Goal: Task Accomplishment & Management: Manage account settings

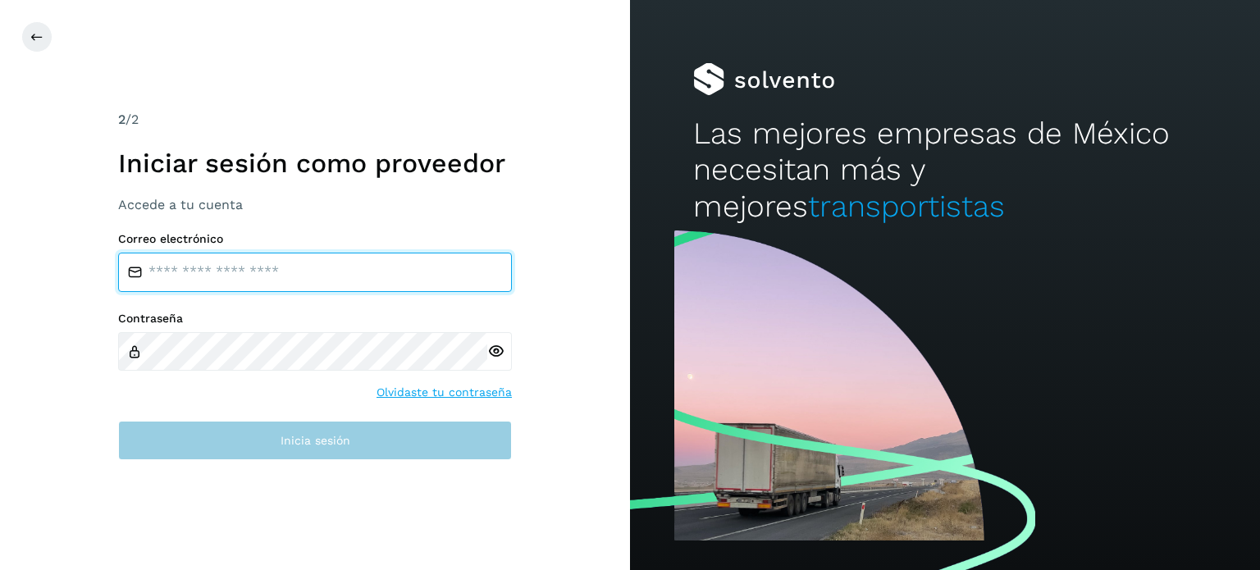
type input "**********"
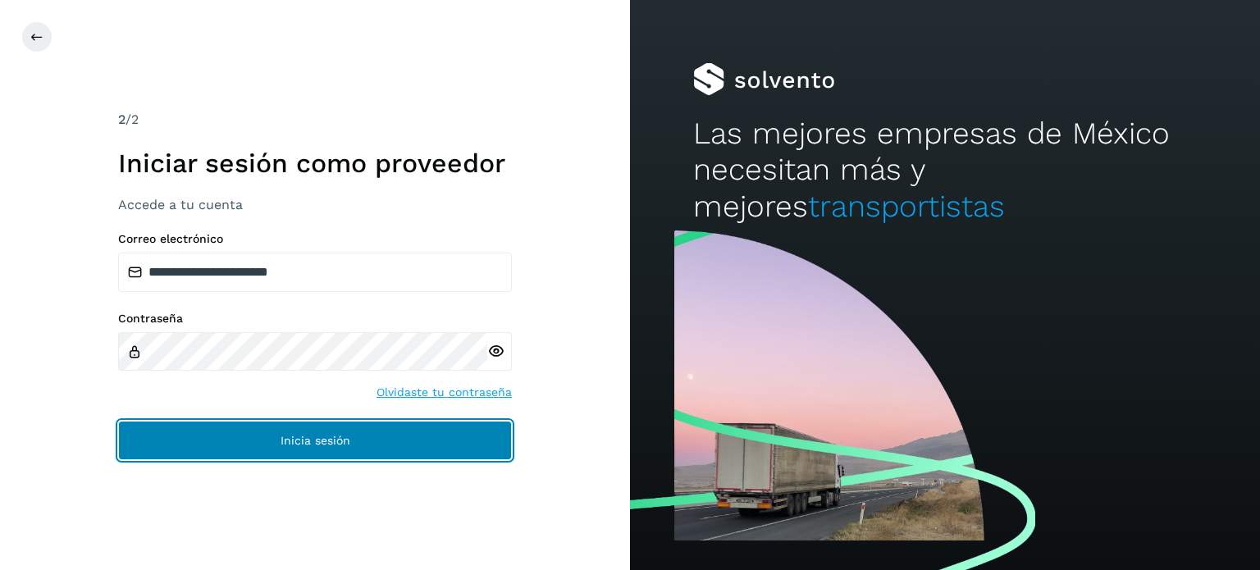
click at [315, 444] on span "Inicia sesión" at bounding box center [315, 440] width 70 height 11
click at [321, 440] on span "Inicia sesión" at bounding box center [315, 440] width 70 height 11
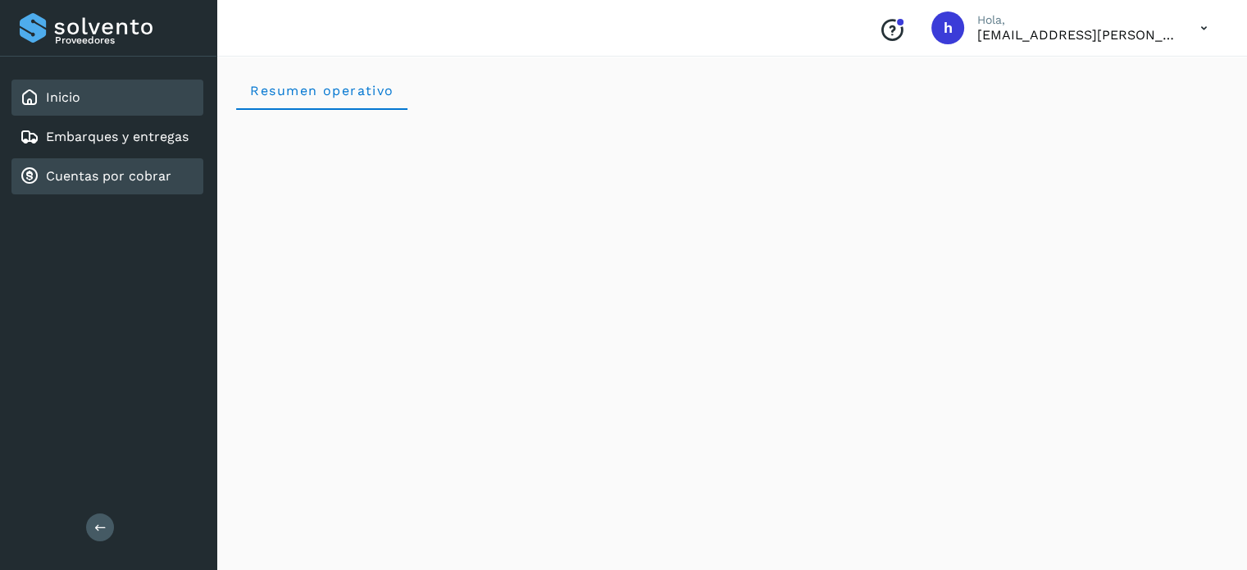
click at [120, 168] on link "Cuentas por cobrar" at bounding box center [108, 176] width 125 height 16
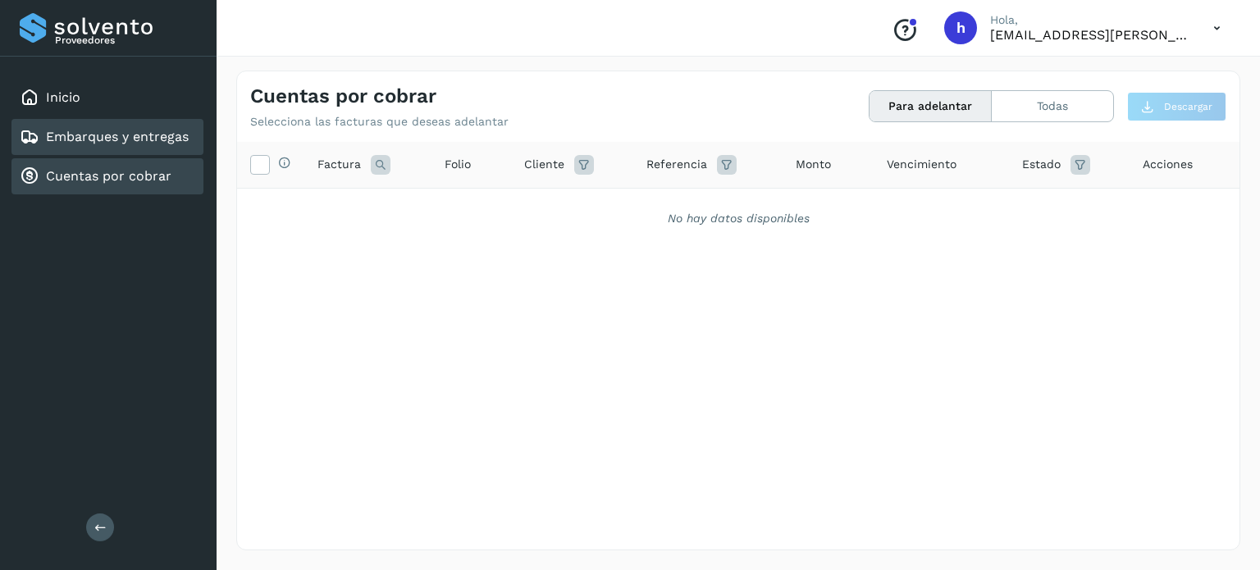
click at [131, 140] on link "Embarques y entregas" at bounding box center [117, 137] width 143 height 16
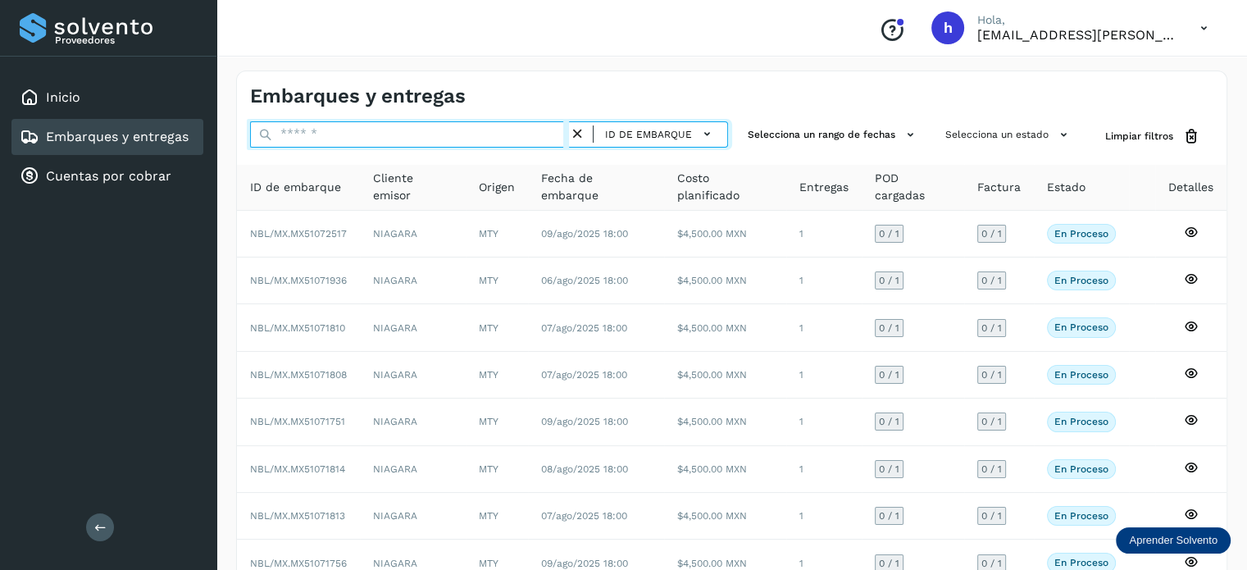
click at [367, 134] on input "text" at bounding box center [409, 134] width 319 height 26
paste input "**********"
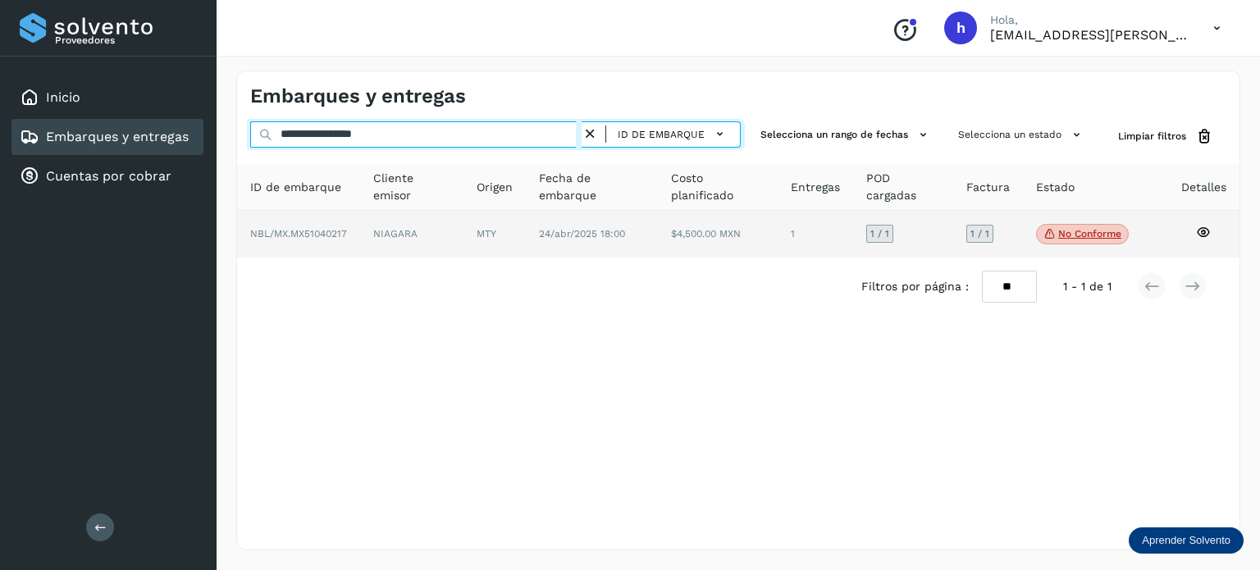
type input "**********"
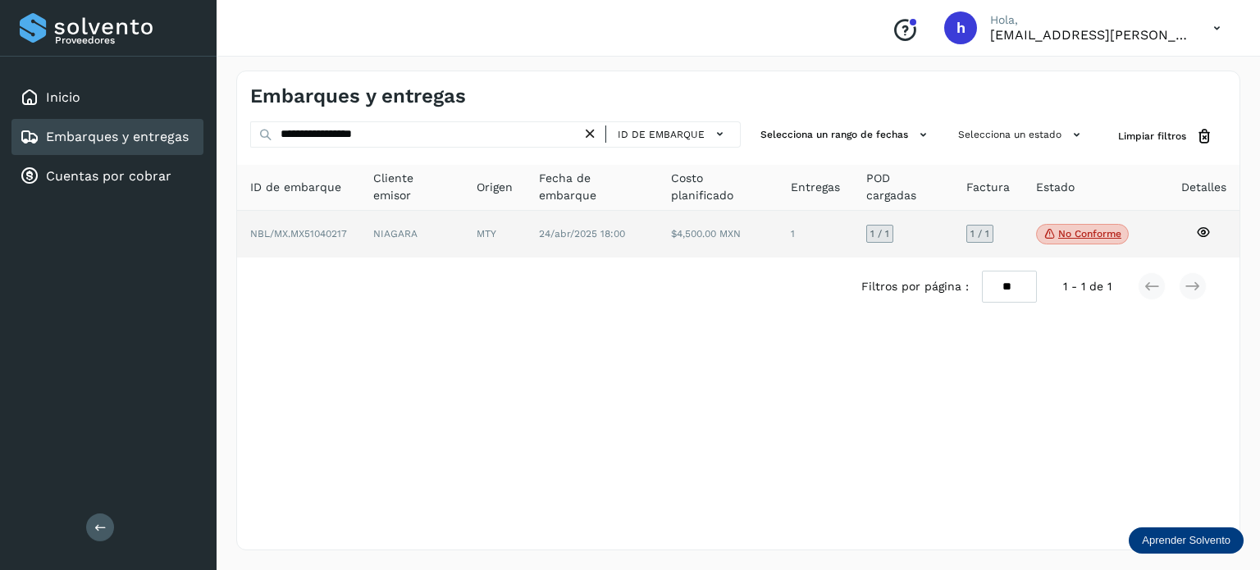
click at [1142, 222] on td "No conforme Verifica el estado de la factura o entregas asociadas a este embarq…" at bounding box center [1155, 235] width 26 height 48
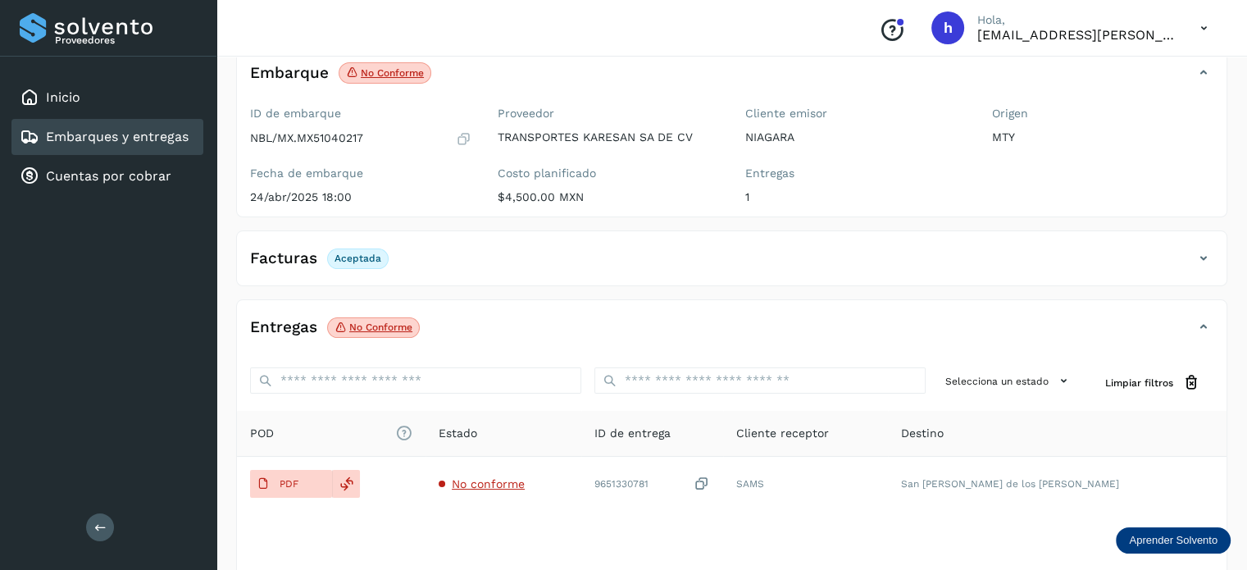
scroll to position [112, 0]
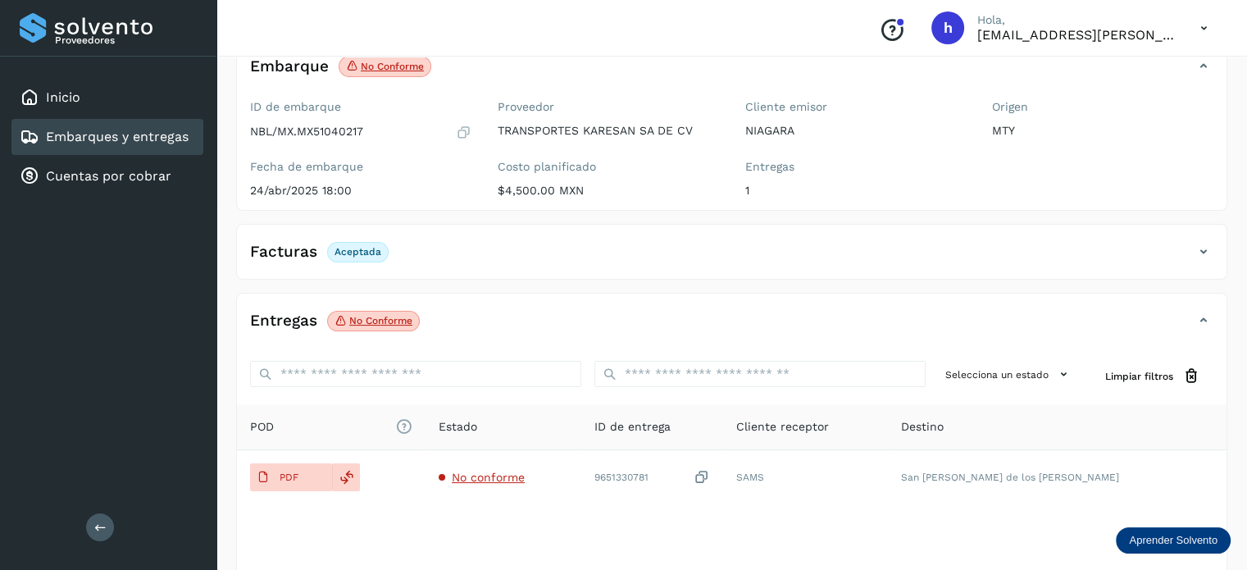
click at [356, 317] on p "No conforme" at bounding box center [380, 320] width 63 height 11
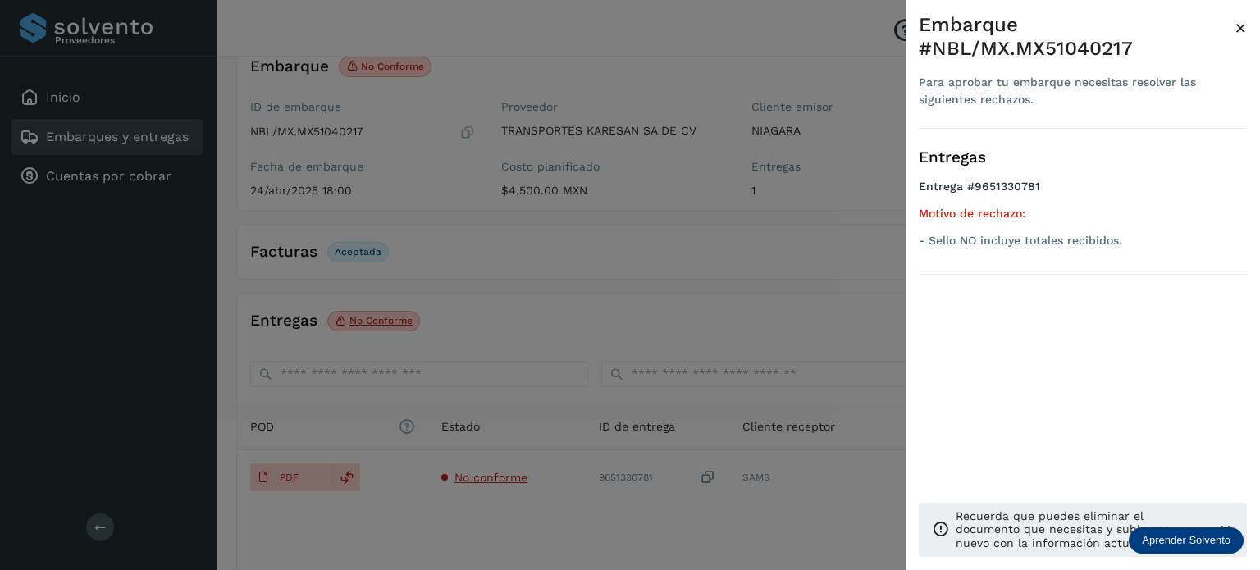
click at [436, 327] on div at bounding box center [630, 285] width 1260 height 570
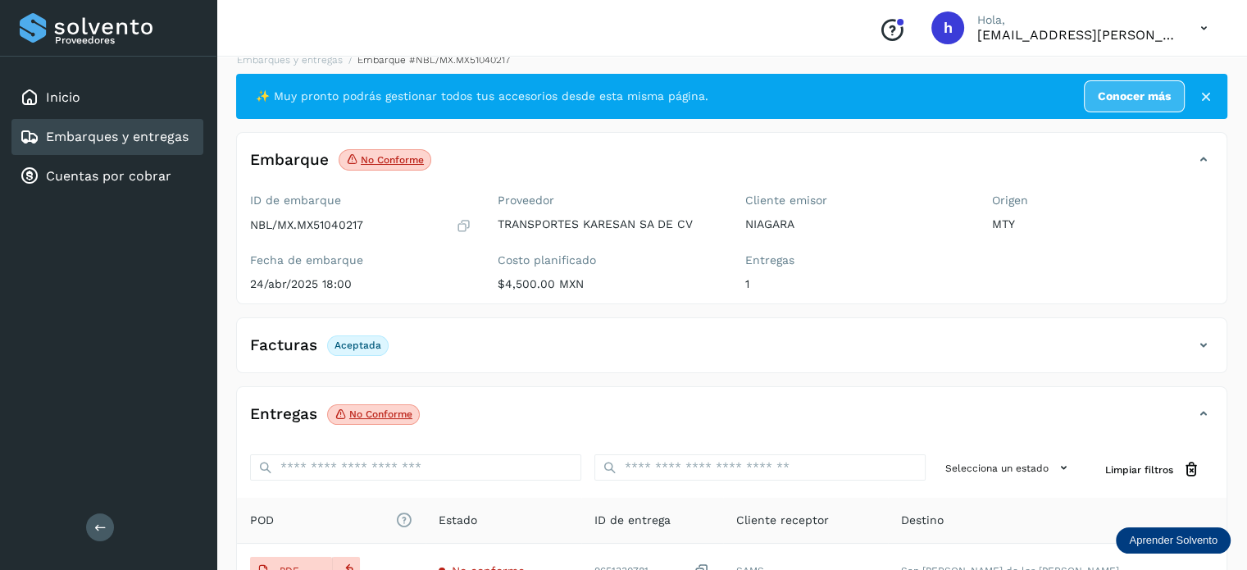
scroll to position [0, 0]
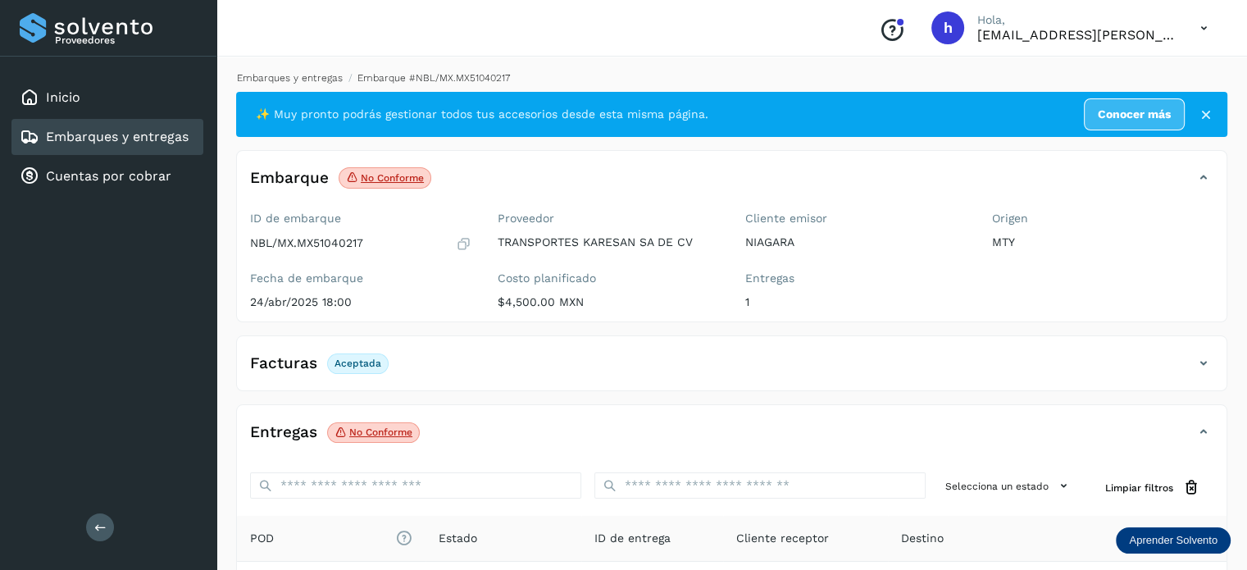
click at [282, 75] on link "Embarques y entregas" at bounding box center [290, 77] width 106 height 11
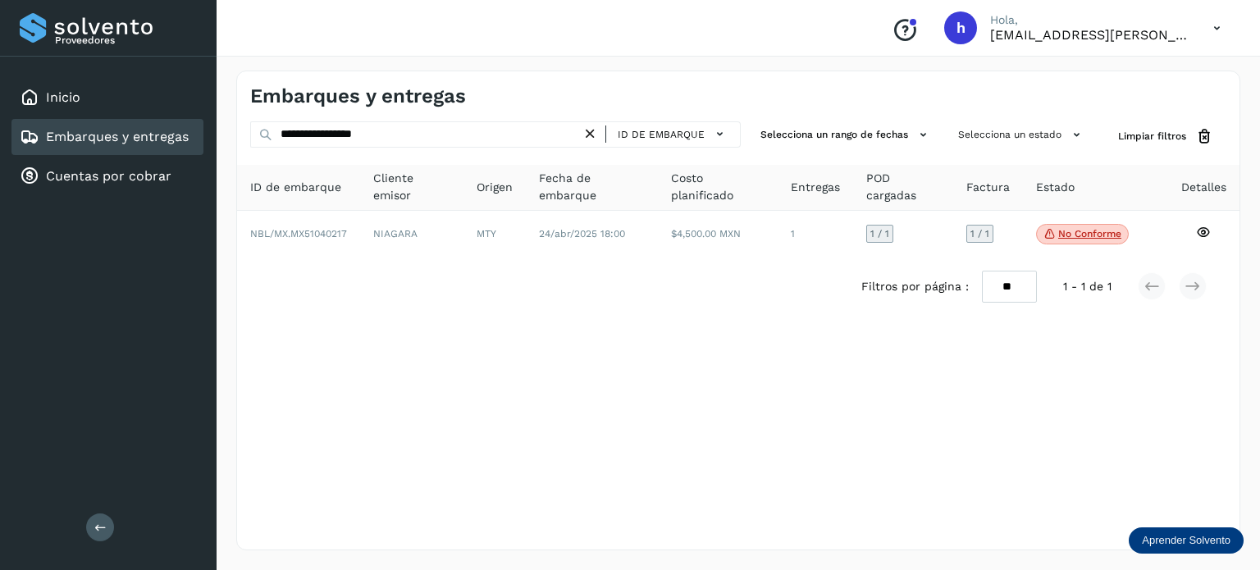
click at [594, 137] on icon at bounding box center [589, 133] width 17 height 17
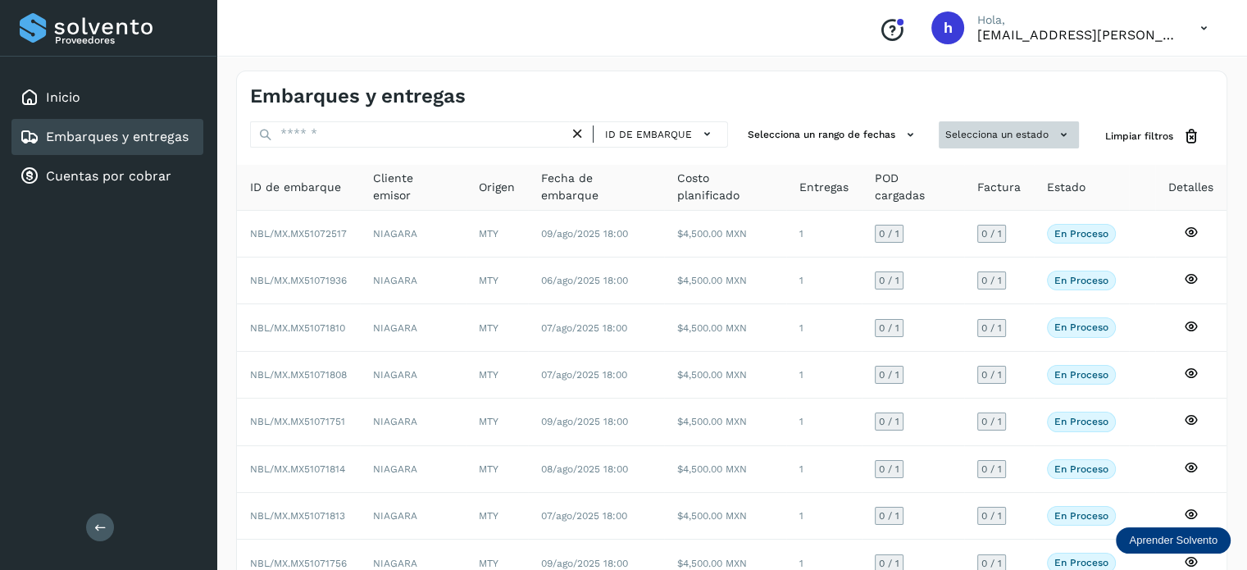
click at [975, 126] on button "Selecciona un estado" at bounding box center [1009, 134] width 140 height 27
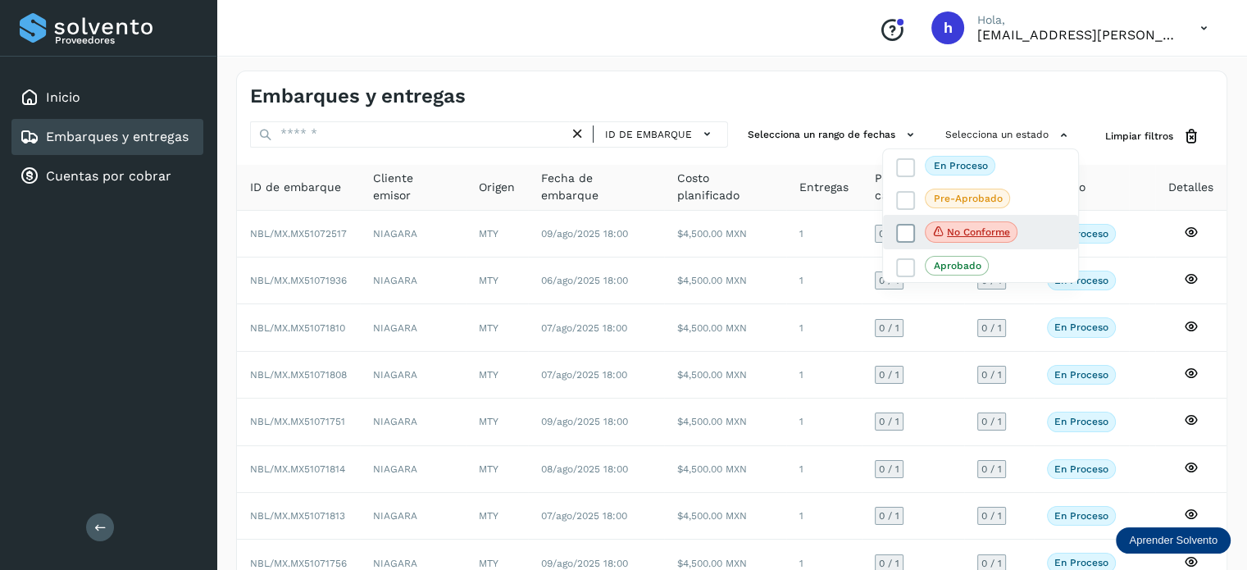
click at [907, 232] on icon at bounding box center [906, 234] width 16 height 16
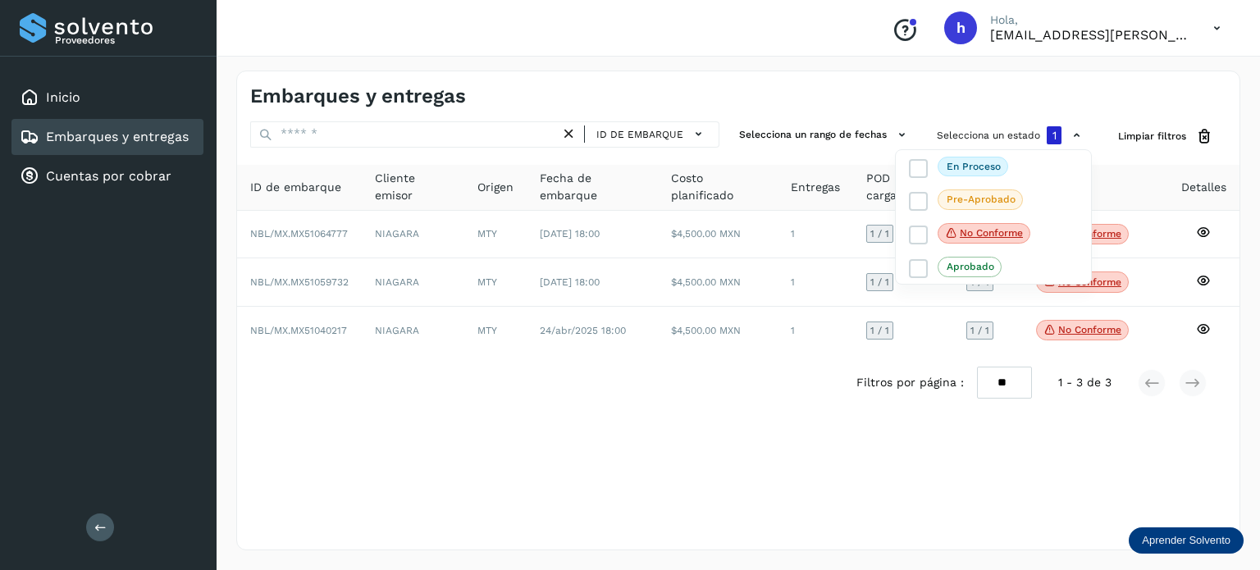
click at [878, 78] on div at bounding box center [630, 285] width 1260 height 570
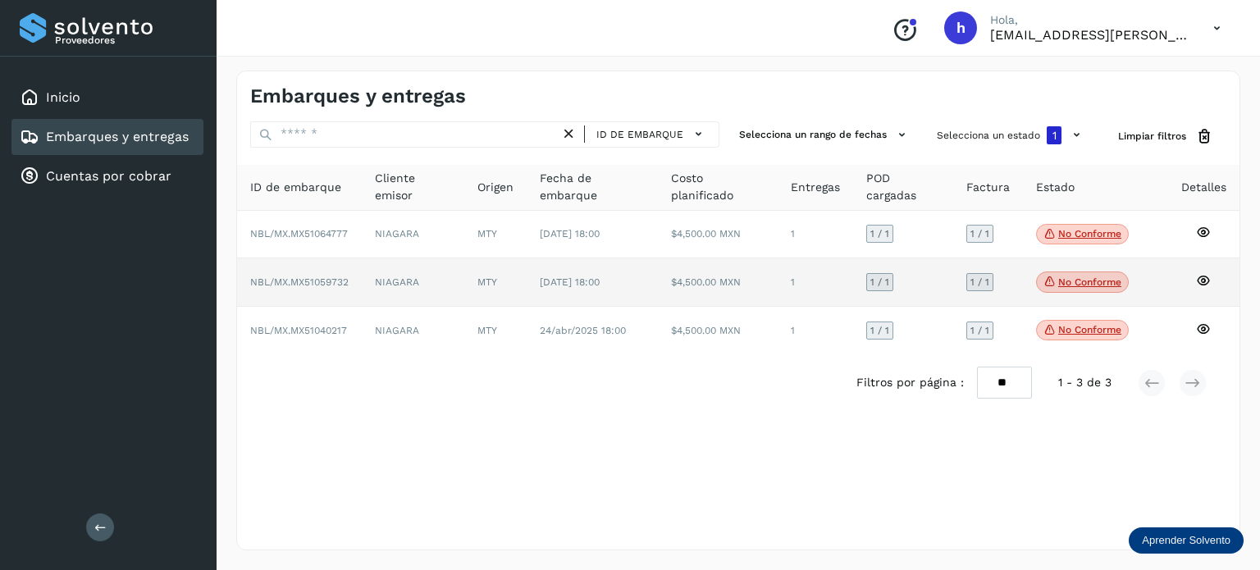
click at [1056, 277] on span "No conforme" at bounding box center [1082, 281] width 93 height 21
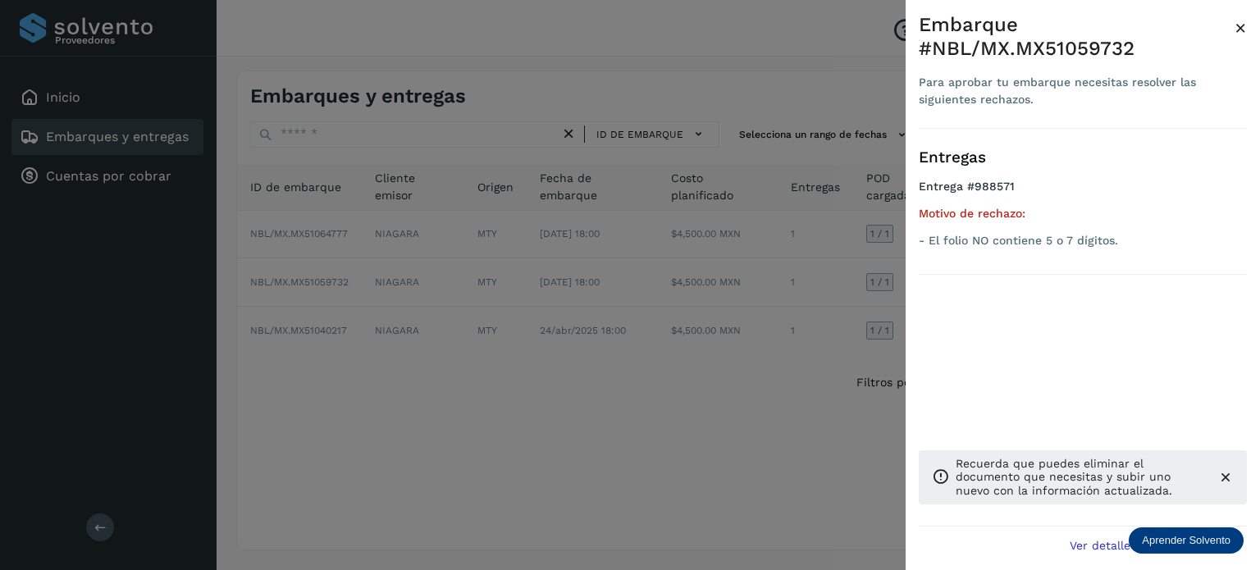
click at [662, 421] on div at bounding box center [630, 285] width 1260 height 570
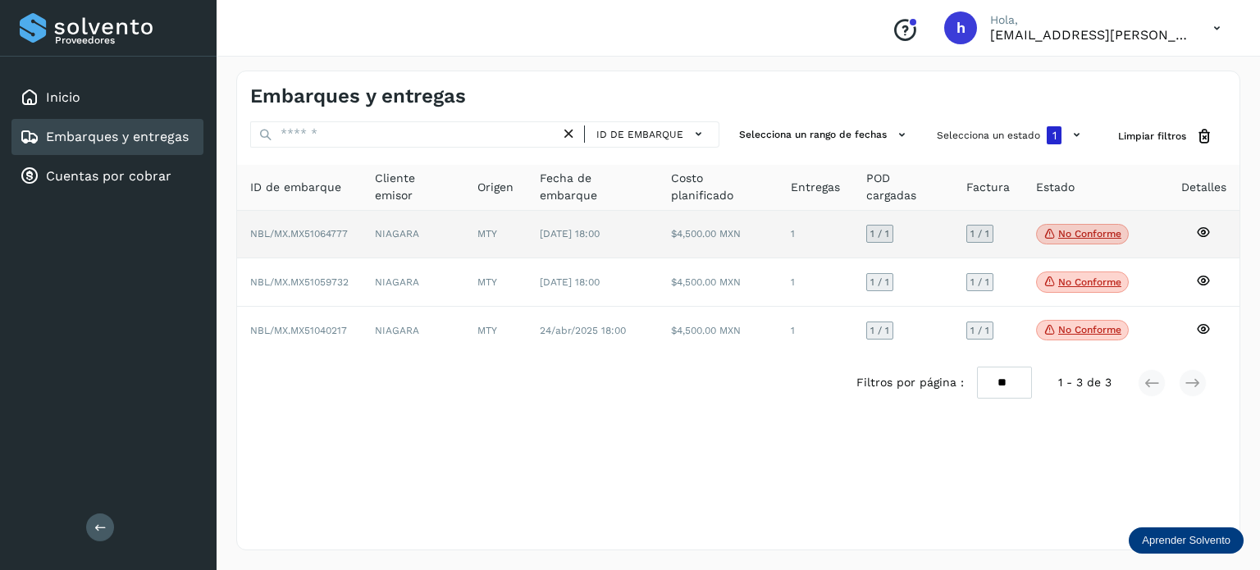
click at [1061, 232] on p "No conforme" at bounding box center [1089, 233] width 63 height 11
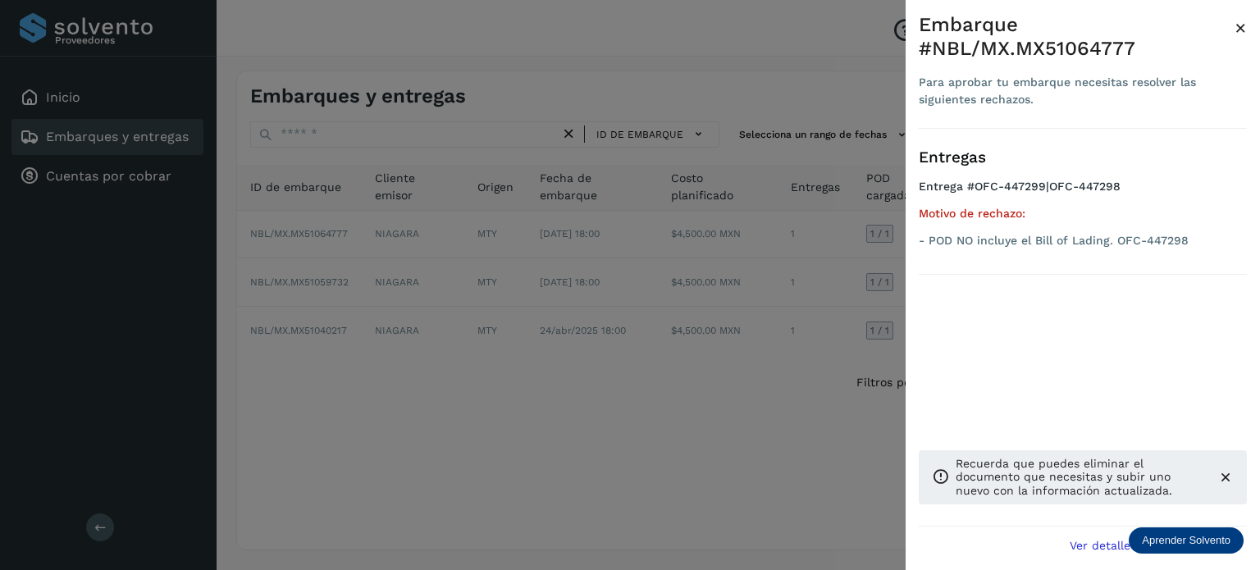
click at [714, 434] on div at bounding box center [630, 285] width 1260 height 570
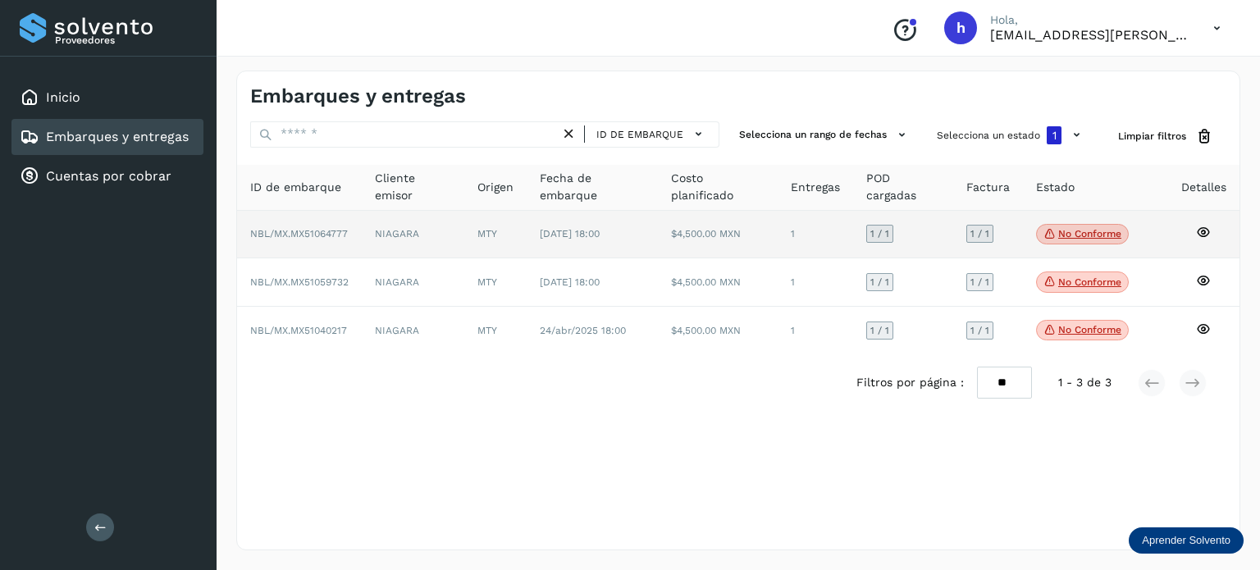
click at [1081, 236] on p "No conforme" at bounding box center [1089, 233] width 63 height 11
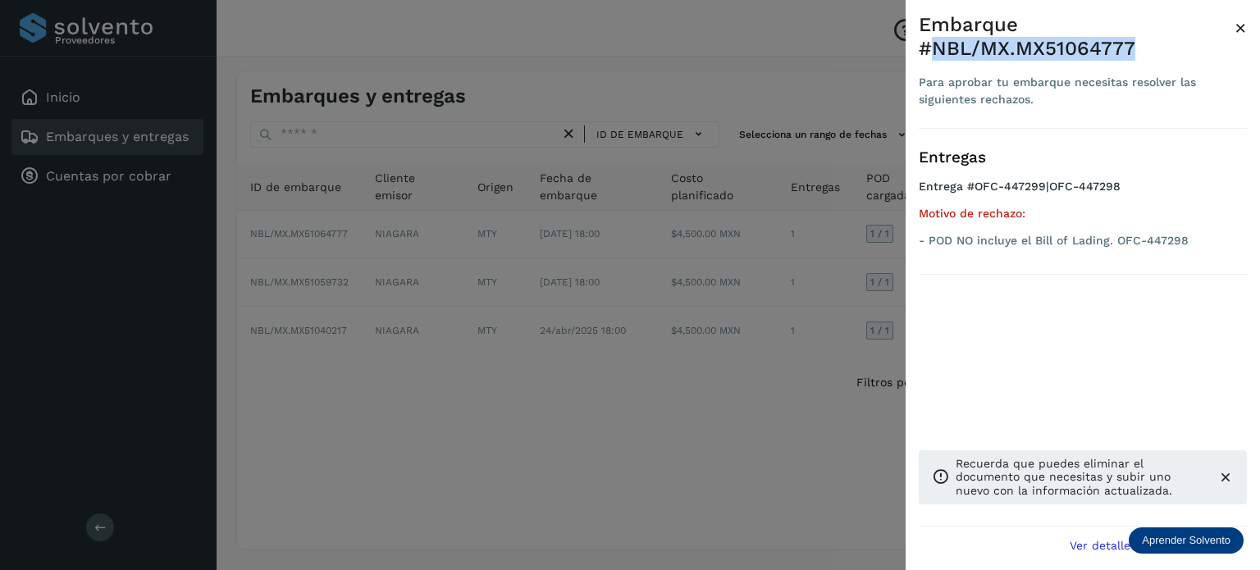
drag, startPoint x: 931, startPoint y: 49, endPoint x: 1151, endPoint y: 59, distance: 220.8
click at [1151, 59] on div "Embarque #NBL/MX.MX51064777" at bounding box center [1076, 37] width 316 height 48
copy div "NBL/MX.MX51064777"
click at [1237, 29] on span "×" at bounding box center [1240, 27] width 12 height 23
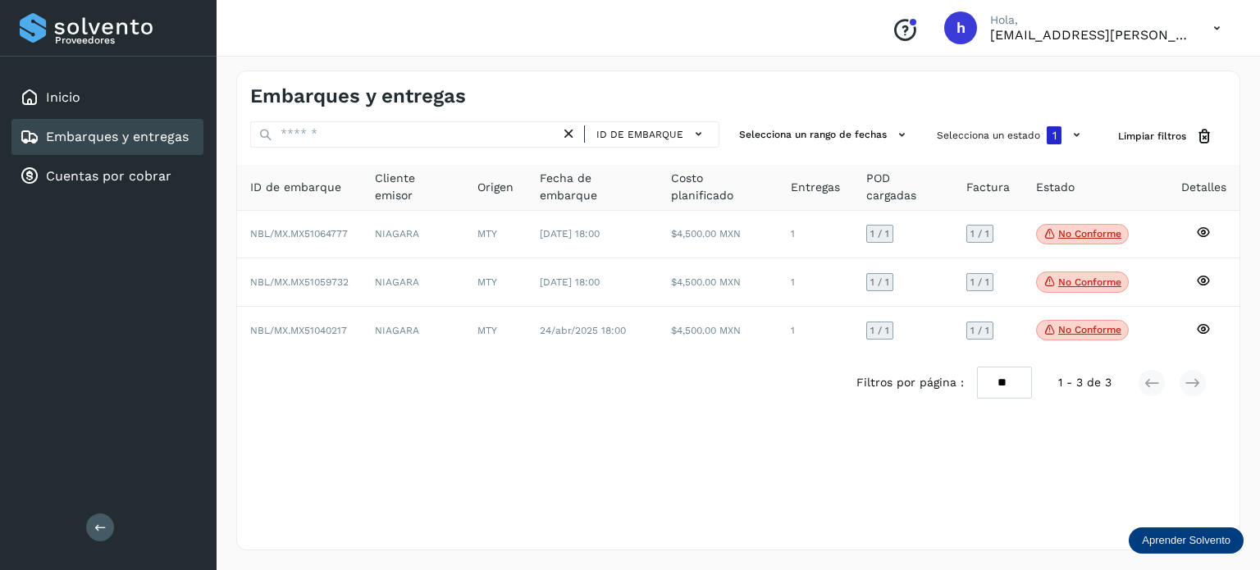
click at [782, 89] on div "Embarques y entregas" at bounding box center [738, 89] width 1002 height 37
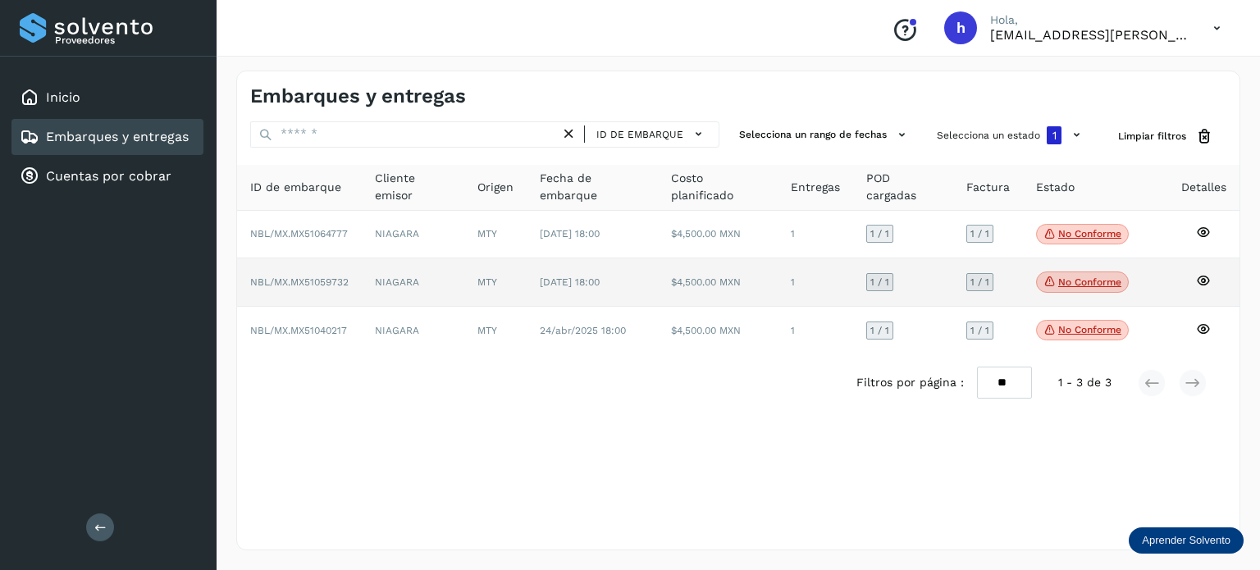
click at [1056, 281] on span "No conforme" at bounding box center [1082, 281] width 93 height 21
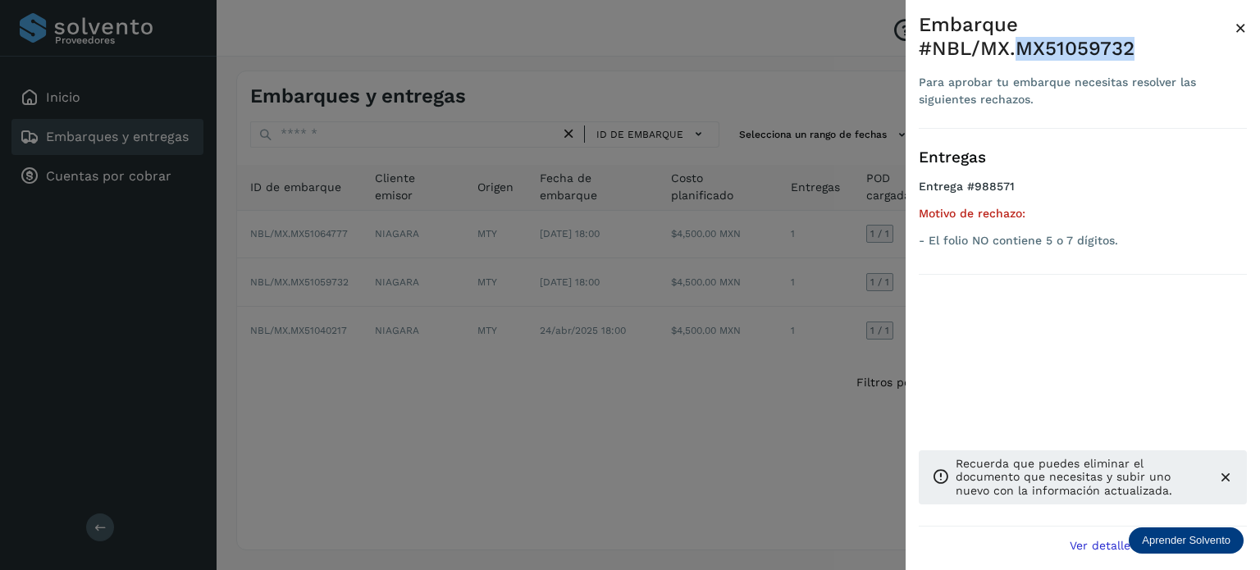
drag, startPoint x: 1015, startPoint y: 51, endPoint x: 1173, endPoint y: 45, distance: 158.4
click at [1173, 45] on div "Embarque #NBL/MX.MX51059732" at bounding box center [1076, 37] width 316 height 48
copy div "MX51059732"
click at [1070, 242] on p "- El folio NO contiene 5 o 7 dígitos." at bounding box center [1082, 241] width 328 height 14
click at [1235, 21] on span "×" at bounding box center [1240, 27] width 12 height 23
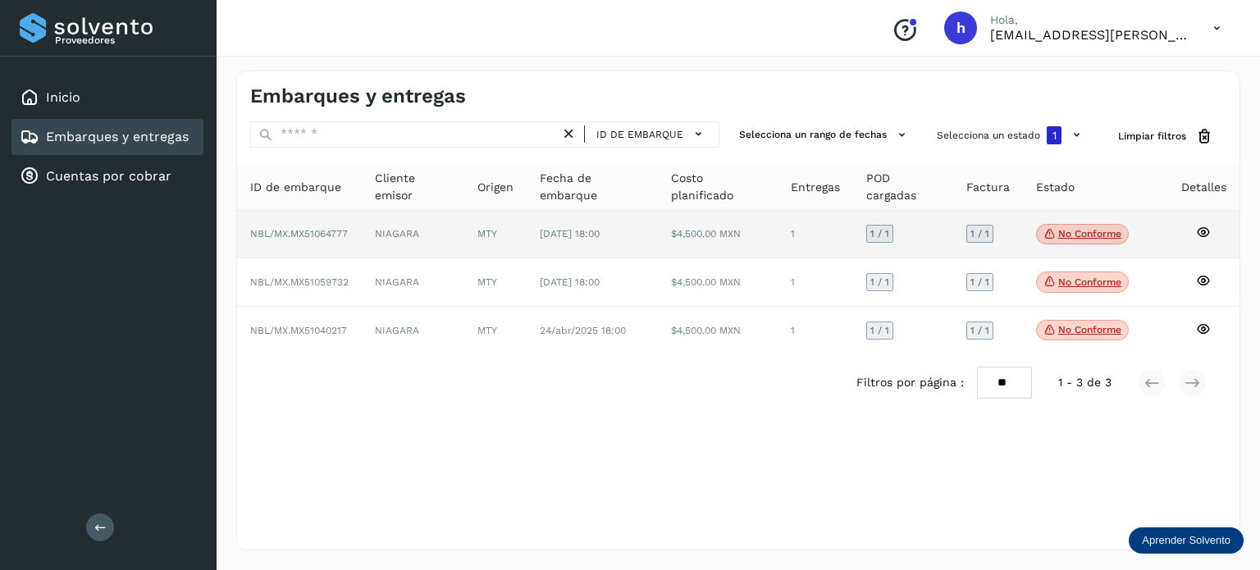
click at [1096, 232] on p "No conforme" at bounding box center [1089, 233] width 63 height 11
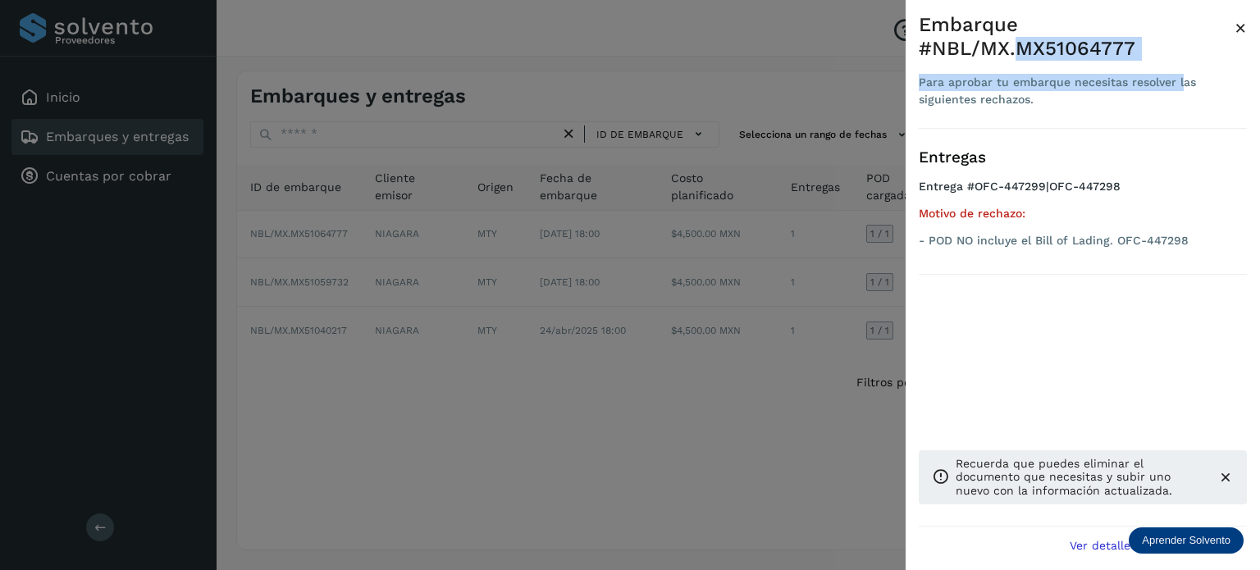
drag, startPoint x: 1016, startPoint y: 55, endPoint x: 1182, endPoint y: 65, distance: 165.9
click at [1182, 65] on div "Embarque #NBL/MX.MX51064777 Para aprobar tu embarque necesitas resolver las sig…" at bounding box center [1076, 60] width 316 height 95
click at [1102, 52] on div "Embarque #NBL/MX.MX51064777" at bounding box center [1076, 37] width 316 height 48
drag, startPoint x: 1014, startPoint y: 43, endPoint x: 1132, endPoint y: 41, distance: 118.1
click at [1132, 41] on div "Embarque #NBL/MX.MX51064777" at bounding box center [1076, 37] width 316 height 48
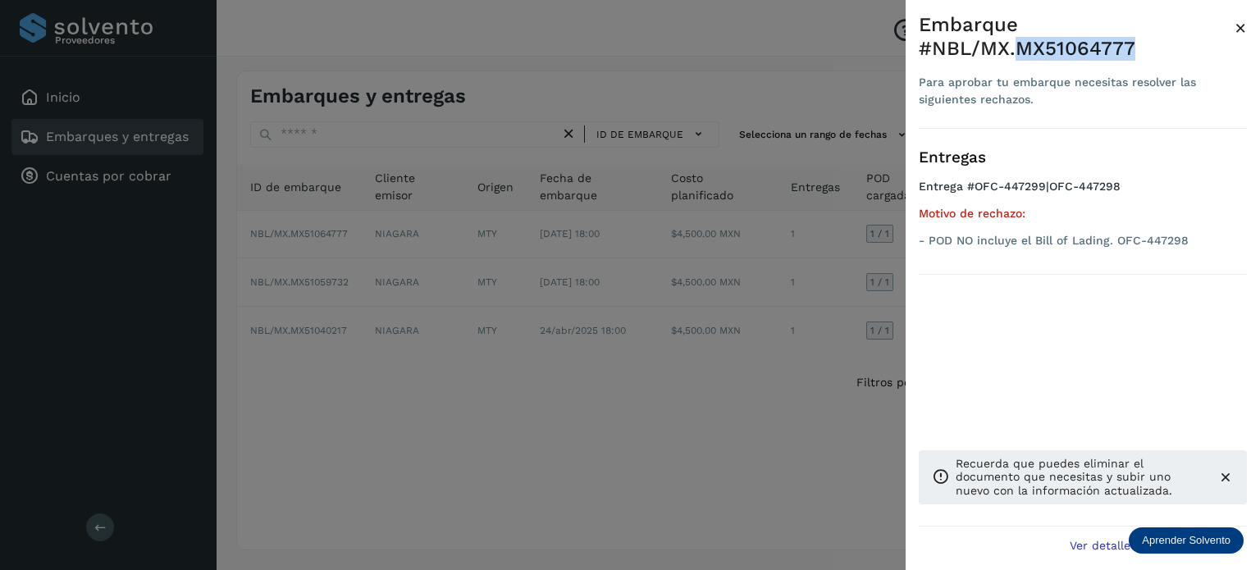
copy div "MX51064777"
click at [594, 458] on div at bounding box center [630, 285] width 1260 height 570
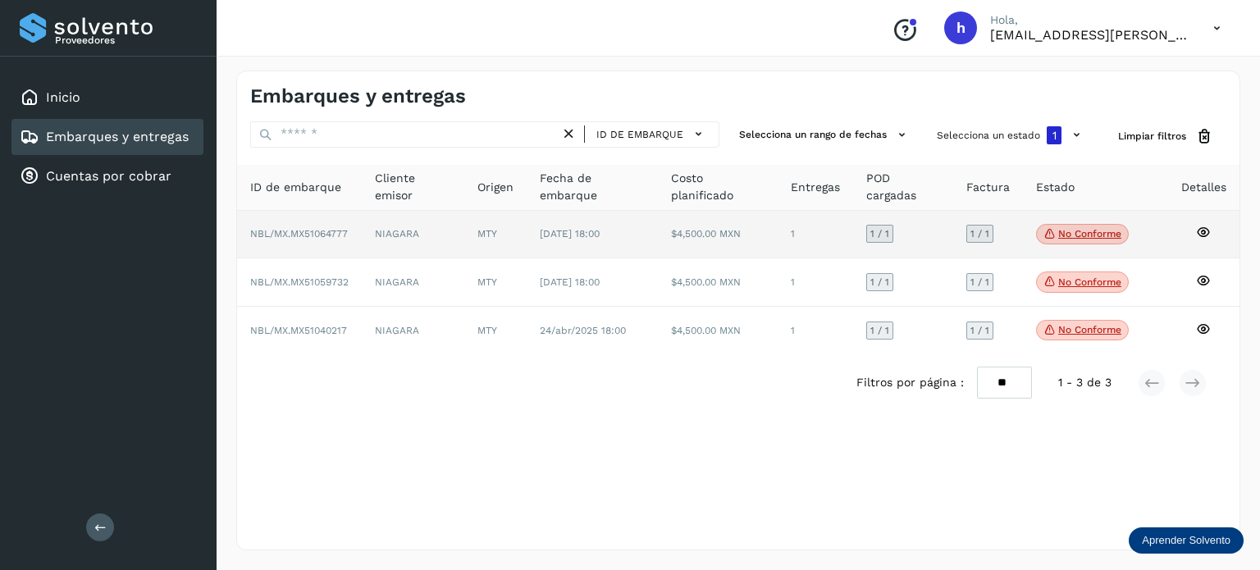
click at [456, 229] on td "NIAGARA" at bounding box center [413, 235] width 103 height 48
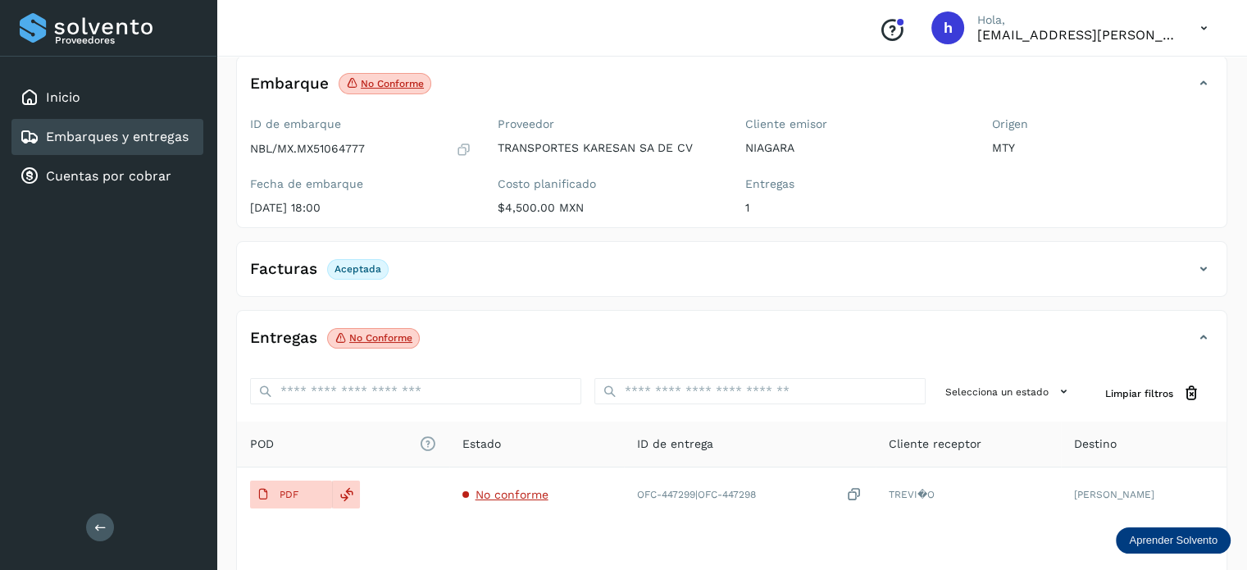
scroll to position [98, 0]
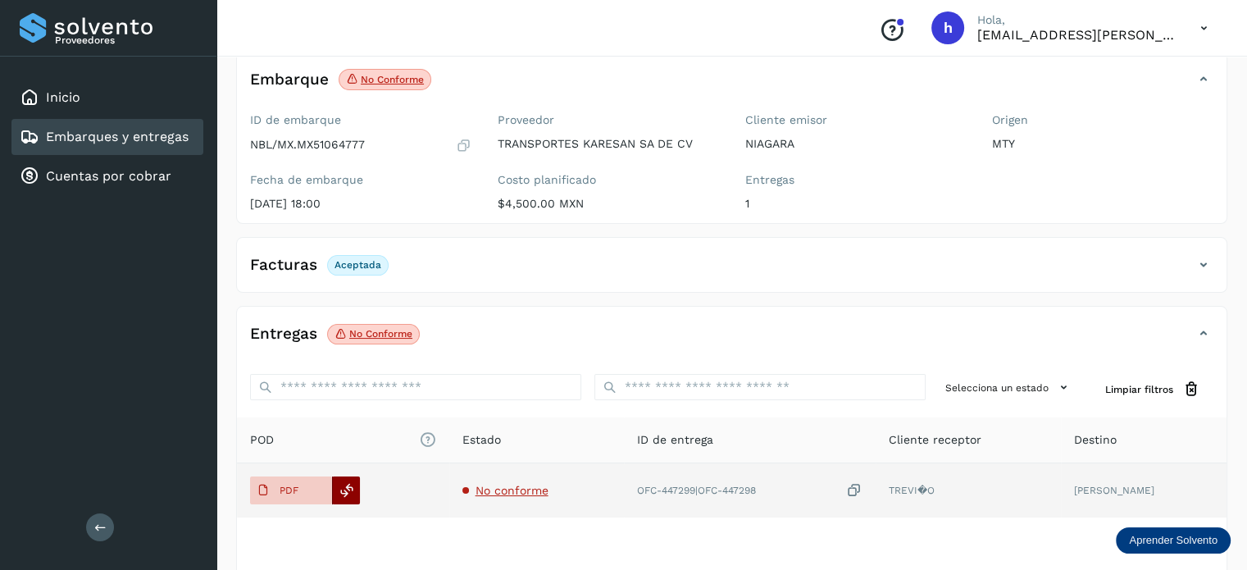
click at [345, 490] on icon at bounding box center [347, 490] width 15 height 15
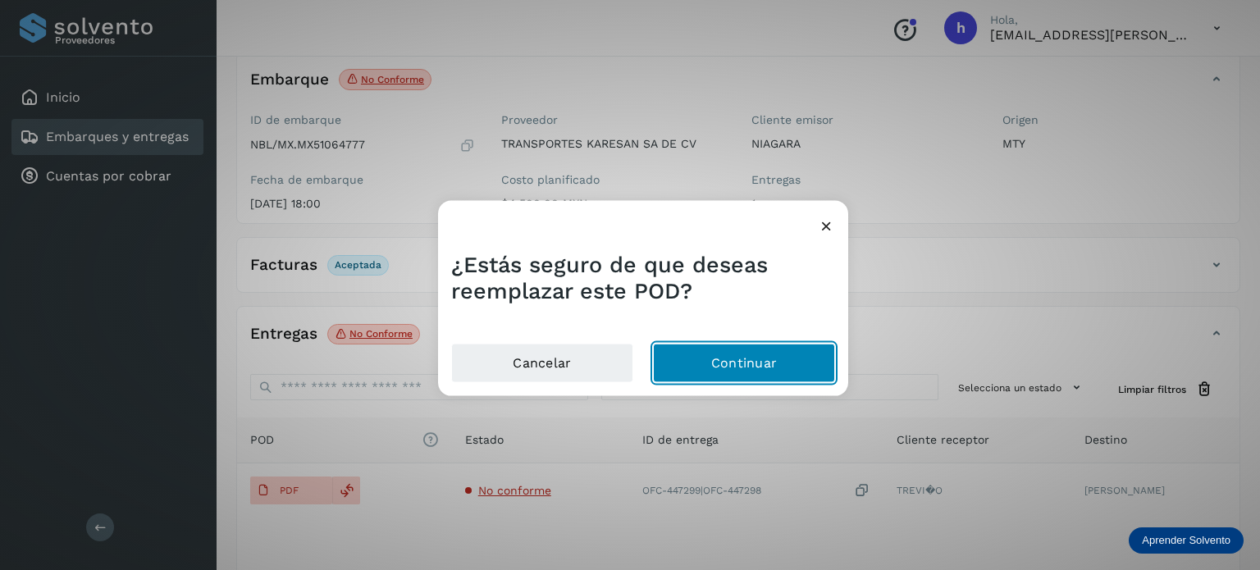
click at [748, 357] on button "Continuar" at bounding box center [744, 363] width 182 height 39
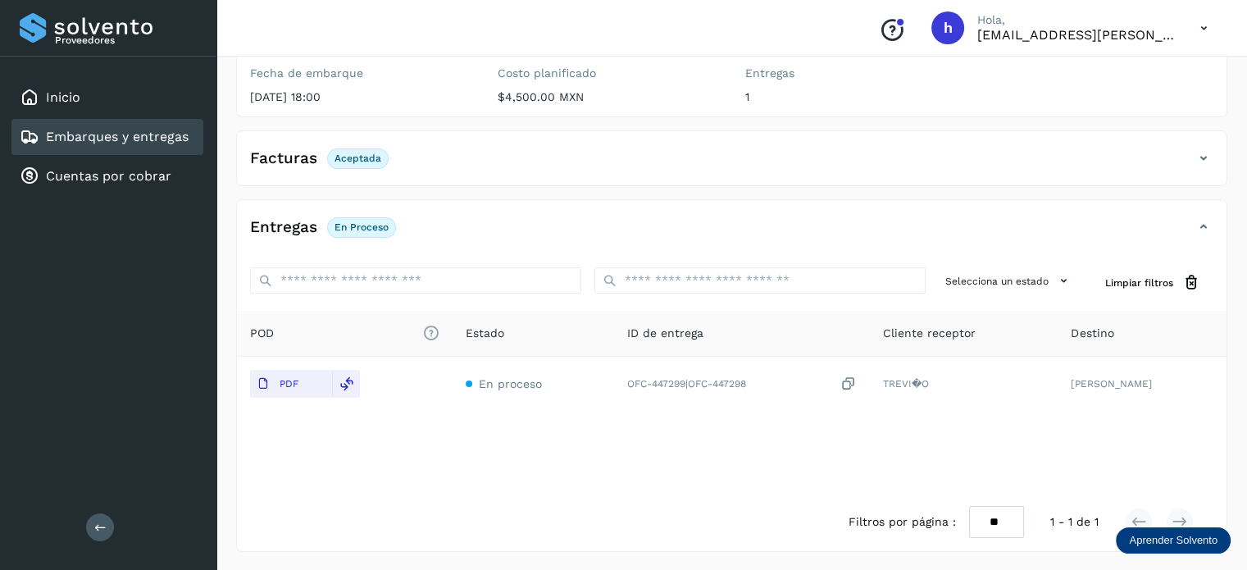
scroll to position [0, 0]
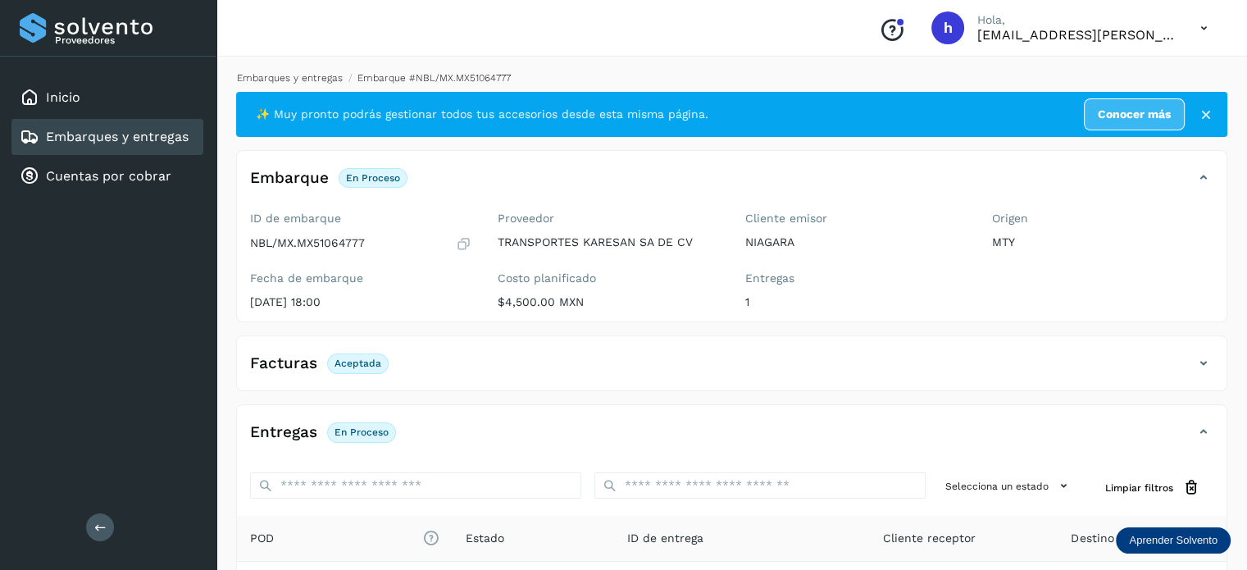
click at [280, 80] on link "Embarques y entregas" at bounding box center [290, 77] width 106 height 11
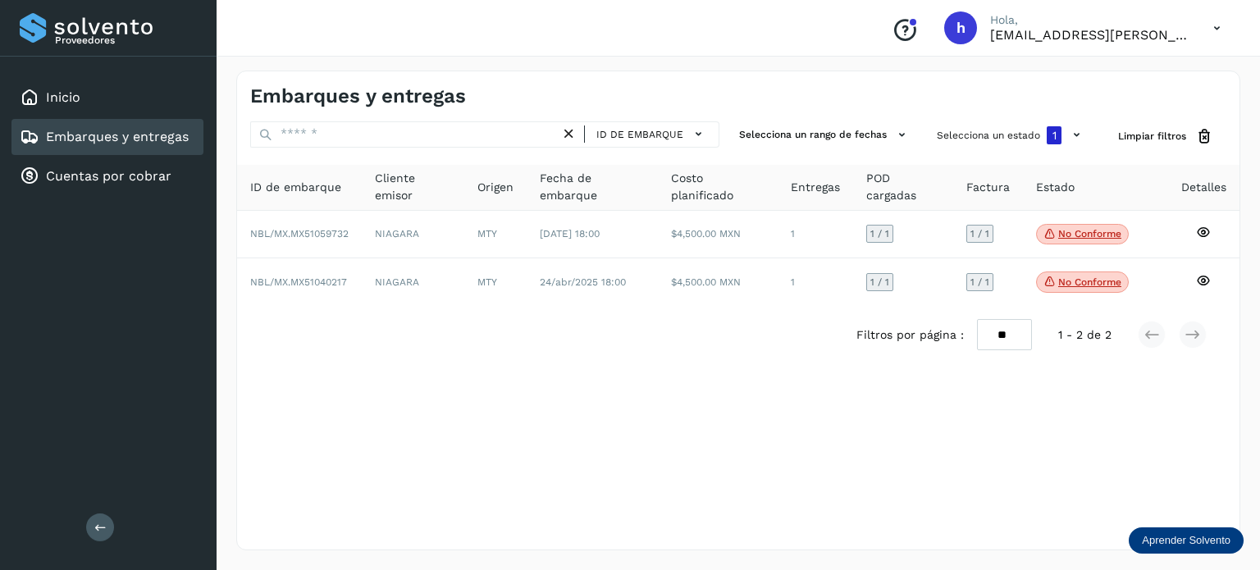
click at [681, 49] on div "Conoce nuestros beneficios [PERSON_NAME], [EMAIL_ADDRESS][PERSON_NAME][DOMAIN_N…" at bounding box center [737, 28] width 1043 height 57
click at [573, 129] on icon at bounding box center [568, 133] width 17 height 17
click at [1145, 149] on button "Limpiar filtros" at bounding box center [1165, 136] width 121 height 30
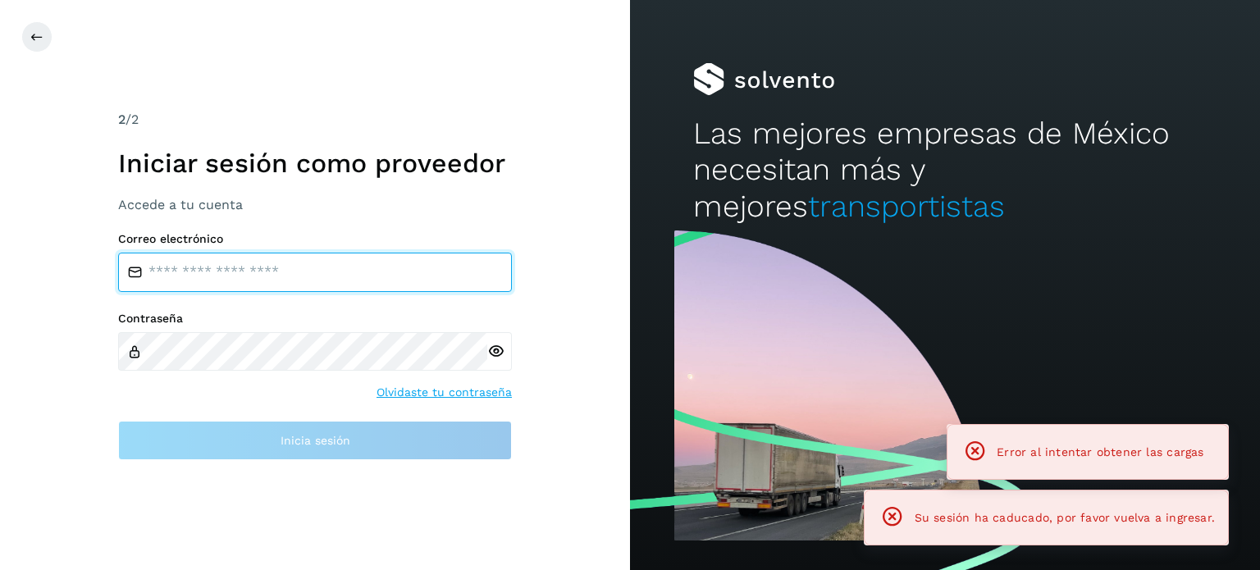
type input "**********"
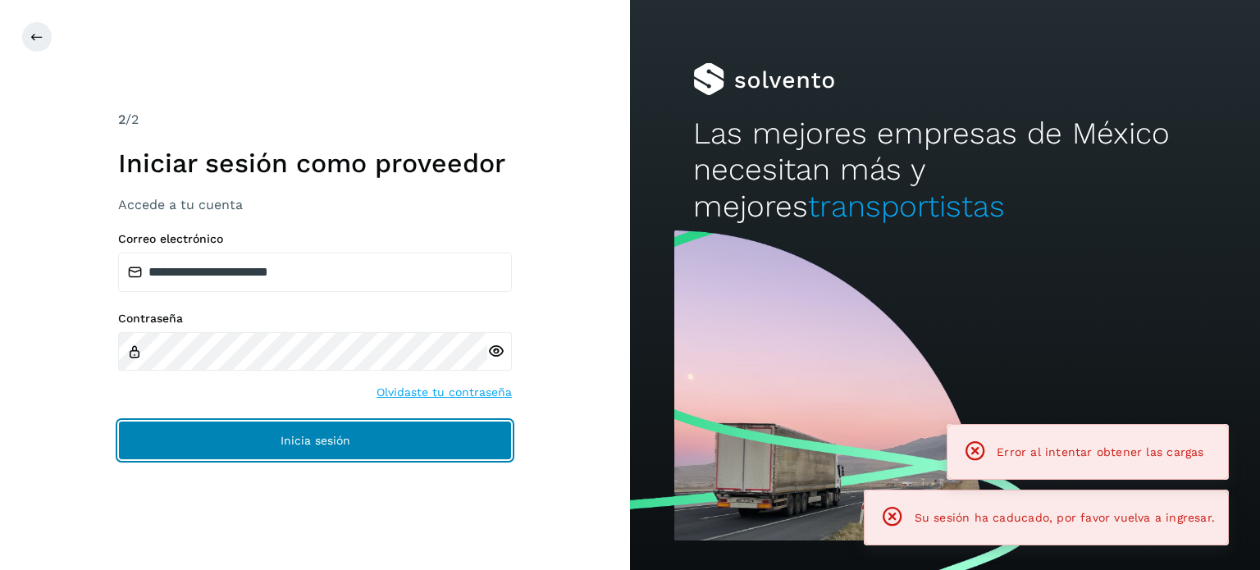
click at [300, 432] on button "Inicia sesión" at bounding box center [315, 440] width 394 height 39
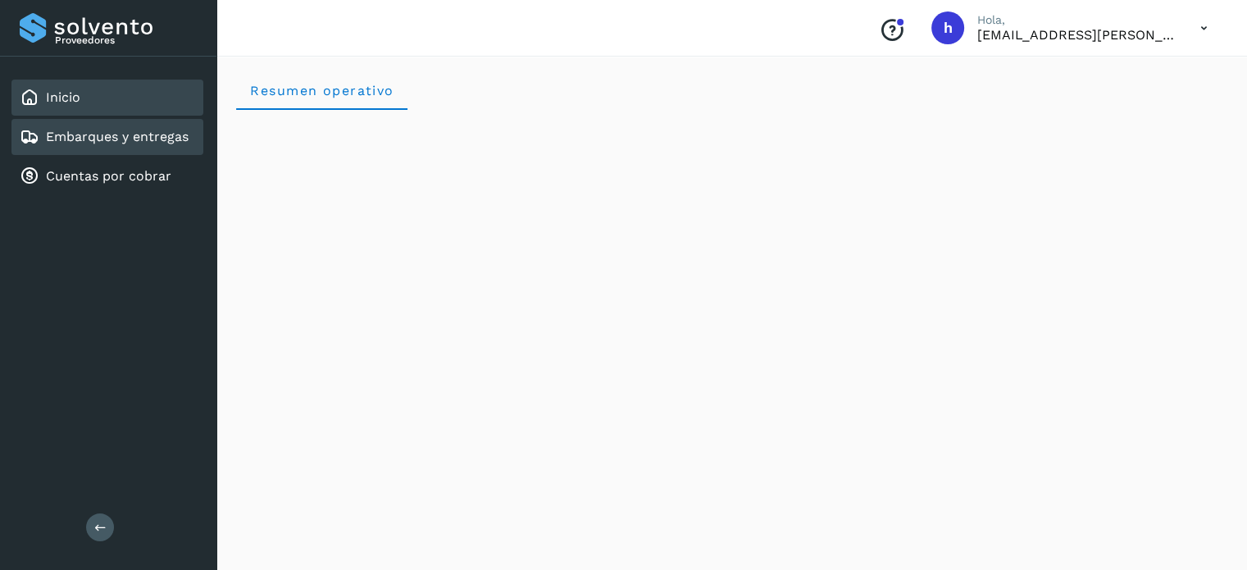
click at [113, 137] on link "Embarques y entregas" at bounding box center [117, 137] width 143 height 16
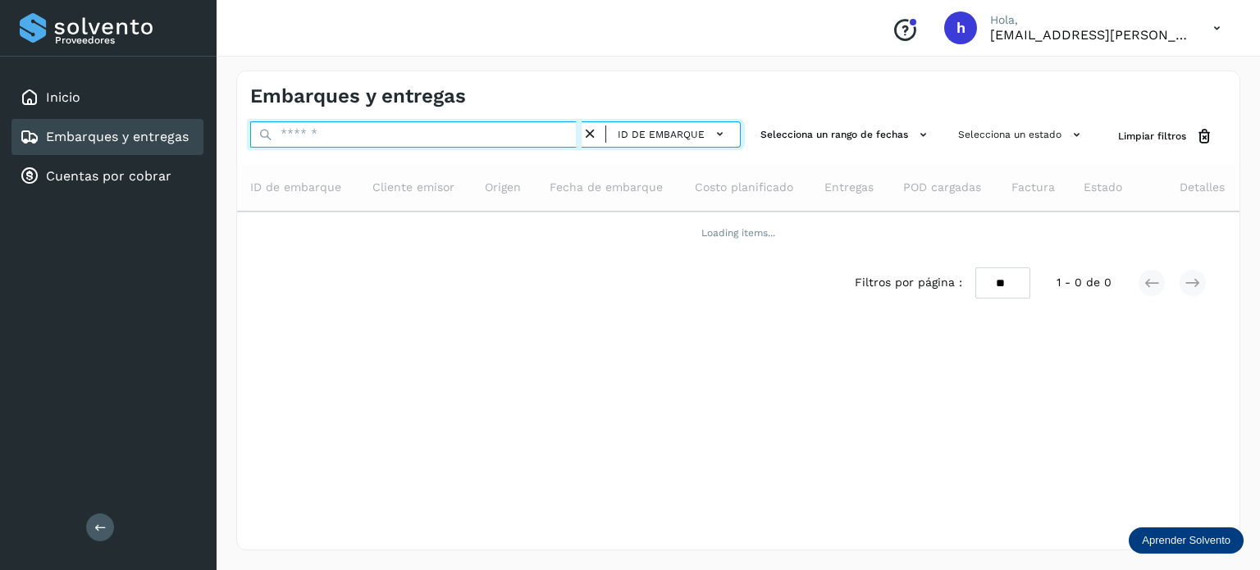
click at [374, 126] on input "text" at bounding box center [415, 134] width 331 height 26
paste input "**********"
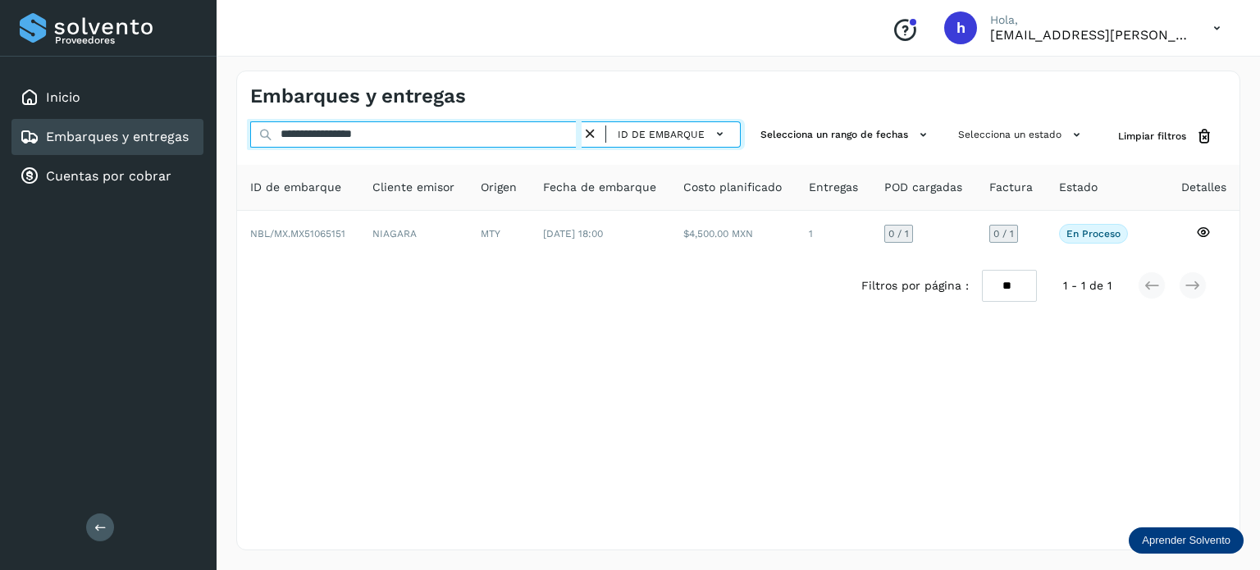
type input "**********"
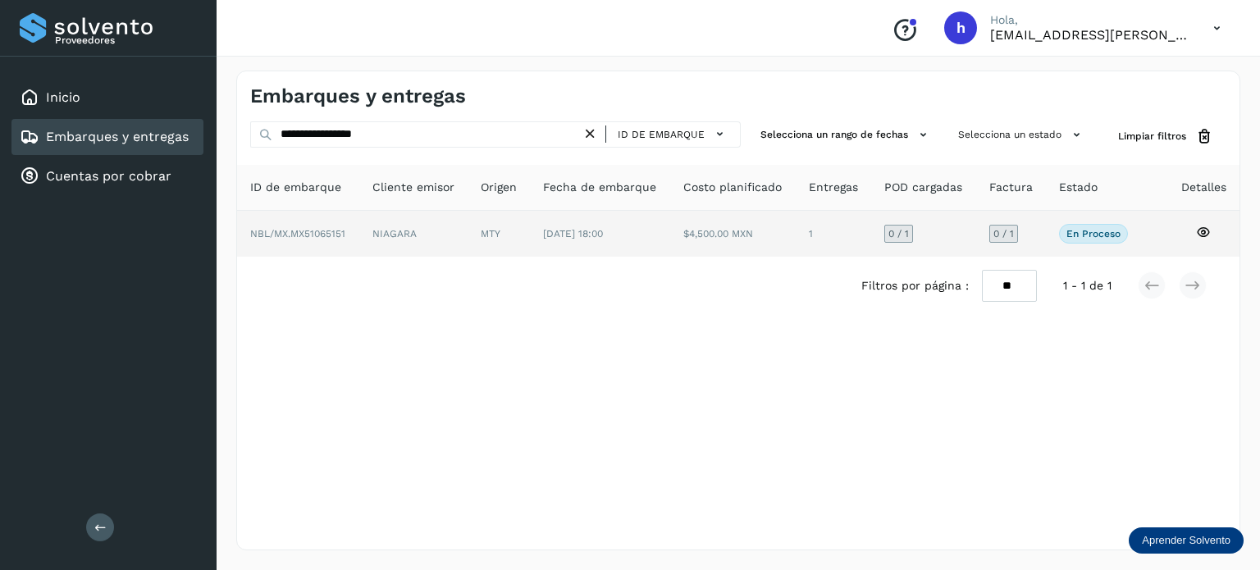
click at [467, 240] on td "NIAGARA" at bounding box center [498, 234] width 62 height 46
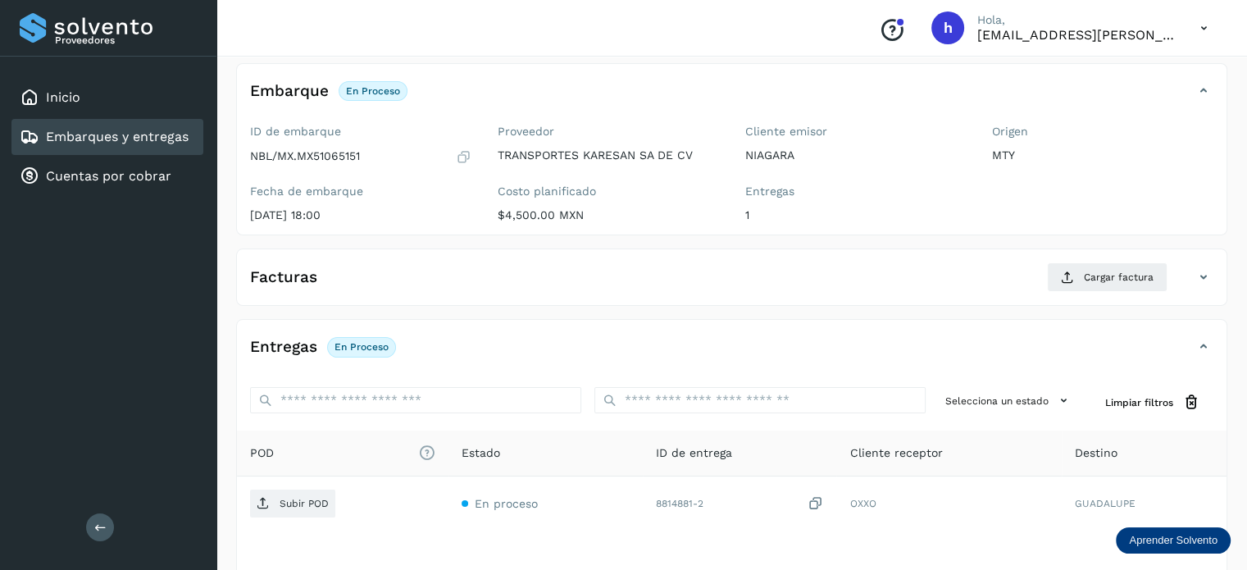
scroll to position [89, 0]
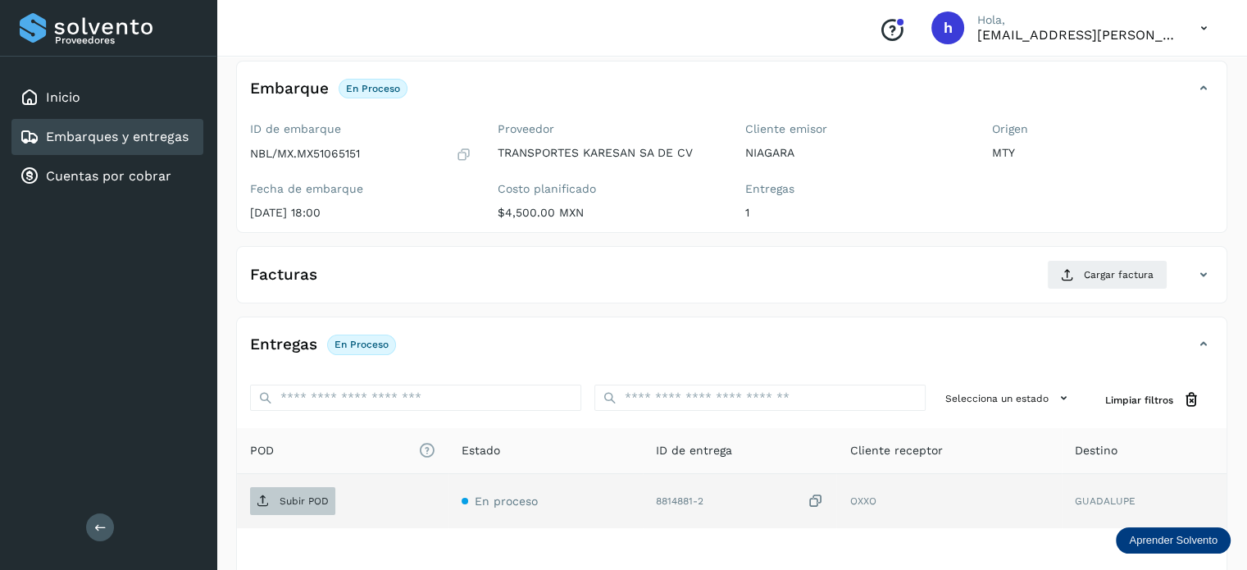
click at [289, 499] on p "Subir POD" at bounding box center [304, 500] width 49 height 11
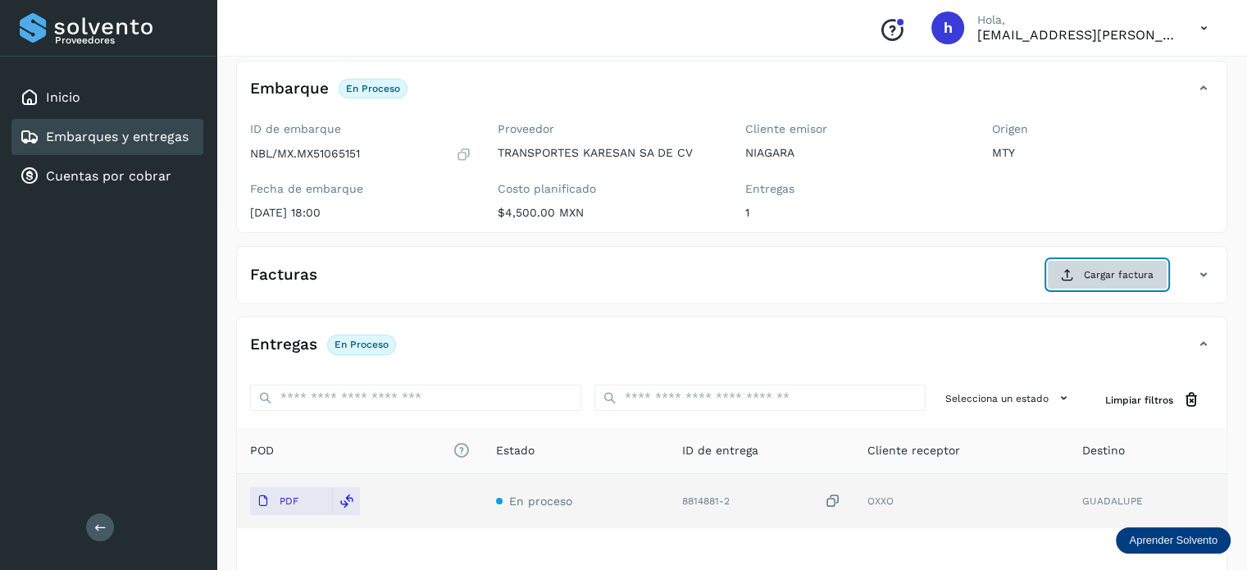
click at [1099, 271] on span "Cargar factura" at bounding box center [1119, 274] width 70 height 15
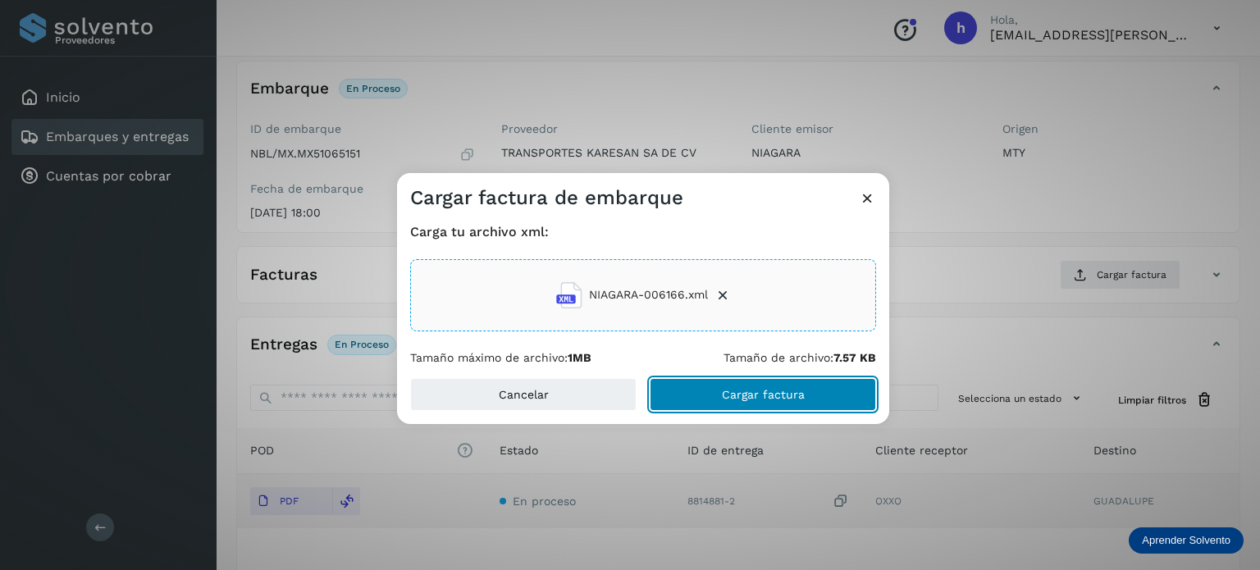
click at [827, 393] on button "Cargar factura" at bounding box center [762, 394] width 226 height 33
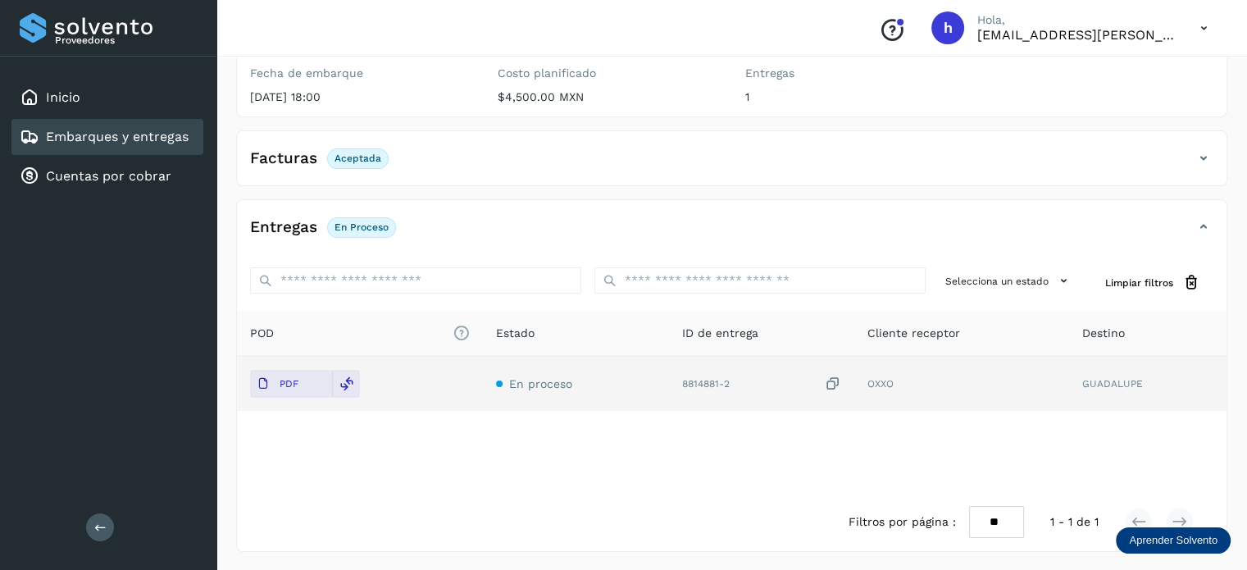
scroll to position [0, 0]
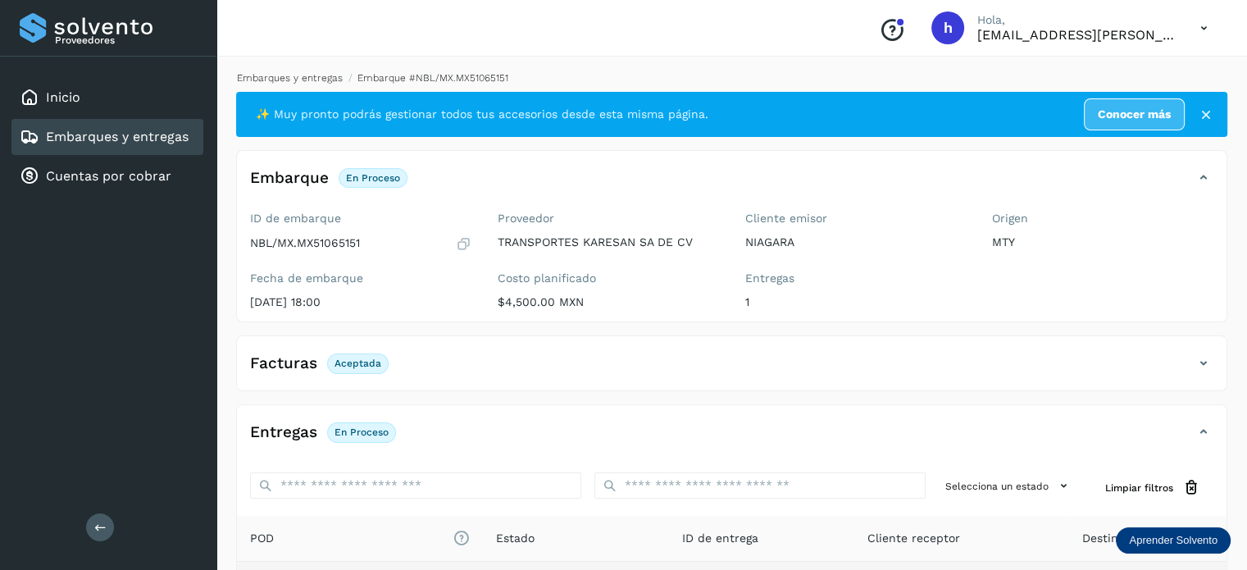
click at [311, 75] on link "Embarques y entregas" at bounding box center [290, 77] width 106 height 11
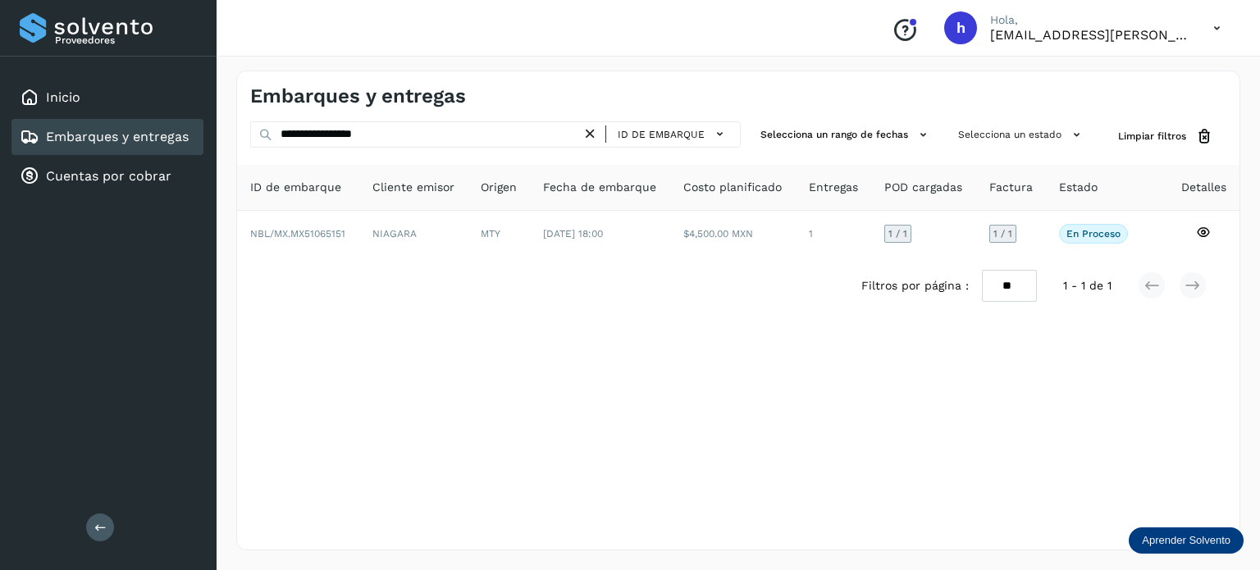
click at [597, 134] on icon at bounding box center [589, 133] width 17 height 17
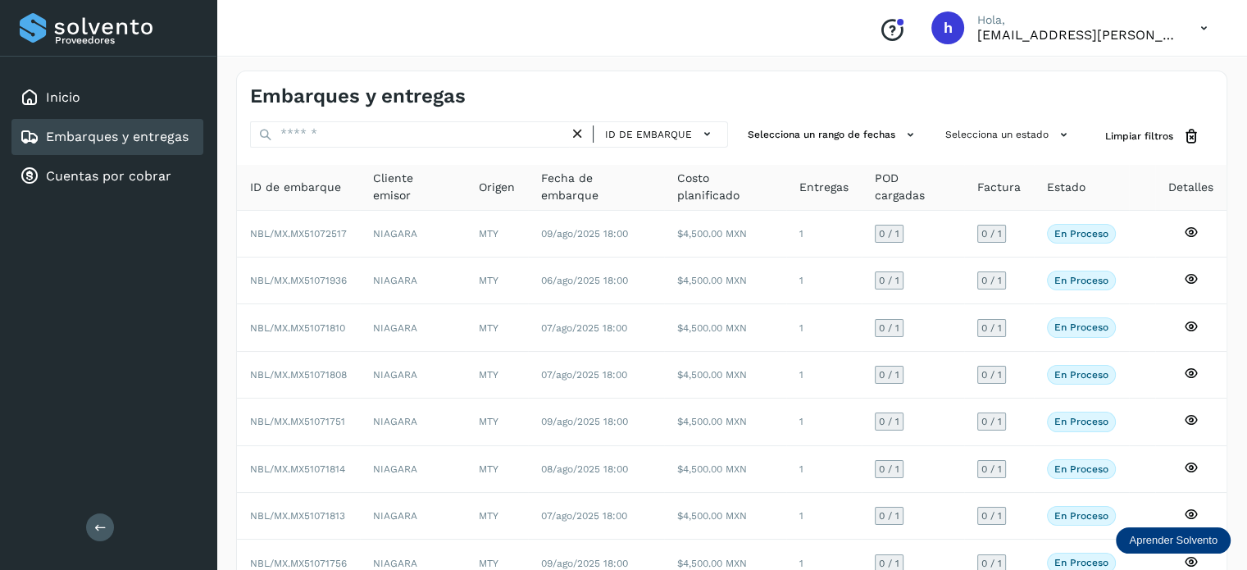
click at [707, 101] on div "Embarques y entregas" at bounding box center [491, 96] width 482 height 24
click at [128, 101] on div "Inicio" at bounding box center [107, 98] width 192 height 36
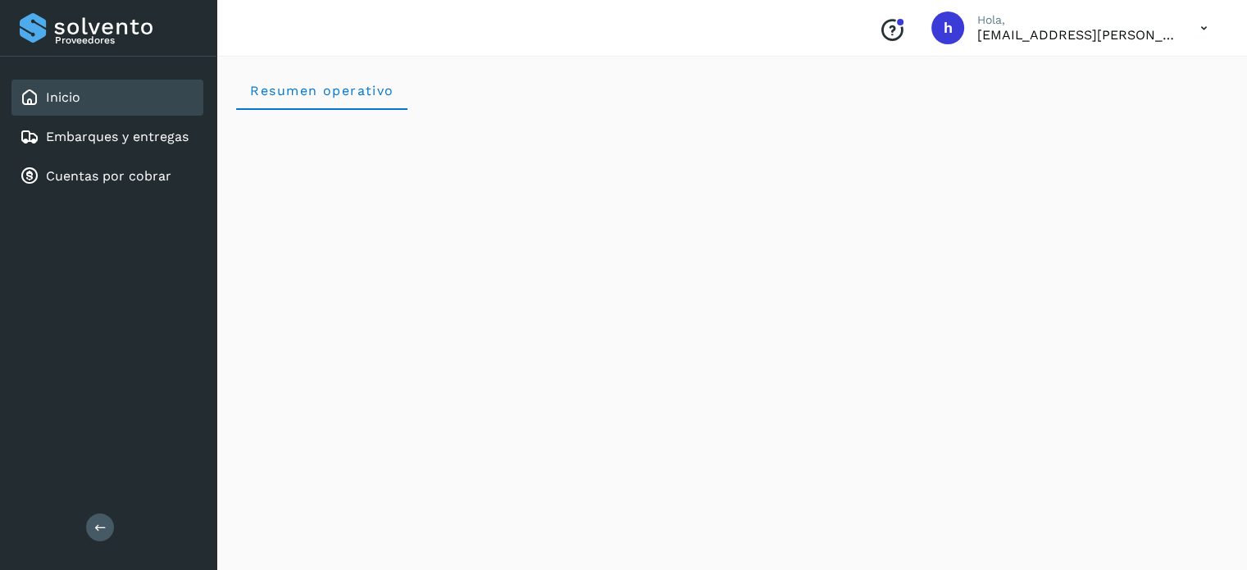
click at [145, 139] on link "Embarques y entregas" at bounding box center [117, 137] width 143 height 16
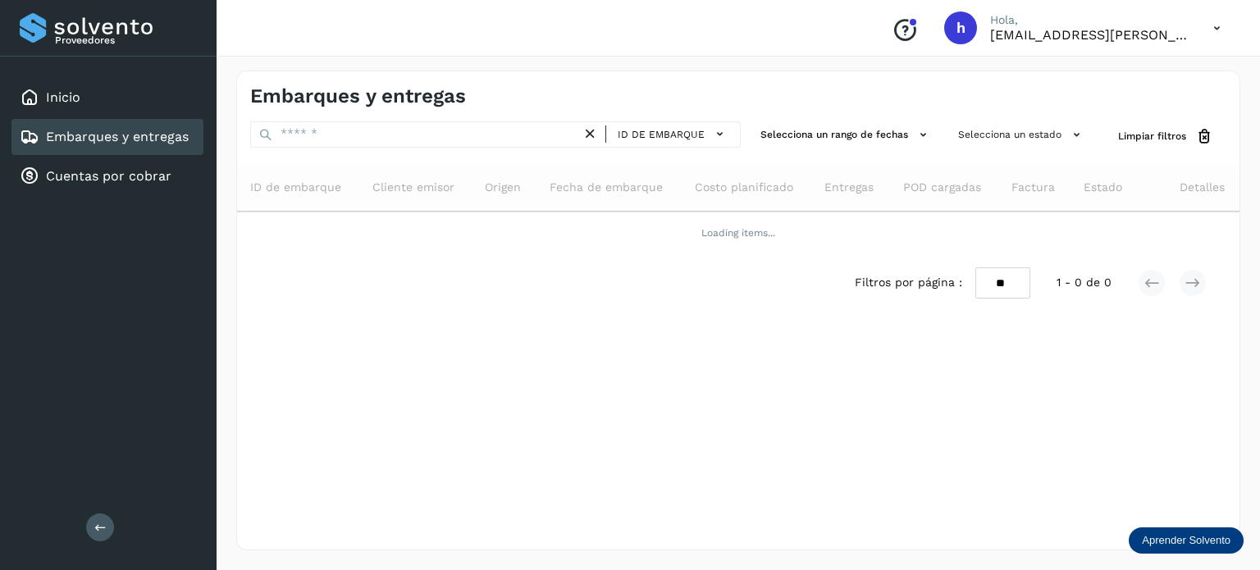
click at [361, 112] on div "Embarques y entregas ID de embarque Selecciona un rango de fechas Selecciona un…" at bounding box center [738, 311] width 1004 height 480
click at [385, 81] on div "Embarques y entregas" at bounding box center [738, 89] width 1002 height 37
click at [387, 86] on h4 "Embarques y entregas" at bounding box center [358, 96] width 216 height 24
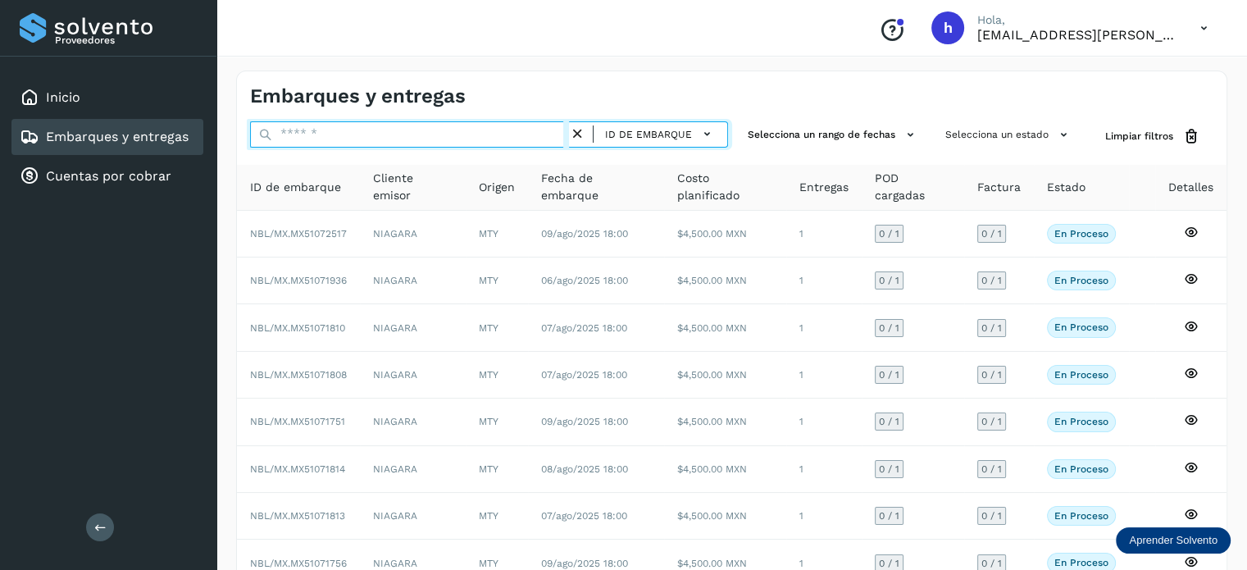
click at [401, 124] on input "text" at bounding box center [409, 134] width 319 height 26
paste input "**********"
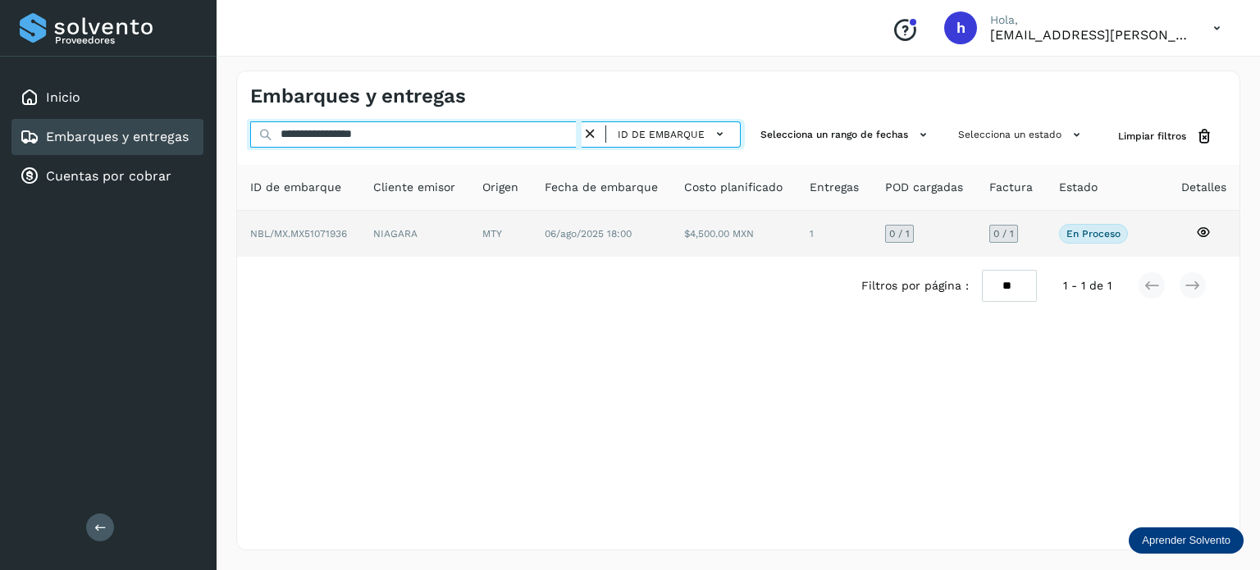
type input "**********"
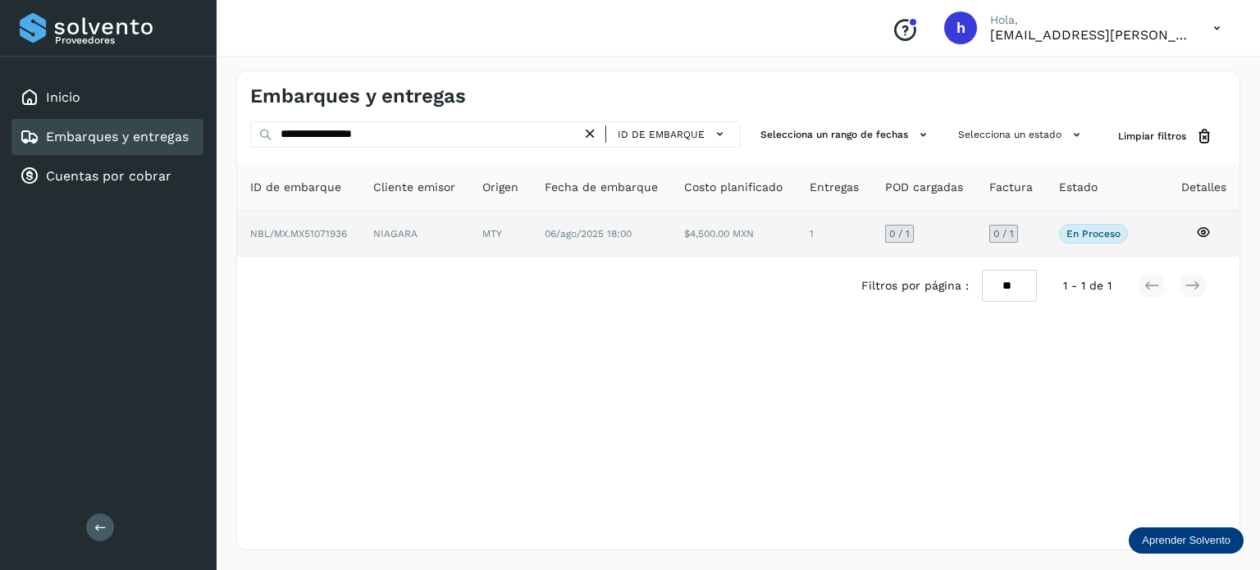
click at [469, 235] on td "NIAGARA" at bounding box center [500, 234] width 62 height 46
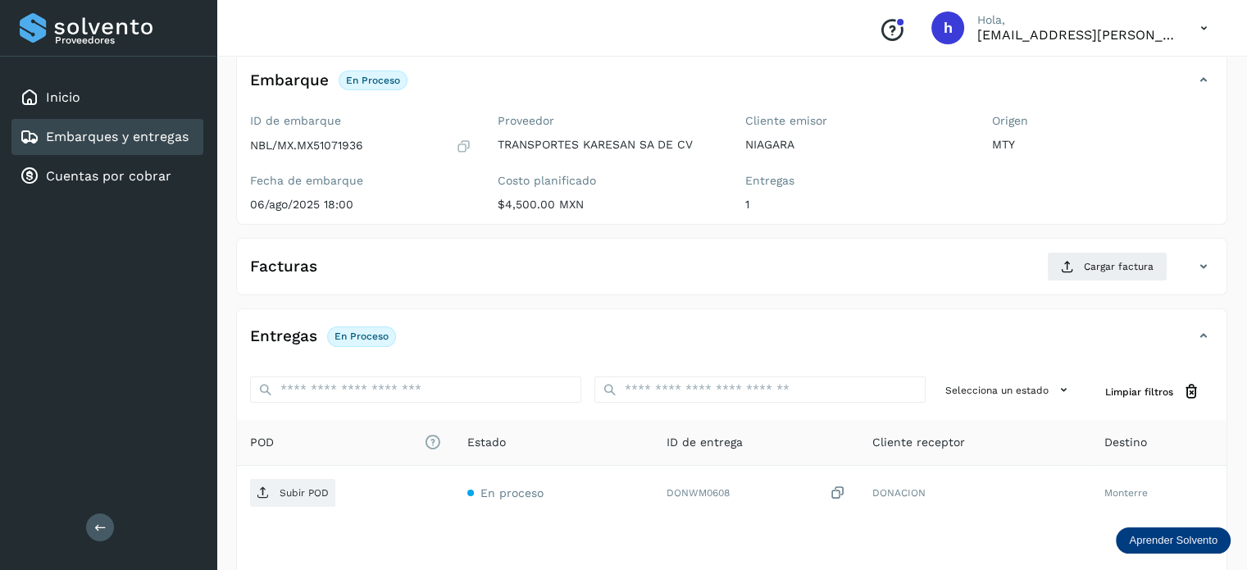
scroll to position [98, 0]
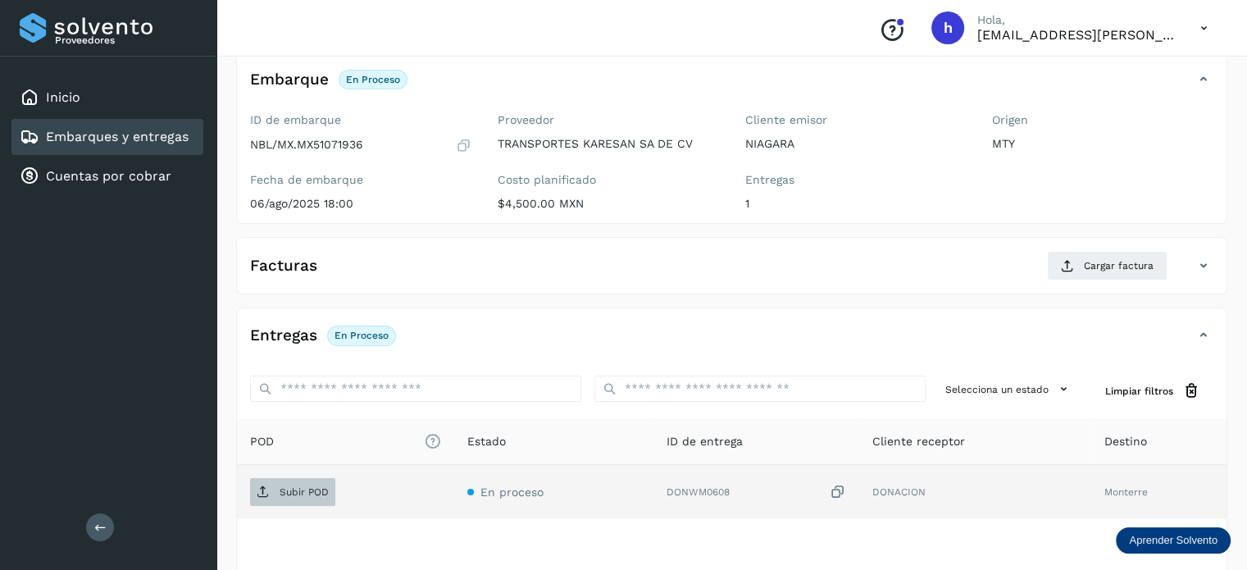
click at [285, 490] on p "Subir POD" at bounding box center [304, 491] width 49 height 11
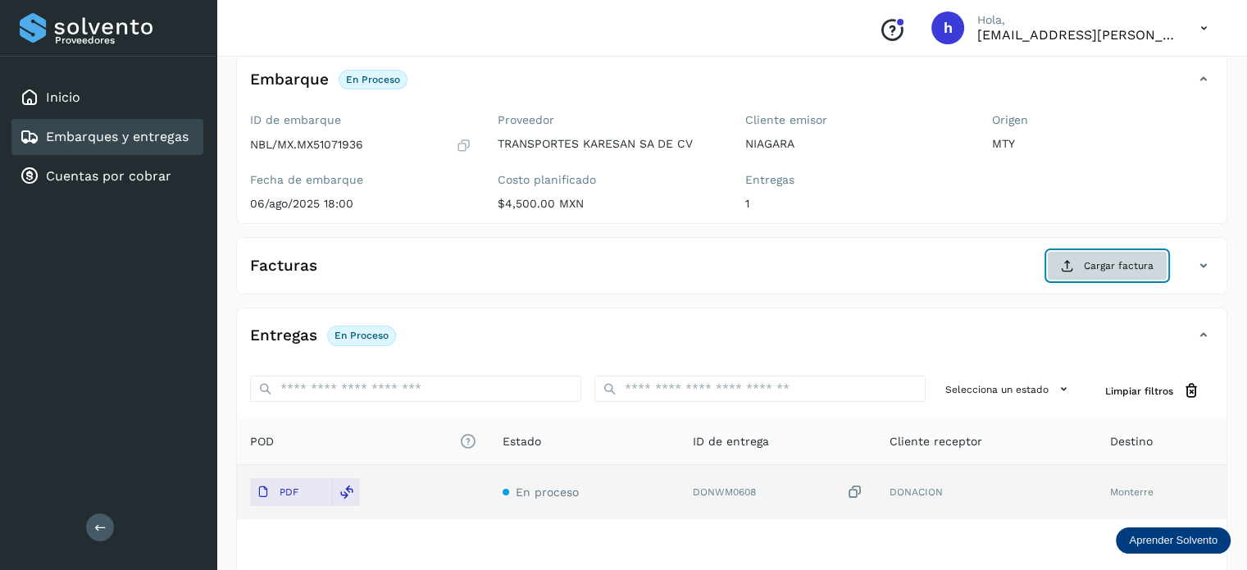
click at [1104, 267] on span "Cargar factura" at bounding box center [1119, 265] width 70 height 15
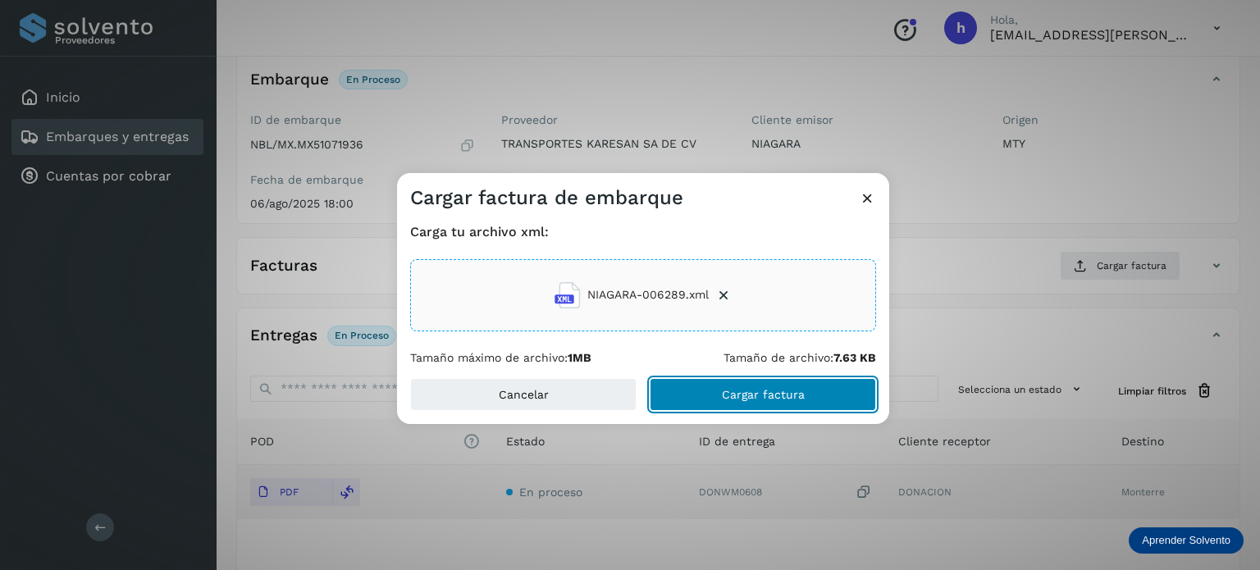
click at [782, 384] on button "Cargar factura" at bounding box center [762, 394] width 226 height 33
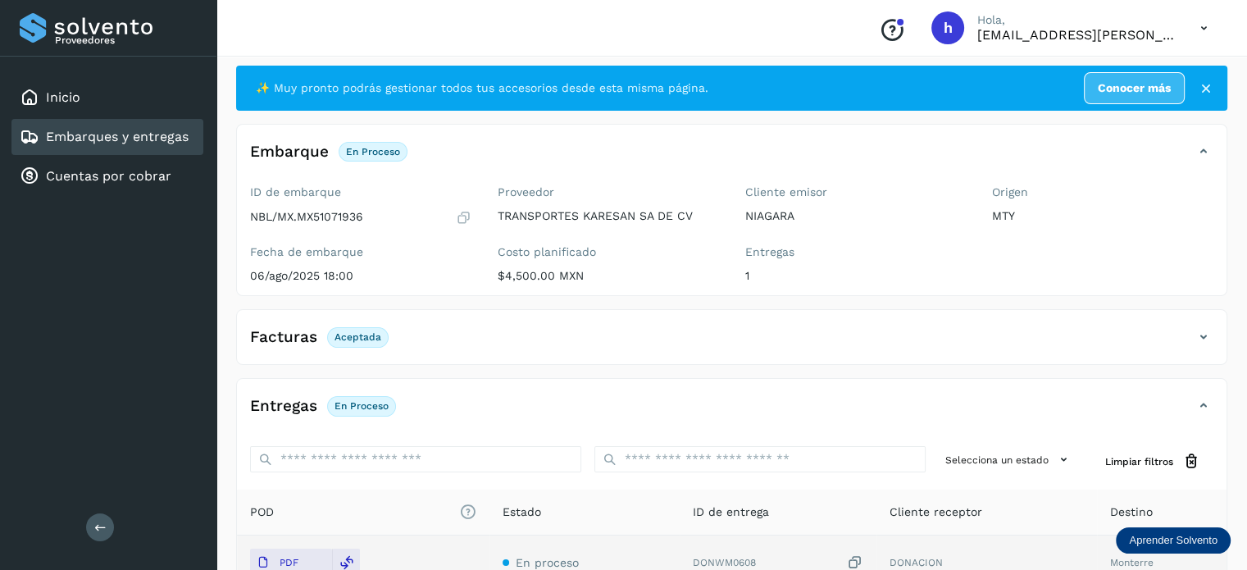
scroll to position [0, 0]
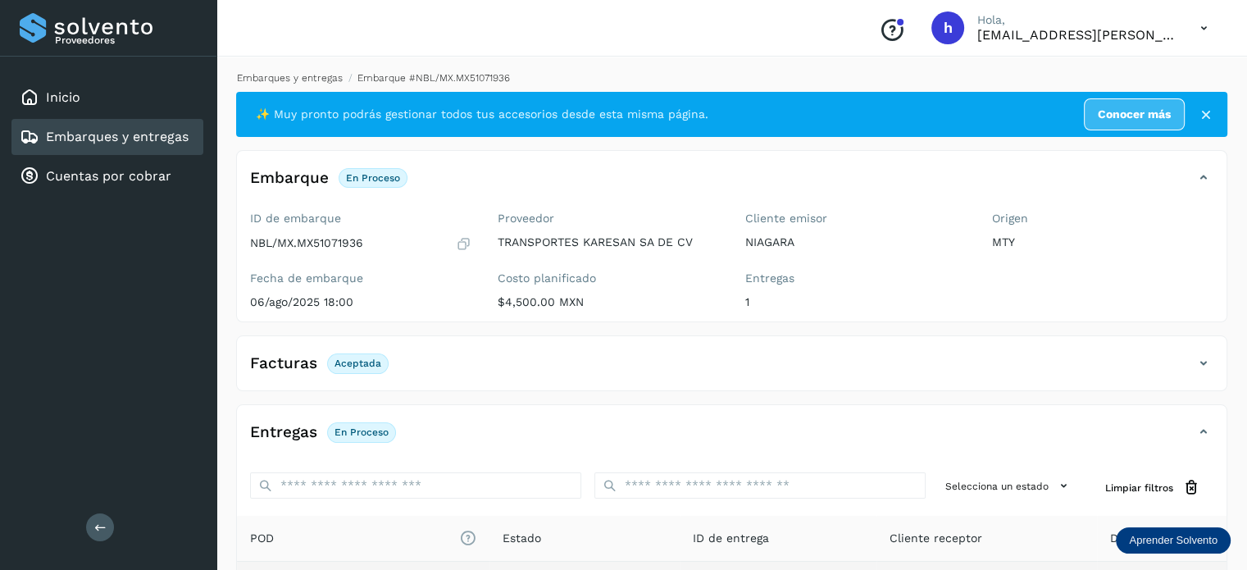
click at [333, 78] on link "Embarques y entregas" at bounding box center [290, 77] width 106 height 11
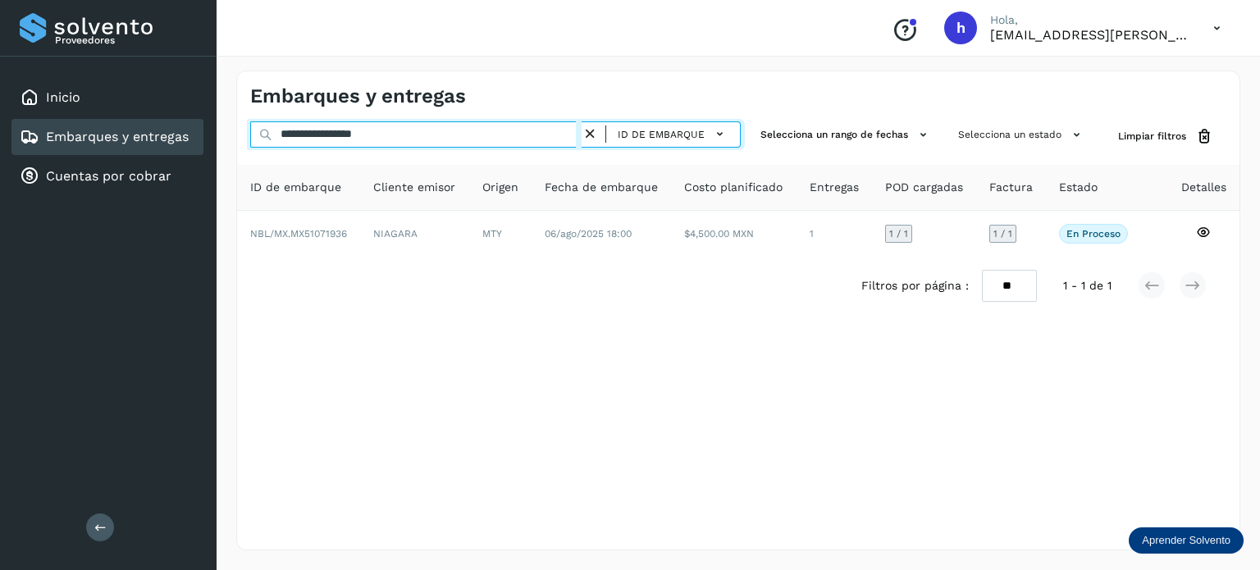
drag, startPoint x: 461, startPoint y: 139, endPoint x: 56, endPoint y: 121, distance: 405.5
click at [56, 121] on div "**********" at bounding box center [630, 285] width 1260 height 570
paste input "text"
type input "**********"
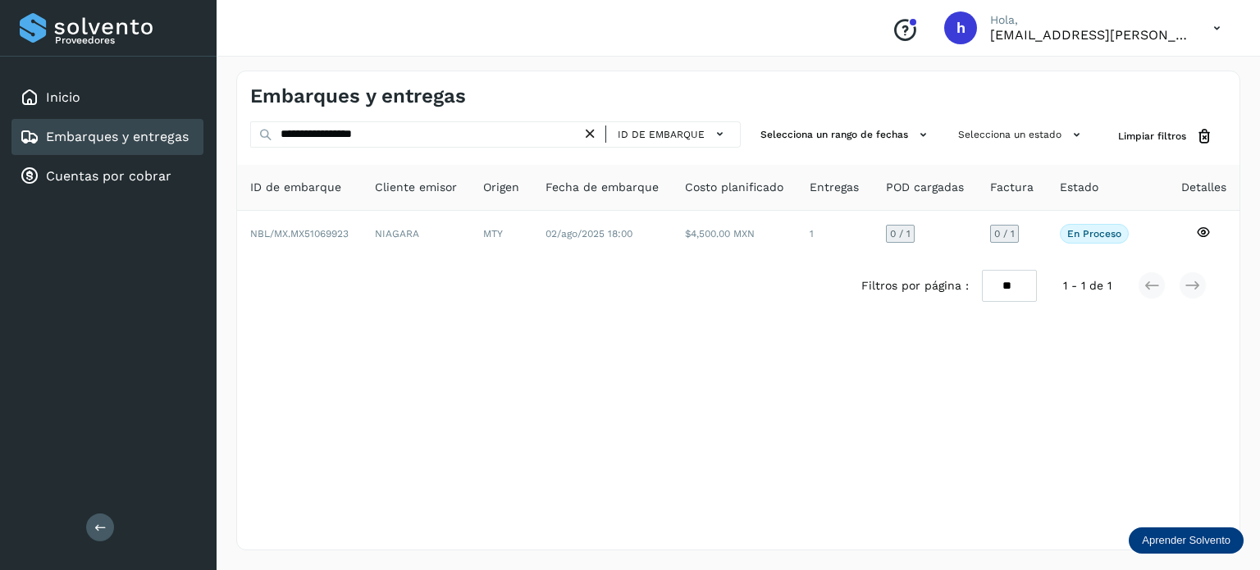
click at [376, 257] on div "Filtros por página : ** ** ** 1 - 1 de 1" at bounding box center [738, 286] width 1002 height 58
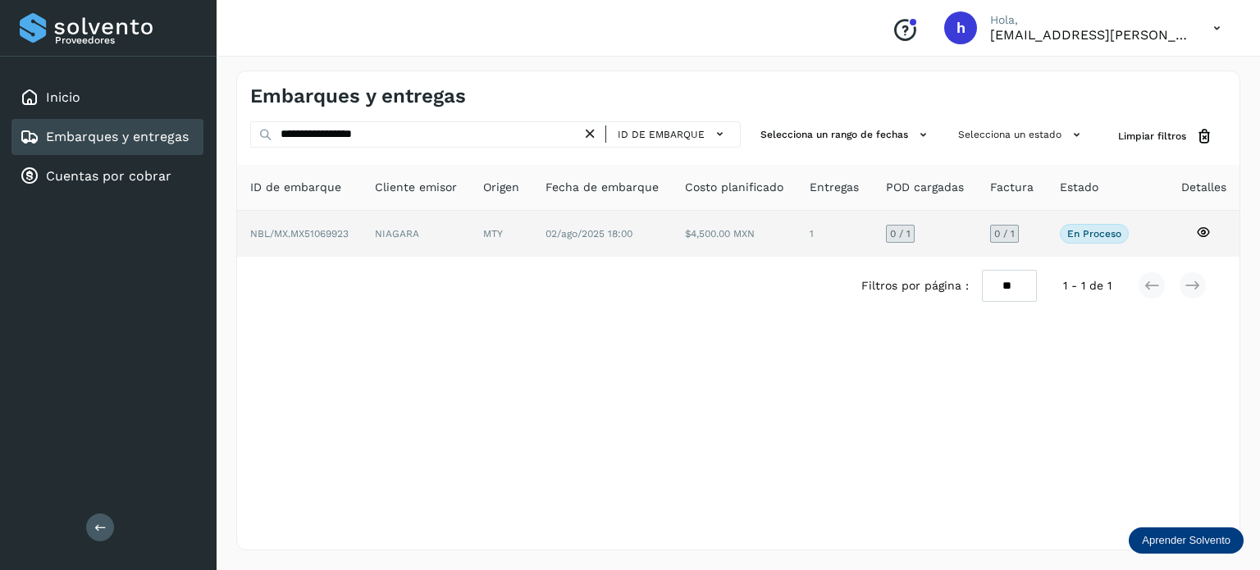
click at [362, 239] on td "NBL/MX.MX51069923" at bounding box center [416, 234] width 108 height 46
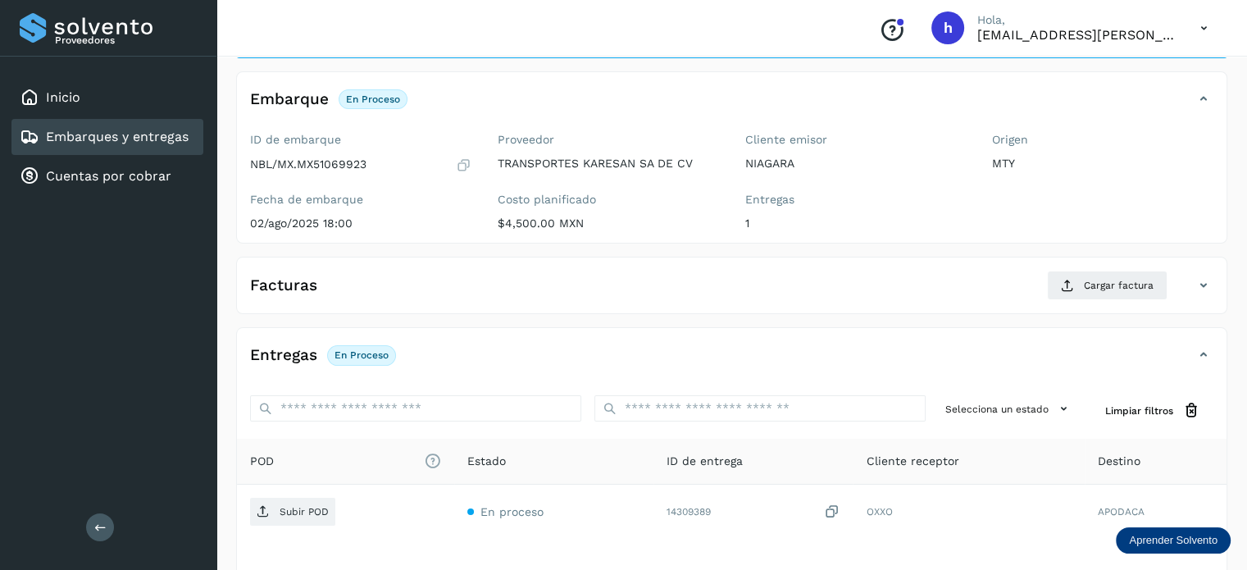
scroll to position [98, 0]
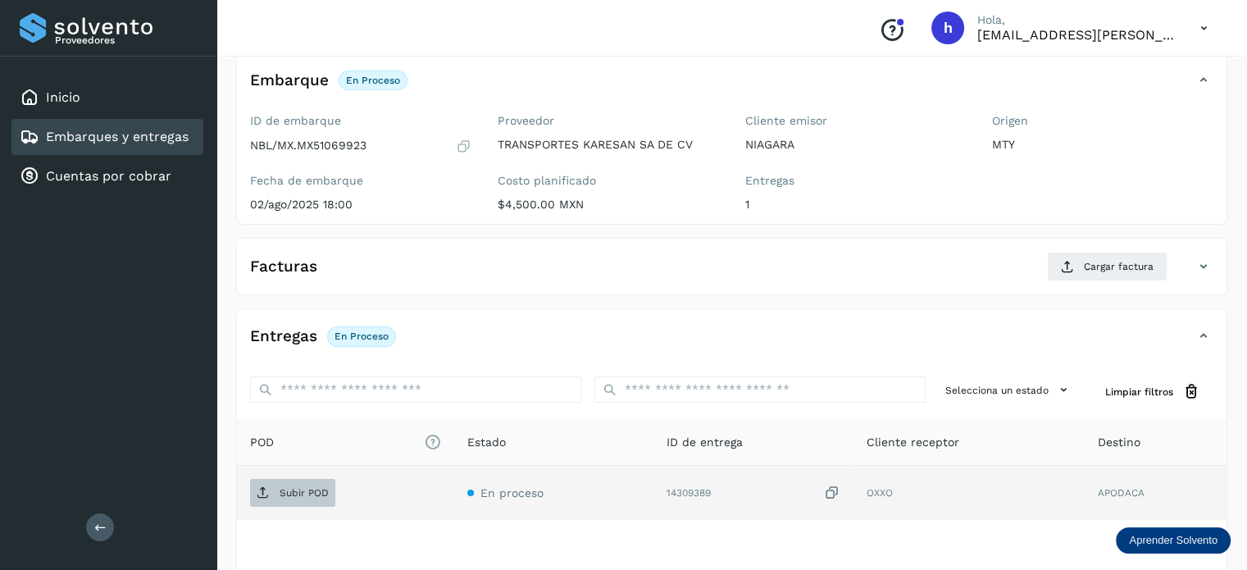
click at [295, 490] on p "Subir POD" at bounding box center [304, 492] width 49 height 11
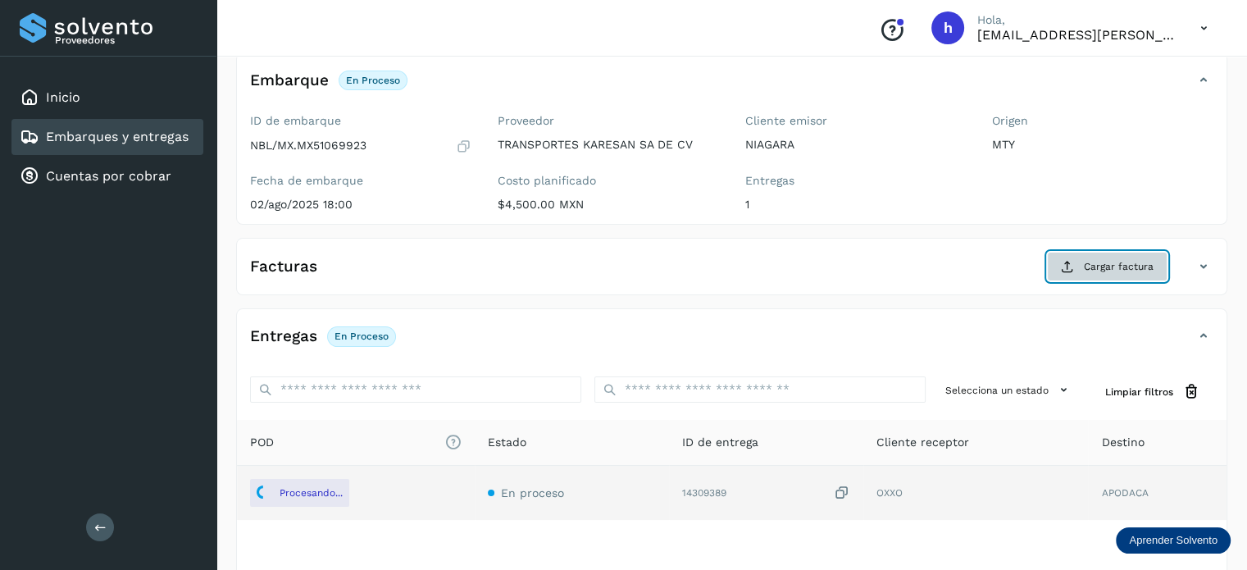
click at [1110, 264] on span "Cargar factura" at bounding box center [1119, 266] width 70 height 15
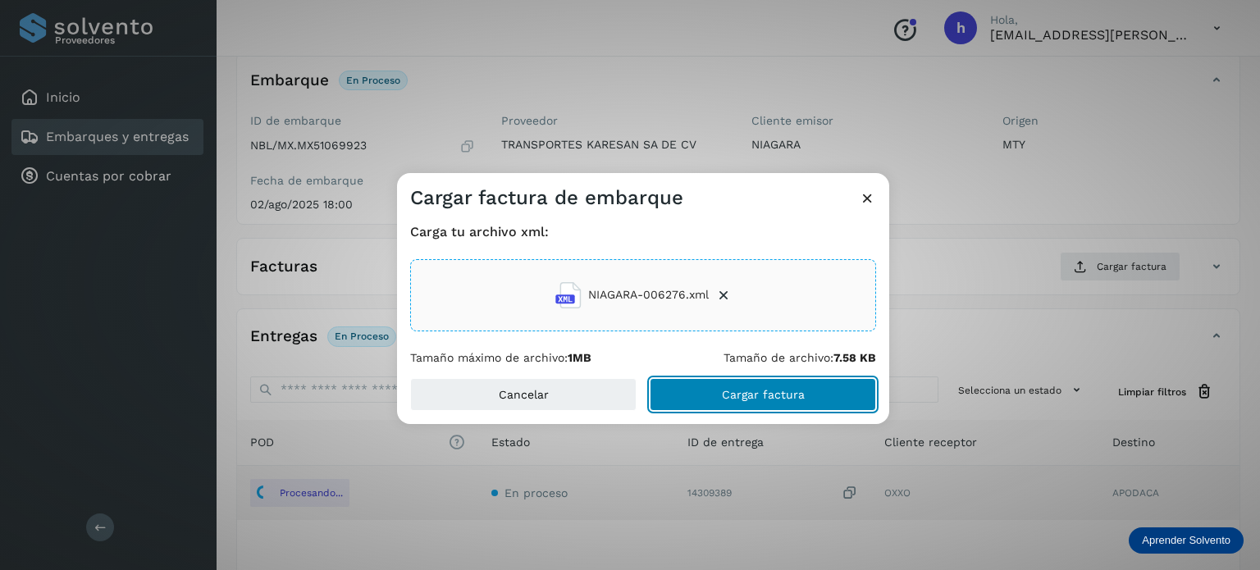
click at [820, 396] on button "Cargar factura" at bounding box center [762, 394] width 226 height 33
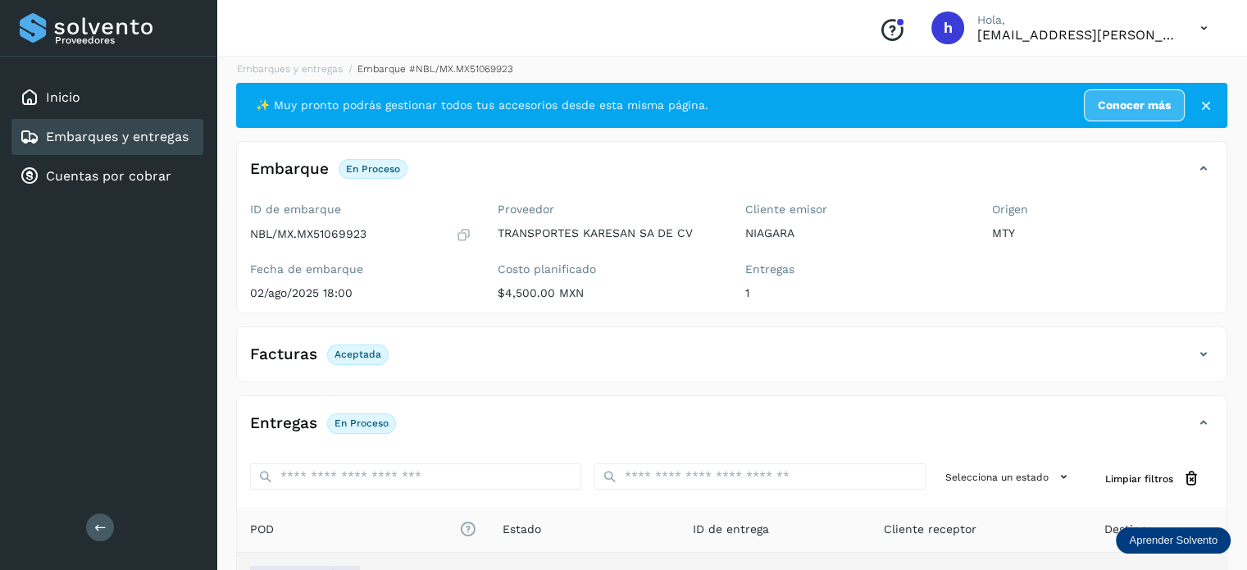
scroll to position [0, 0]
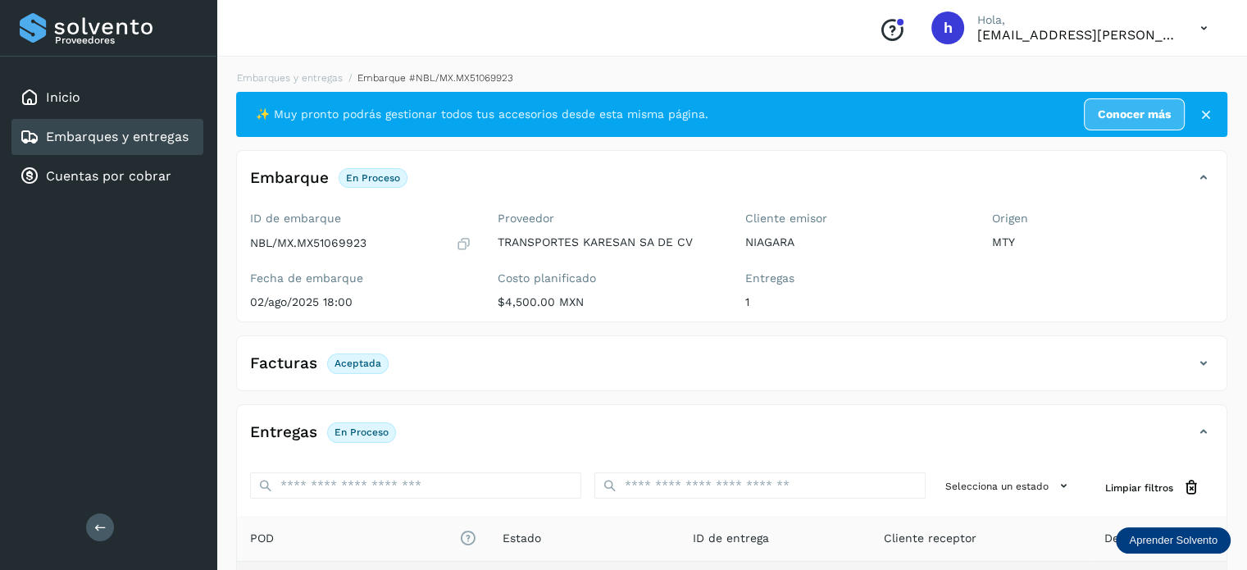
click at [343, 84] on li "Embarques y entregas" at bounding box center [428, 78] width 171 height 15
click at [271, 79] on link "Embarques y entregas" at bounding box center [290, 77] width 106 height 11
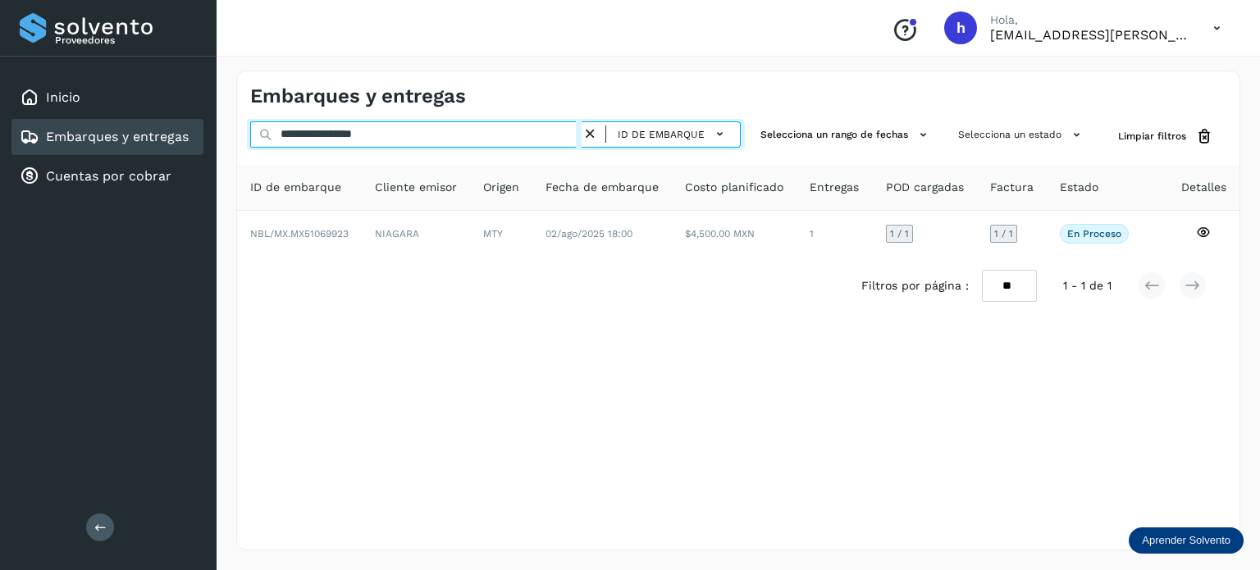
drag, startPoint x: 443, startPoint y: 134, endPoint x: 0, endPoint y: 170, distance: 444.3
click at [0, 170] on div "**********" at bounding box center [630, 285] width 1260 height 570
paste input "text"
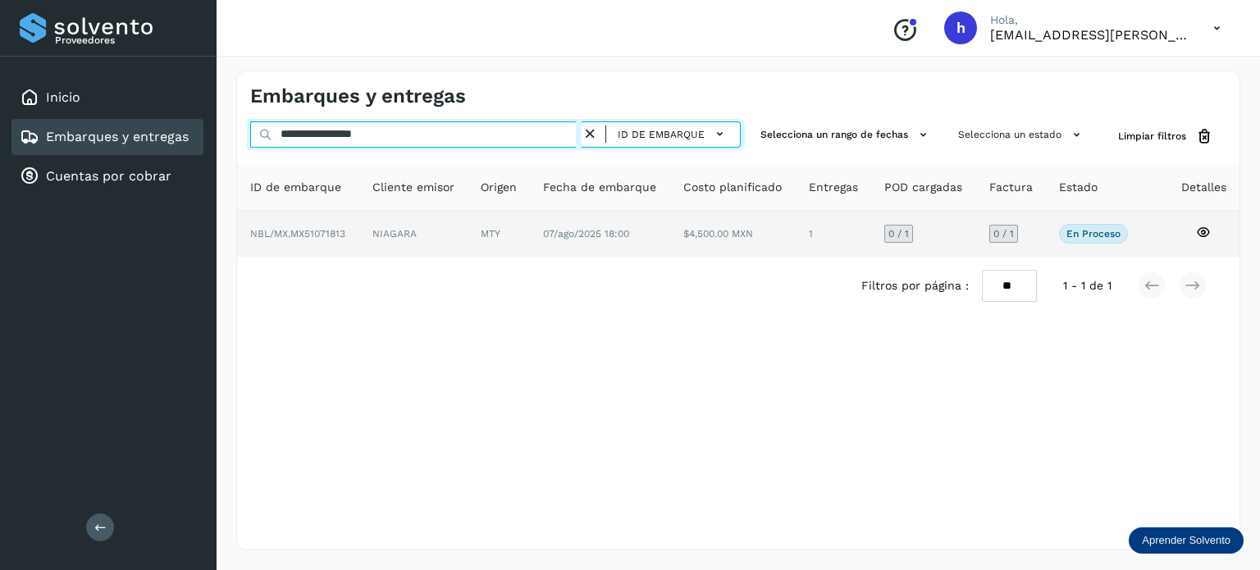
type input "**********"
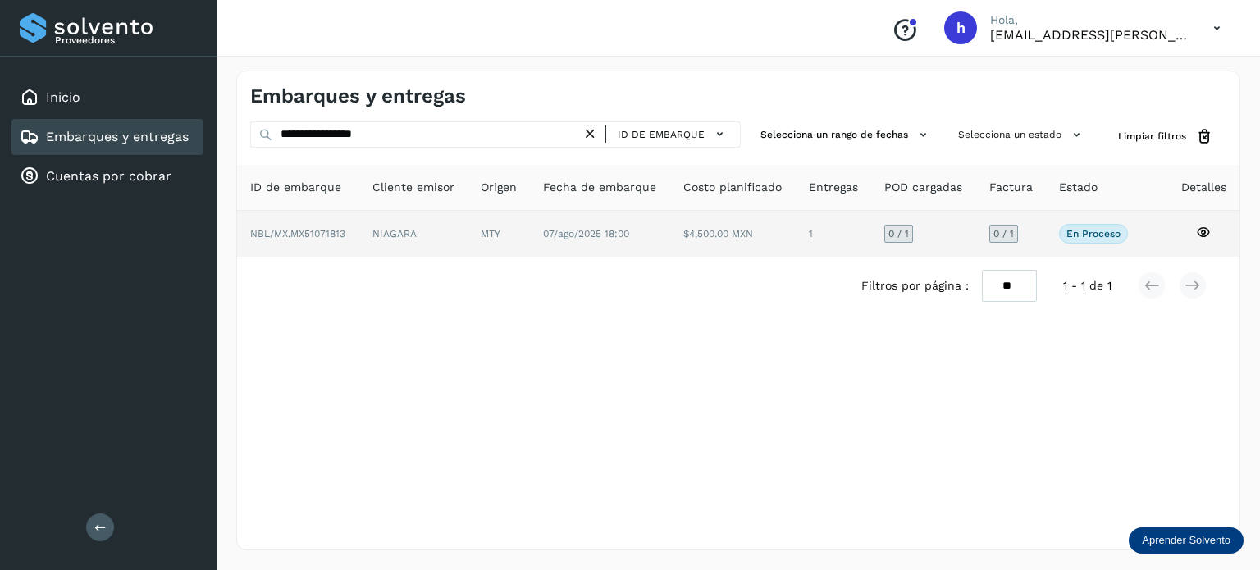
click at [359, 242] on td "NBL/MX.MX51071813" at bounding box center [413, 234] width 109 height 46
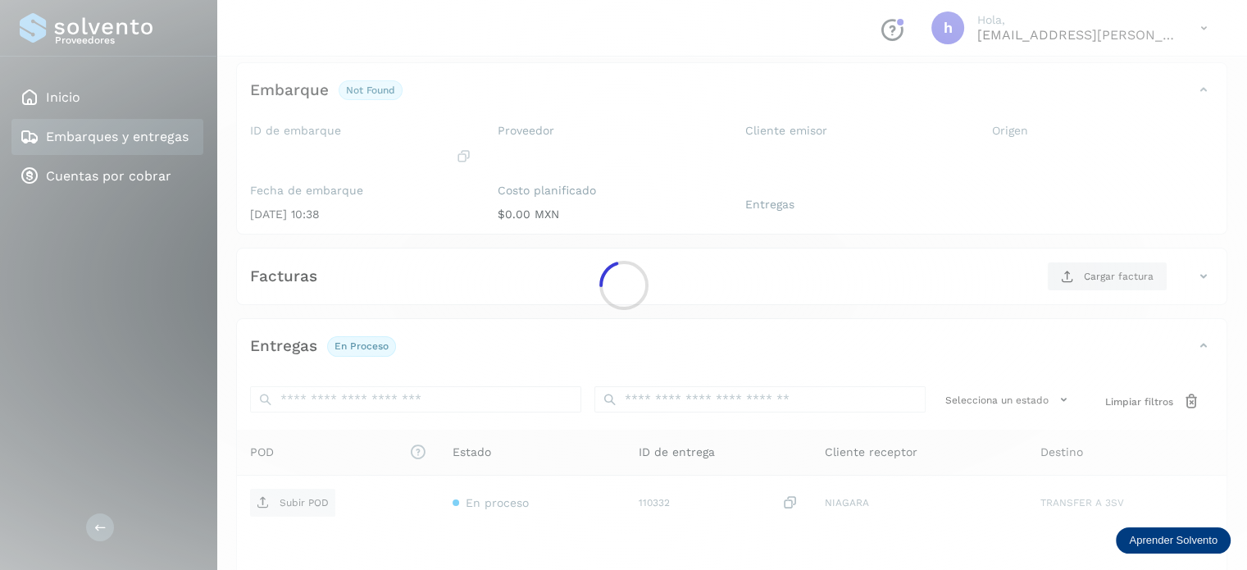
scroll to position [89, 0]
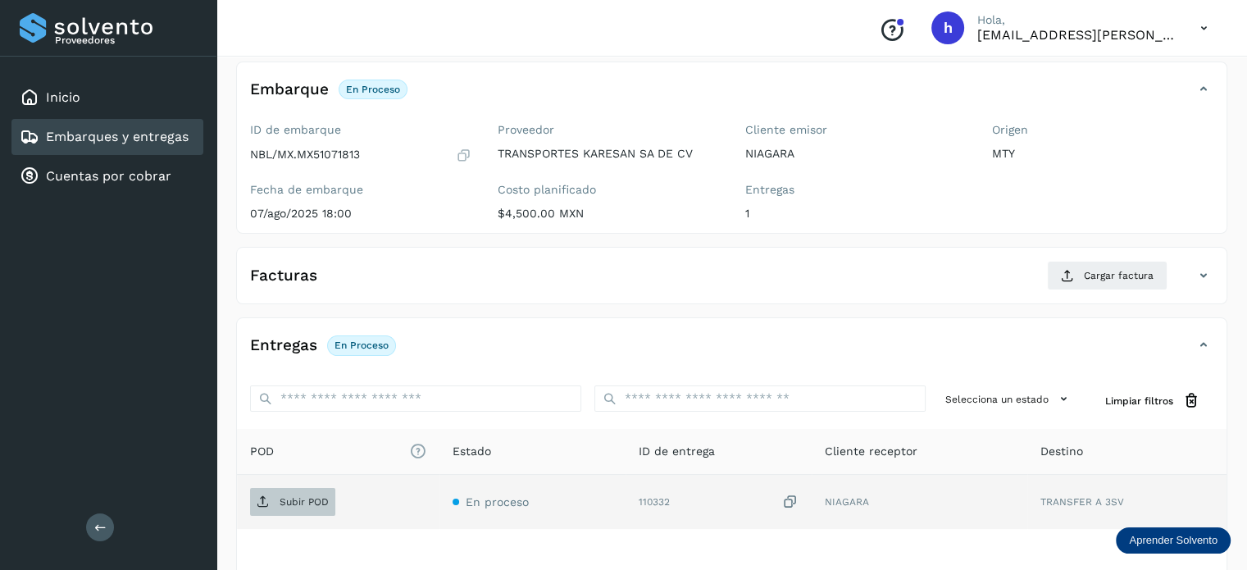
click at [298, 501] on p "Subir POD" at bounding box center [304, 501] width 49 height 11
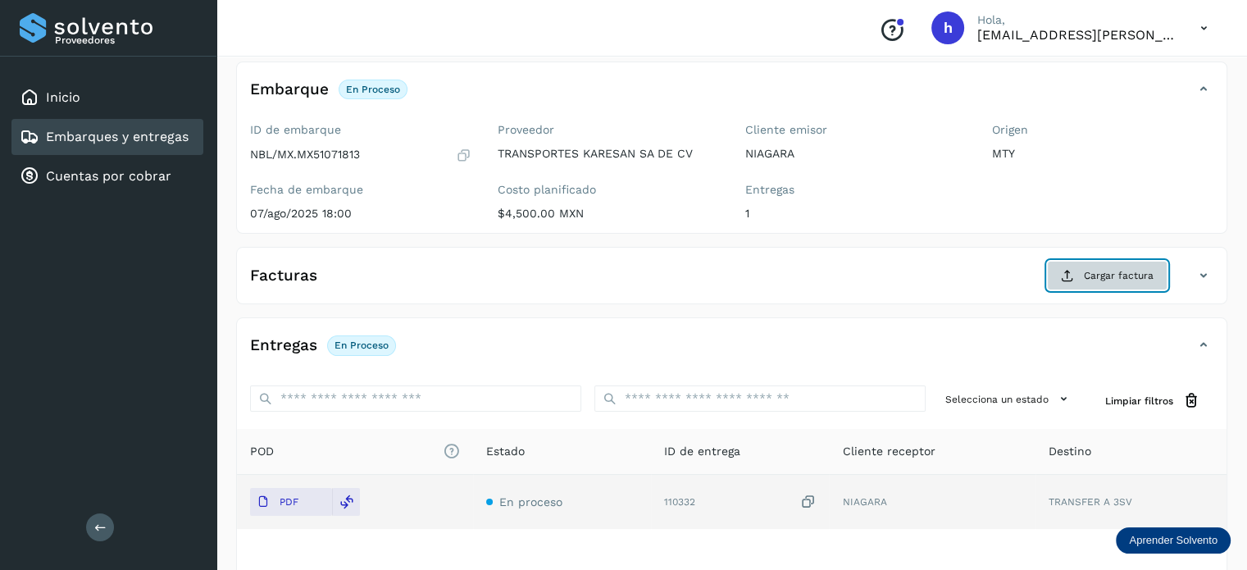
click at [1129, 268] on span "Cargar factura" at bounding box center [1119, 275] width 70 height 15
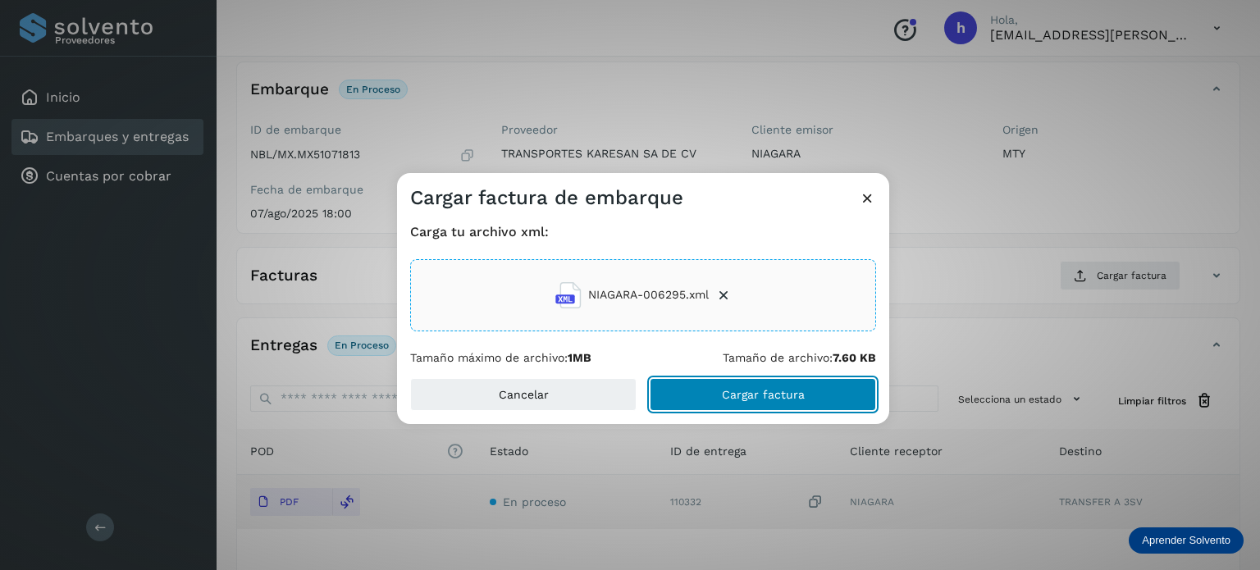
click at [806, 399] on button "Cargar factura" at bounding box center [762, 394] width 226 height 33
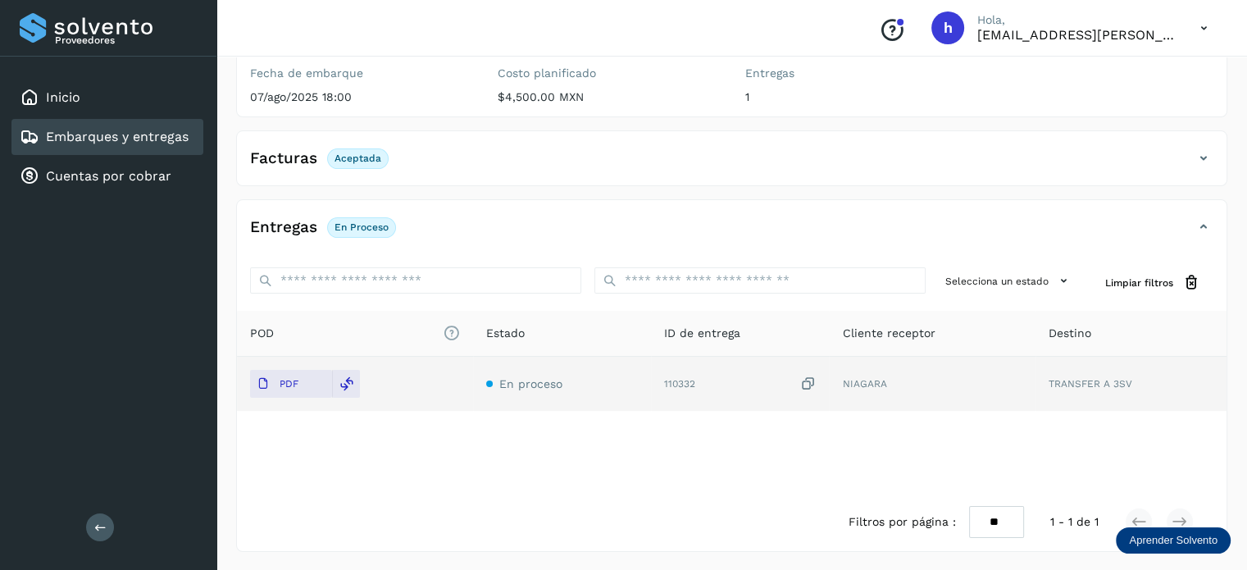
scroll to position [0, 0]
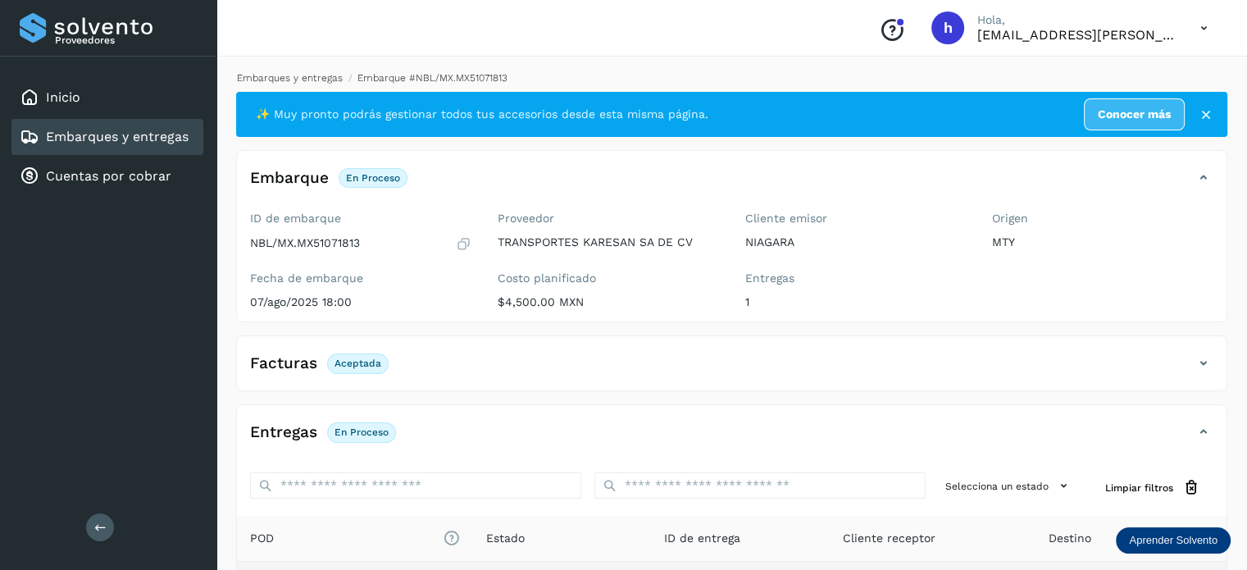
click at [285, 75] on link "Embarques y entregas" at bounding box center [290, 77] width 106 height 11
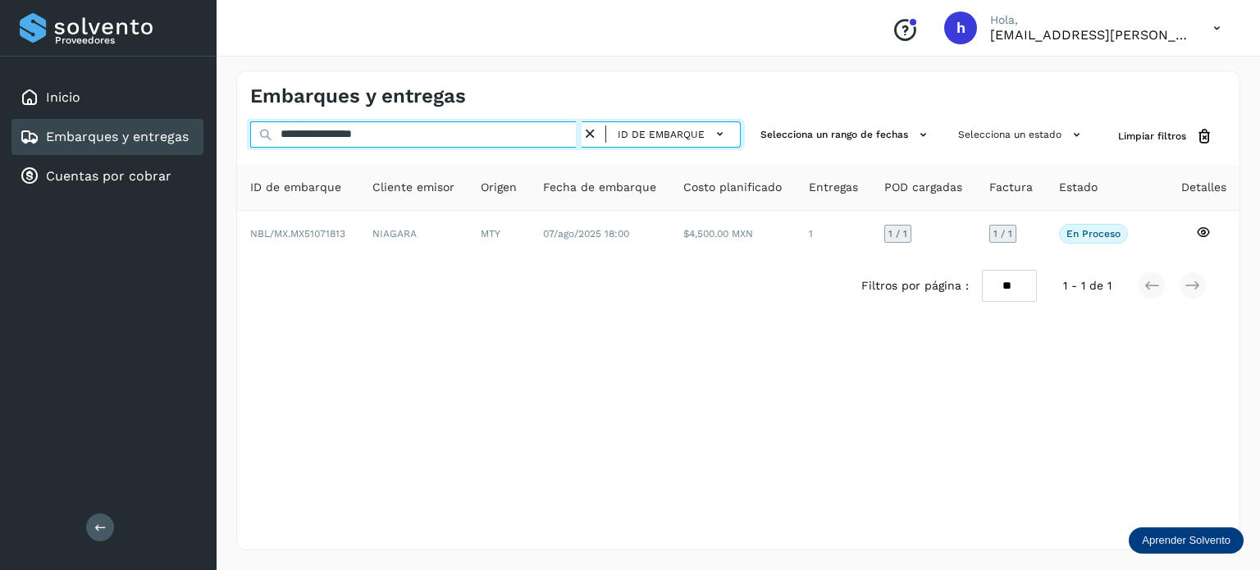
drag, startPoint x: 428, startPoint y: 125, endPoint x: 123, endPoint y: 140, distance: 305.4
click at [123, 140] on div "**********" at bounding box center [630, 285] width 1260 height 570
paste input "text"
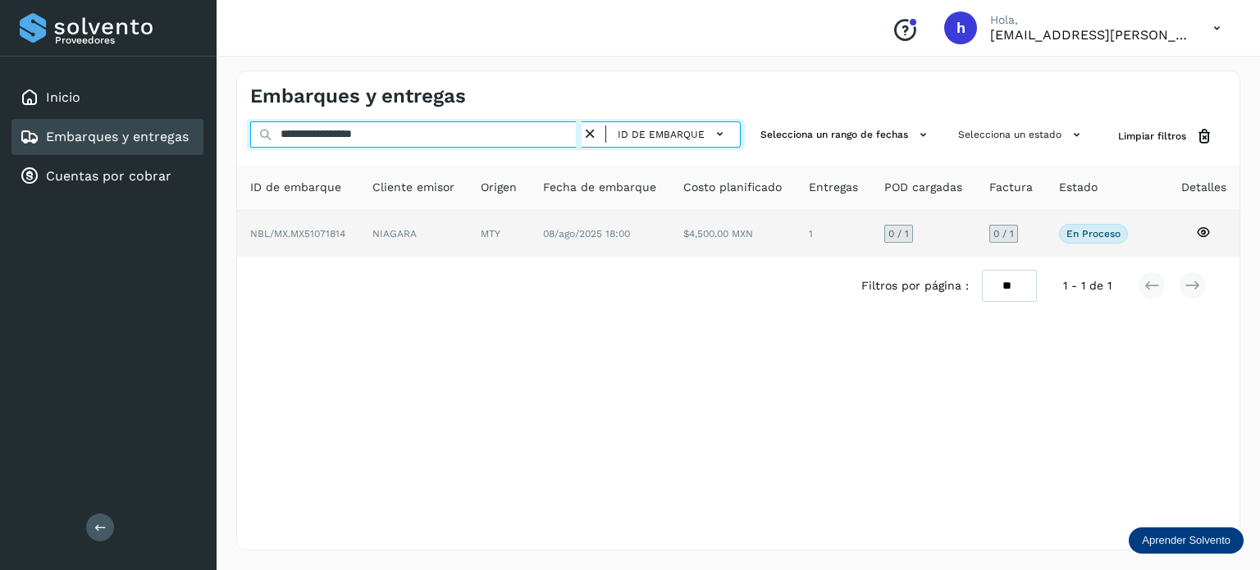
type input "**********"
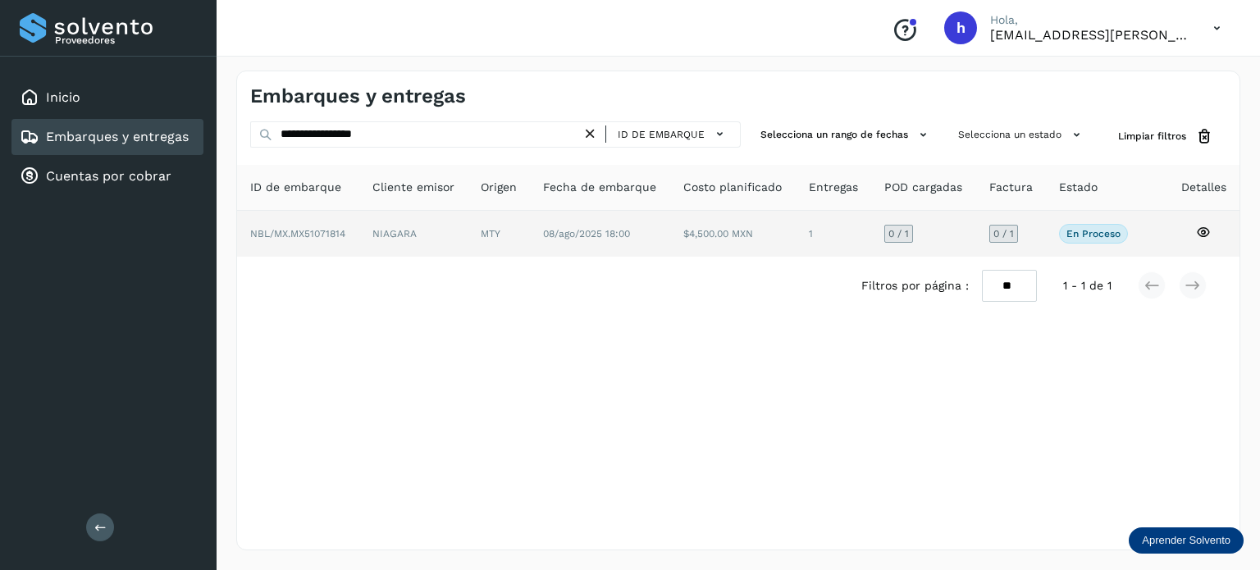
click at [467, 229] on td "NIAGARA" at bounding box center [498, 234] width 62 height 46
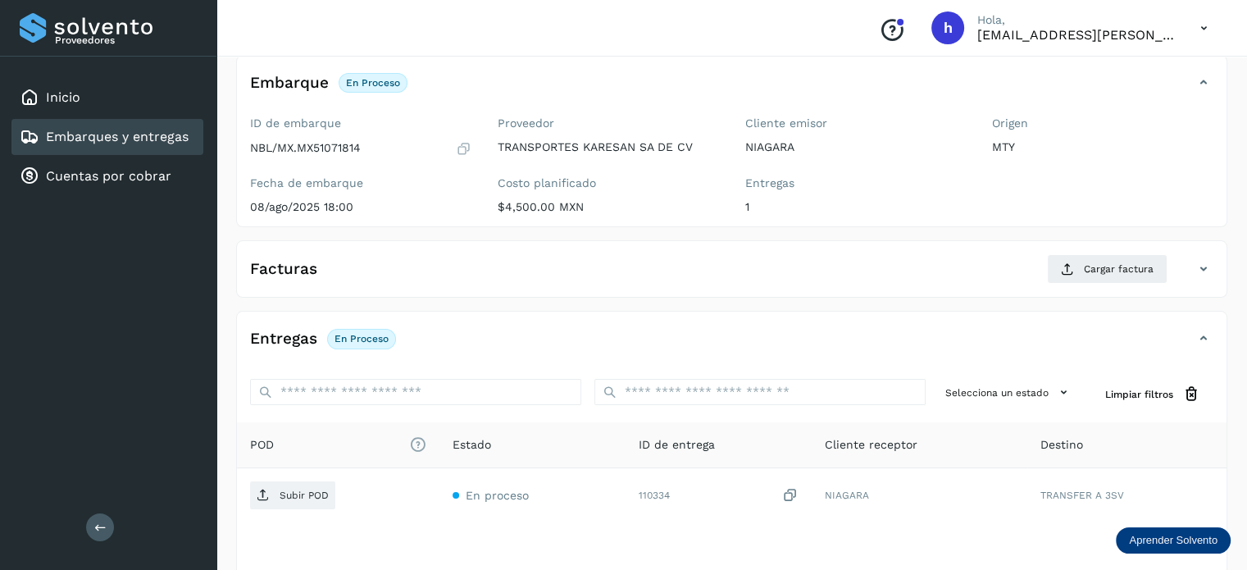
scroll to position [94, 0]
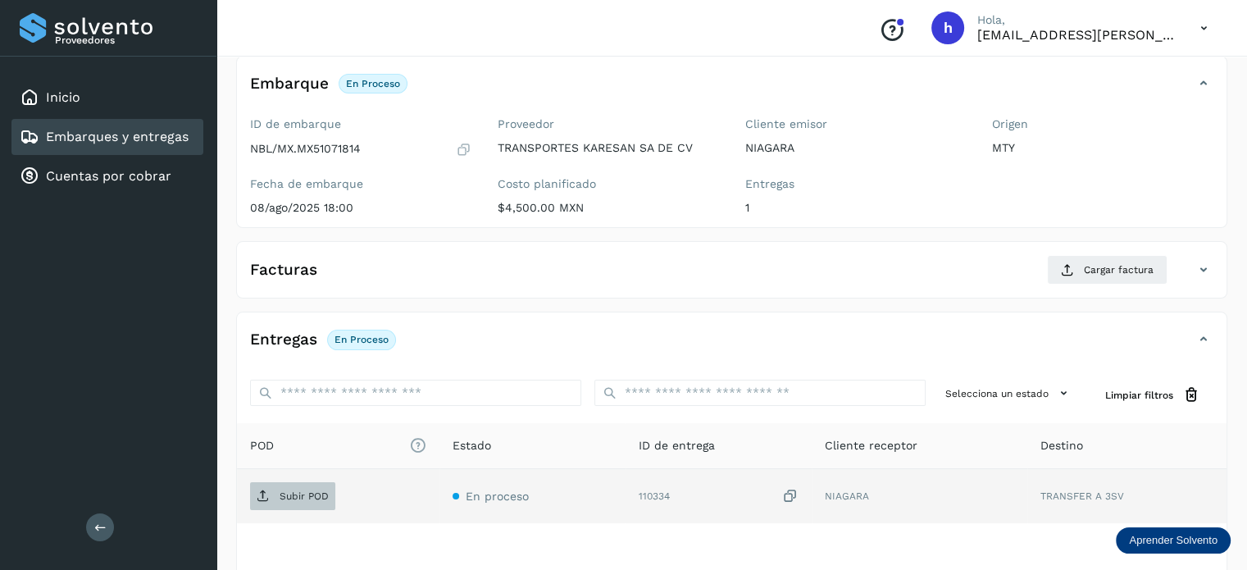
click at [312, 497] on p "Subir POD" at bounding box center [304, 495] width 49 height 11
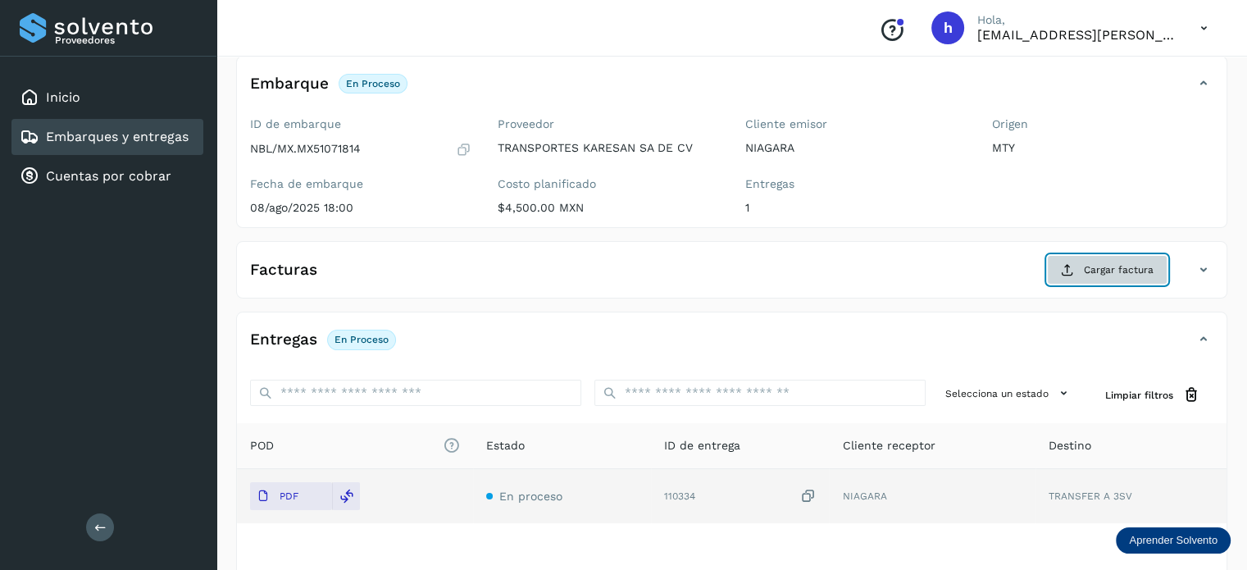
click at [1096, 267] on span "Cargar factura" at bounding box center [1119, 269] width 70 height 15
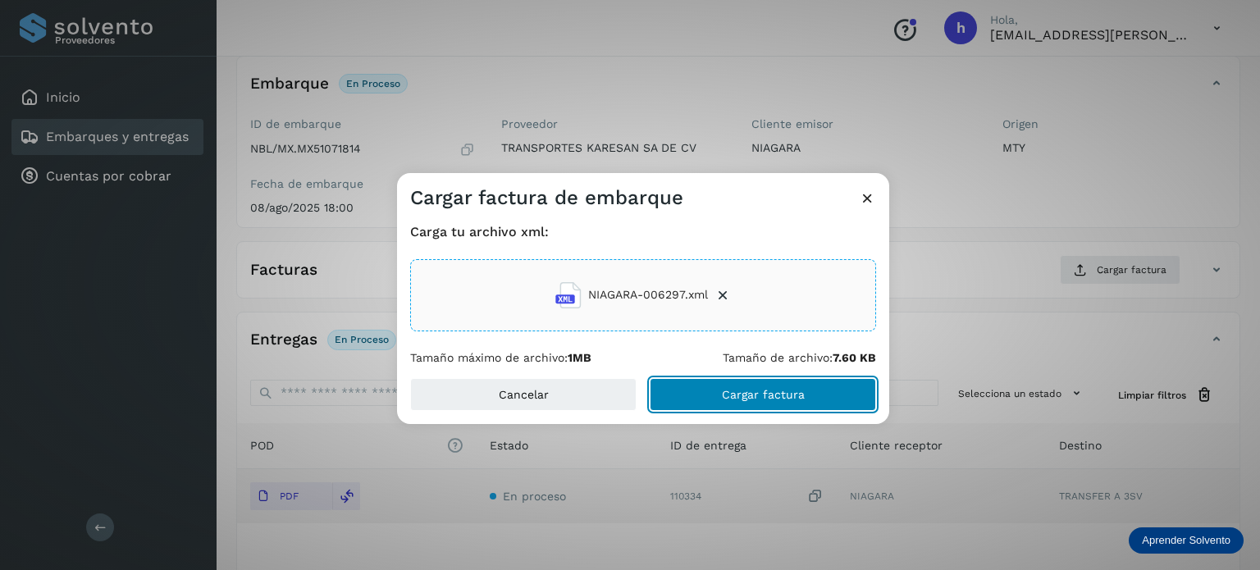
click at [831, 391] on button "Cargar factura" at bounding box center [762, 394] width 226 height 33
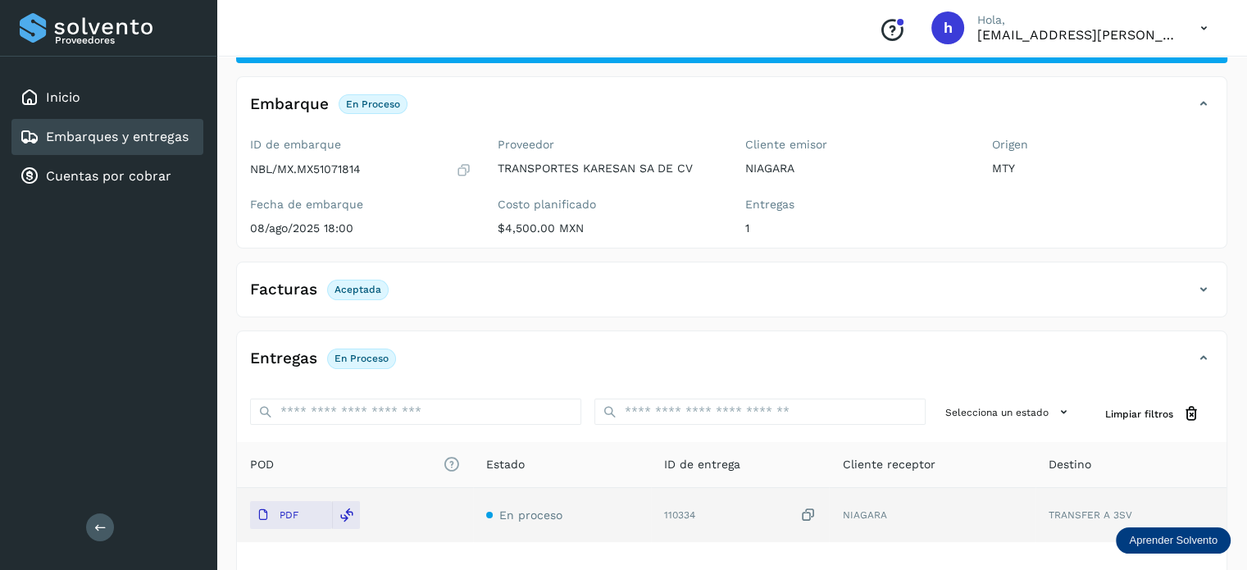
scroll to position [0, 0]
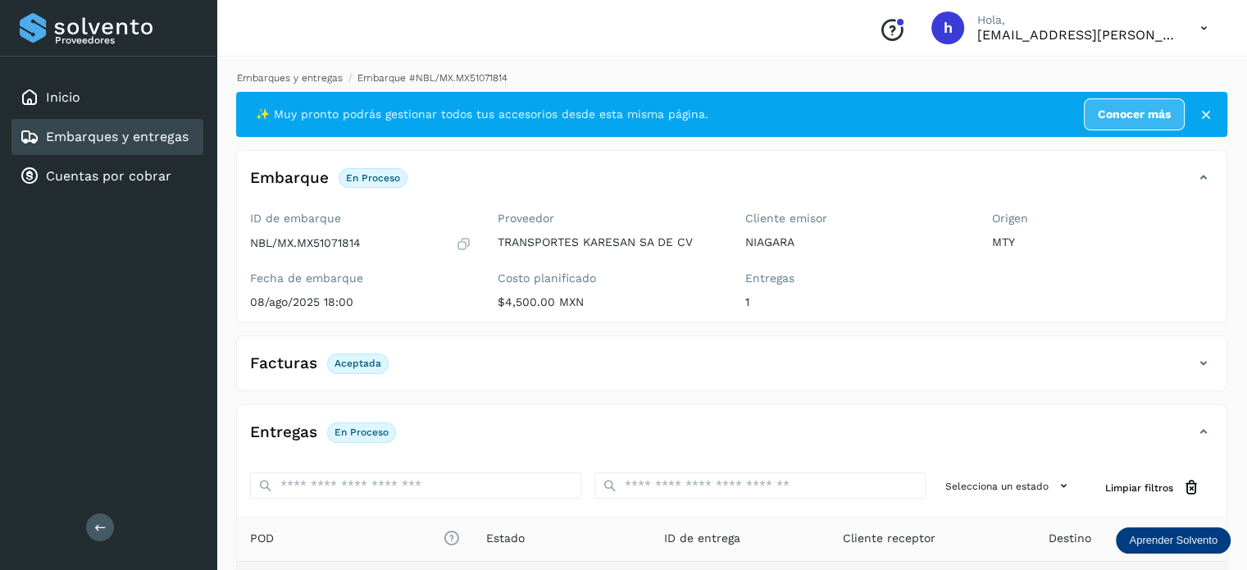
click at [279, 80] on link "Embarques y entregas" at bounding box center [290, 77] width 106 height 11
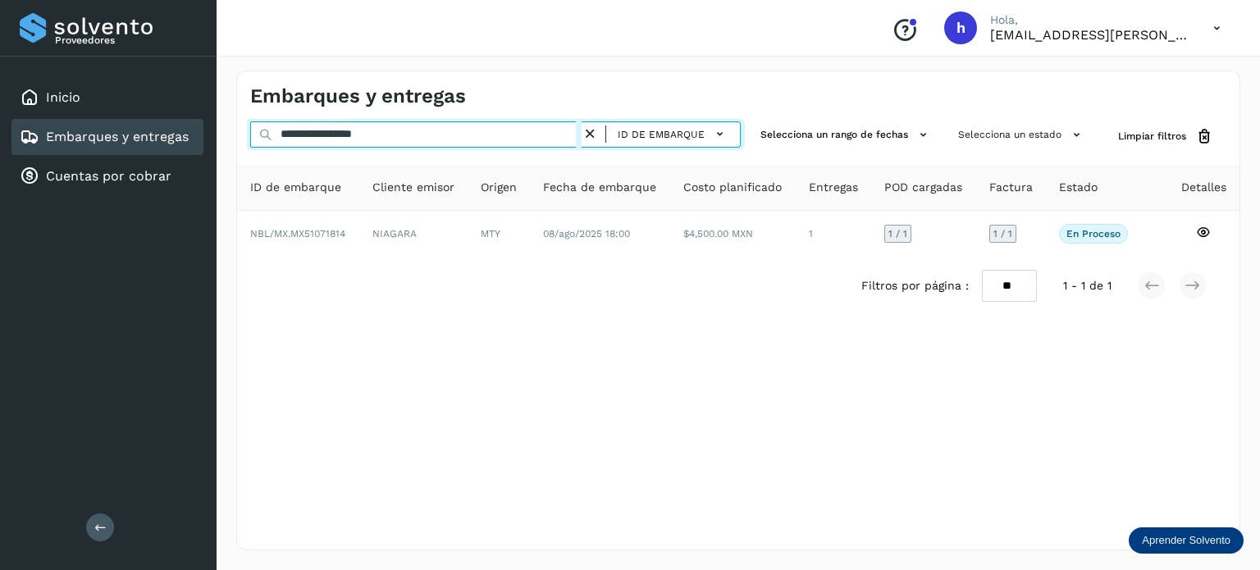
drag, startPoint x: 462, startPoint y: 134, endPoint x: 25, endPoint y: 139, distance: 437.1
click at [25, 139] on div "**********" at bounding box center [630, 285] width 1260 height 570
paste input "text"
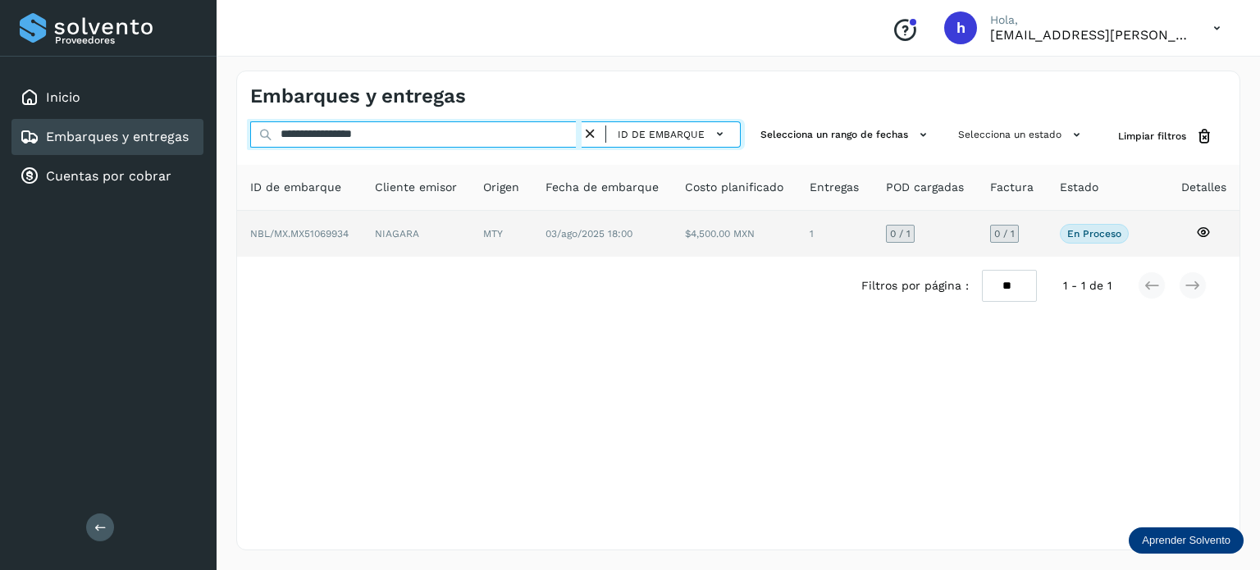
type input "**********"
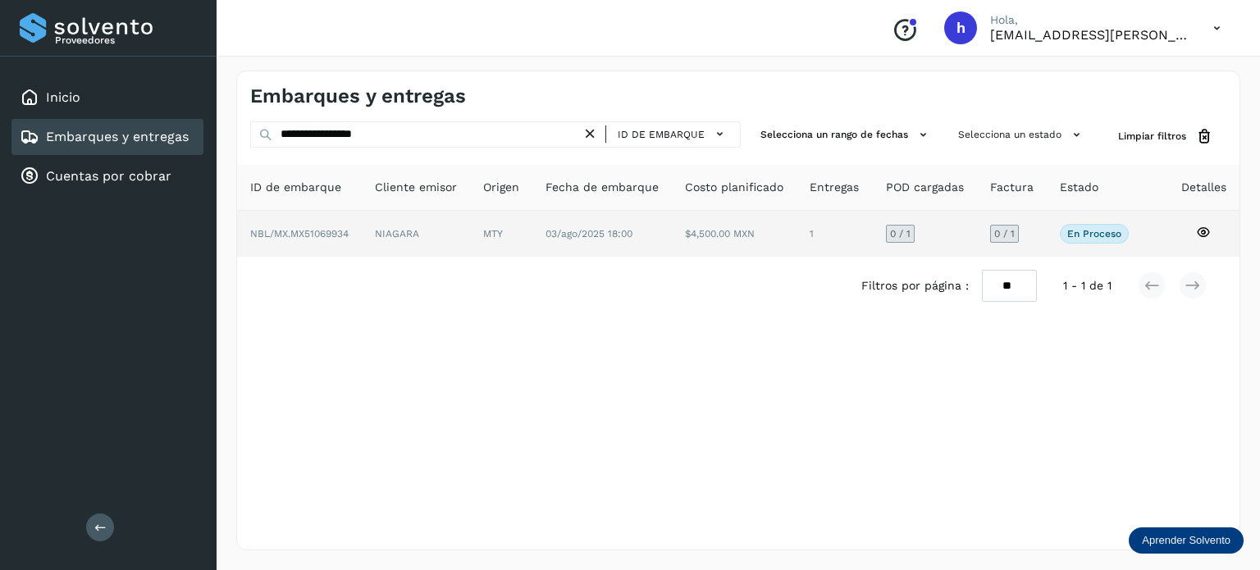
click at [348, 229] on span "NBL/MX.MX51069934" at bounding box center [299, 233] width 98 height 11
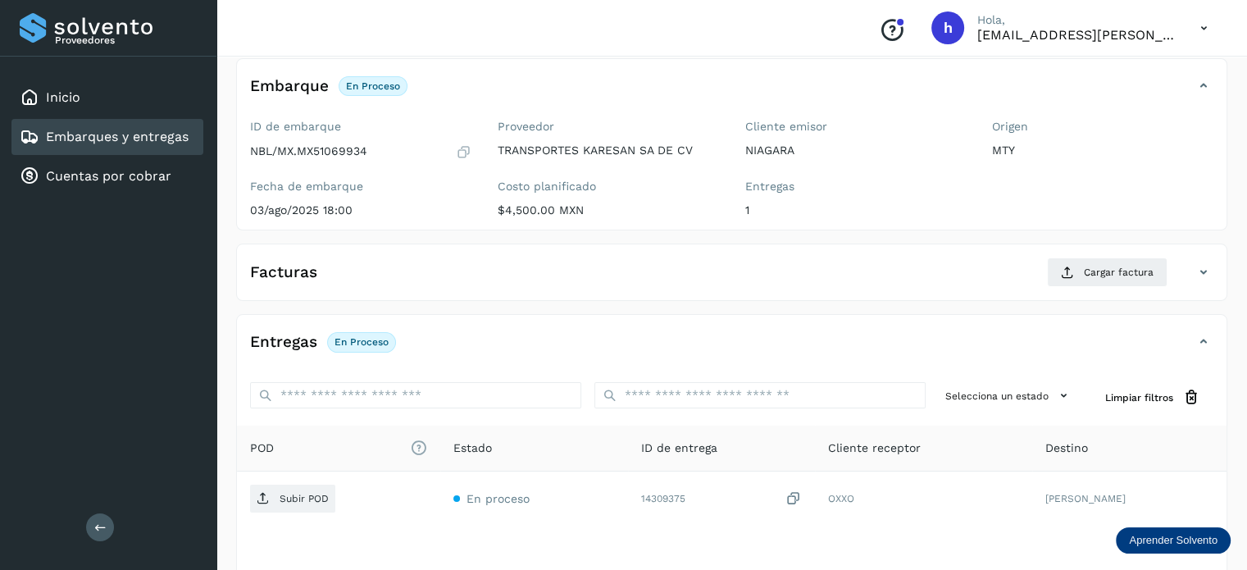
scroll to position [92, 0]
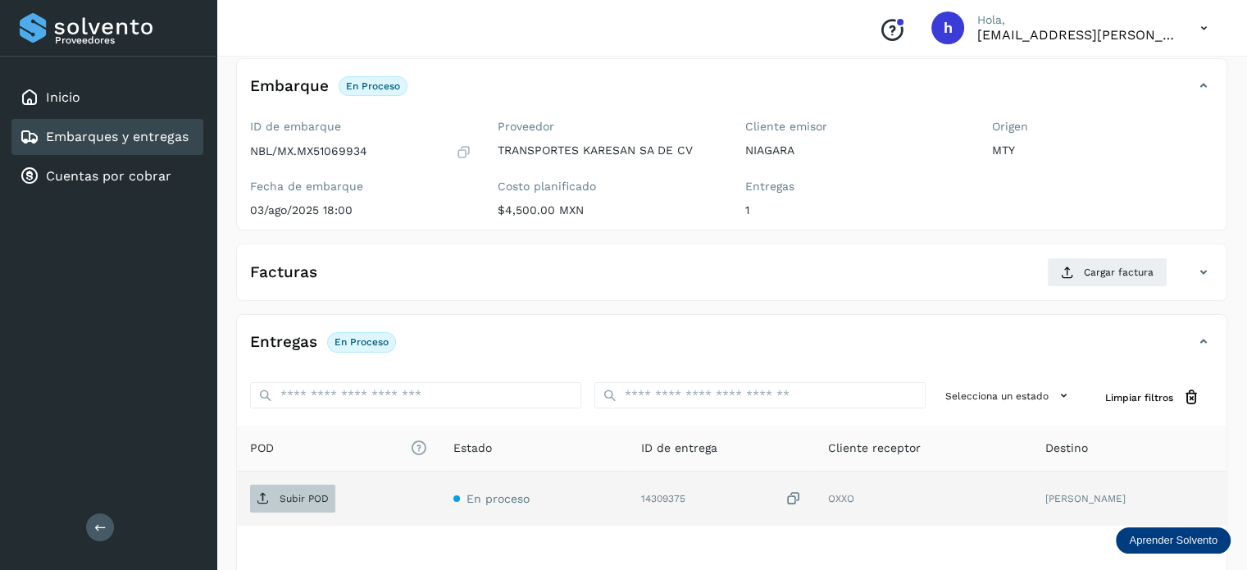
click at [291, 495] on p "Subir POD" at bounding box center [304, 498] width 49 height 11
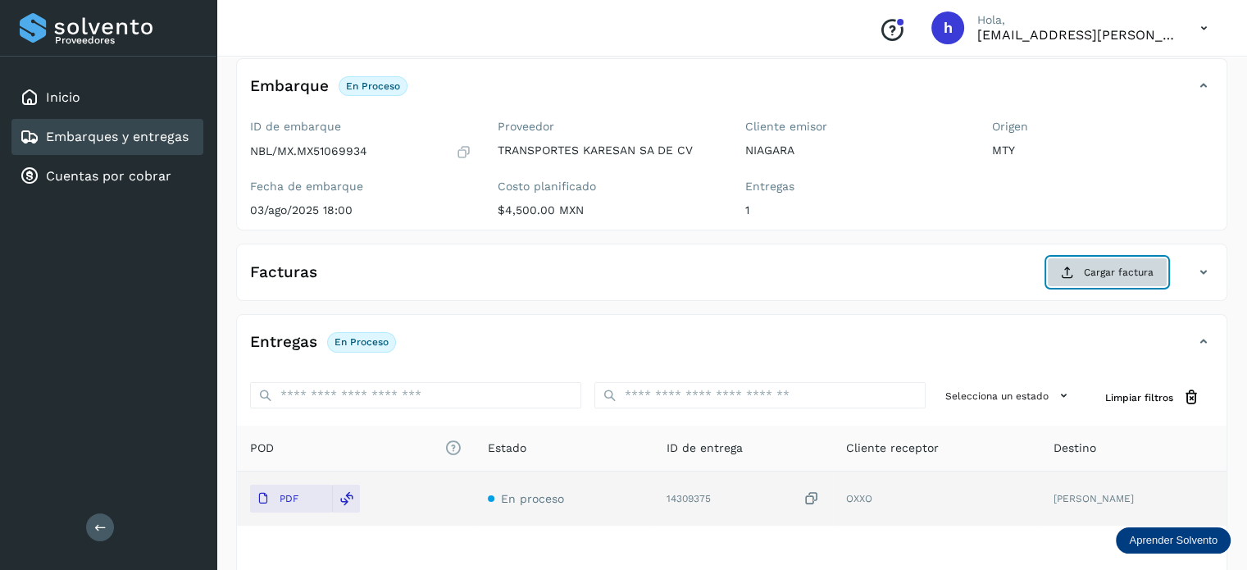
click at [1107, 275] on span "Cargar factura" at bounding box center [1119, 272] width 70 height 15
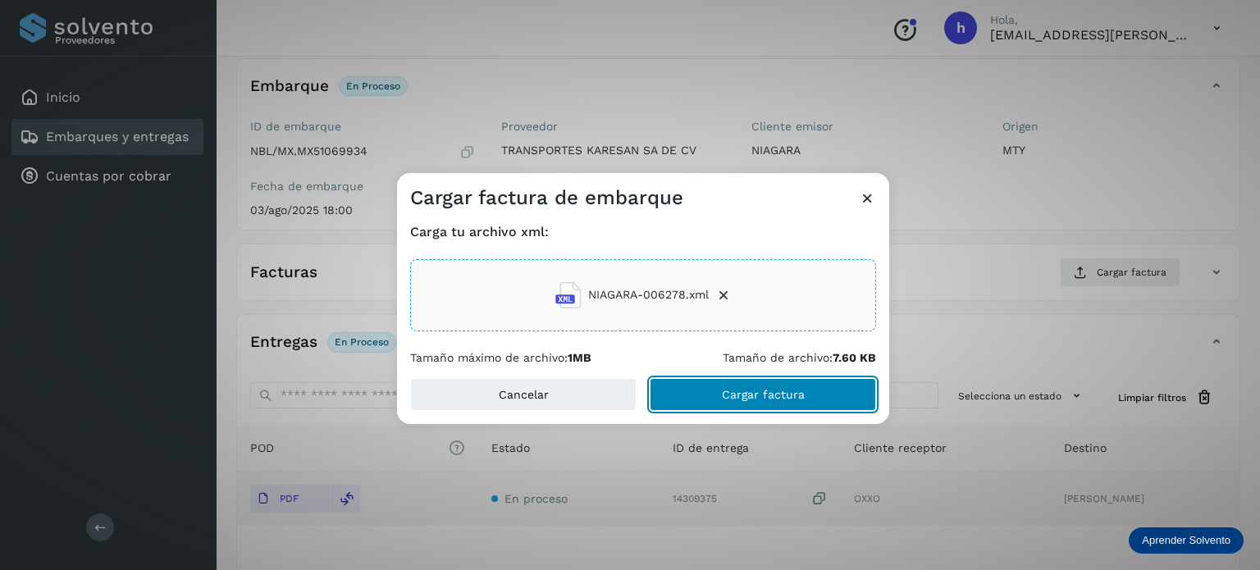
click at [818, 396] on button "Cargar factura" at bounding box center [762, 394] width 226 height 33
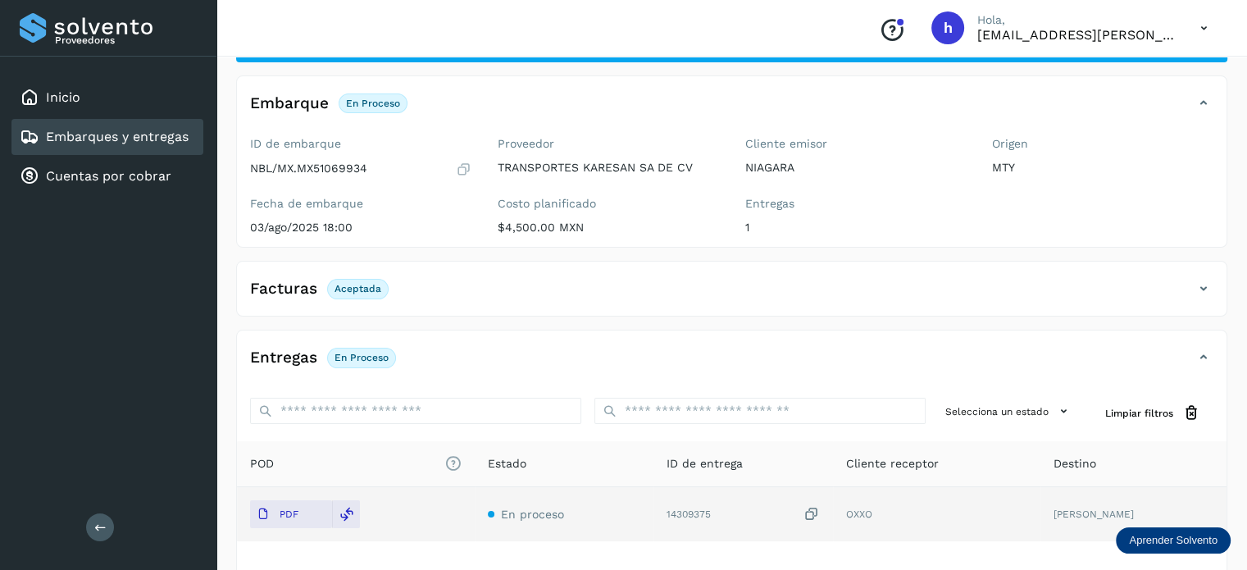
scroll to position [0, 0]
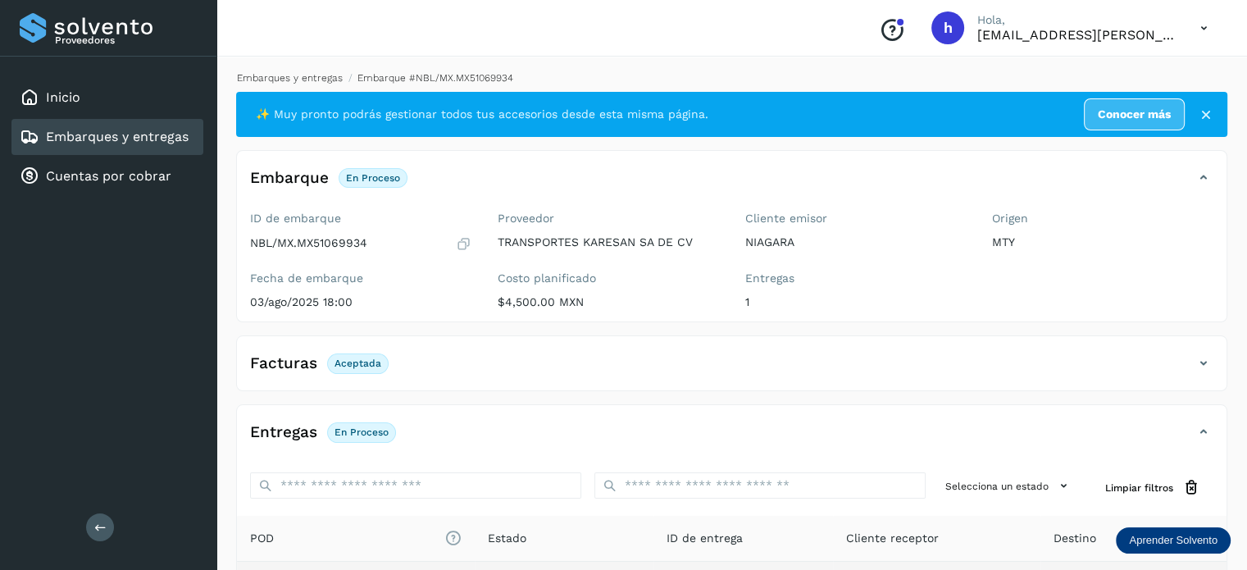
click at [312, 79] on link "Embarques y entregas" at bounding box center [290, 77] width 106 height 11
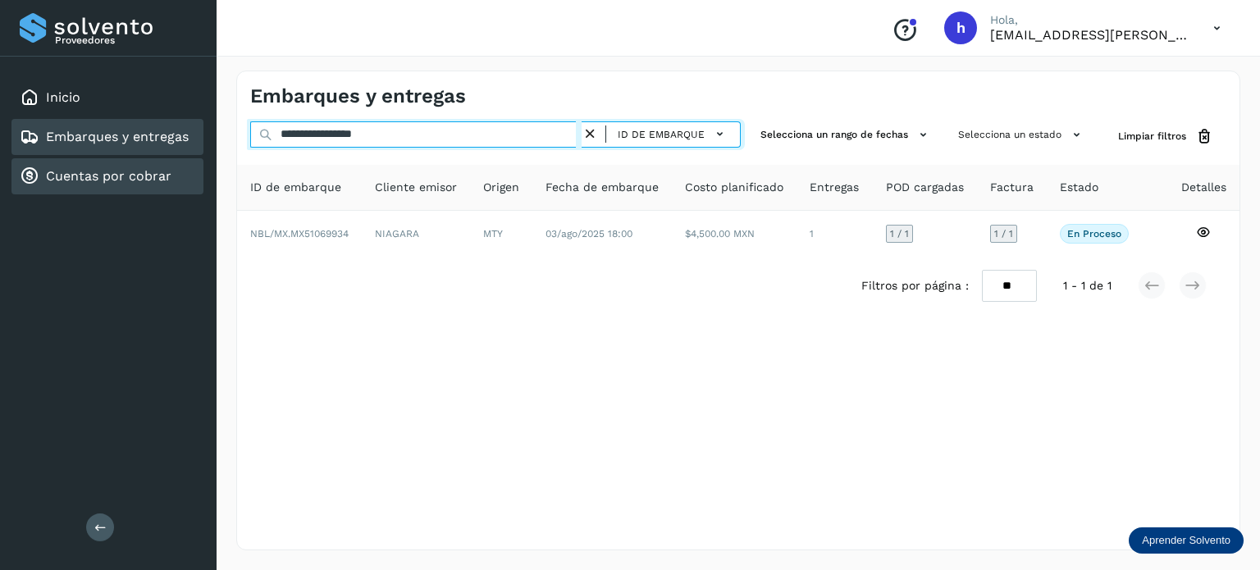
drag, startPoint x: 422, startPoint y: 143, endPoint x: 85, endPoint y: 162, distance: 337.6
click at [85, 162] on div "**********" at bounding box center [630, 285] width 1260 height 570
paste input "text"
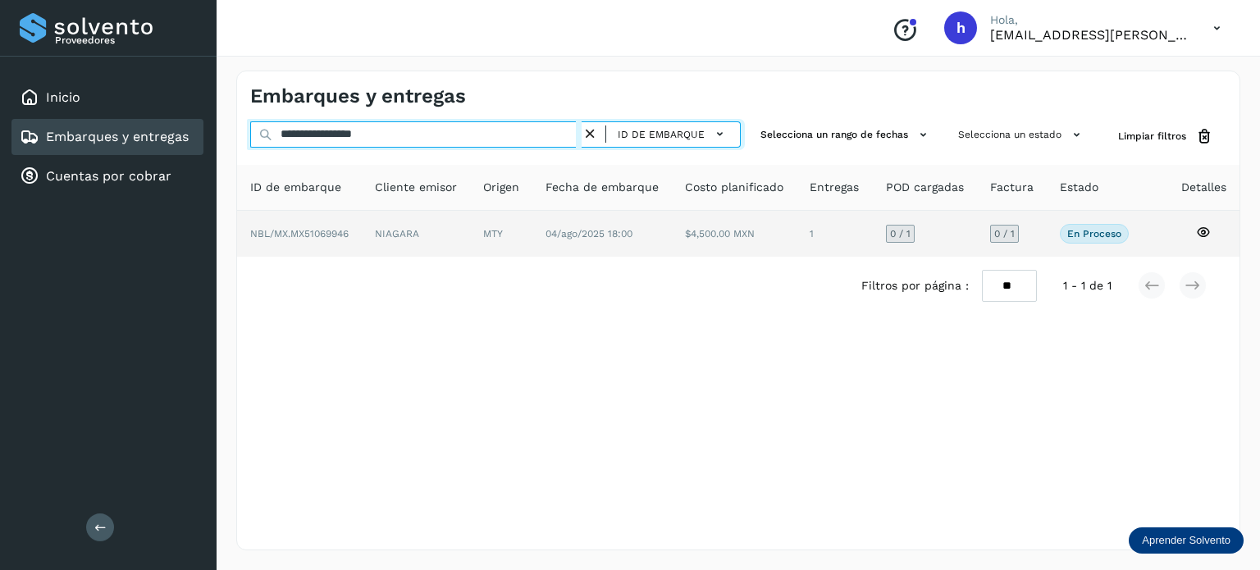
type input "**********"
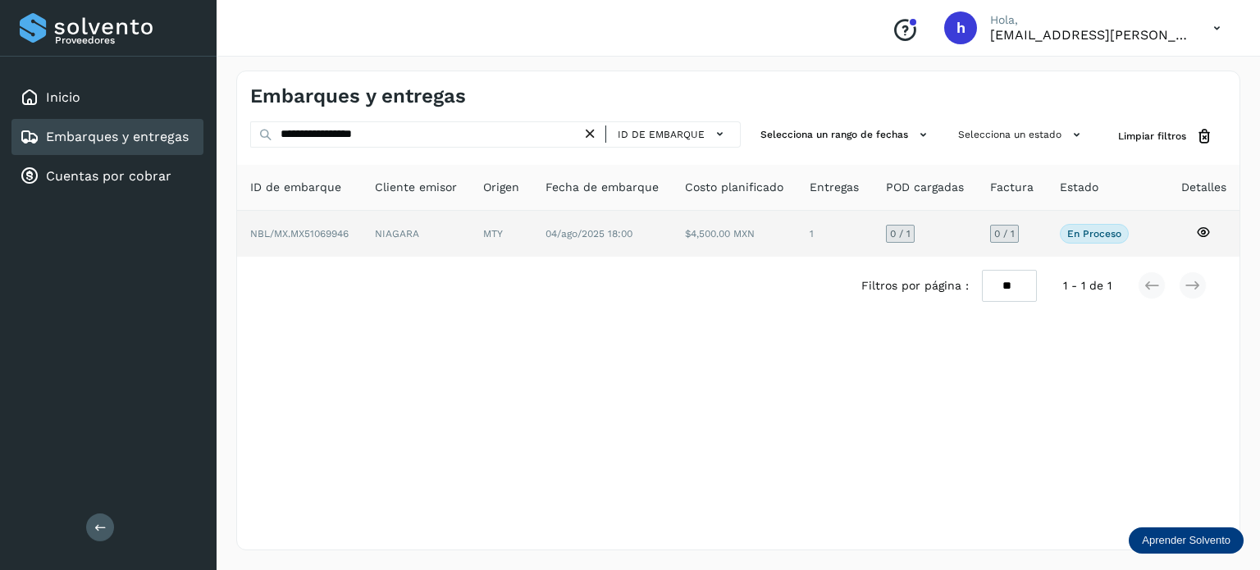
click at [362, 235] on td "NBL/MX.MX51069946" at bounding box center [416, 234] width 108 height 46
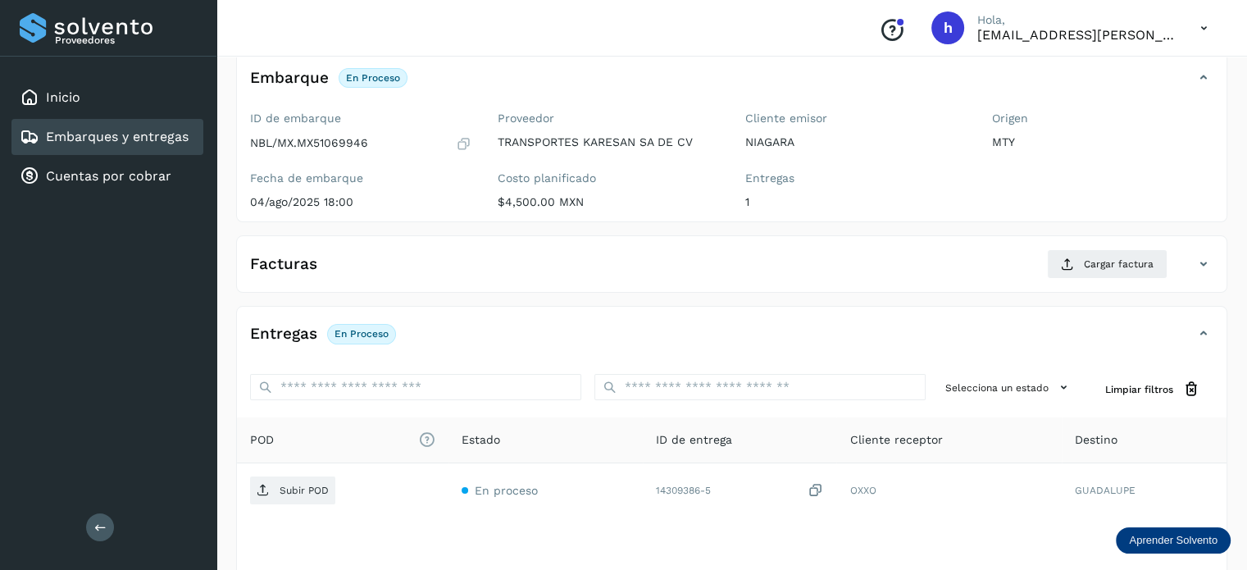
scroll to position [98, 0]
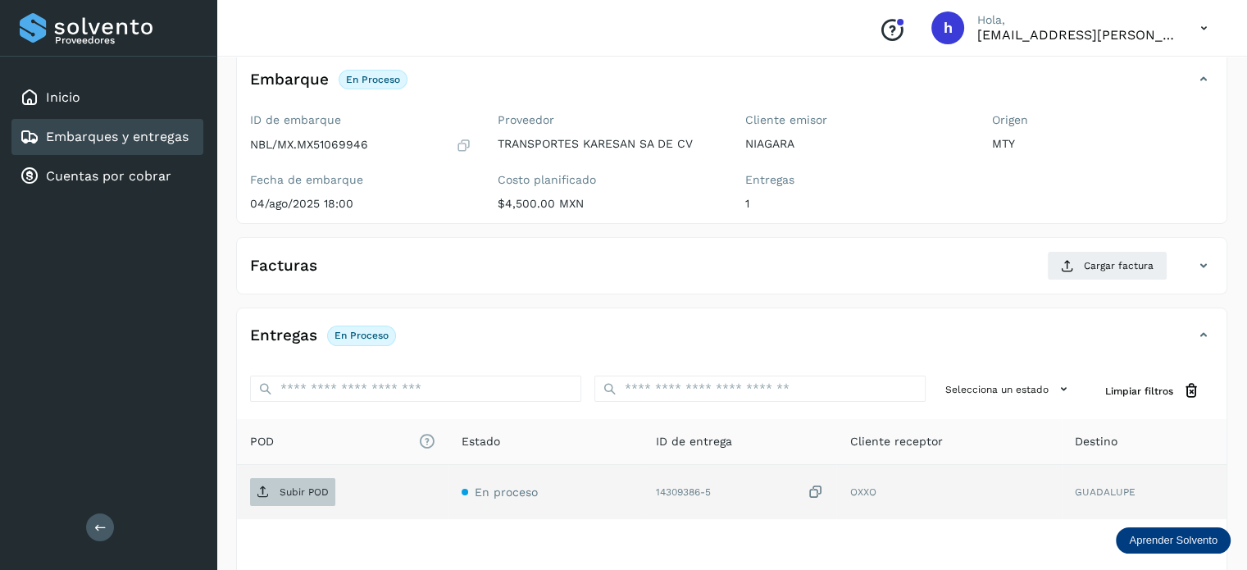
click at [291, 498] on span "Subir POD" at bounding box center [292, 492] width 85 height 26
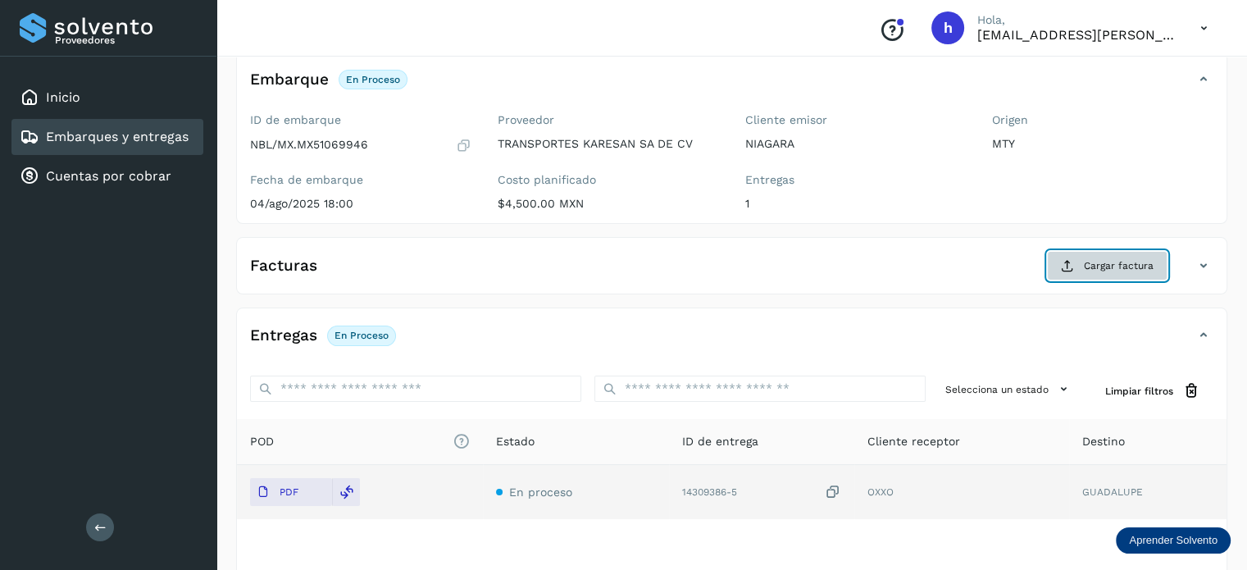
click at [1104, 266] on span "Cargar factura" at bounding box center [1119, 265] width 70 height 15
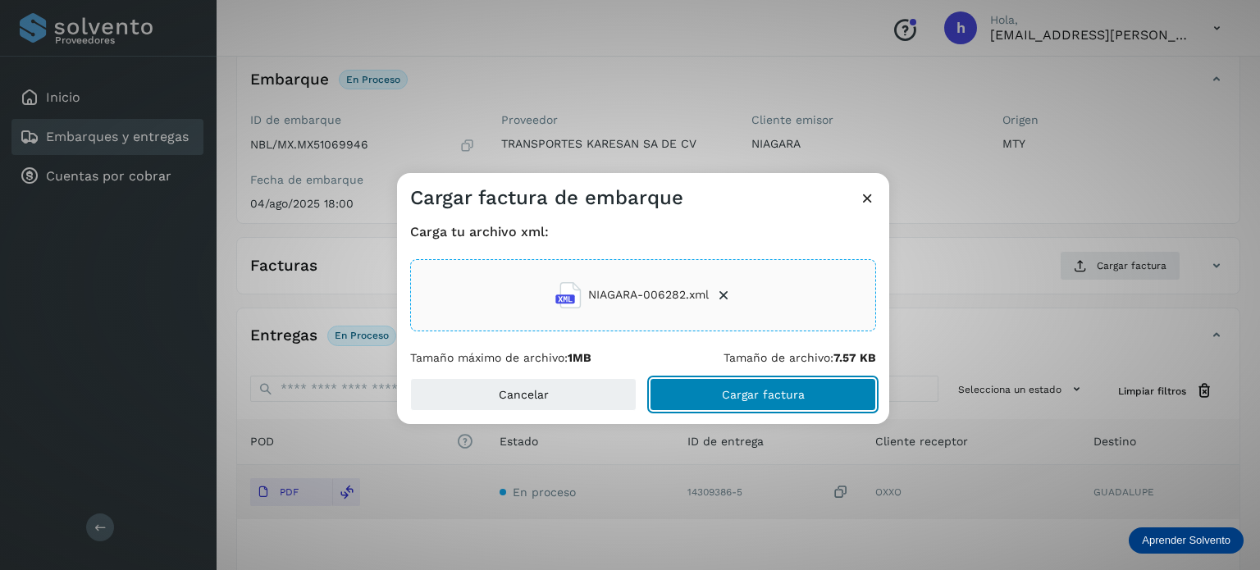
click at [800, 396] on span "Cargar factura" at bounding box center [763, 394] width 83 height 11
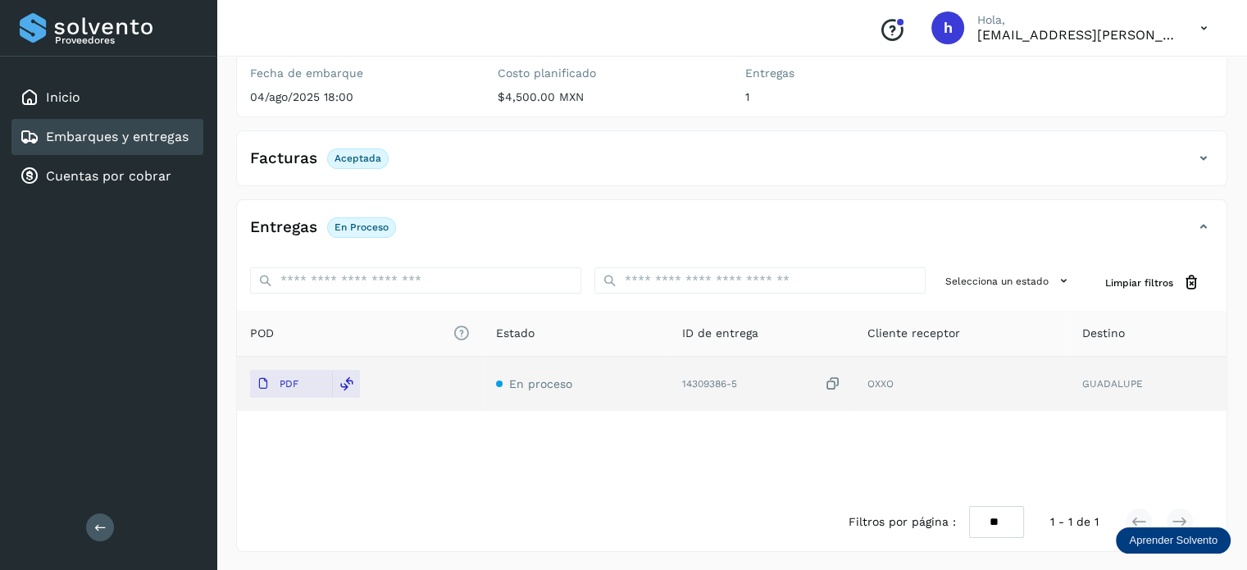
scroll to position [0, 0]
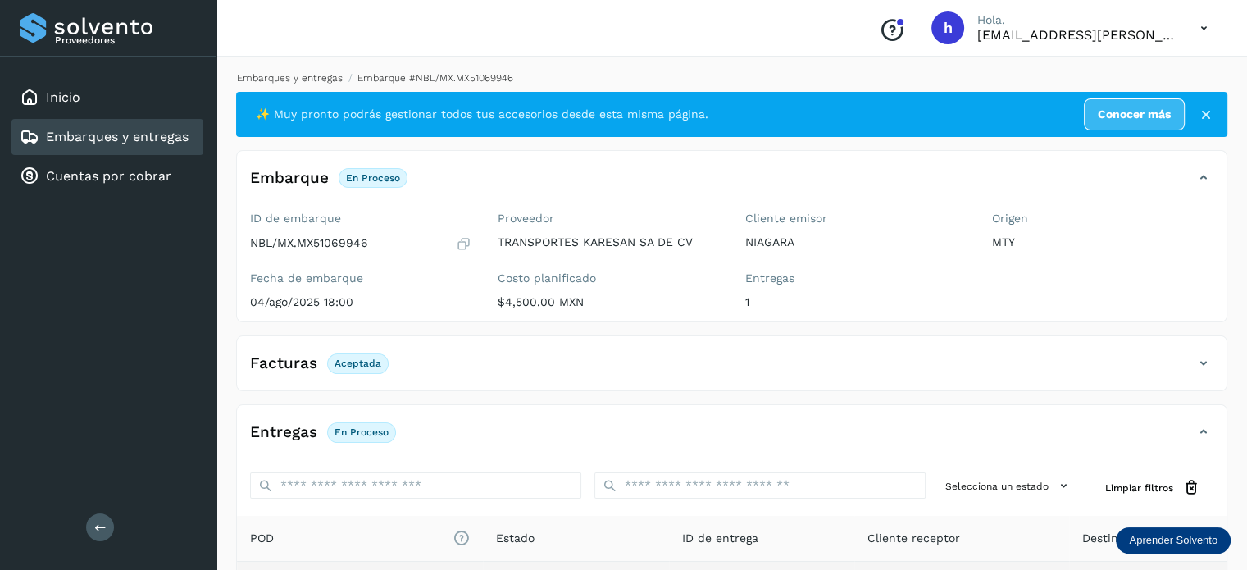
click at [296, 76] on link "Embarques y entregas" at bounding box center [290, 77] width 106 height 11
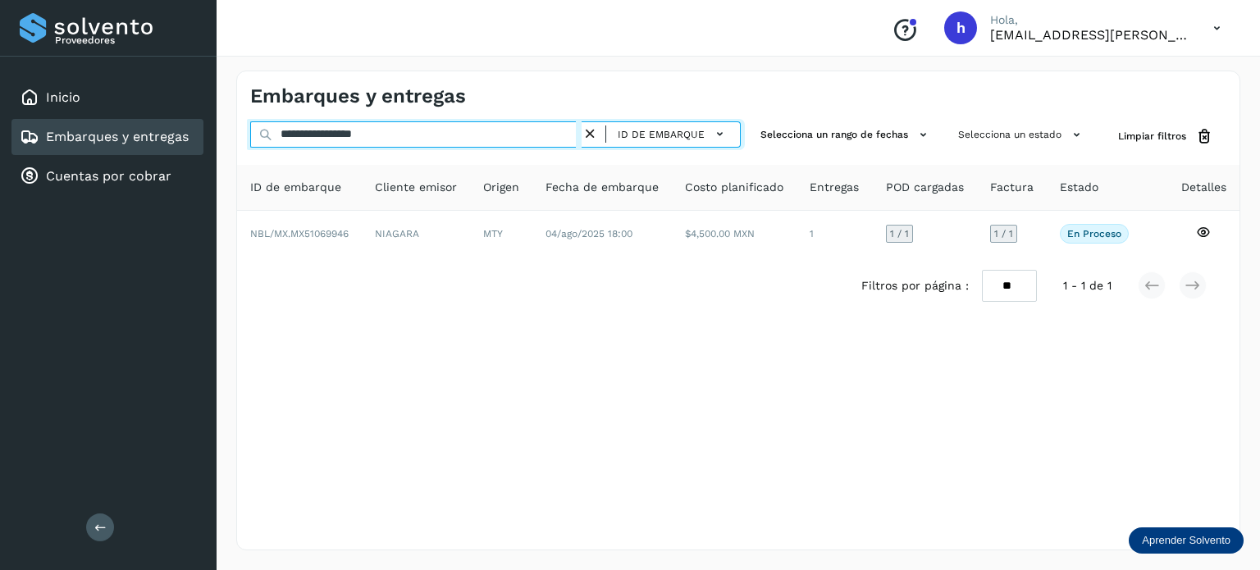
drag, startPoint x: 419, startPoint y: 130, endPoint x: 164, endPoint y: 139, distance: 255.2
click at [164, 139] on div "**********" at bounding box center [630, 285] width 1260 height 570
paste input "text"
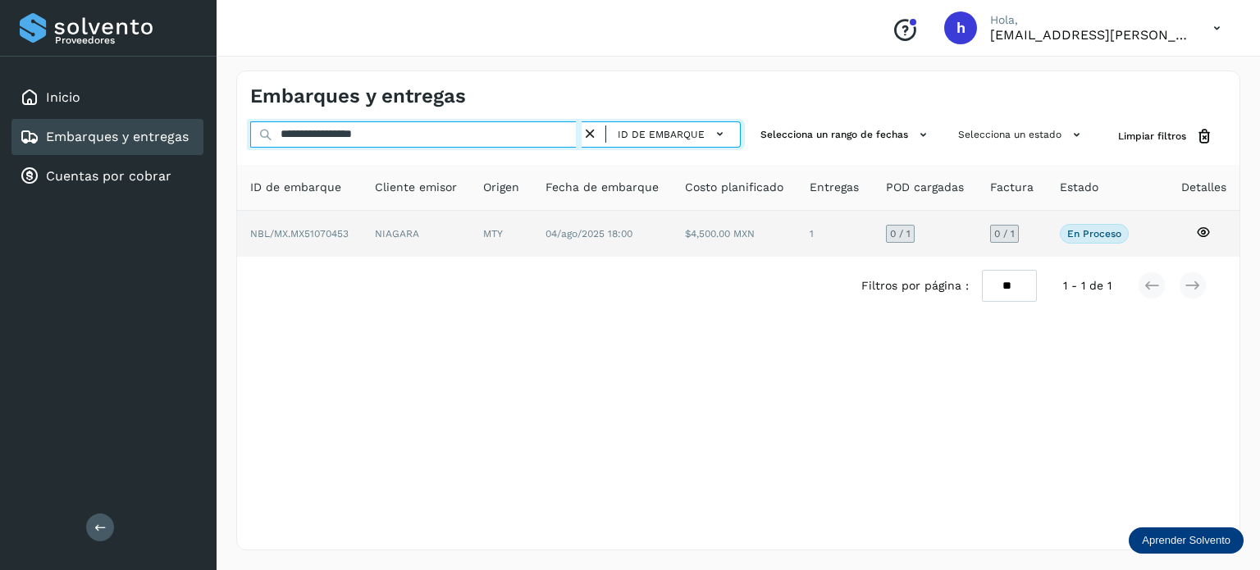
type input "**********"
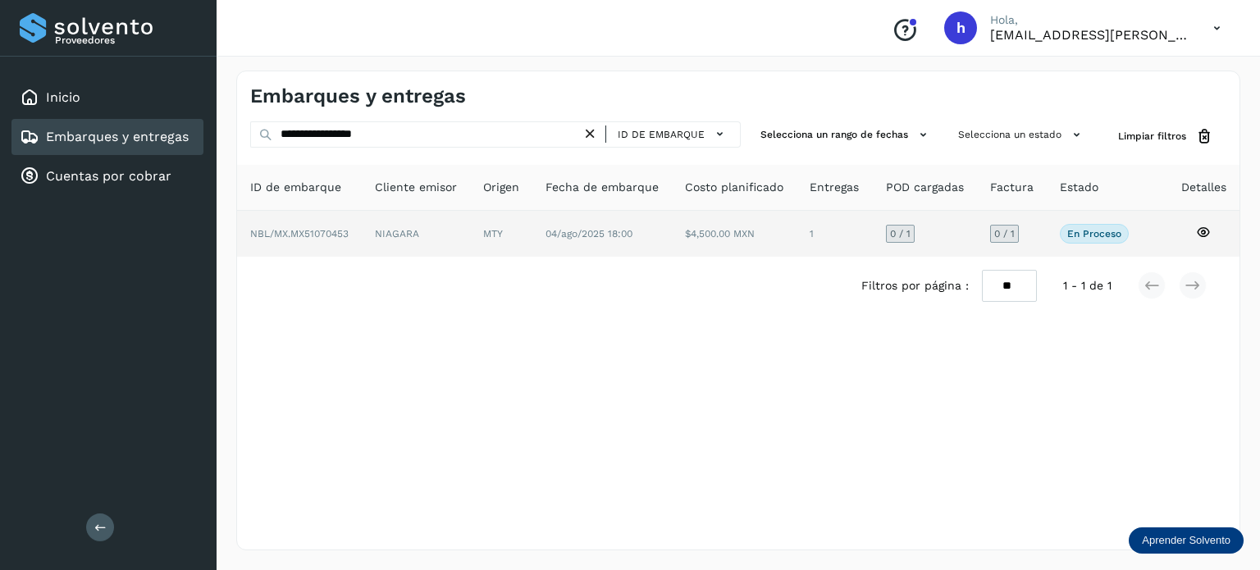
click at [470, 233] on td "NIAGARA" at bounding box center [501, 234] width 62 height 46
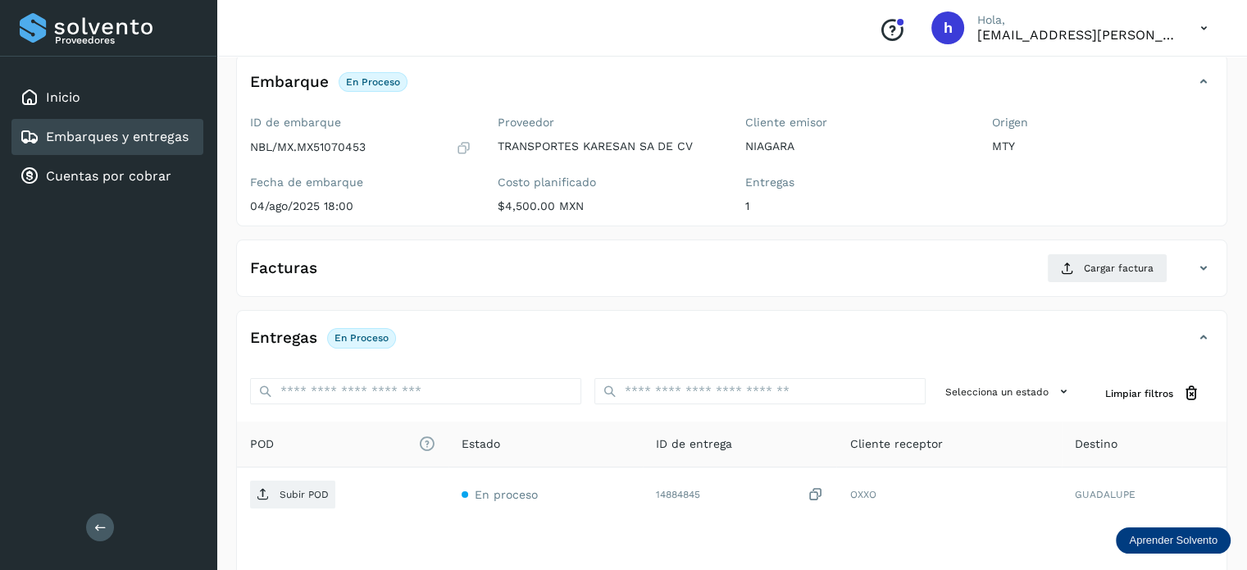
scroll to position [95, 0]
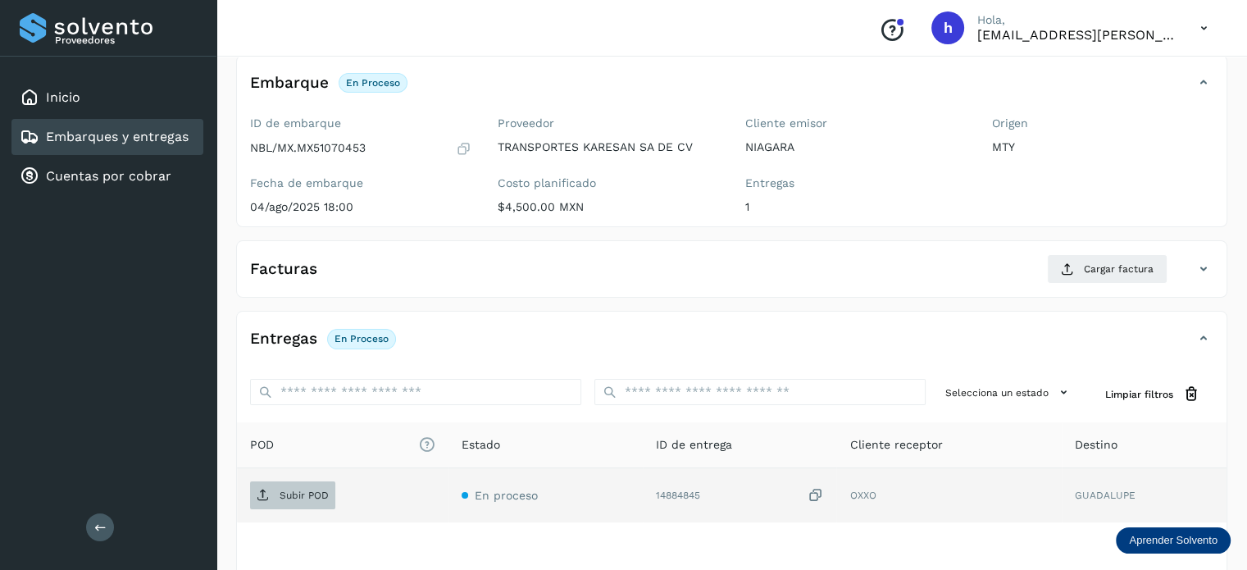
click at [274, 490] on span "Subir POD" at bounding box center [292, 495] width 85 height 26
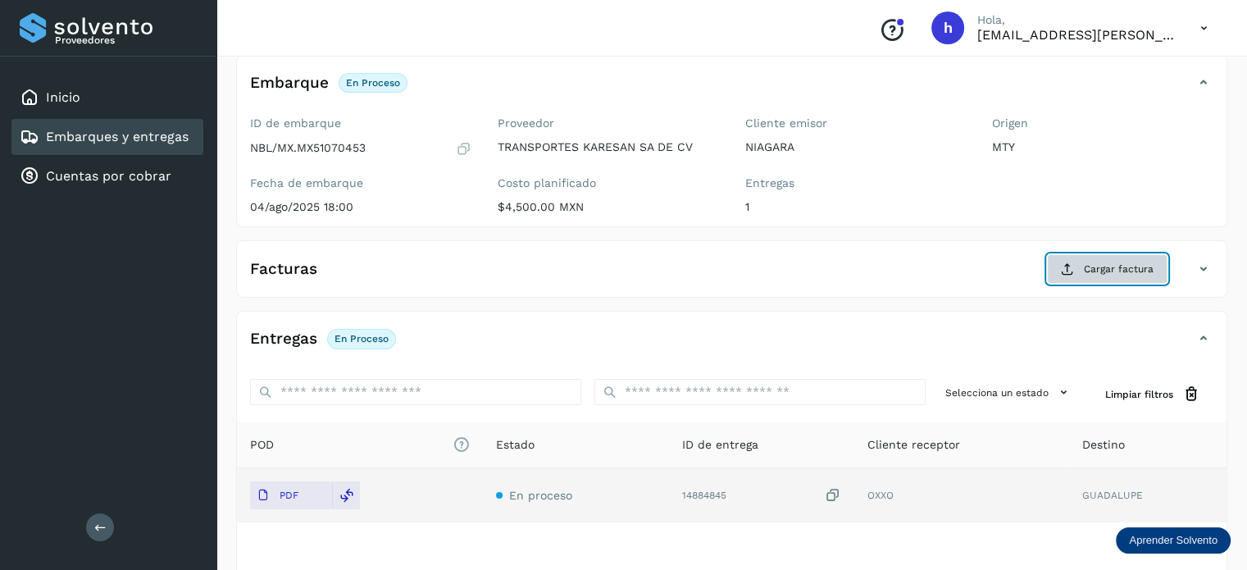
click at [1123, 268] on span "Cargar factura" at bounding box center [1119, 269] width 70 height 15
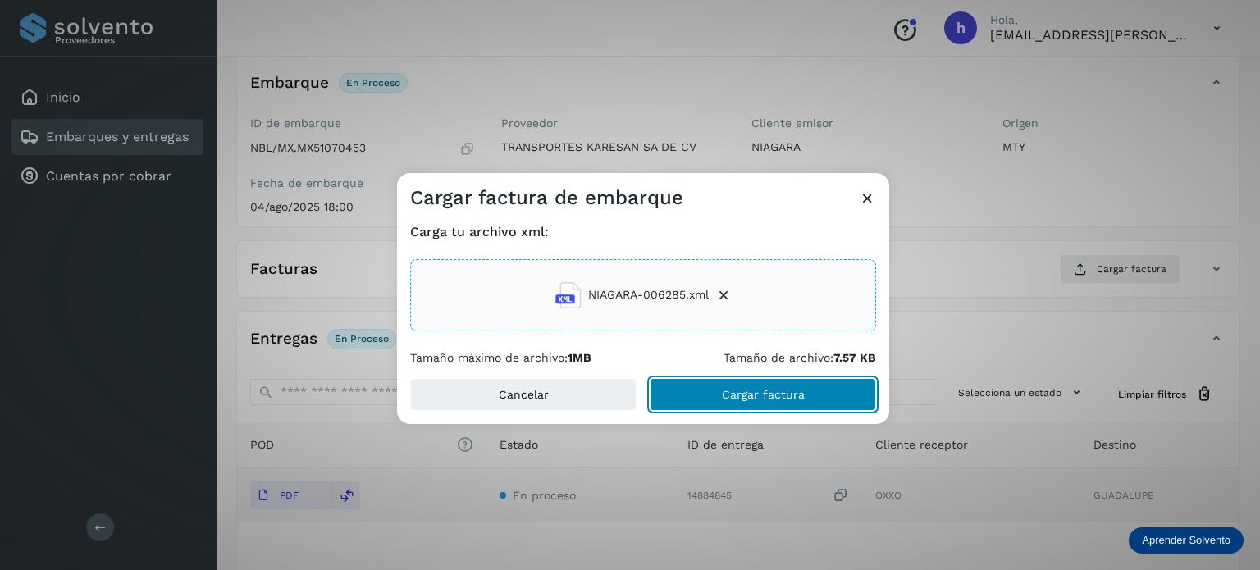
click at [810, 395] on button "Cargar factura" at bounding box center [762, 394] width 226 height 33
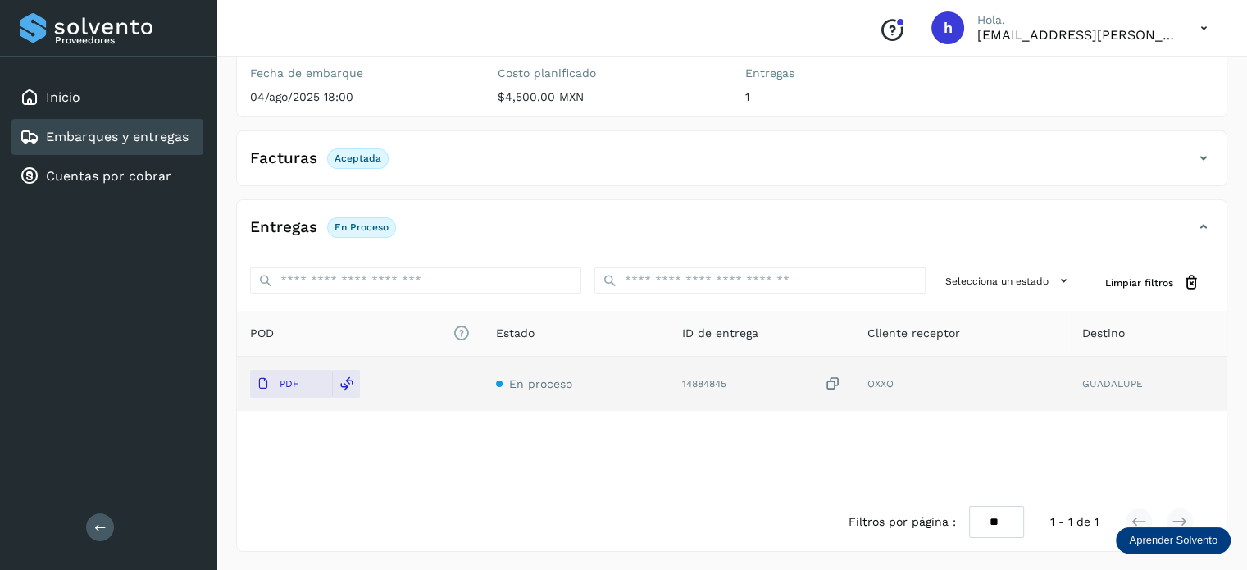
scroll to position [0, 0]
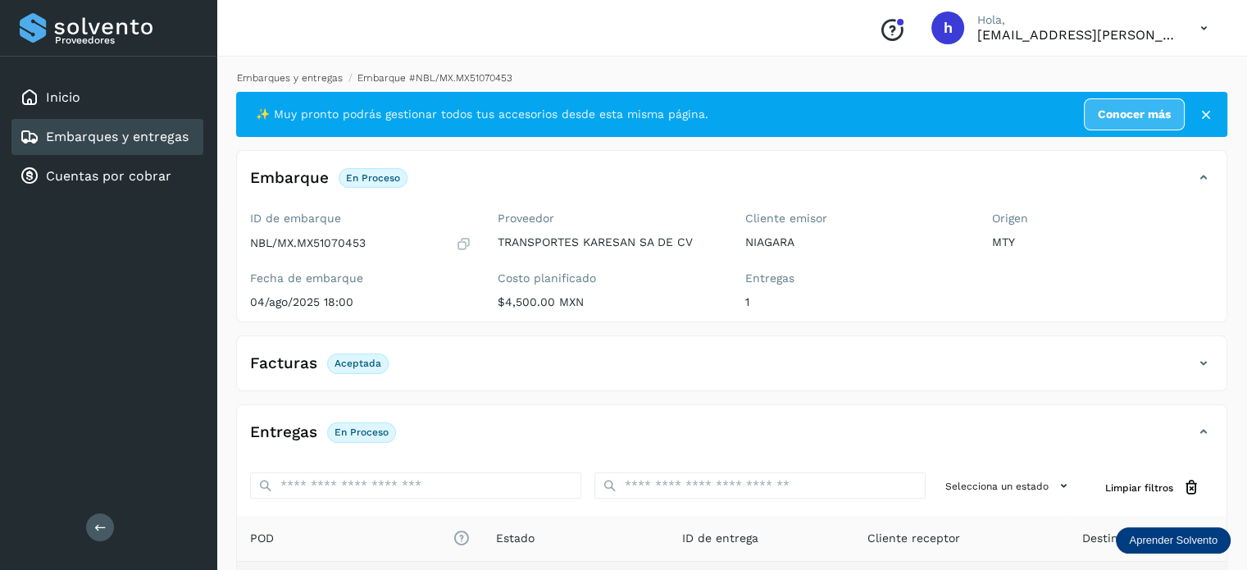
click at [297, 79] on link "Embarques y entregas" at bounding box center [290, 77] width 106 height 11
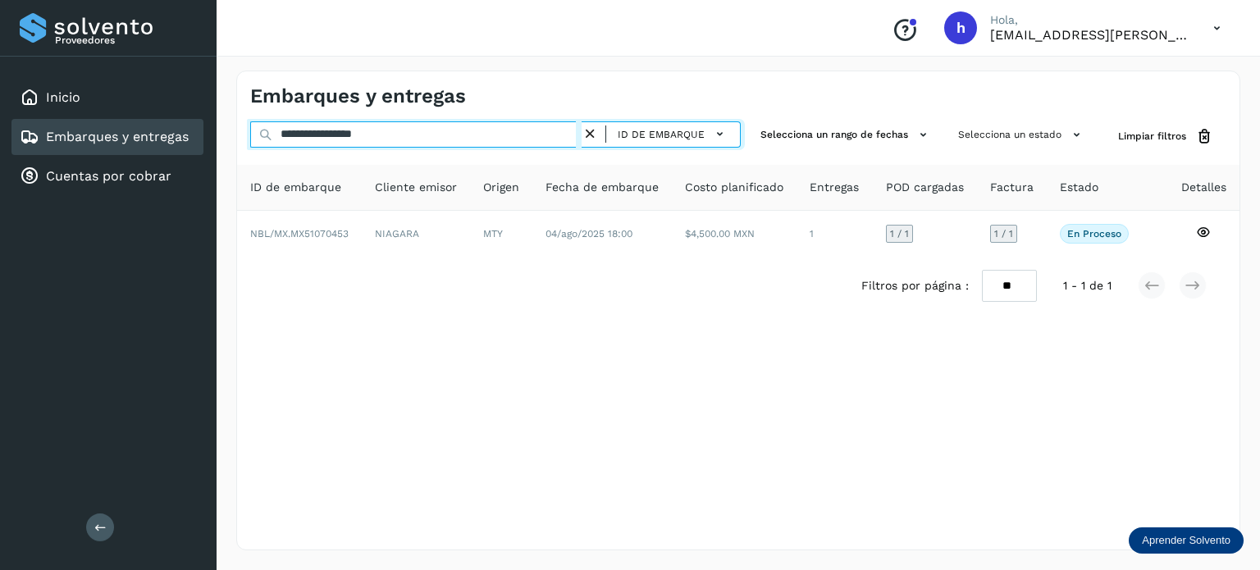
drag, startPoint x: 422, startPoint y: 137, endPoint x: 148, endPoint y: 148, distance: 274.1
click at [148, 148] on div "**********" at bounding box center [630, 285] width 1260 height 570
paste input "text"
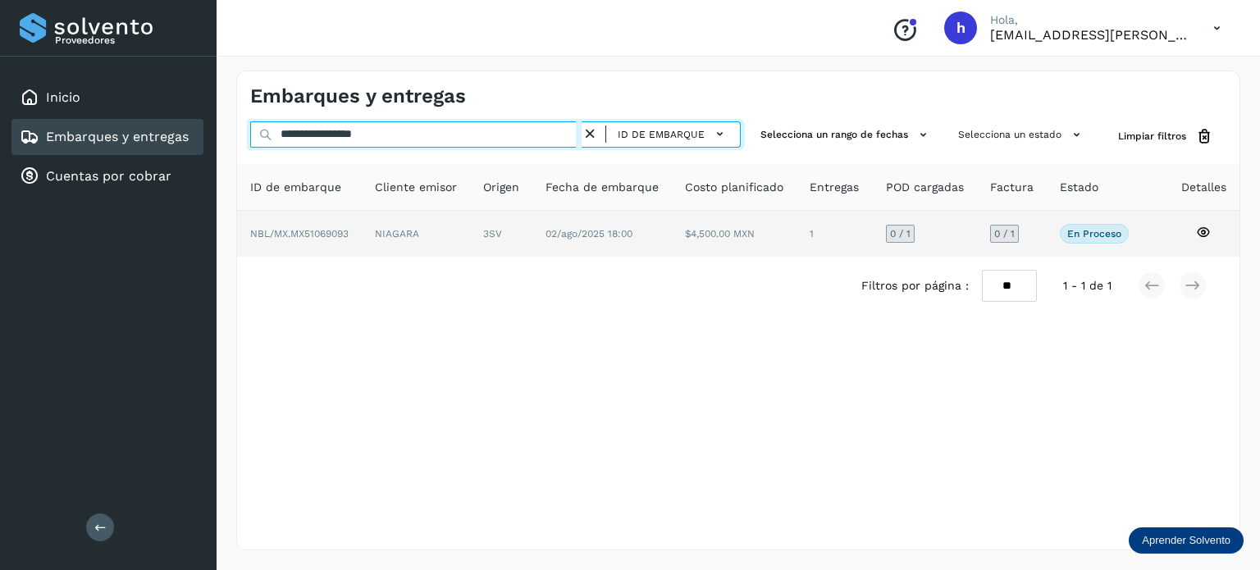
type input "**********"
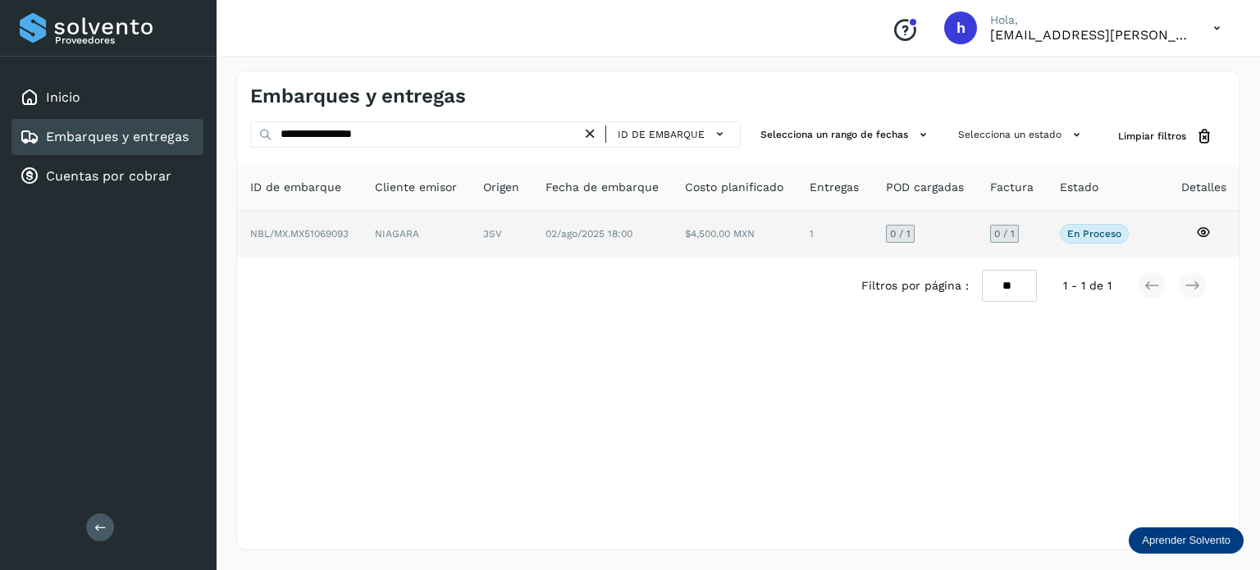
click at [344, 232] on span "NBL/MX.MX51069093" at bounding box center [299, 233] width 98 height 11
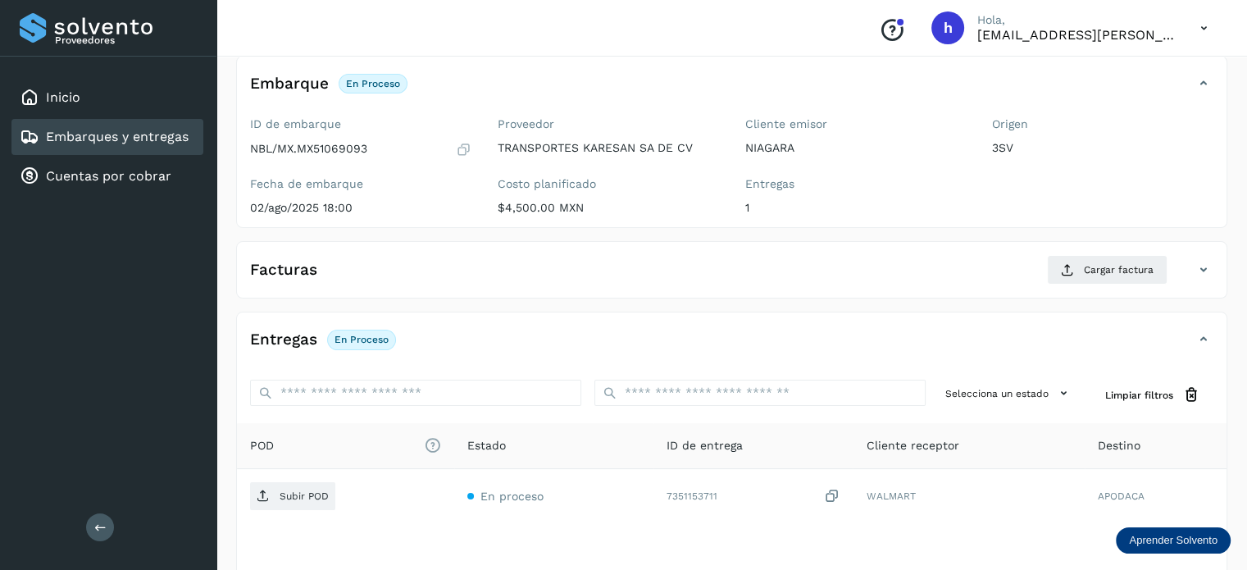
scroll to position [98, 0]
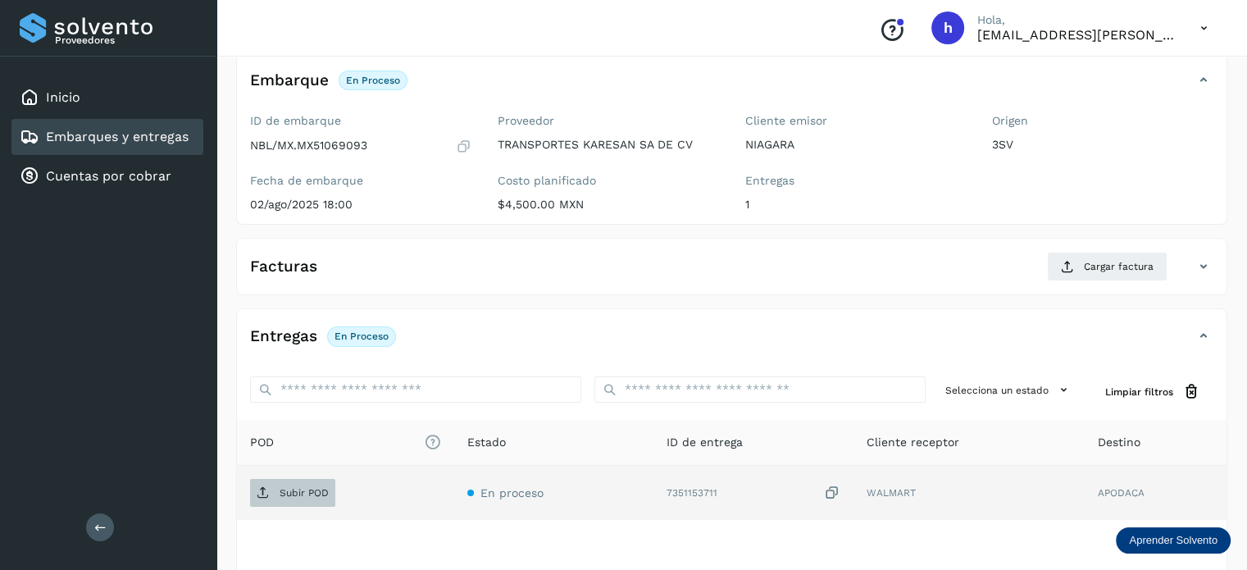
click at [289, 491] on p "Subir POD" at bounding box center [304, 492] width 49 height 11
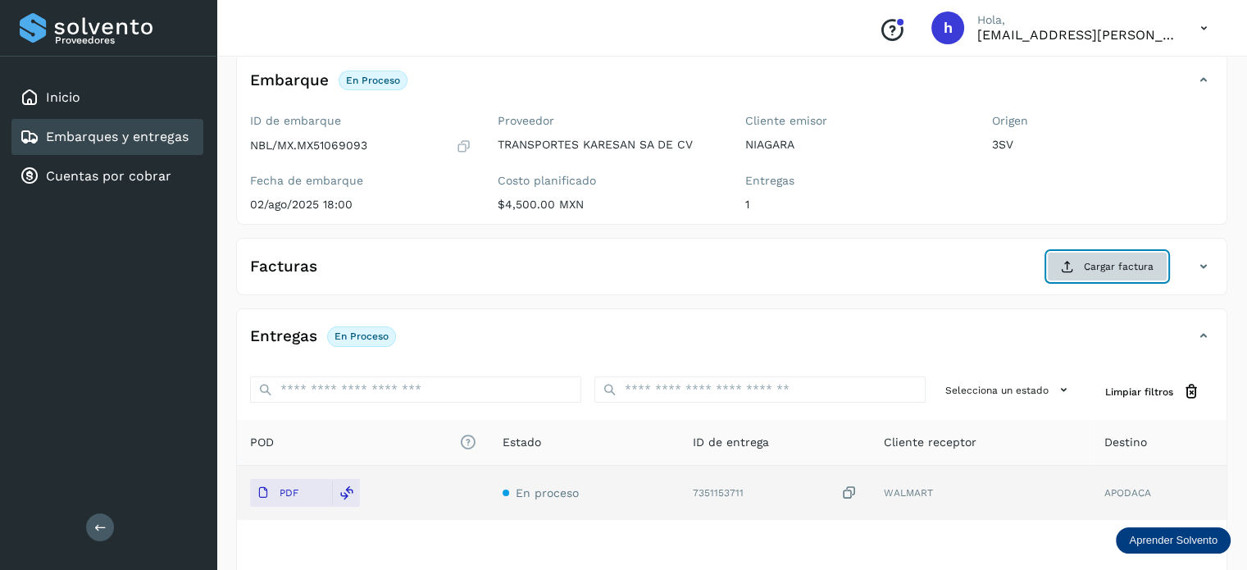
click at [1108, 265] on span "Cargar factura" at bounding box center [1119, 266] width 70 height 15
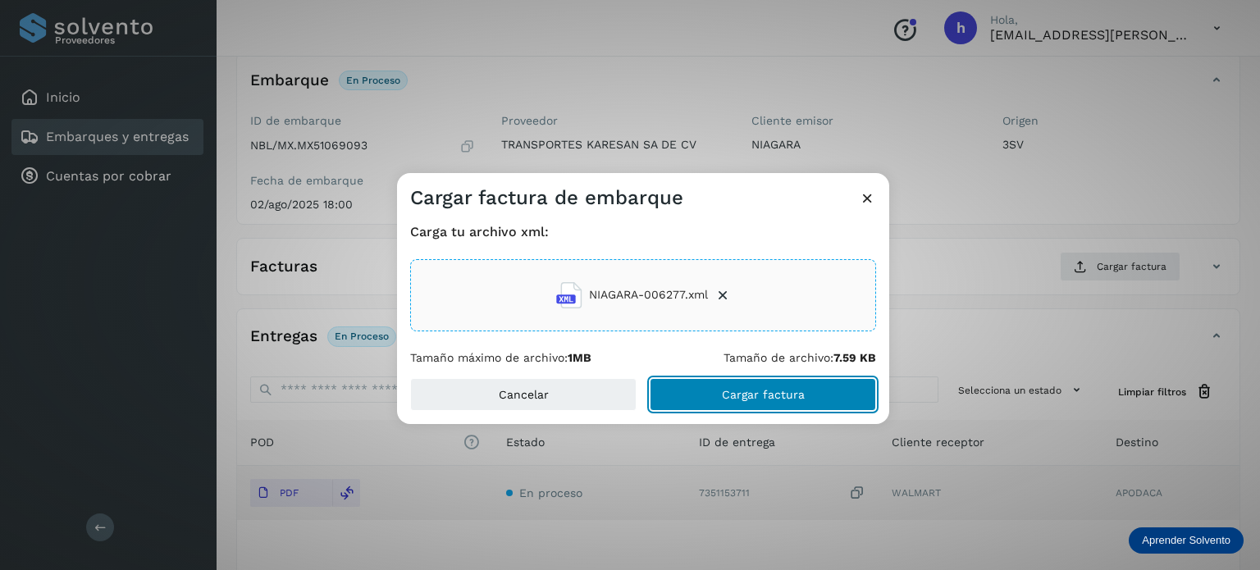
click at [819, 390] on button "Cargar factura" at bounding box center [762, 394] width 226 height 33
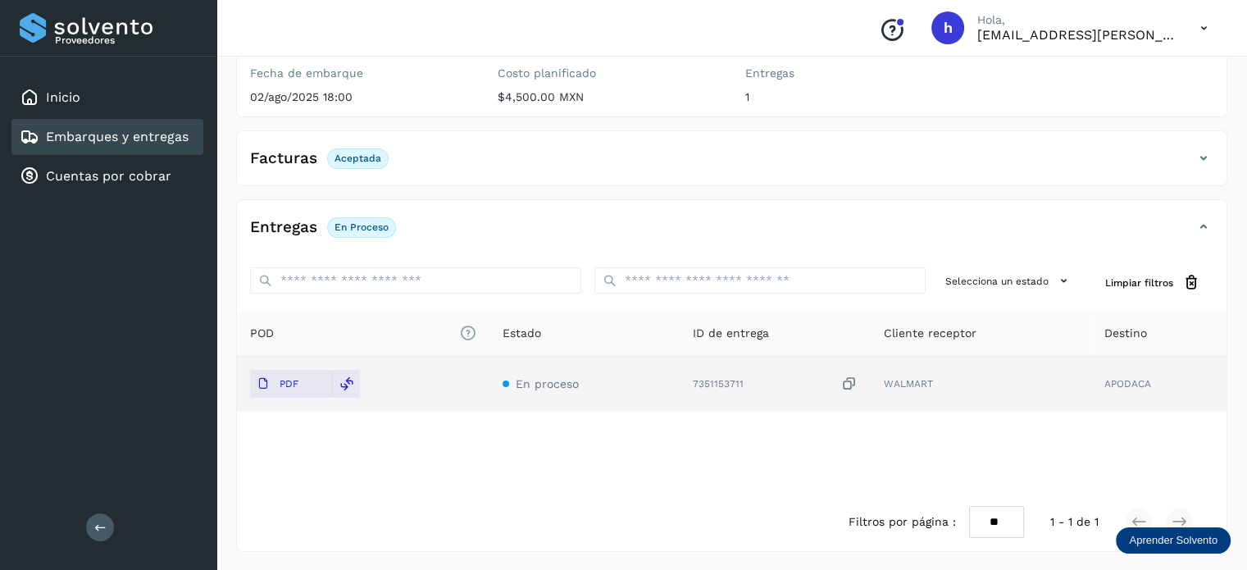
scroll to position [0, 0]
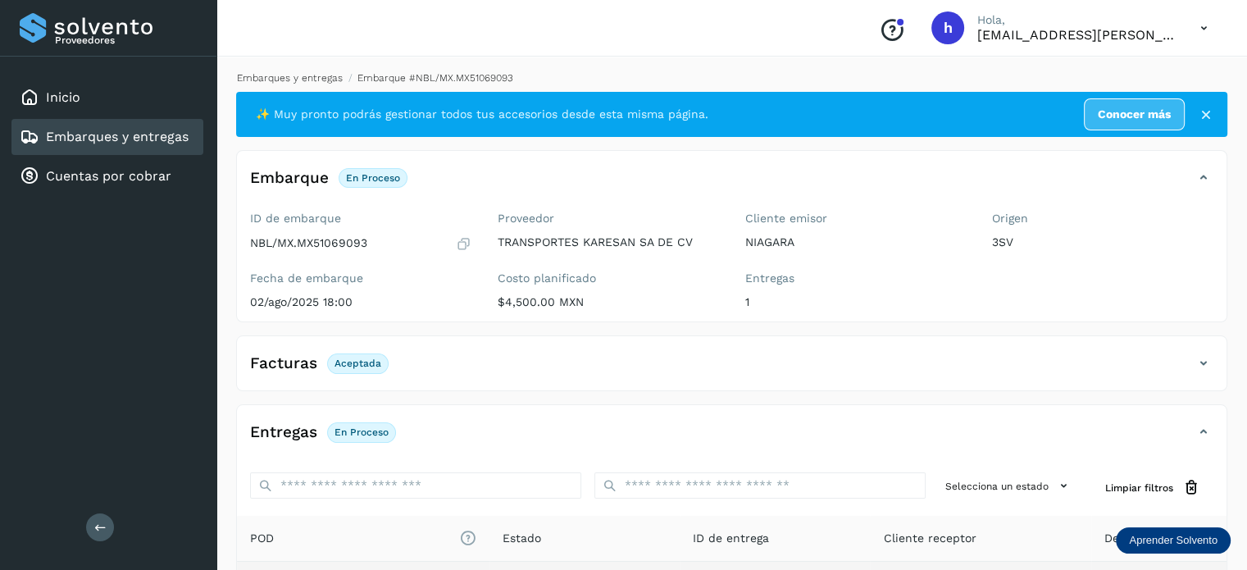
click at [306, 77] on link "Embarques y entregas" at bounding box center [290, 77] width 106 height 11
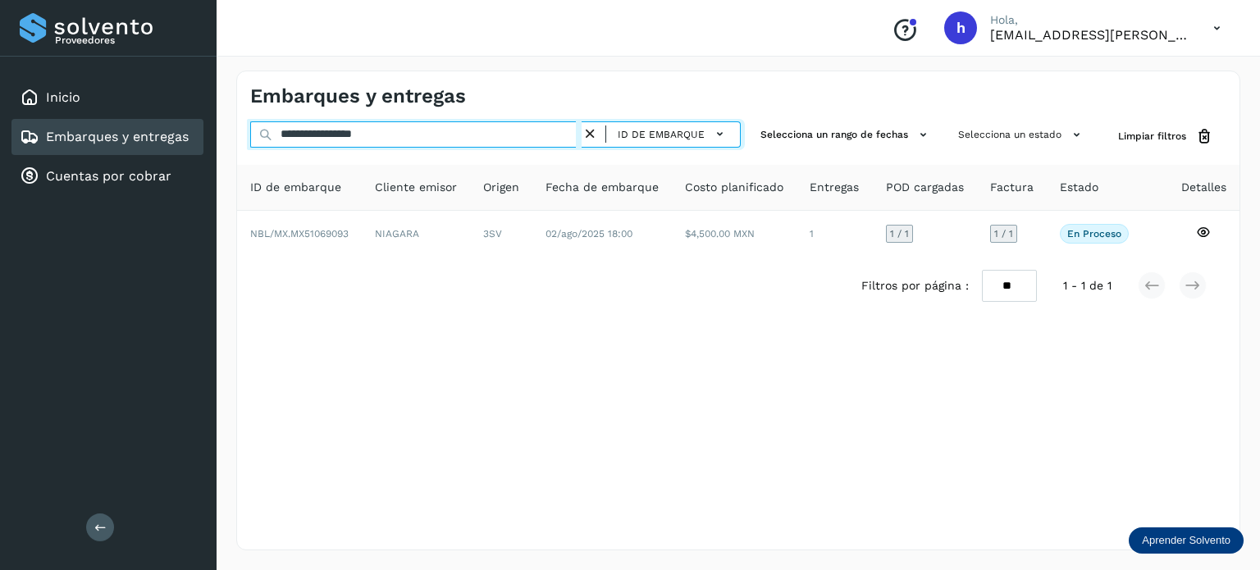
drag, startPoint x: 477, startPoint y: 137, endPoint x: 0, endPoint y: 143, distance: 477.3
click at [0, 143] on div "**********" at bounding box center [630, 285] width 1260 height 570
paste input "text"
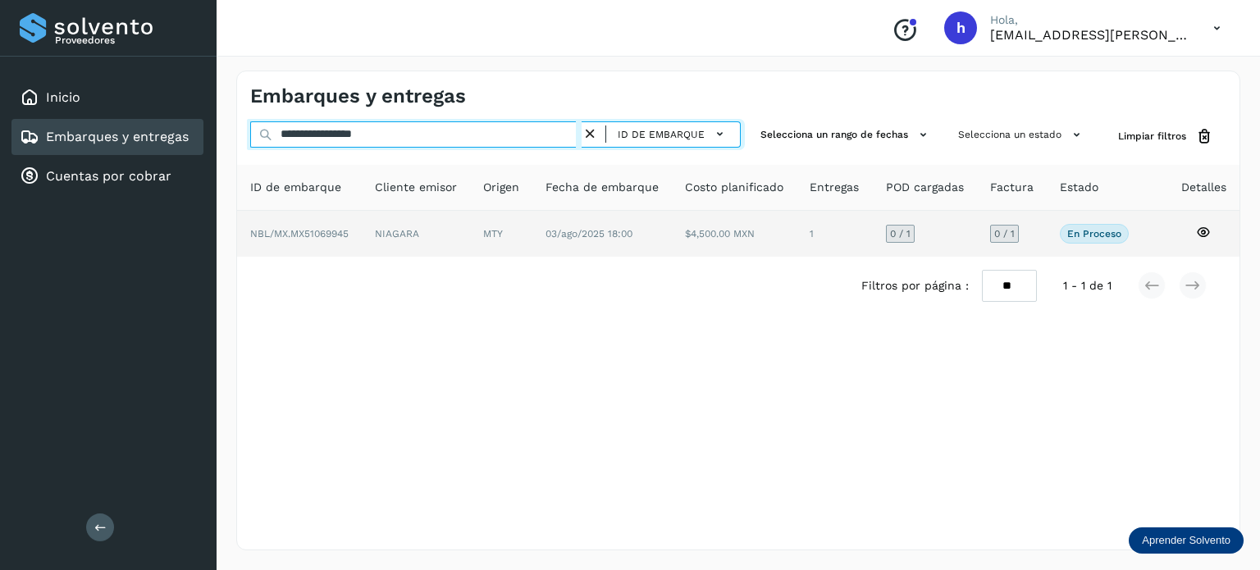
type input "**********"
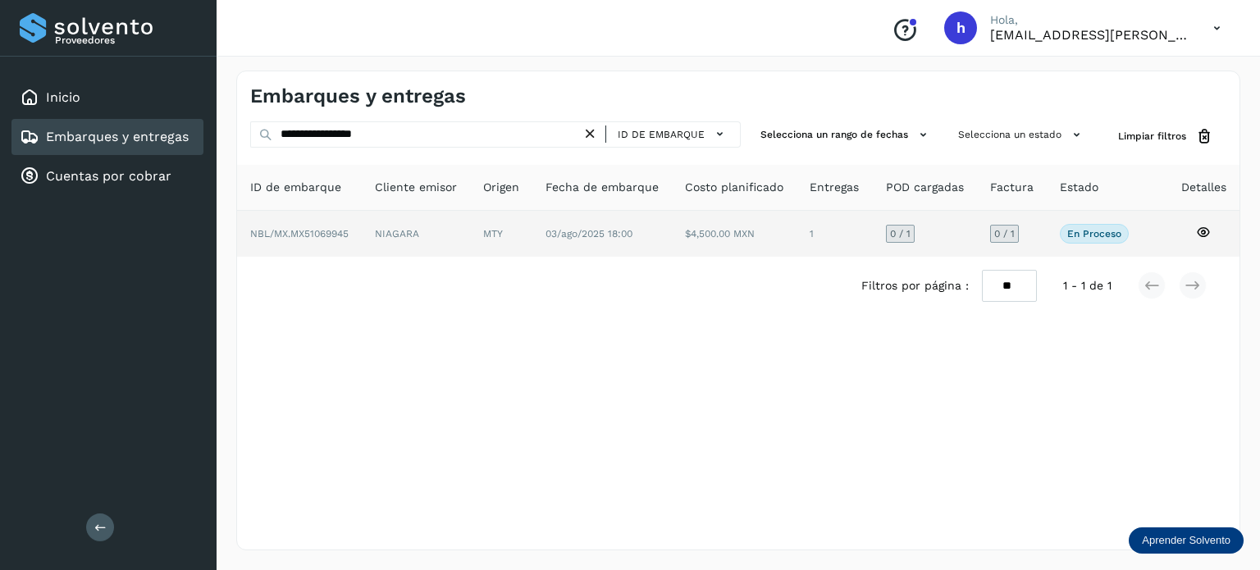
click at [470, 229] on td "NIAGARA" at bounding box center [501, 234] width 62 height 46
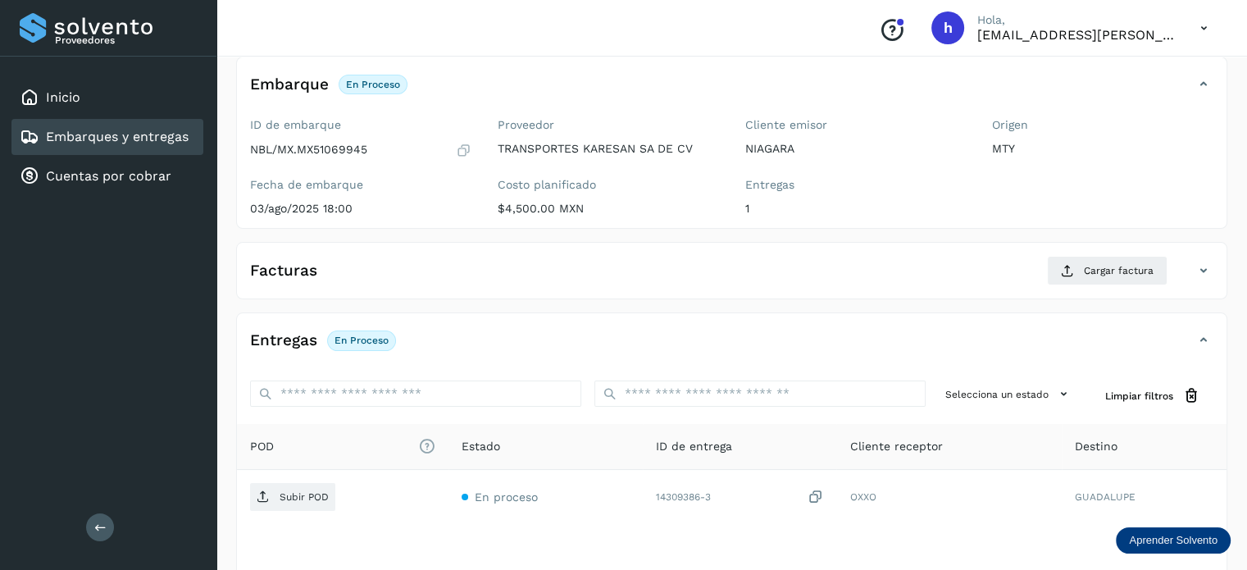
scroll to position [96, 0]
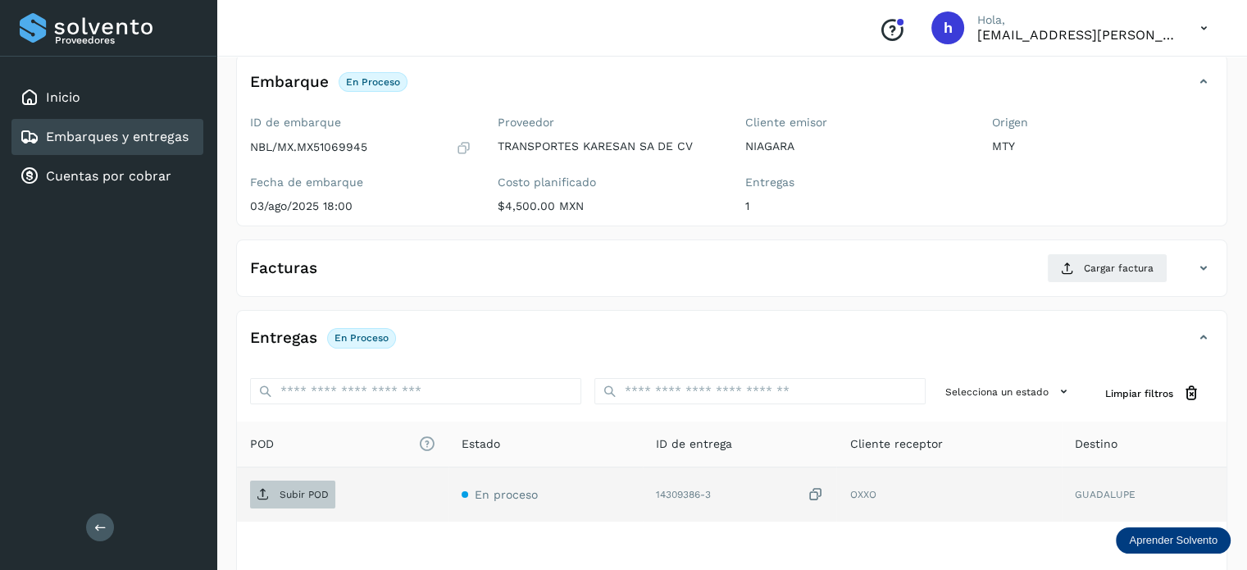
click at [289, 492] on p "Subir POD" at bounding box center [304, 494] width 49 height 11
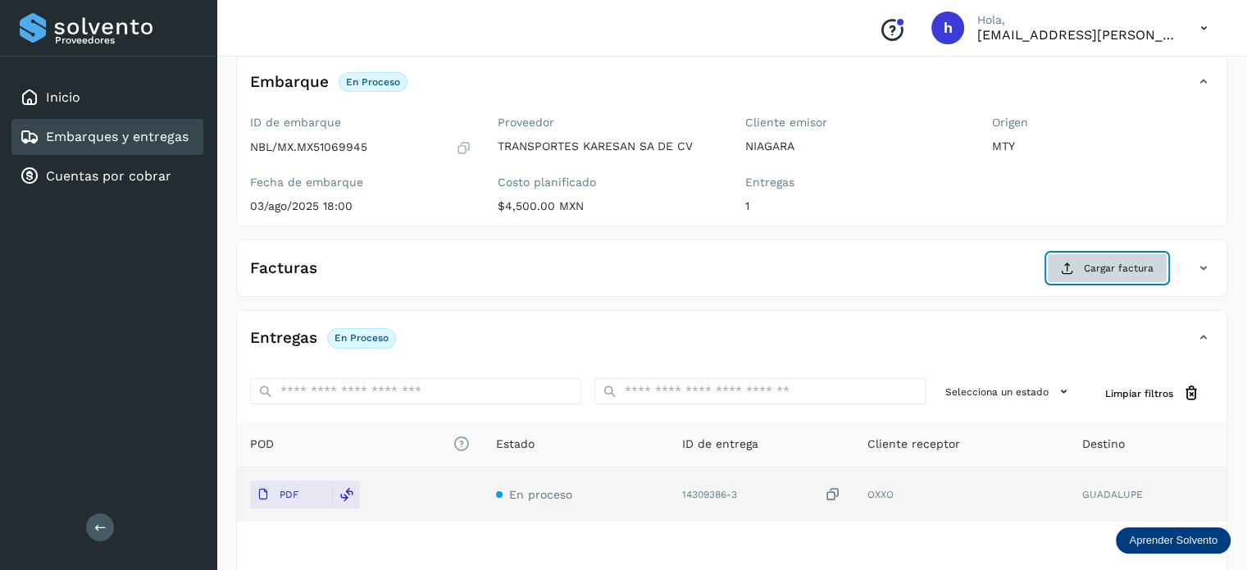
click at [1105, 268] on span "Cargar factura" at bounding box center [1119, 268] width 70 height 15
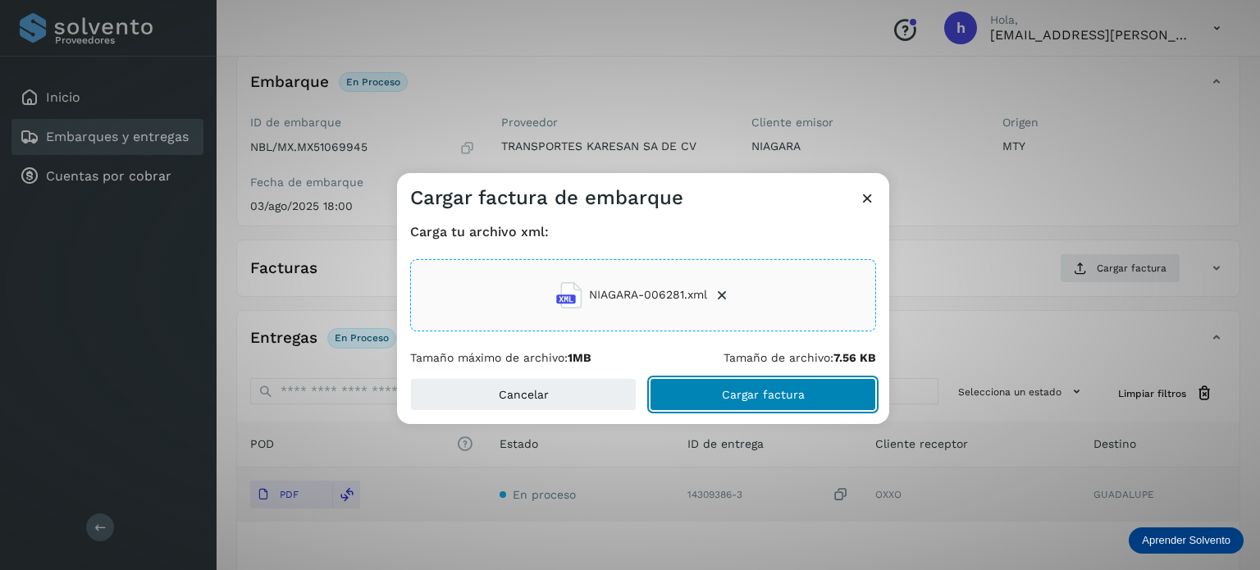
click at [813, 386] on button "Cargar factura" at bounding box center [762, 394] width 226 height 33
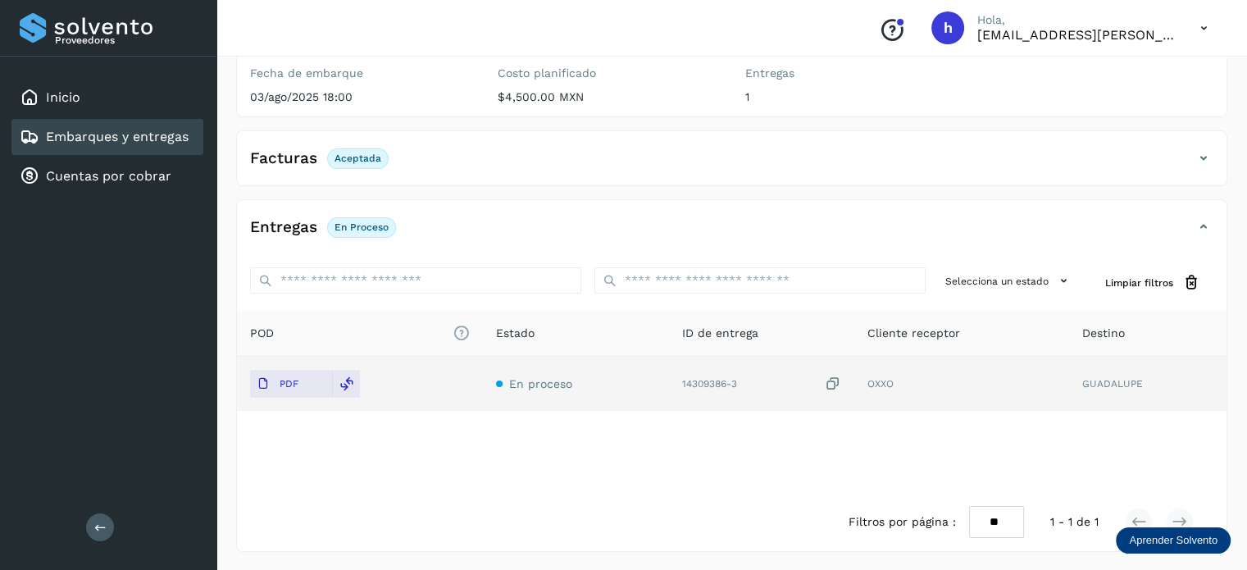
scroll to position [0, 0]
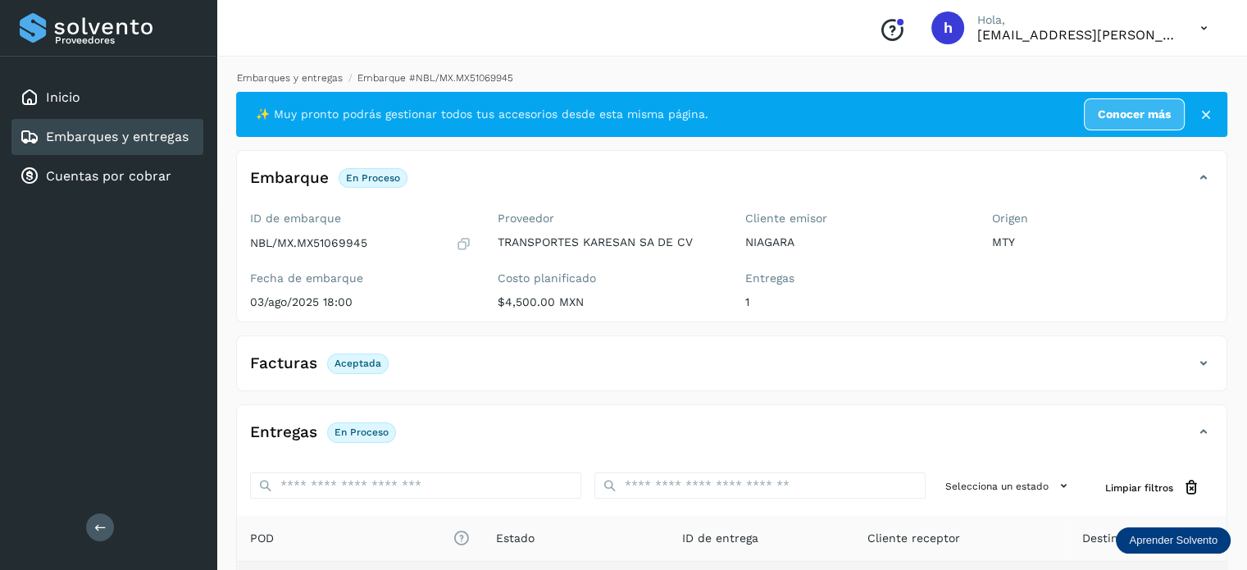
click at [297, 80] on link "Embarques y entregas" at bounding box center [290, 77] width 106 height 11
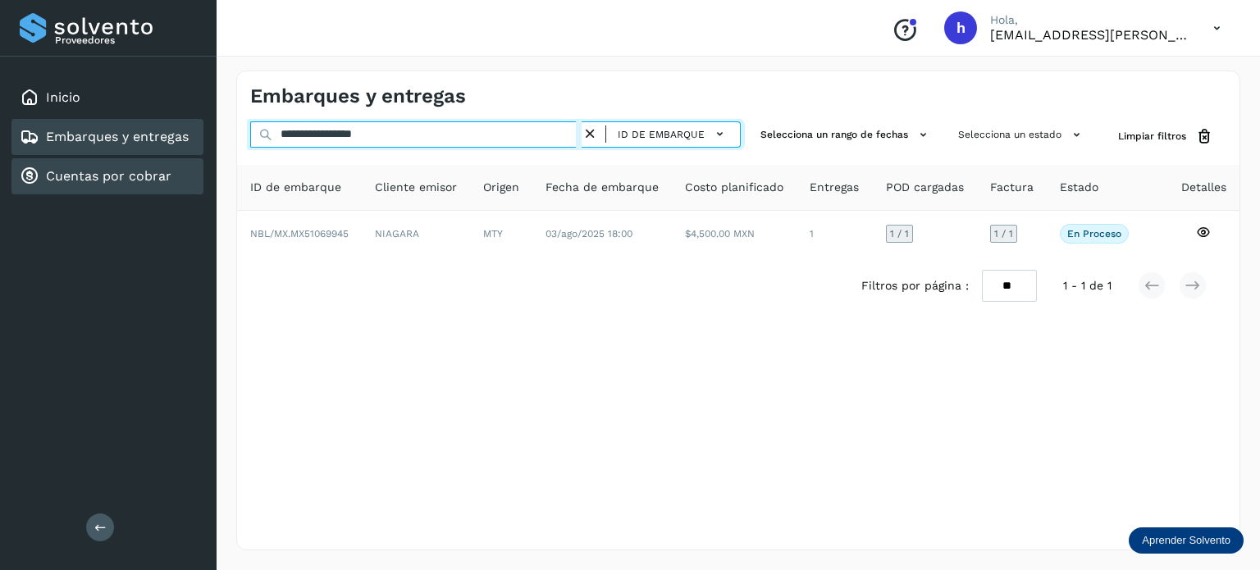
drag, startPoint x: 464, startPoint y: 144, endPoint x: 126, endPoint y: 166, distance: 338.6
click at [126, 166] on div "**********" at bounding box center [630, 285] width 1260 height 570
paste input "text"
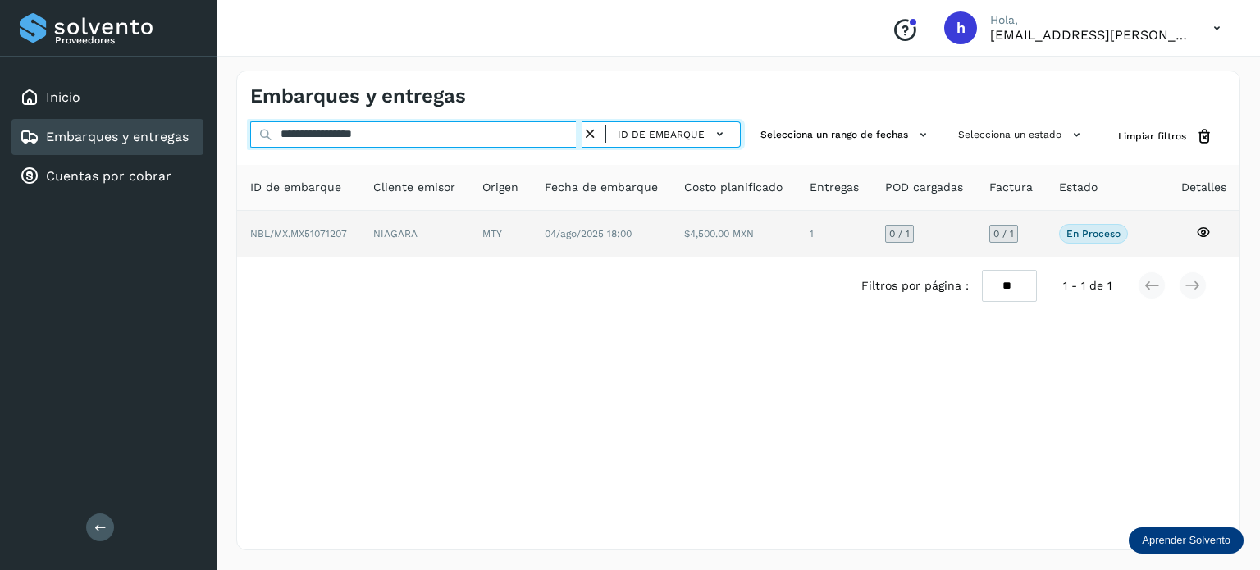
type input "**********"
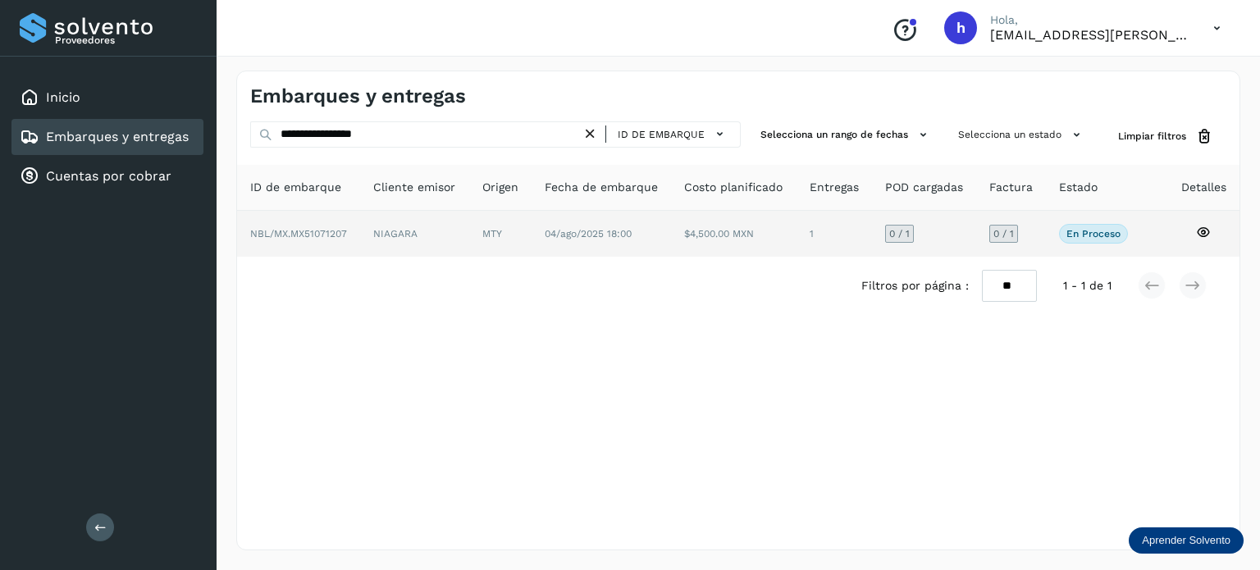
click at [360, 241] on td "NBL/MX.MX51071207" at bounding box center [414, 234] width 108 height 46
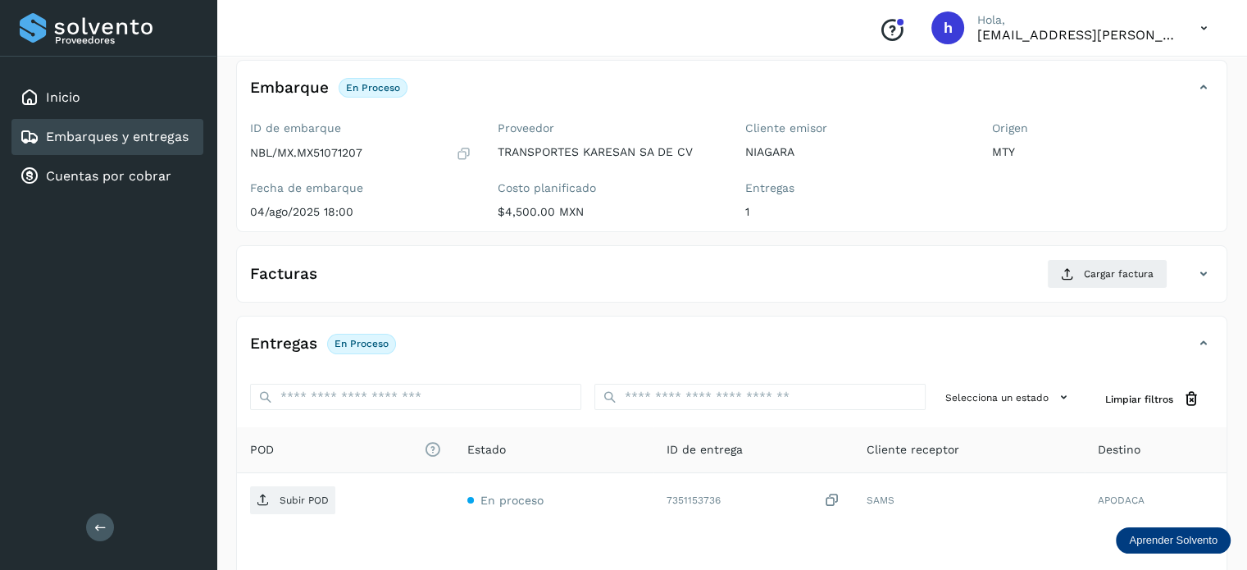
scroll to position [92, 0]
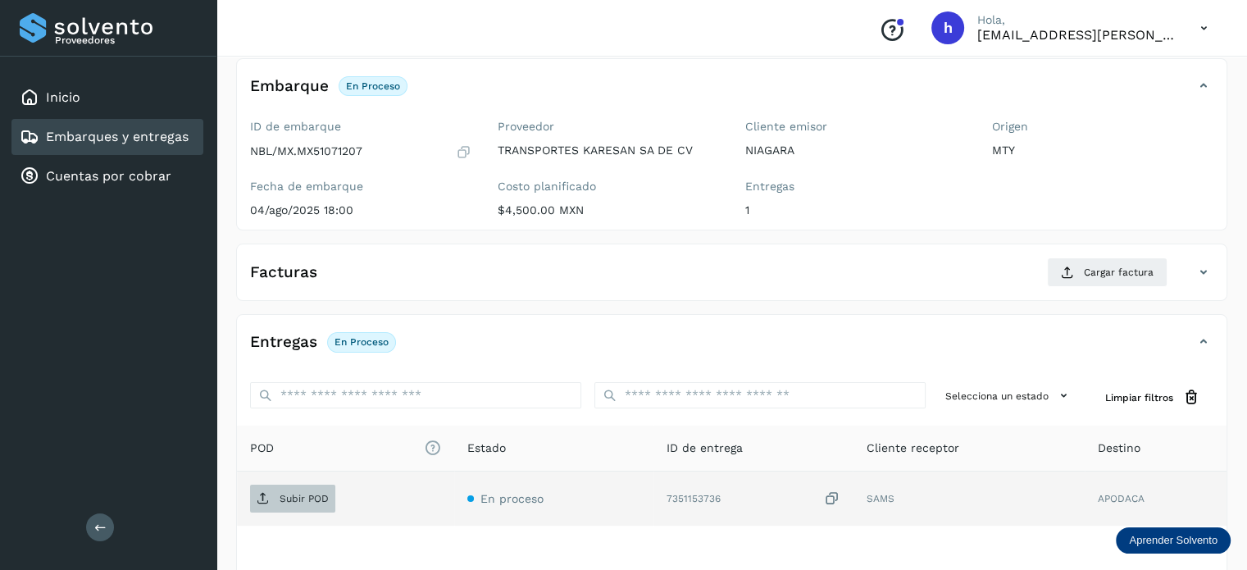
click at [312, 493] on p "Subir POD" at bounding box center [304, 498] width 49 height 11
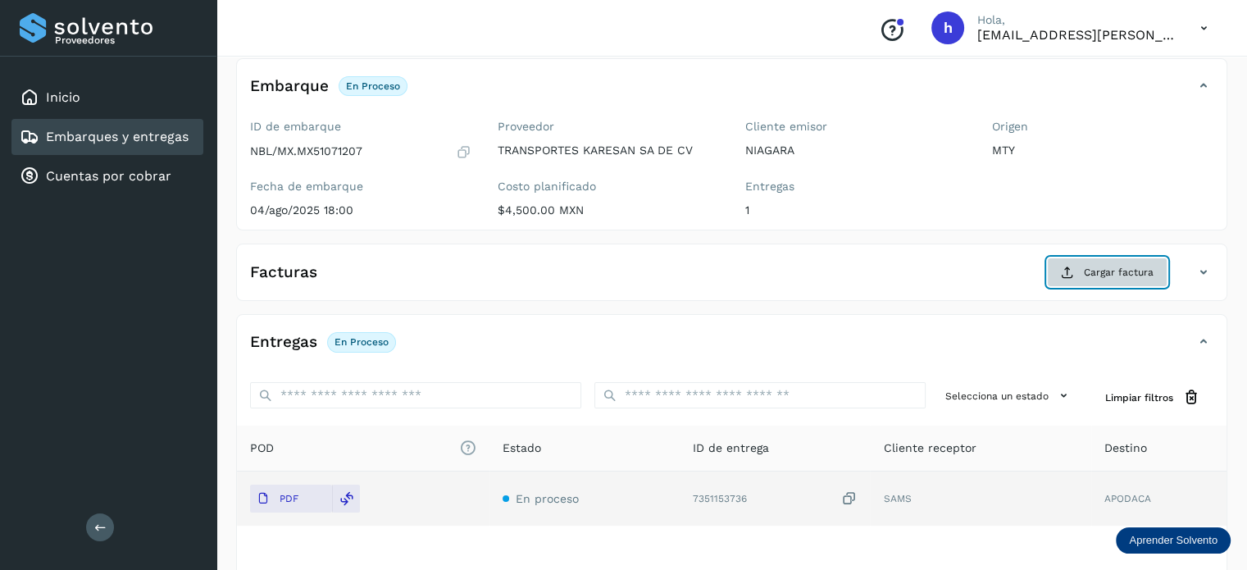
click at [1104, 272] on span "Cargar factura" at bounding box center [1119, 272] width 70 height 15
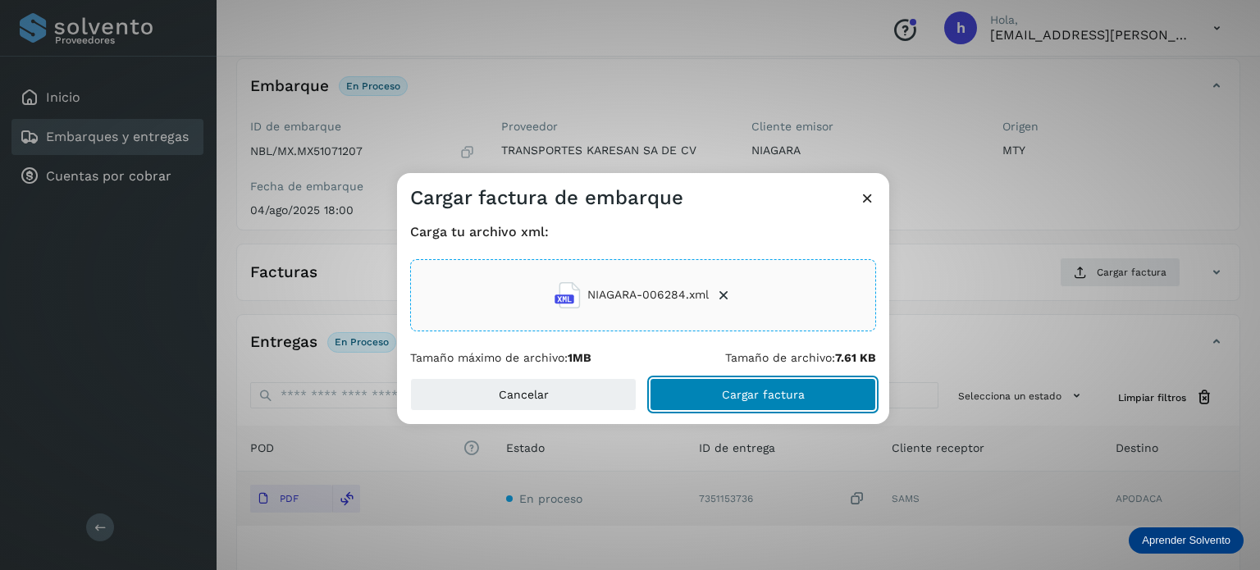
click at [843, 393] on button "Cargar factura" at bounding box center [762, 394] width 226 height 33
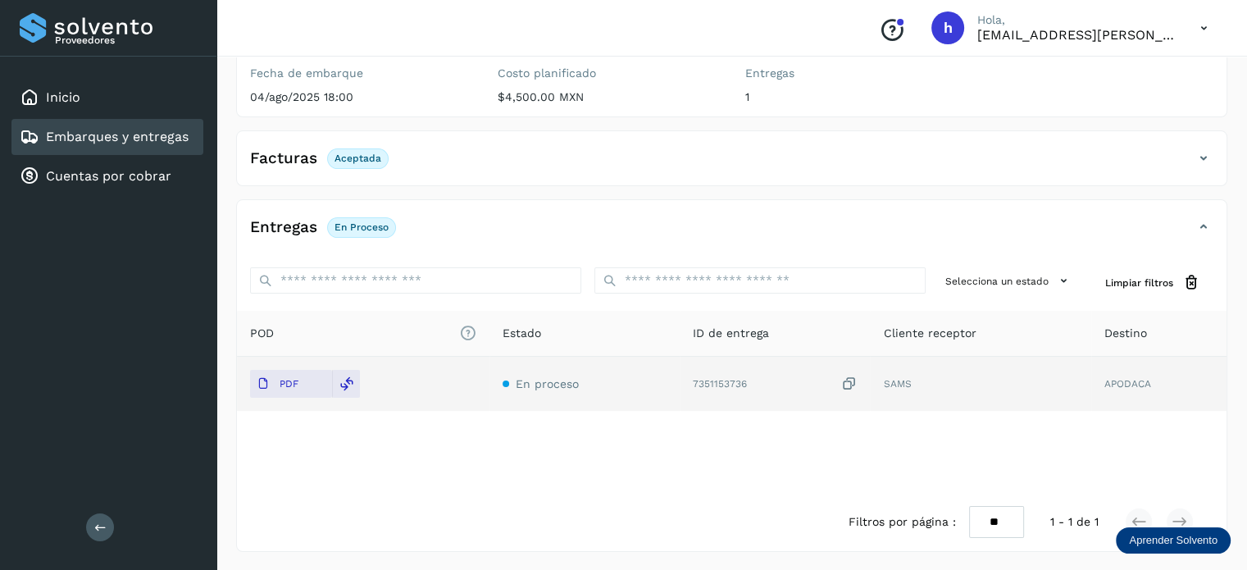
scroll to position [0, 0]
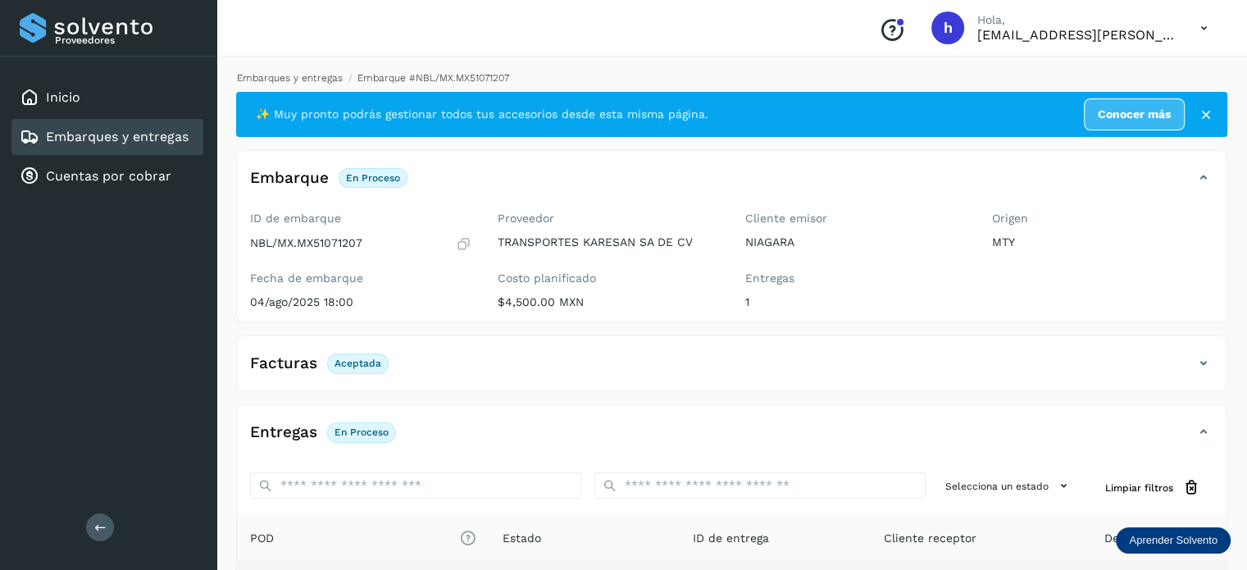
click at [298, 75] on link "Embarques y entregas" at bounding box center [290, 77] width 106 height 11
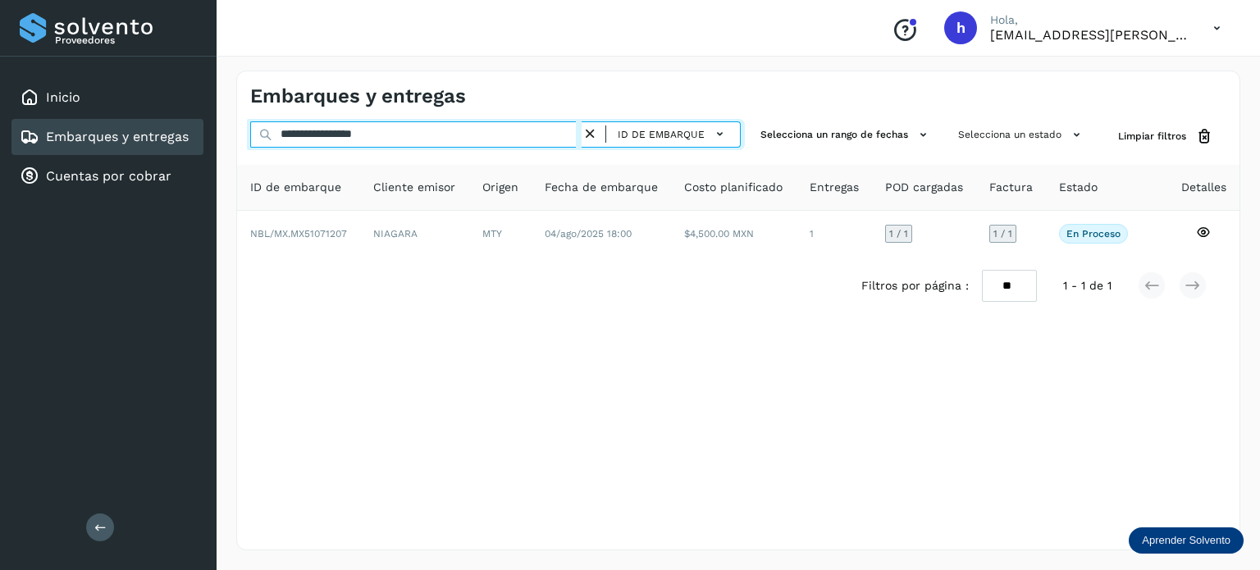
drag, startPoint x: 422, startPoint y: 140, endPoint x: 0, endPoint y: 147, distance: 422.4
click at [0, 147] on div "**********" at bounding box center [630, 285] width 1260 height 570
paste input "text"
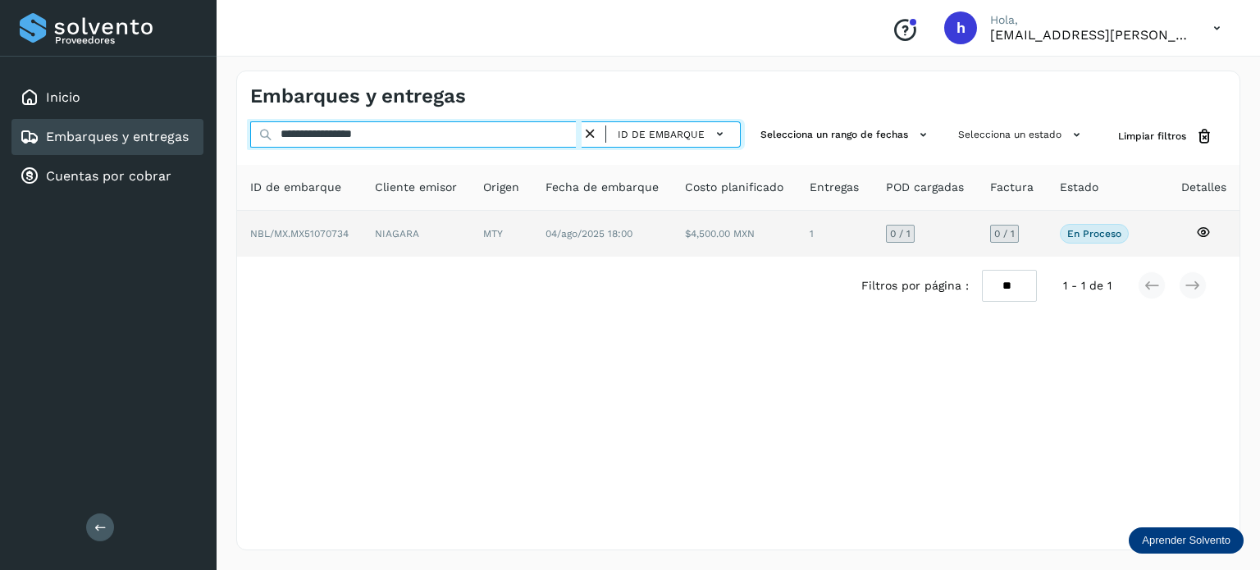
type input "**********"
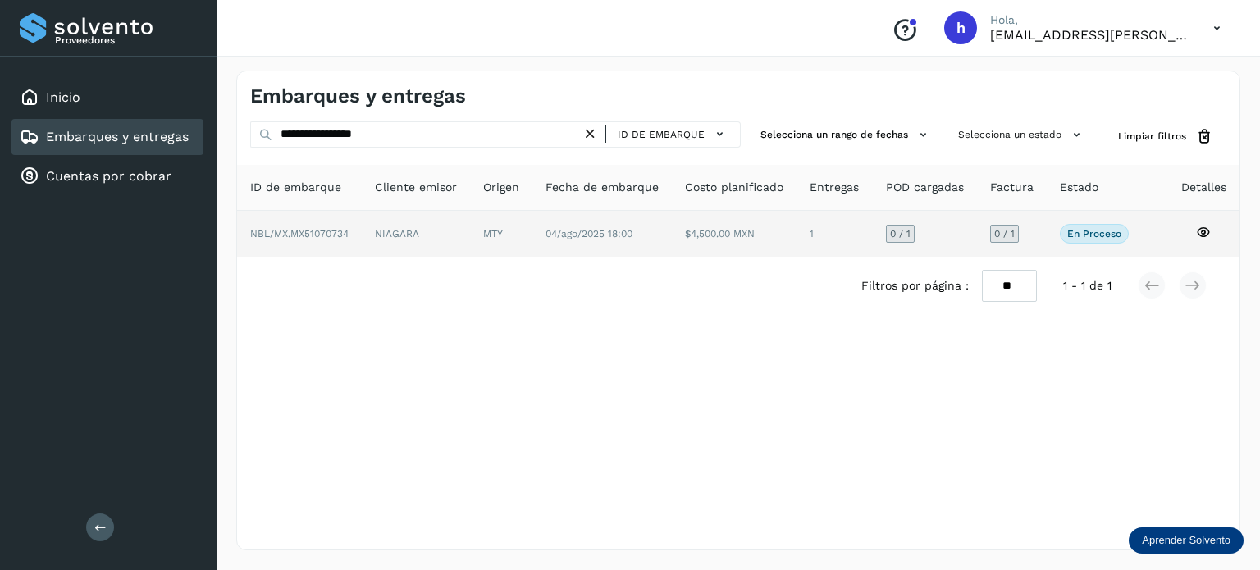
click at [335, 234] on span "NBL/MX.MX51070734" at bounding box center [299, 233] width 98 height 11
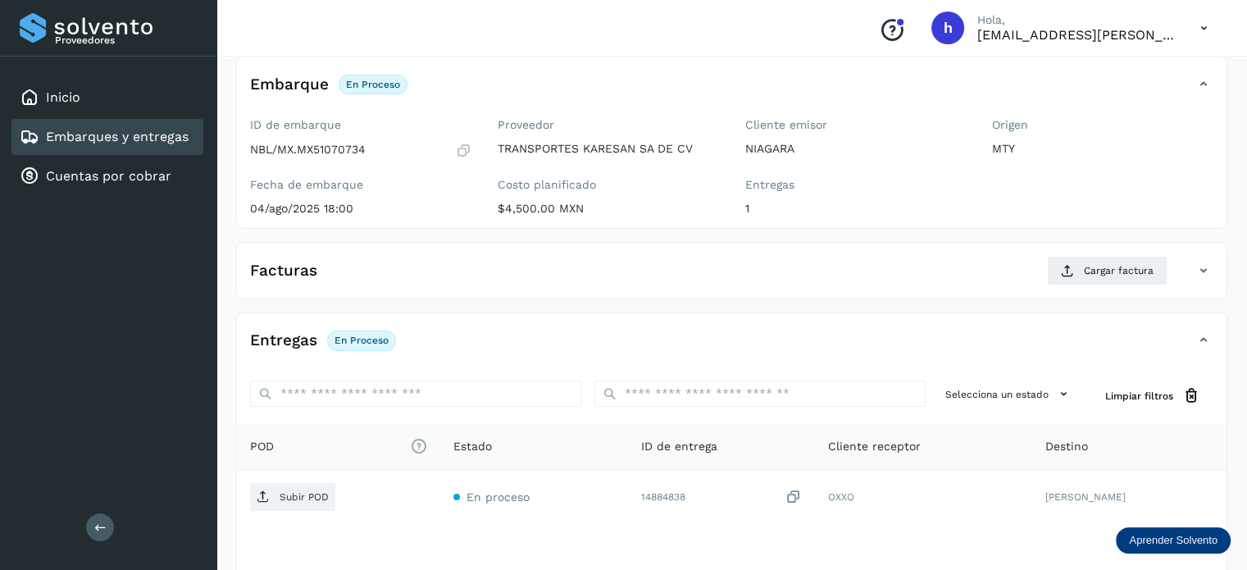
scroll to position [96, 0]
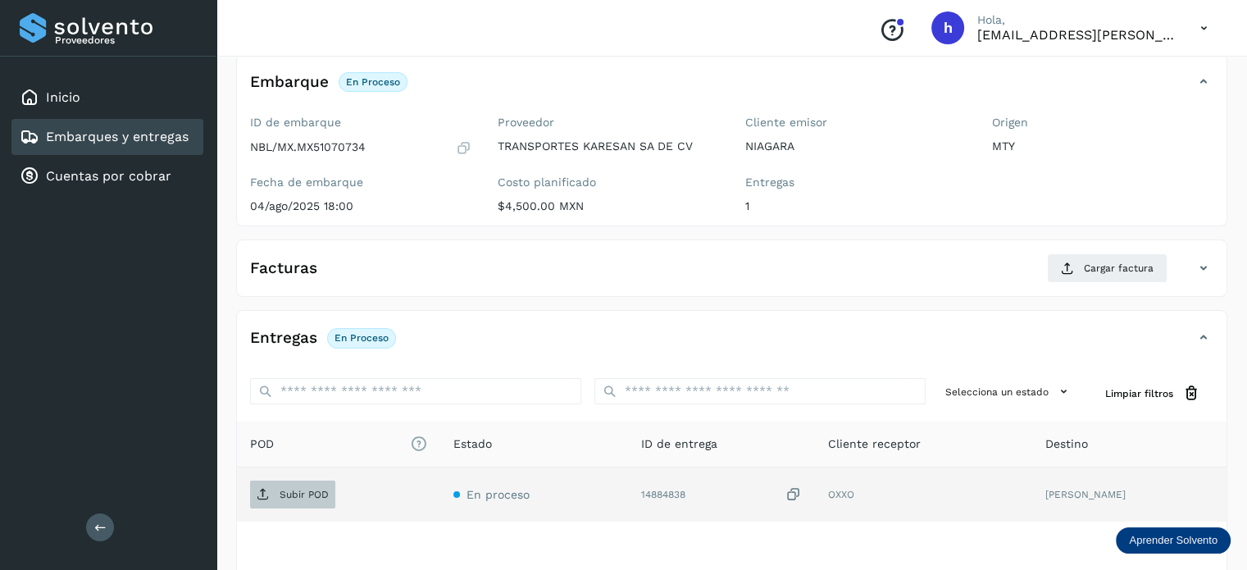
click at [258, 491] on icon at bounding box center [263, 494] width 13 height 13
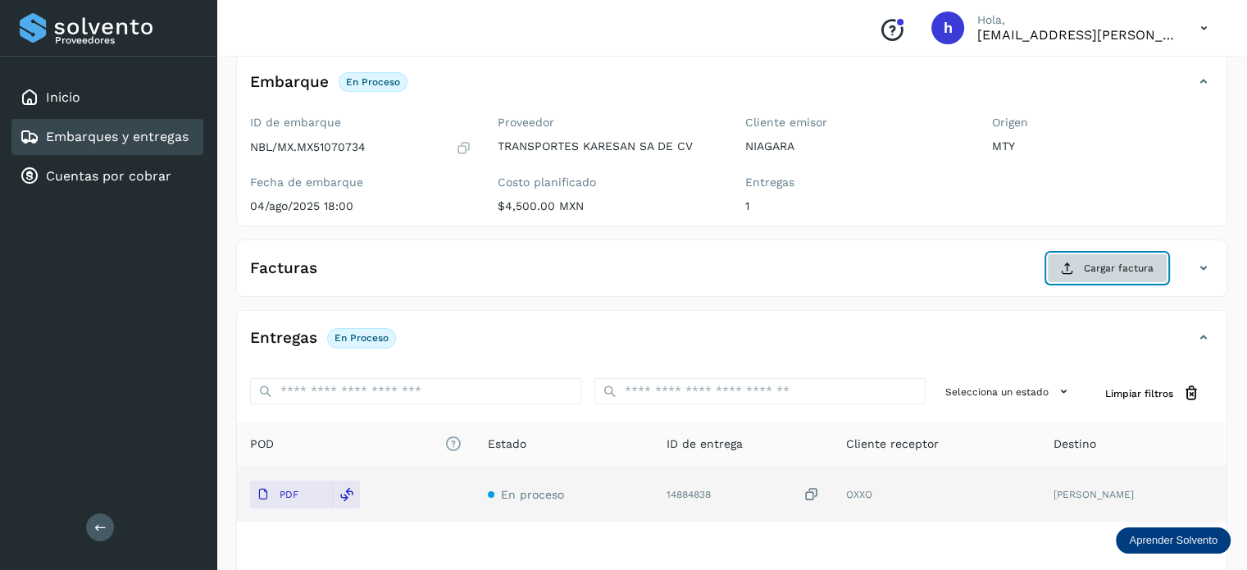
click at [1119, 263] on span "Cargar factura" at bounding box center [1119, 268] width 70 height 15
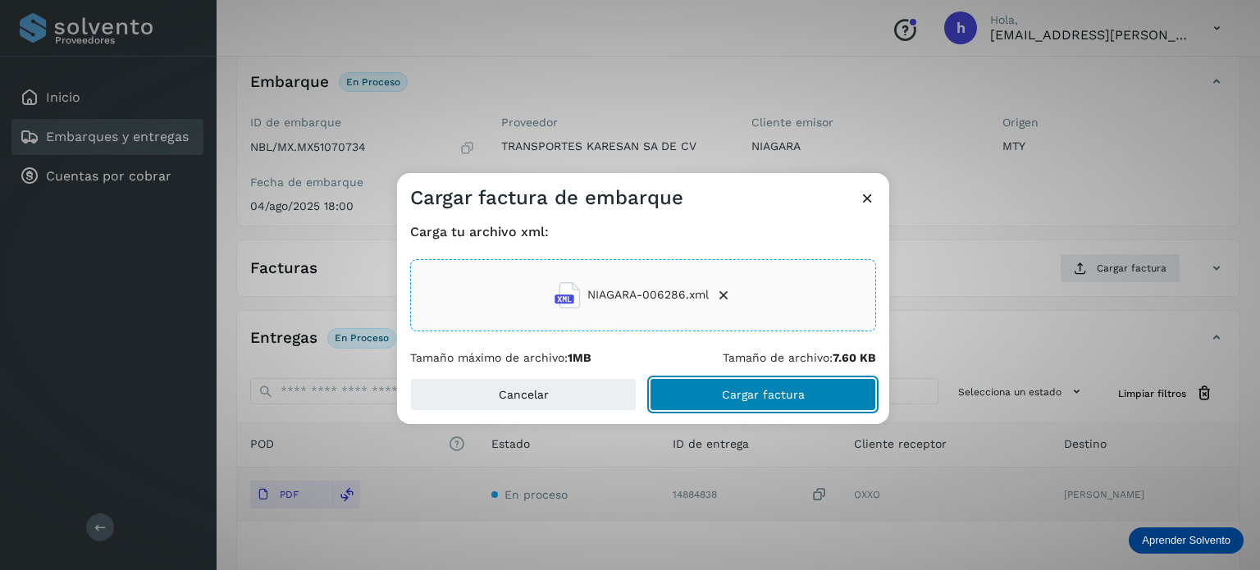
click at [803, 401] on button "Cargar factura" at bounding box center [762, 394] width 226 height 33
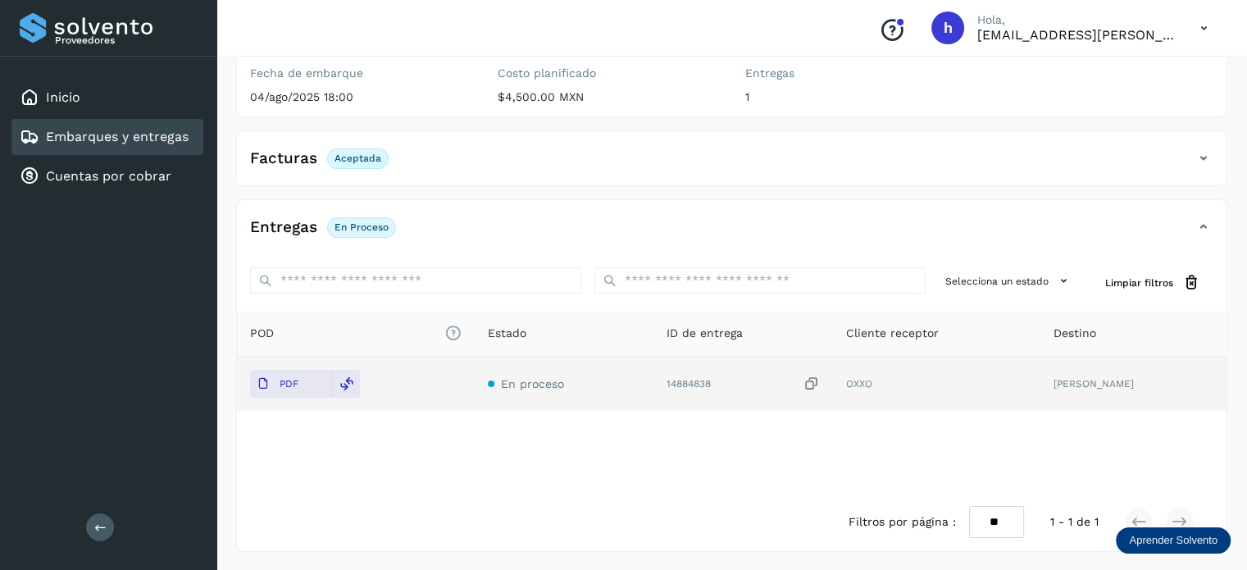
scroll to position [0, 0]
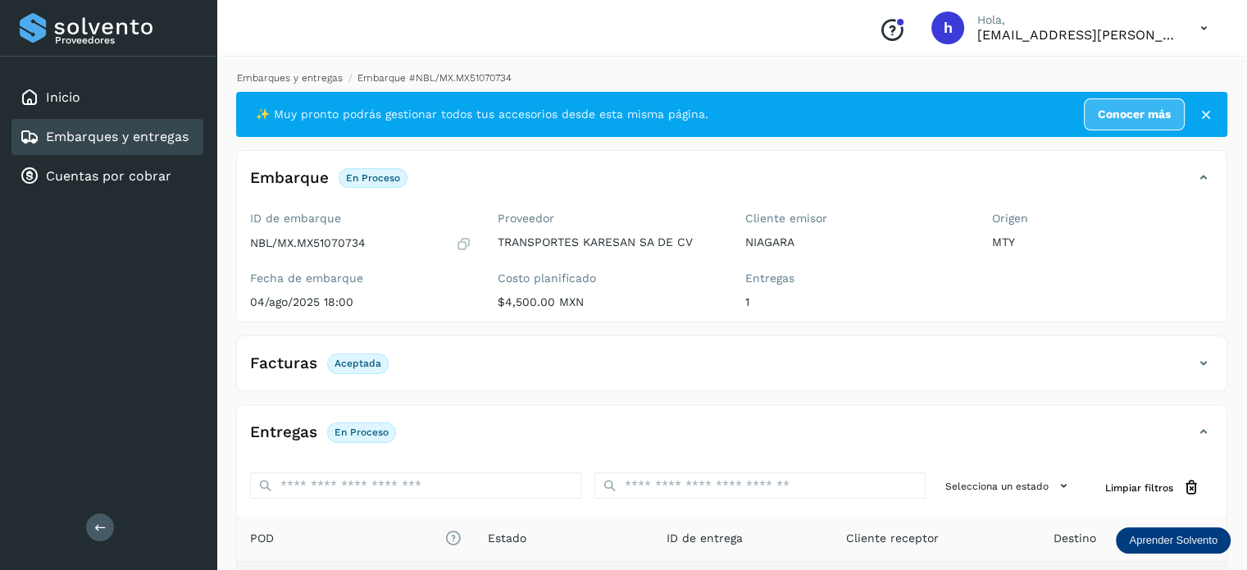
click at [312, 82] on link "Embarques y entregas" at bounding box center [290, 77] width 106 height 11
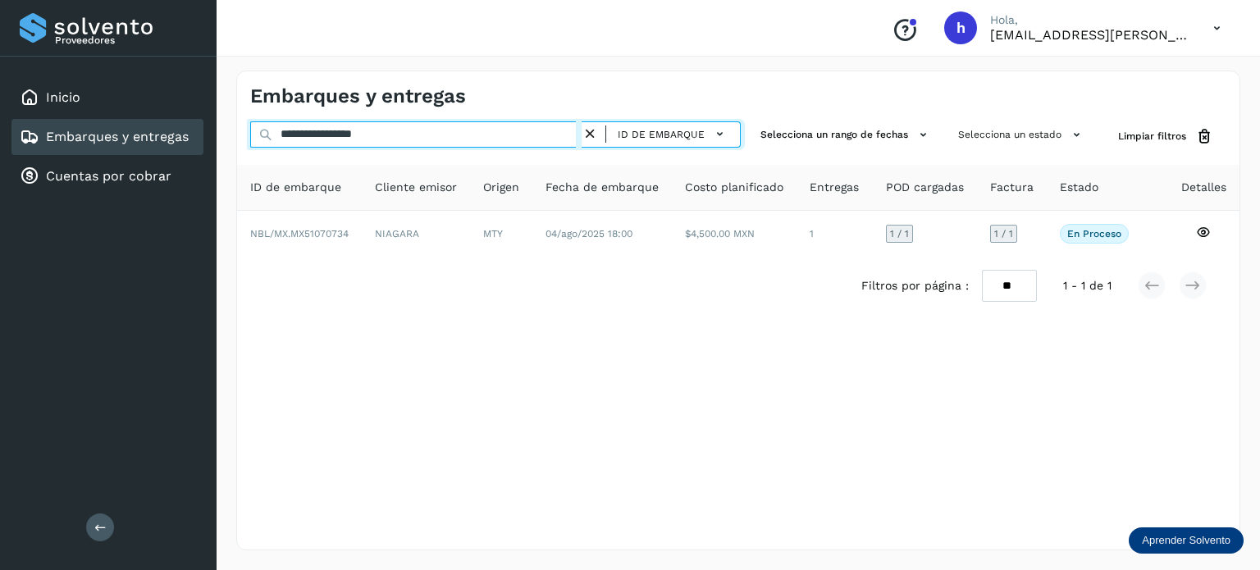
drag, startPoint x: 403, startPoint y: 134, endPoint x: 103, endPoint y: 146, distance: 301.2
click at [103, 146] on div "**********" at bounding box center [630, 285] width 1260 height 570
paste input "text"
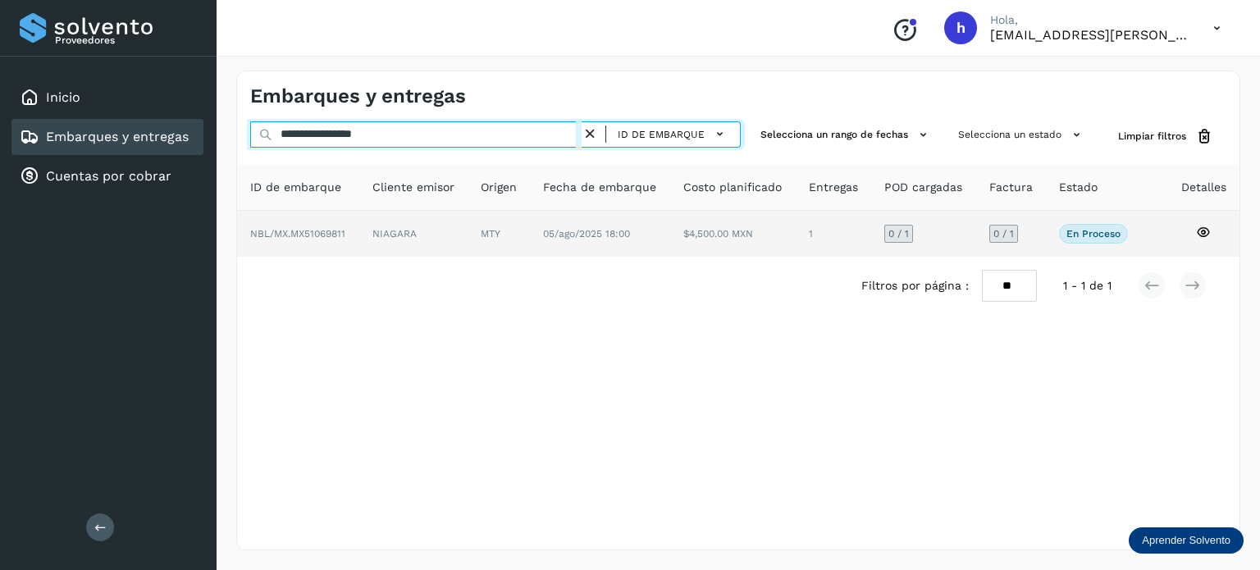
type input "**********"
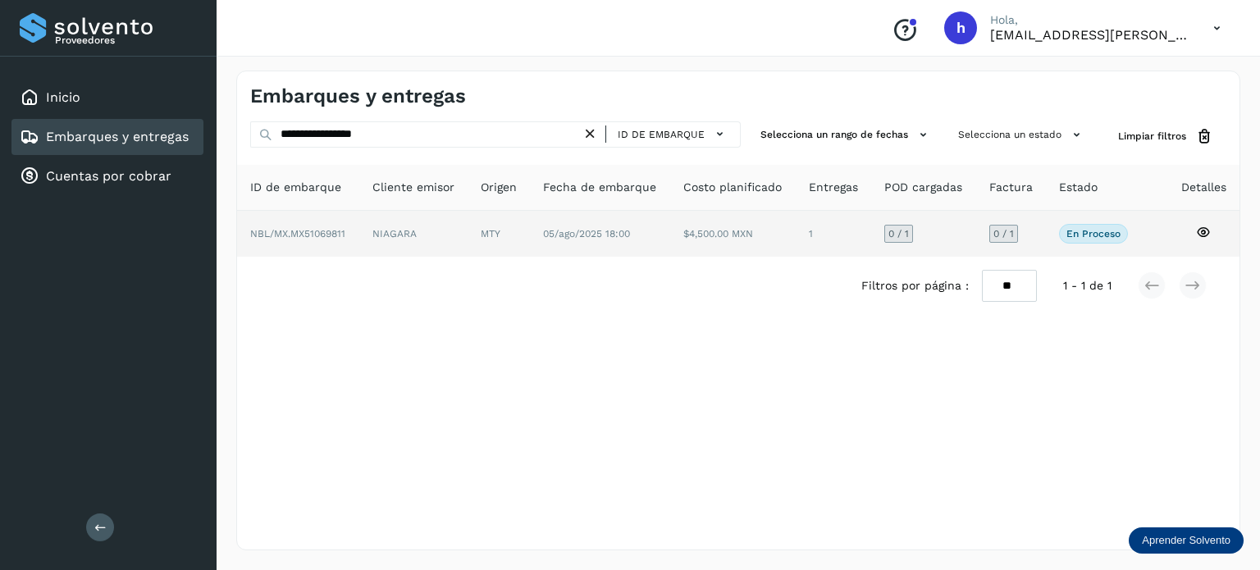
click at [335, 235] on span "NBL/MX.MX51069811" at bounding box center [297, 233] width 95 height 11
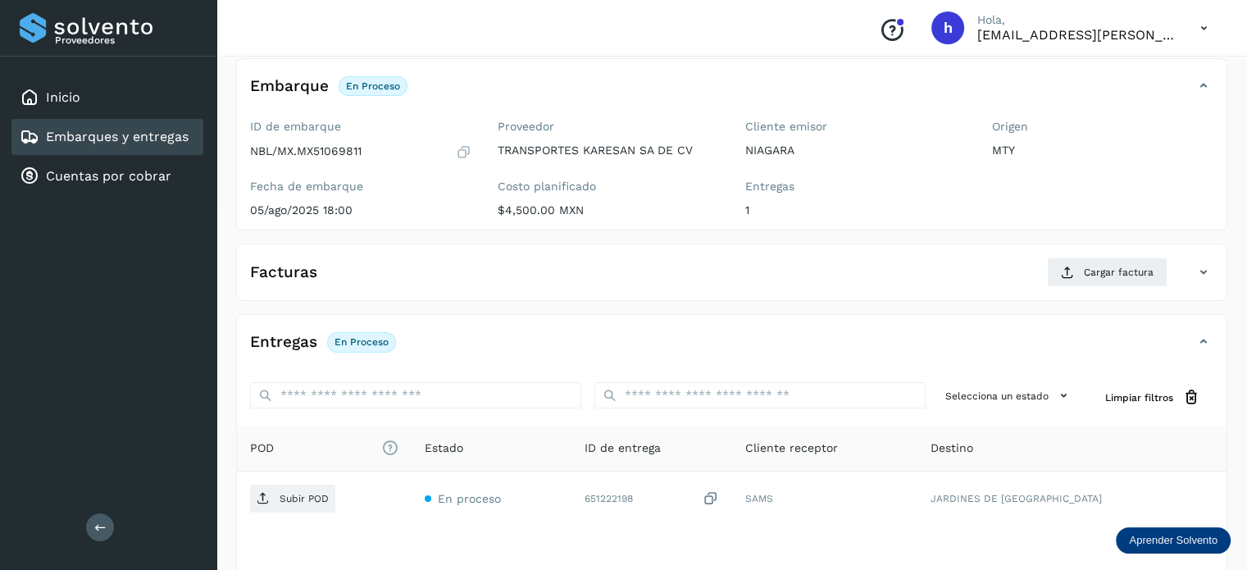
scroll to position [95, 0]
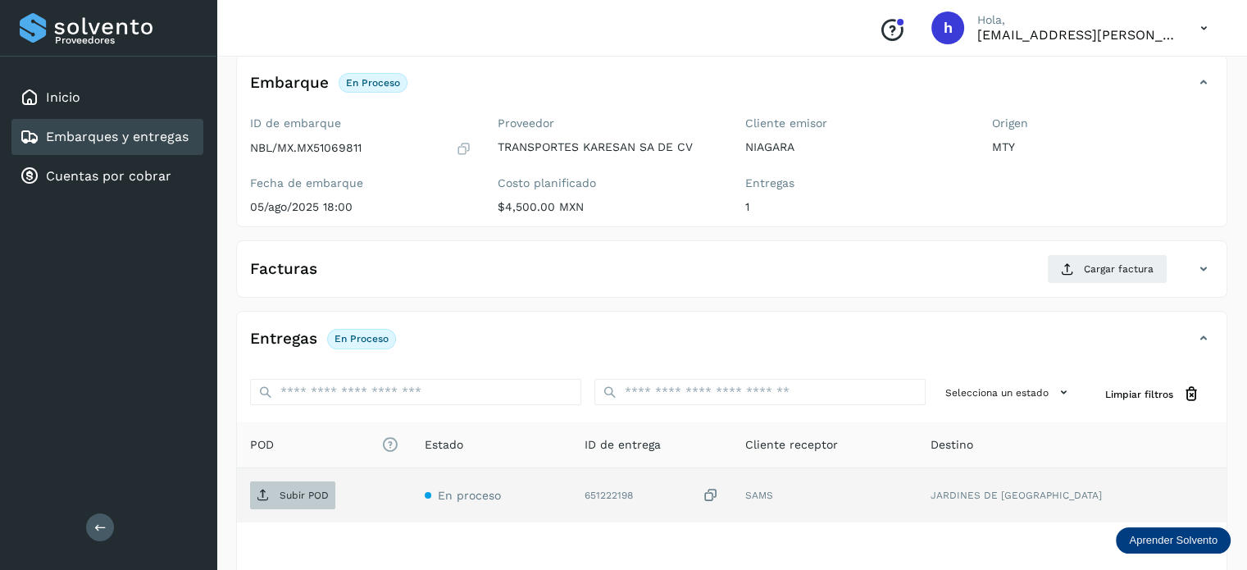
click at [271, 493] on span "Subir POD" at bounding box center [292, 495] width 85 height 26
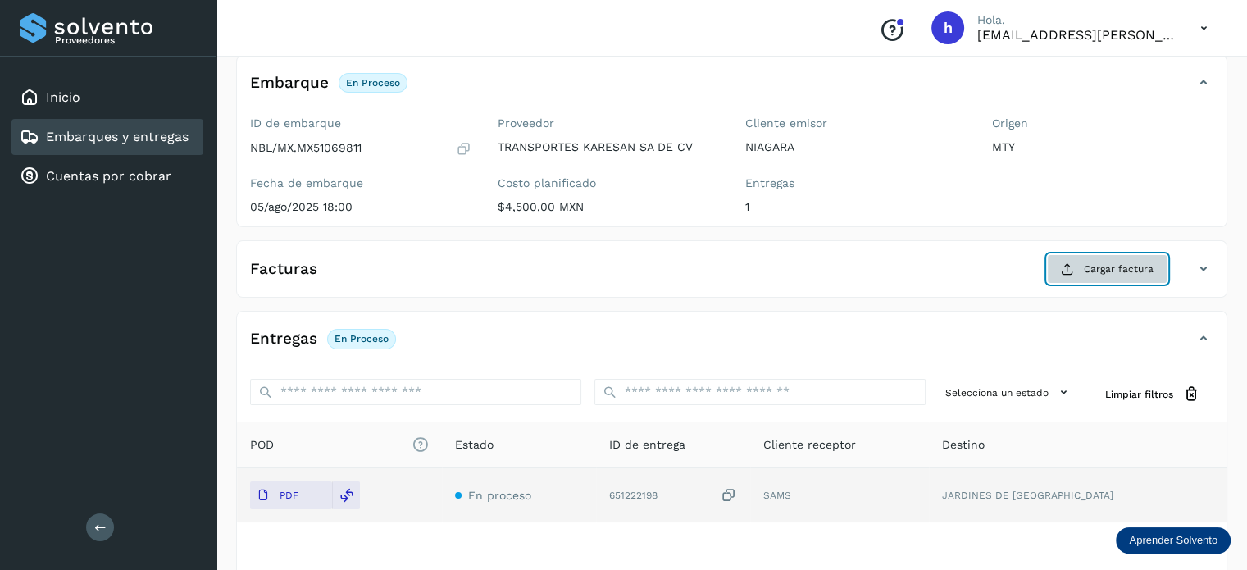
click at [1111, 264] on span "Cargar factura" at bounding box center [1119, 269] width 70 height 15
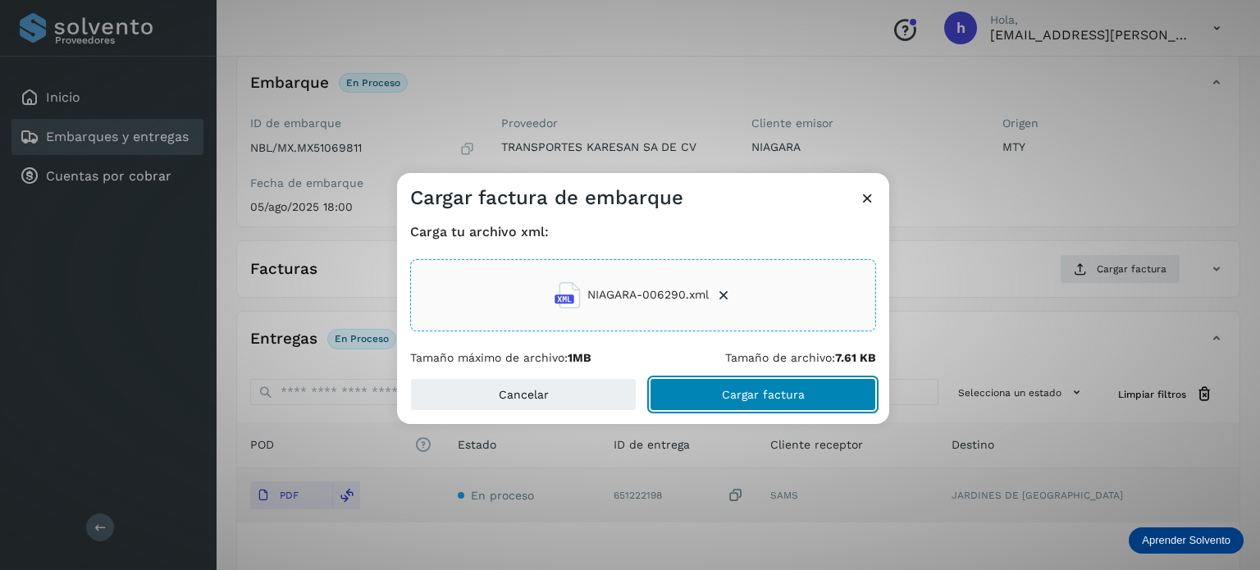
click at [832, 393] on button "Cargar factura" at bounding box center [762, 394] width 226 height 33
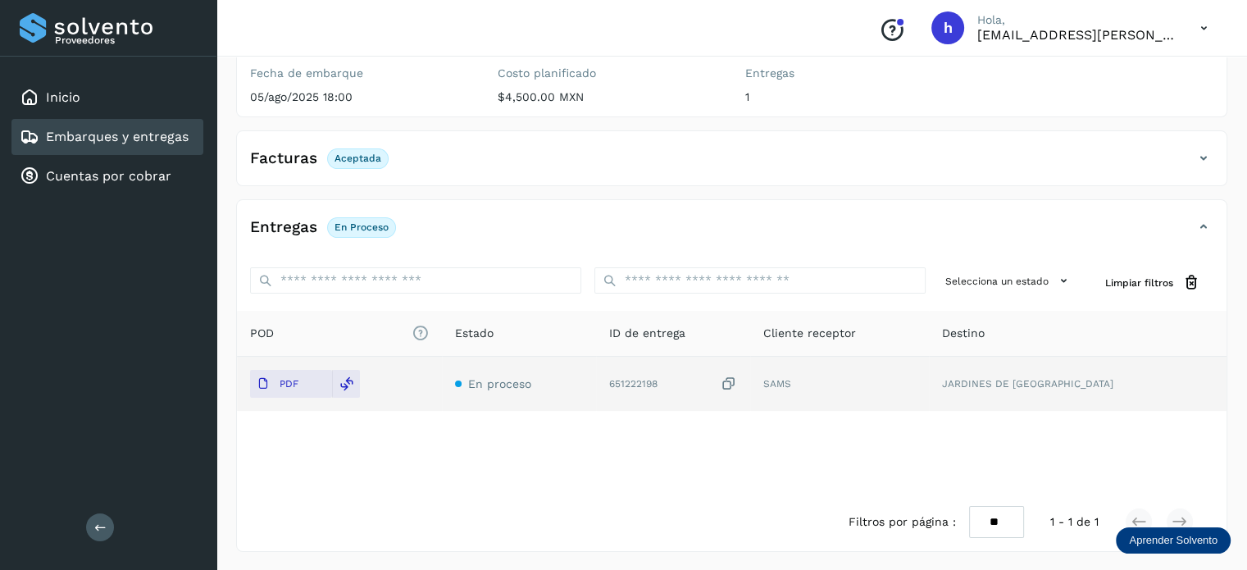
scroll to position [0, 0]
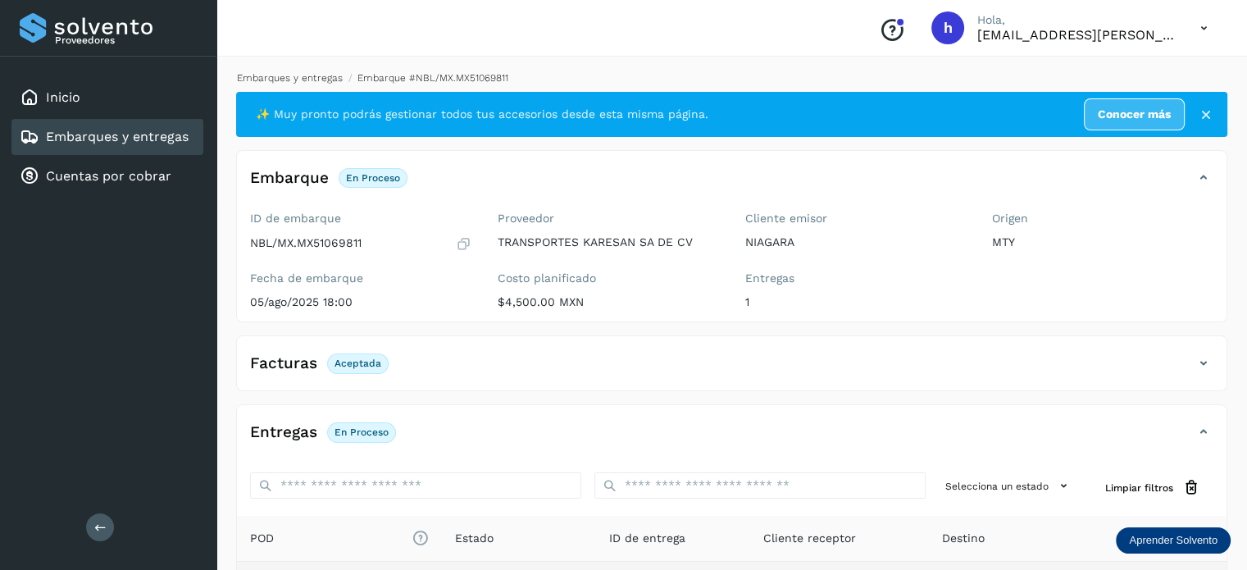
click at [321, 72] on link "Embarques y entregas" at bounding box center [290, 77] width 106 height 11
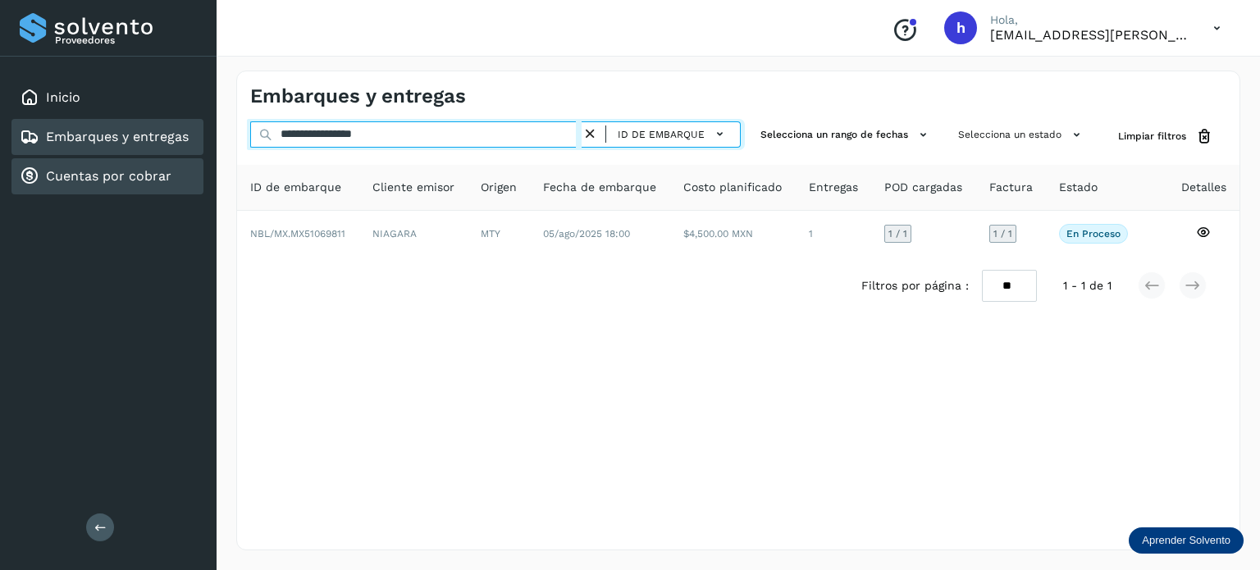
drag, startPoint x: 440, startPoint y: 136, endPoint x: 28, endPoint y: 175, distance: 413.5
click at [28, 175] on div "**********" at bounding box center [630, 285] width 1260 height 570
paste input "text"
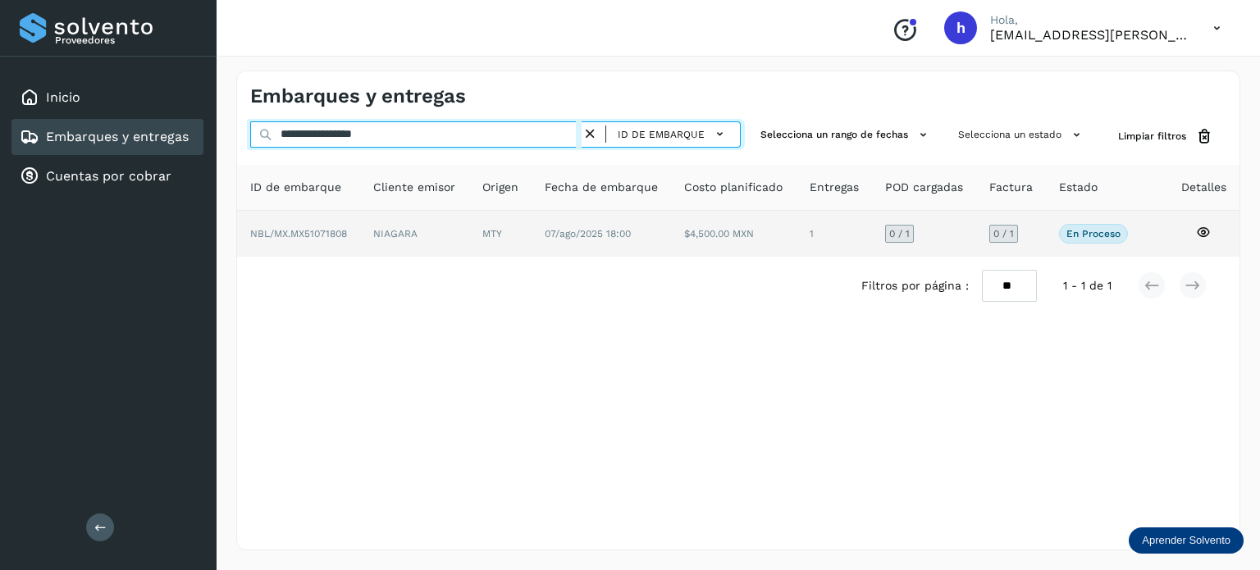
type input "**********"
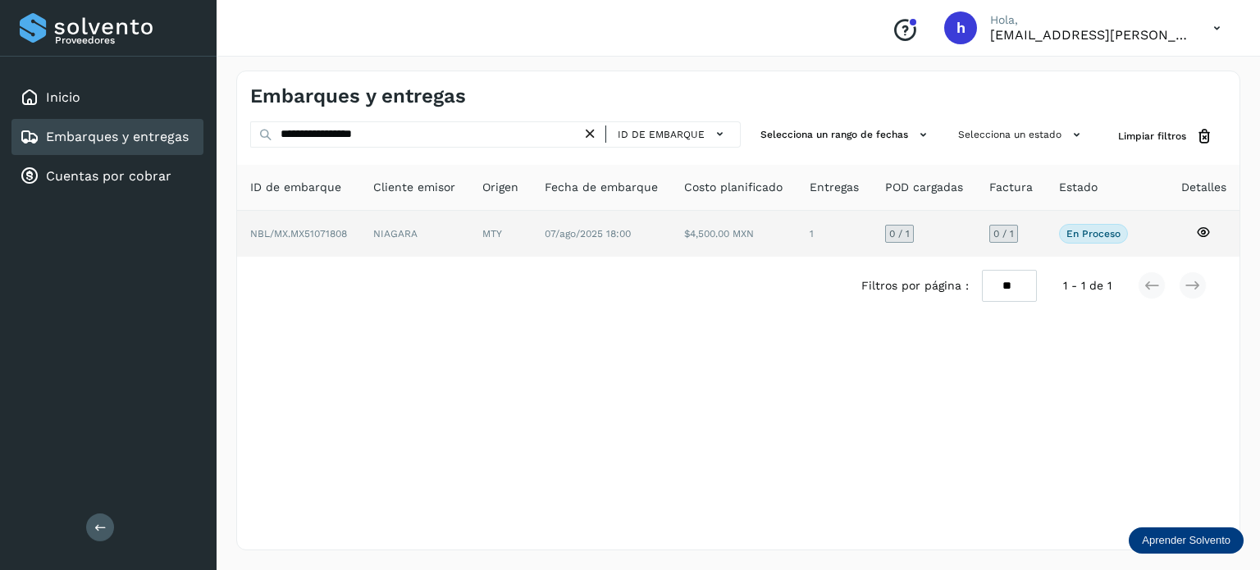
click at [328, 239] on span "NBL/MX.MX51071808" at bounding box center [298, 233] width 97 height 11
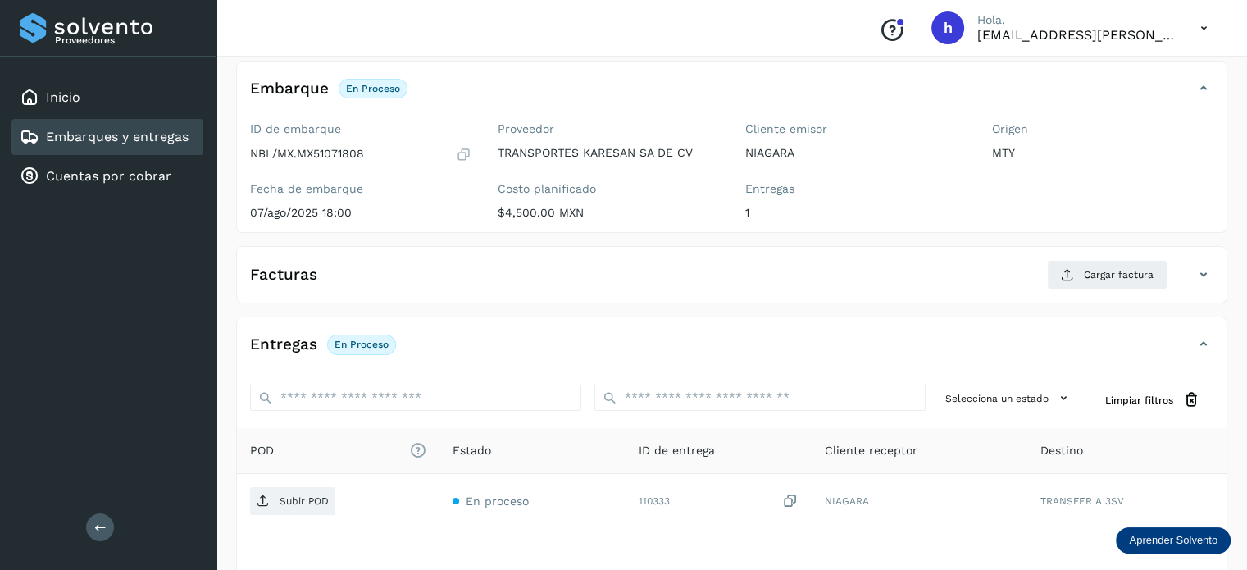
scroll to position [93, 0]
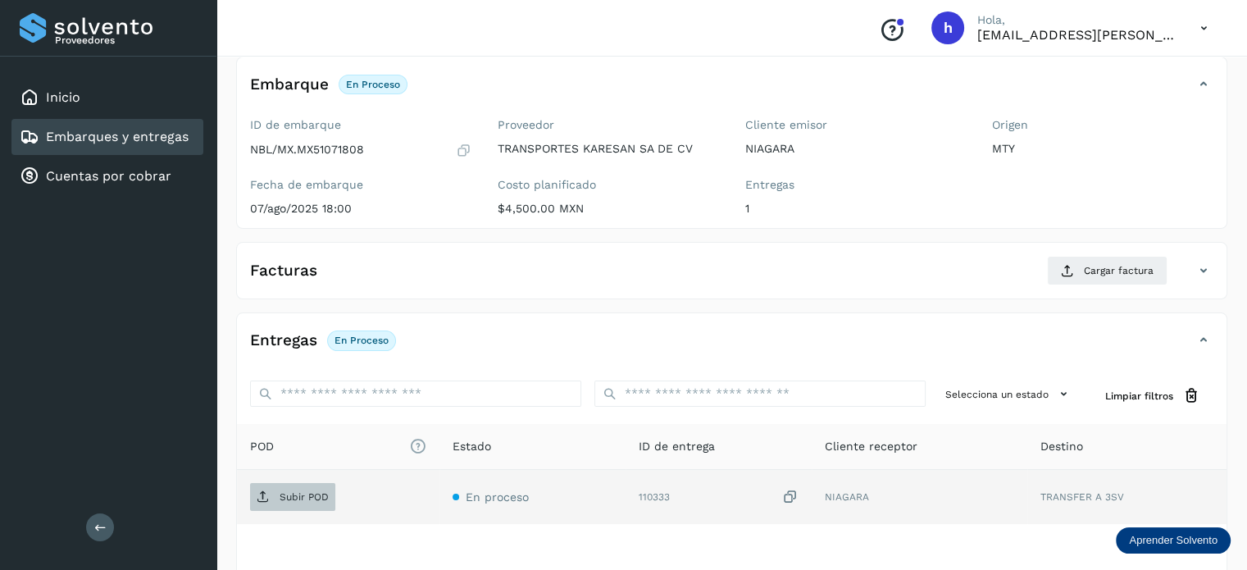
click at [295, 494] on p "Subir POD" at bounding box center [304, 496] width 49 height 11
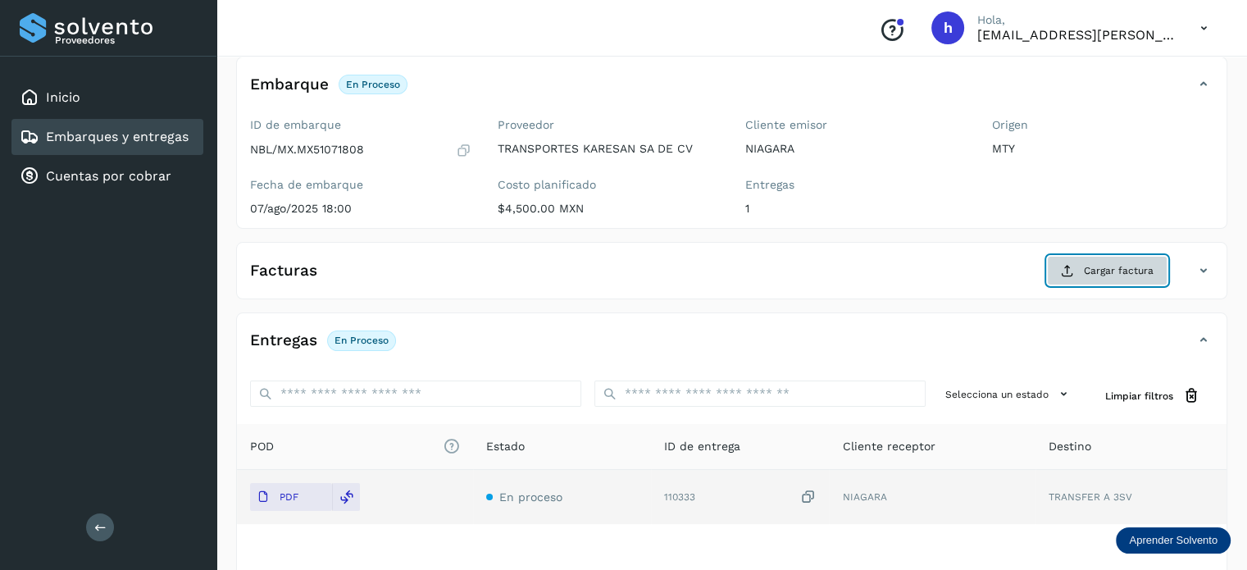
click at [1101, 271] on span "Cargar factura" at bounding box center [1119, 270] width 70 height 15
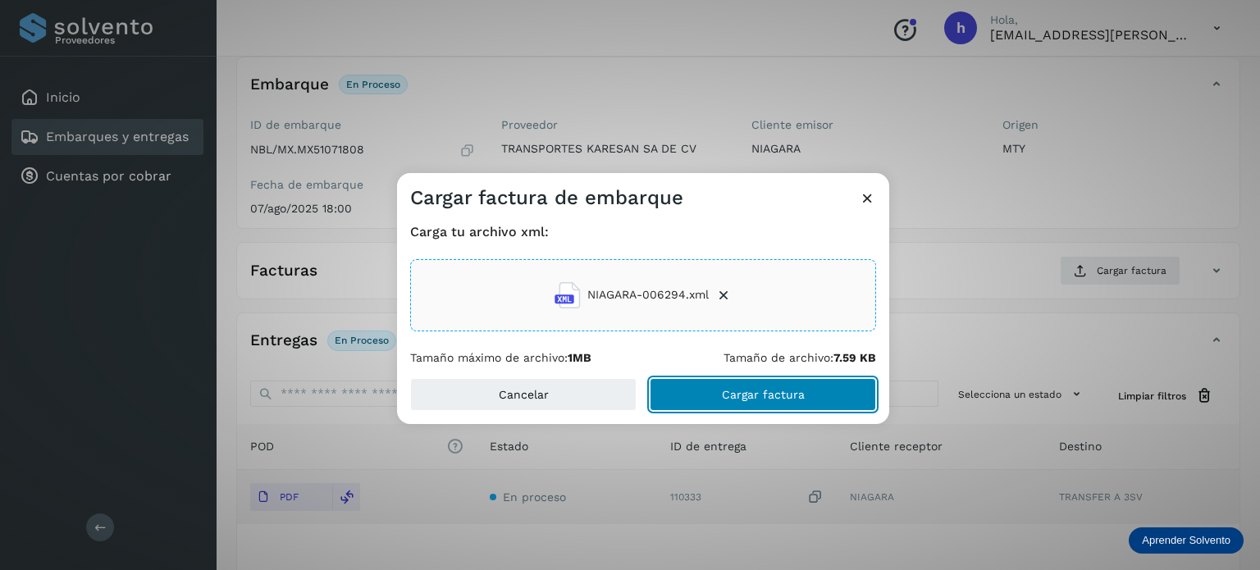
click at [808, 392] on button "Cargar factura" at bounding box center [762, 394] width 226 height 33
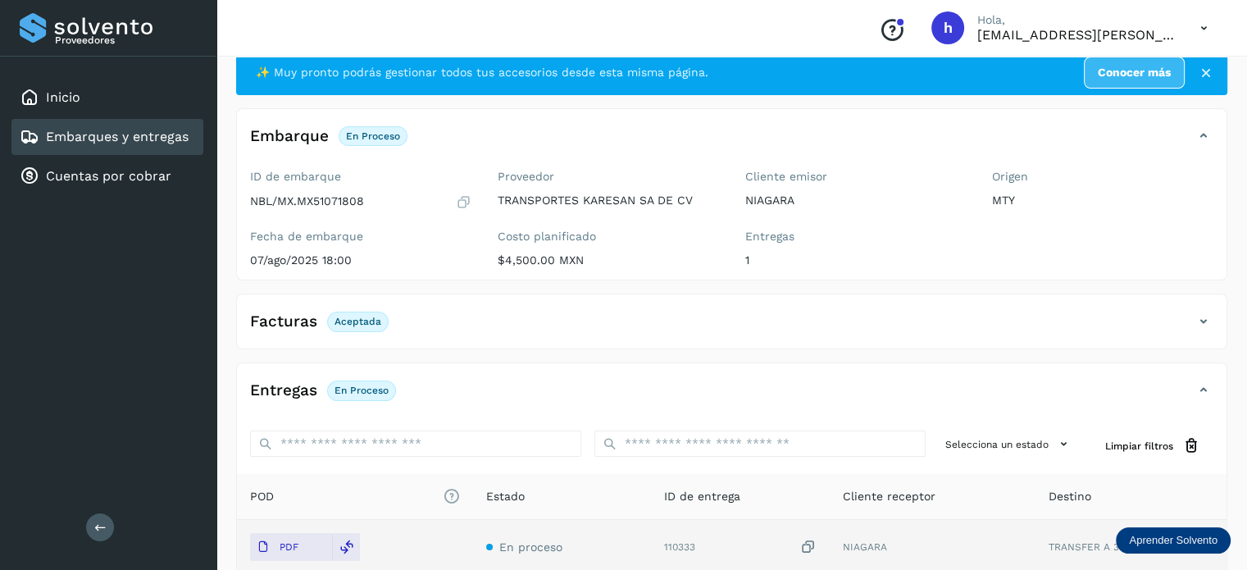
scroll to position [0, 0]
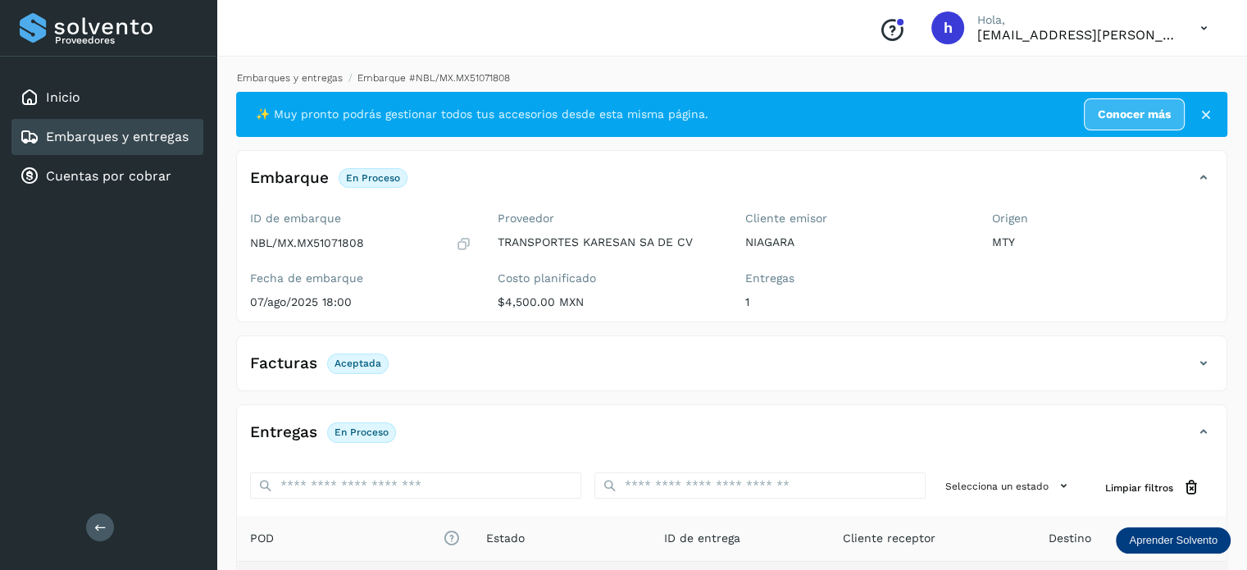
click at [330, 78] on link "Embarques y entregas" at bounding box center [290, 77] width 106 height 11
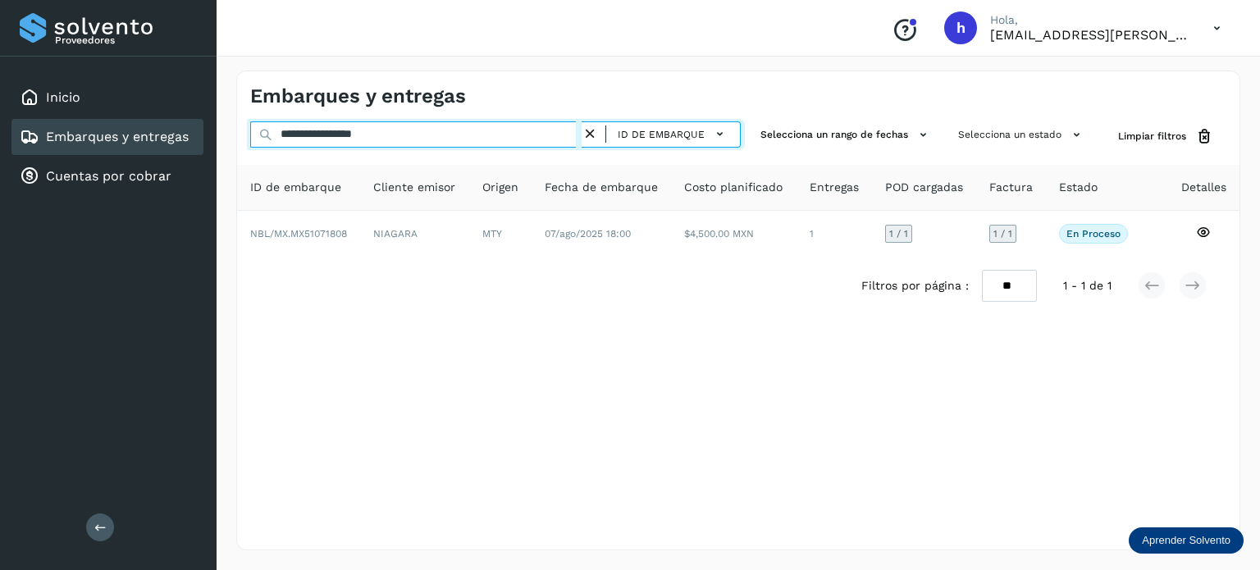
drag, startPoint x: 452, startPoint y: 134, endPoint x: 23, endPoint y: 155, distance: 429.4
click at [23, 155] on div "**********" at bounding box center [630, 285] width 1260 height 570
paste input "text"
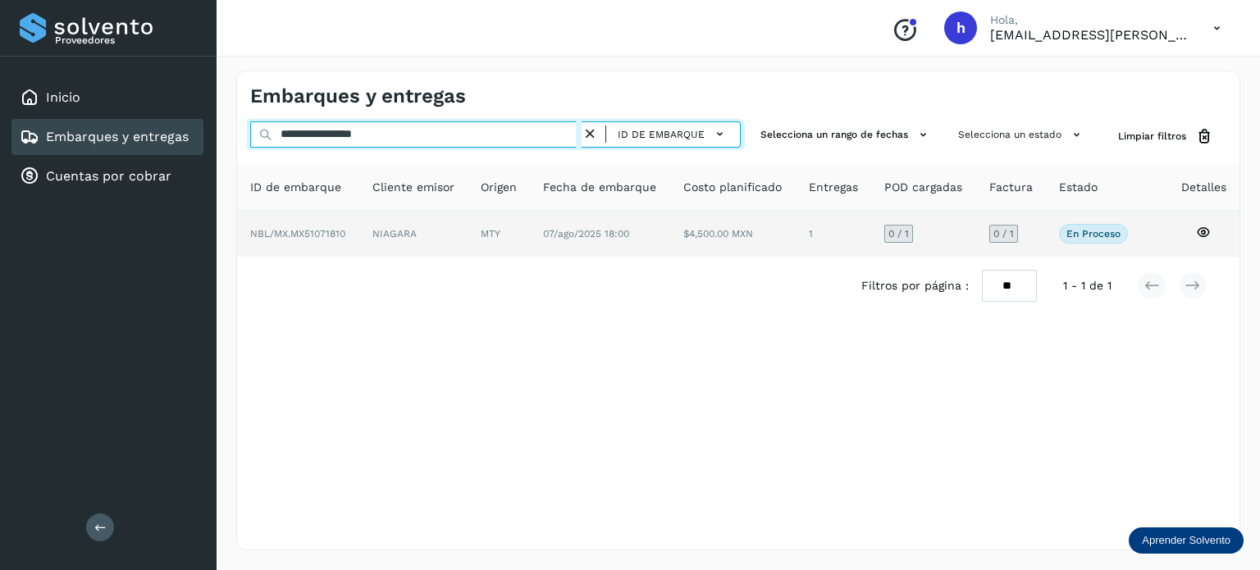
type input "**********"
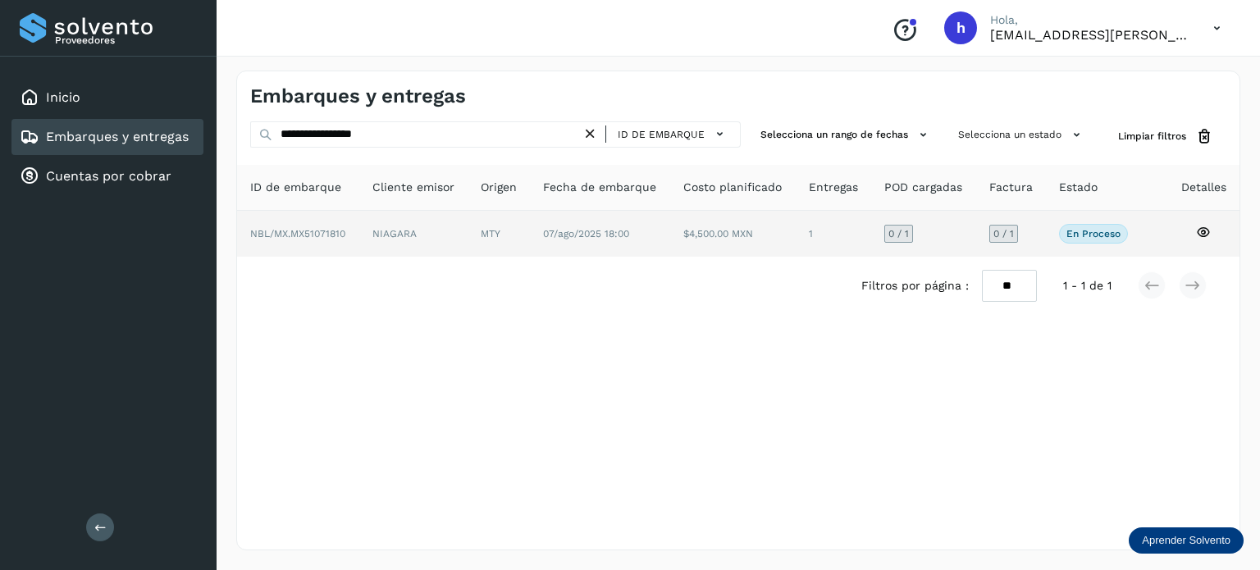
click at [467, 235] on td "NIAGARA" at bounding box center [498, 234] width 62 height 46
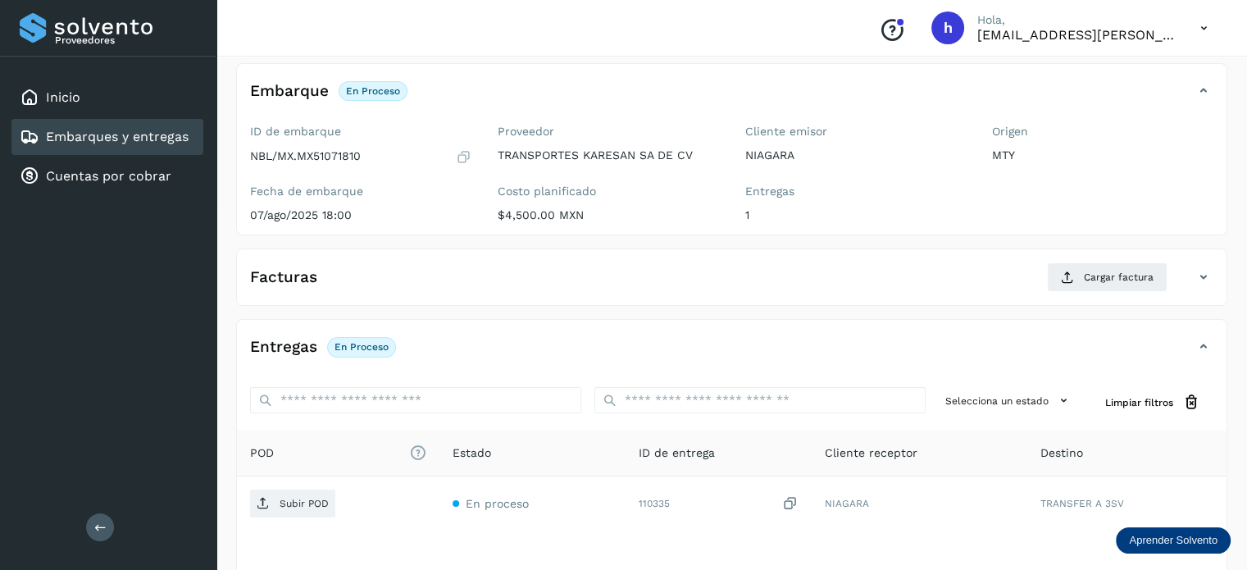
scroll to position [89, 0]
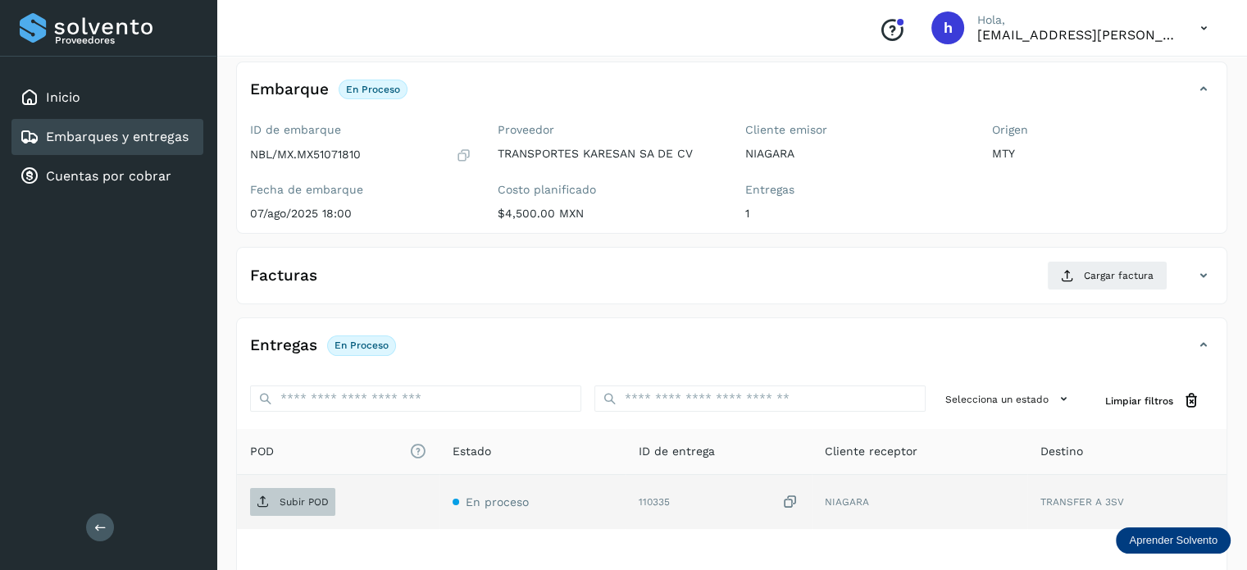
click at [308, 498] on p "Subir POD" at bounding box center [304, 501] width 49 height 11
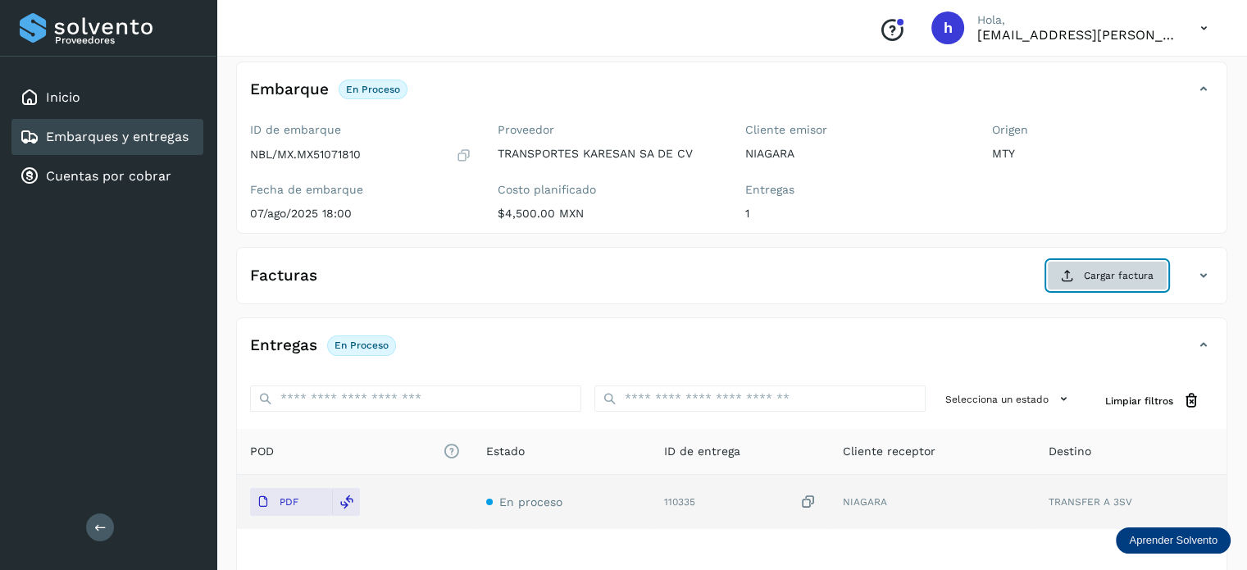
click at [1106, 272] on span "Cargar factura" at bounding box center [1119, 275] width 70 height 15
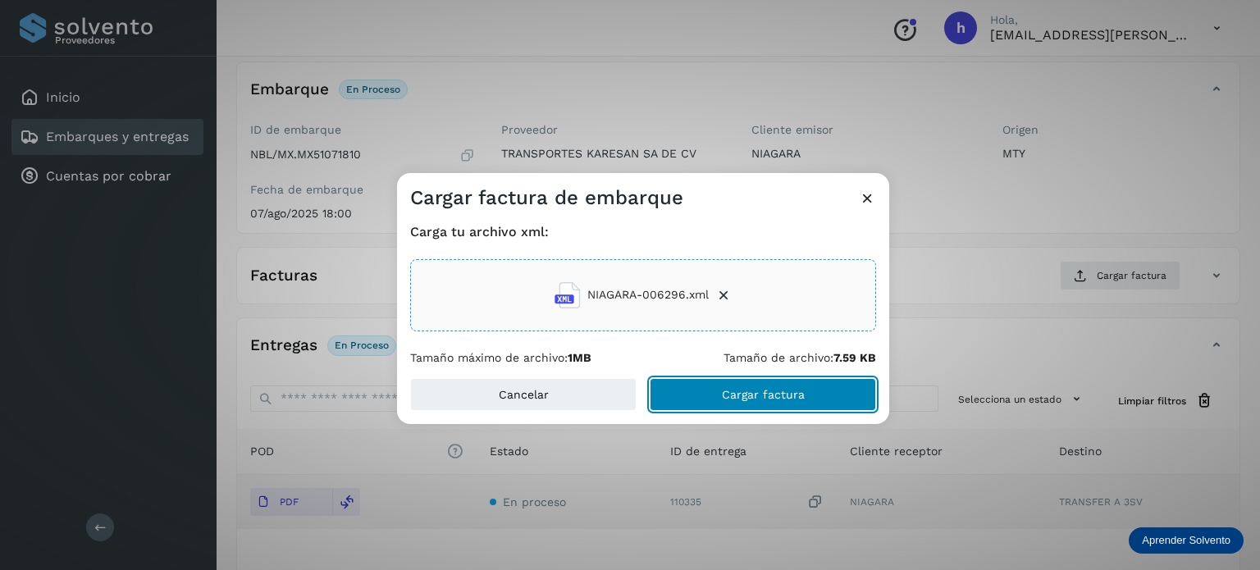
click at [802, 392] on span "Cargar factura" at bounding box center [763, 394] width 83 height 11
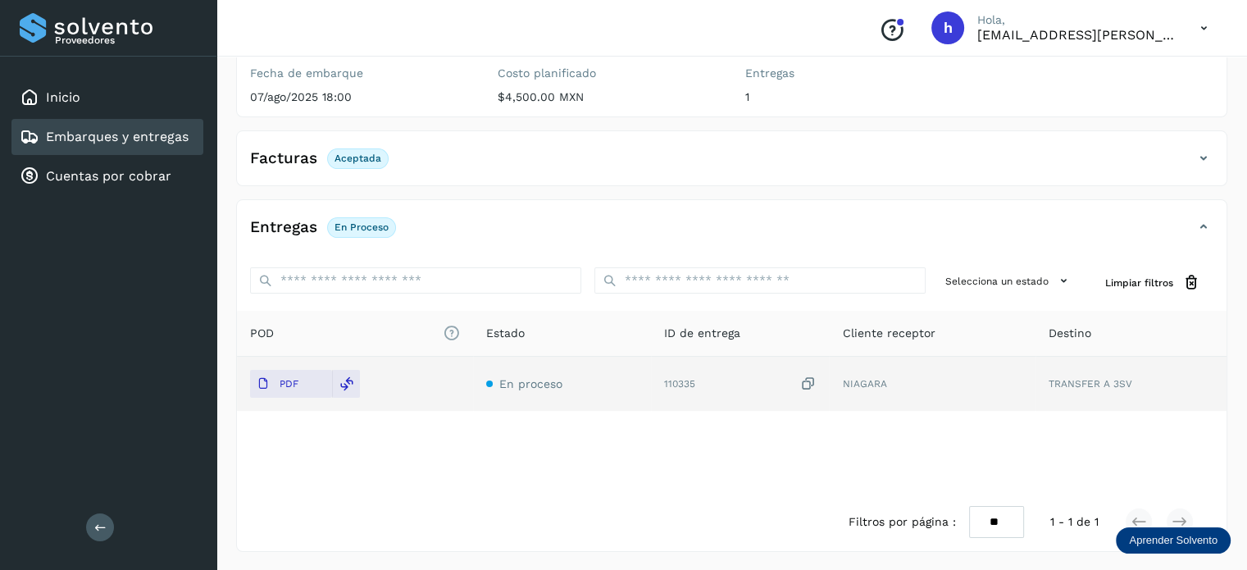
scroll to position [0, 0]
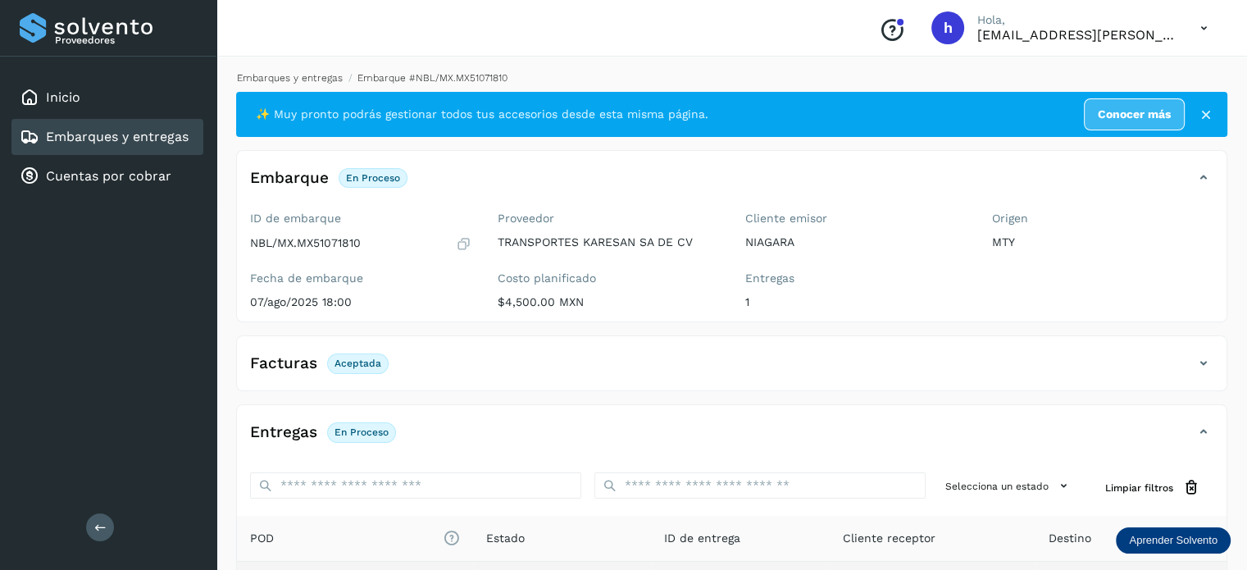
click at [318, 83] on link "Embarques y entregas" at bounding box center [290, 77] width 106 height 11
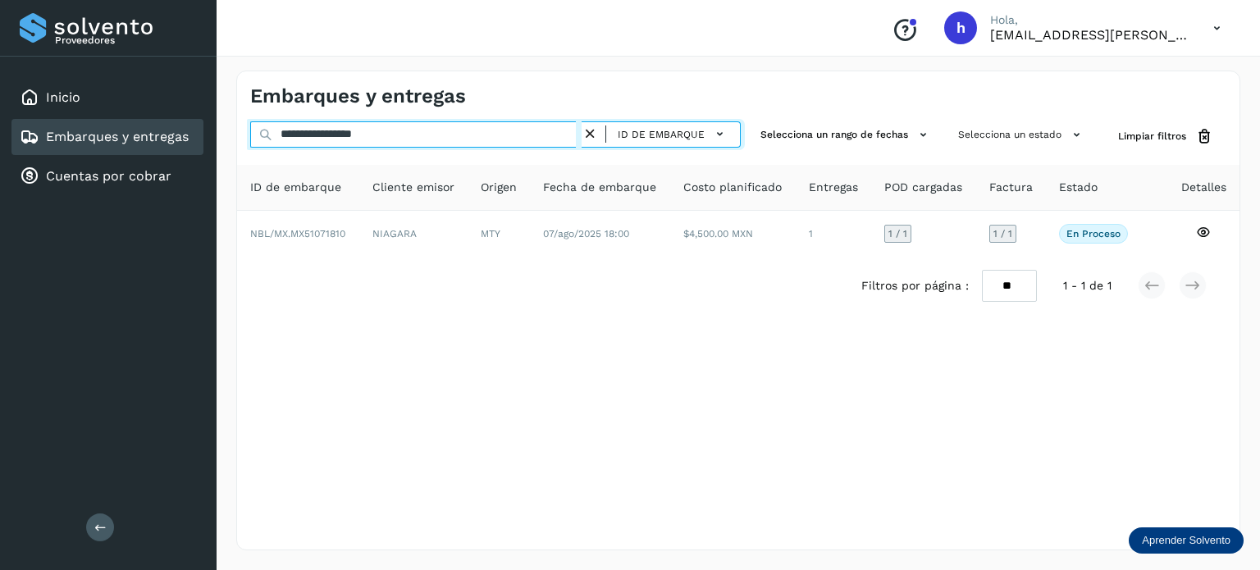
drag, startPoint x: 440, startPoint y: 142, endPoint x: 0, endPoint y: 274, distance: 459.7
click at [0, 274] on div "**********" at bounding box center [630, 285] width 1260 height 570
paste input "text"
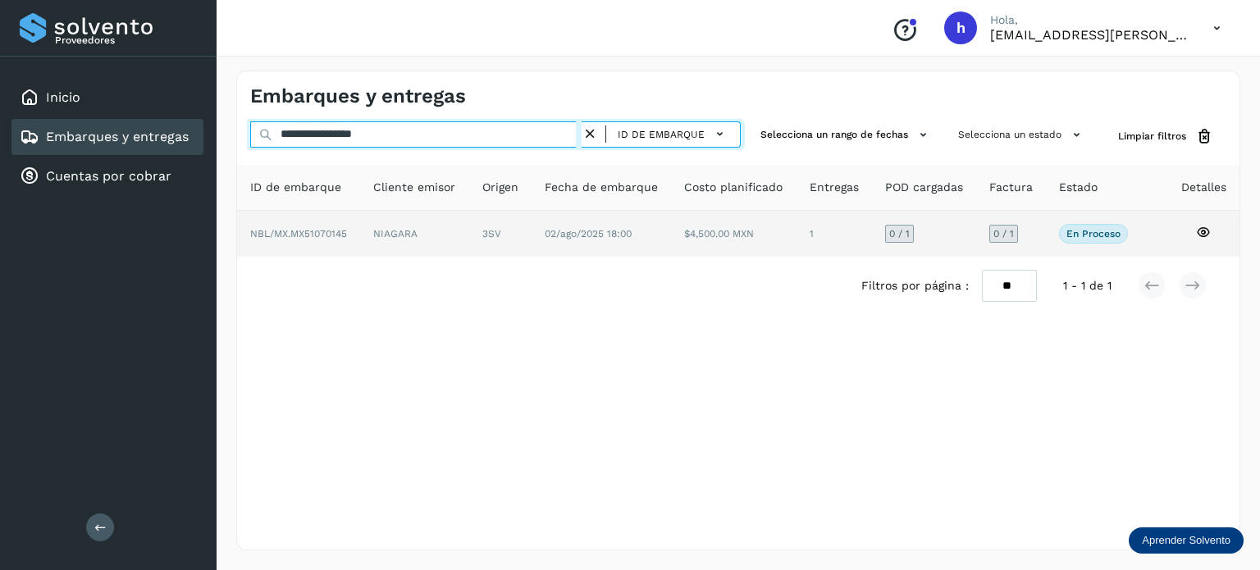
type input "**********"
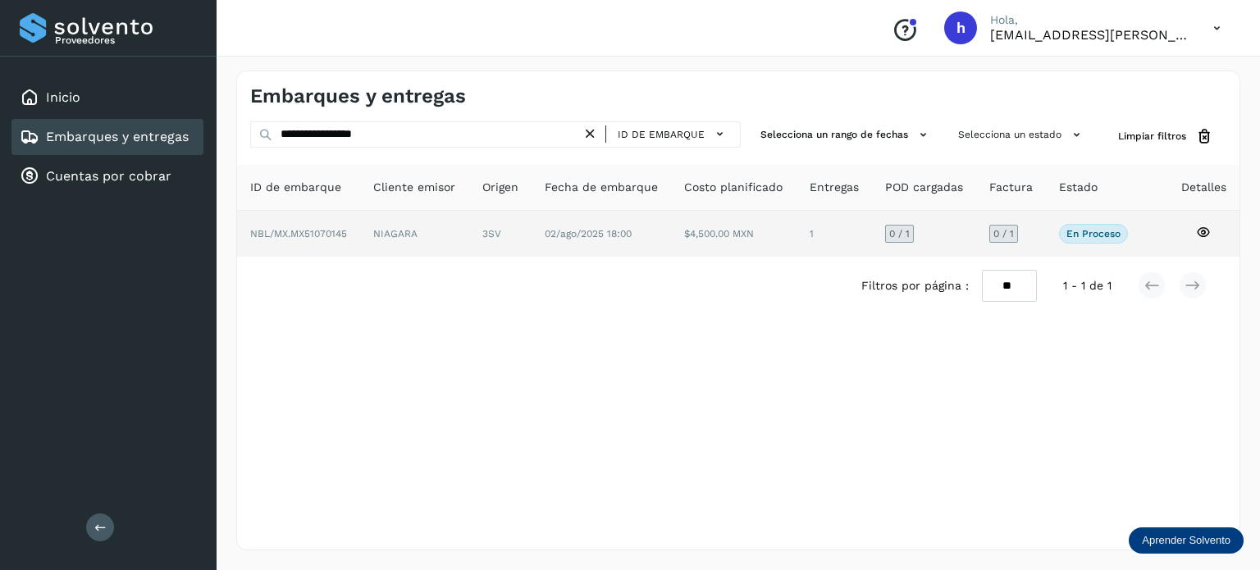
click at [314, 228] on span "NBL/MX.MX51070145" at bounding box center [298, 233] width 97 height 11
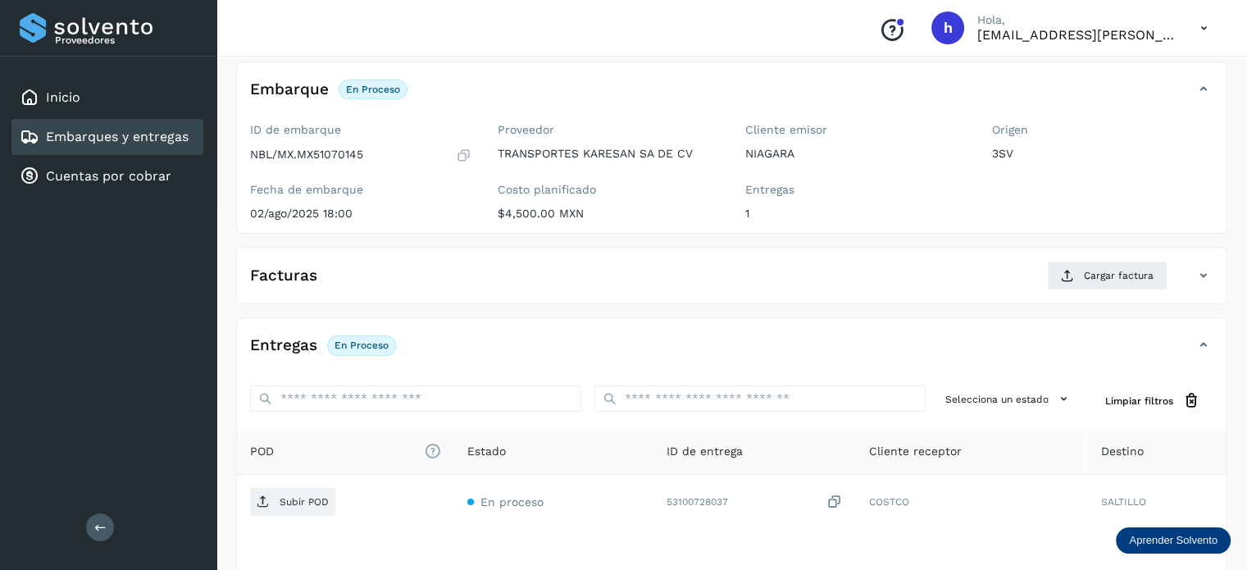
scroll to position [92, 0]
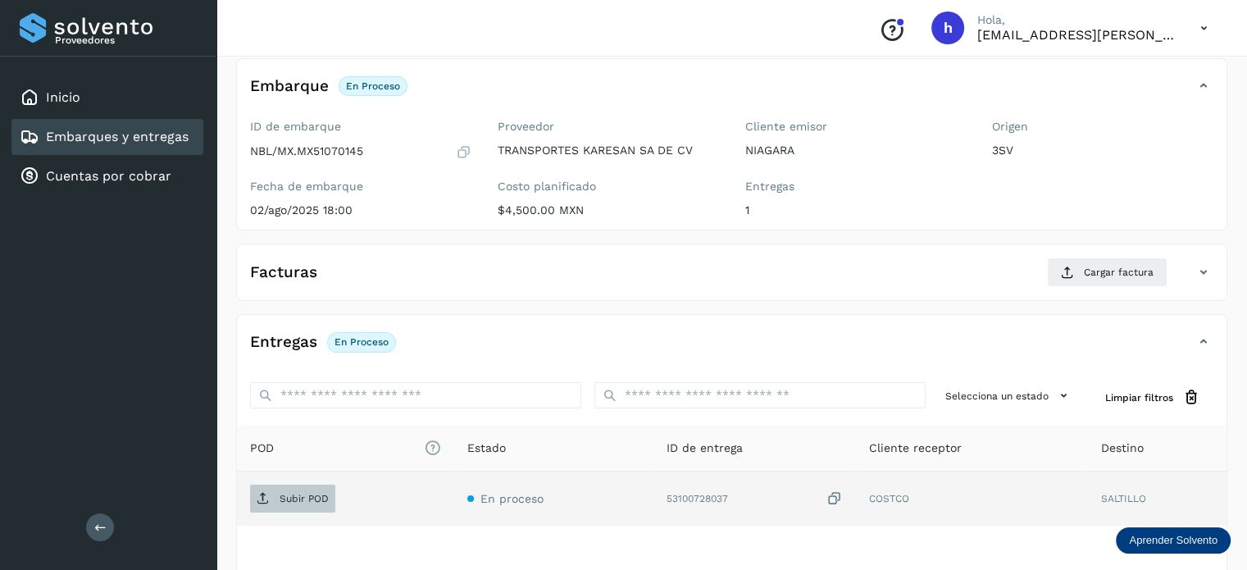
click at [290, 485] on span "Subir POD" at bounding box center [292, 498] width 85 height 26
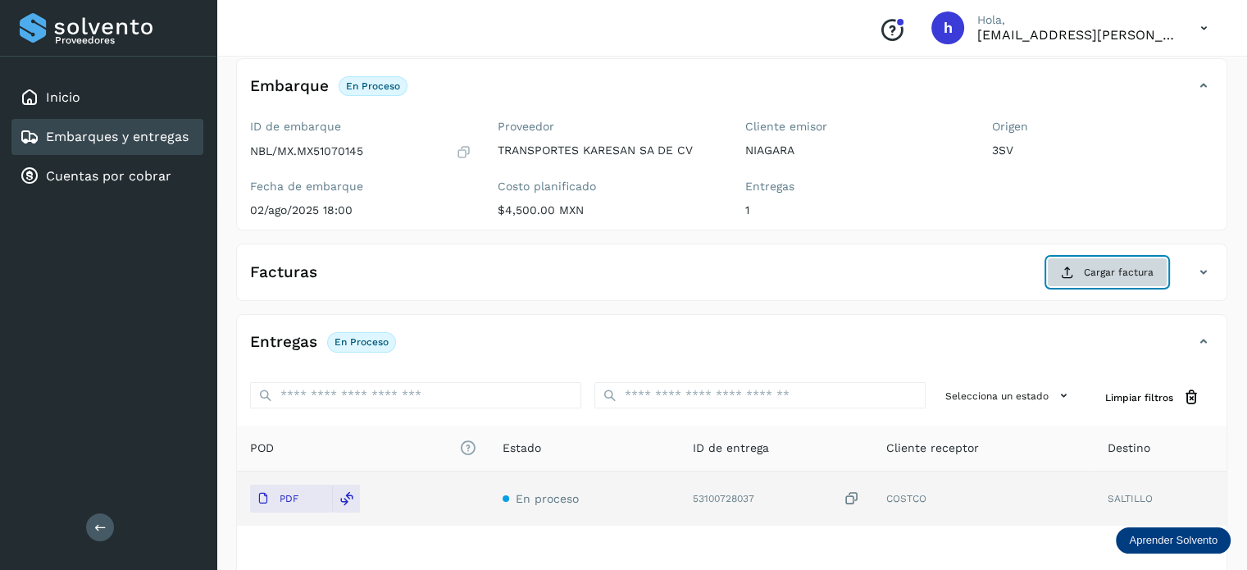
click at [1101, 278] on span "Cargar factura" at bounding box center [1119, 272] width 70 height 15
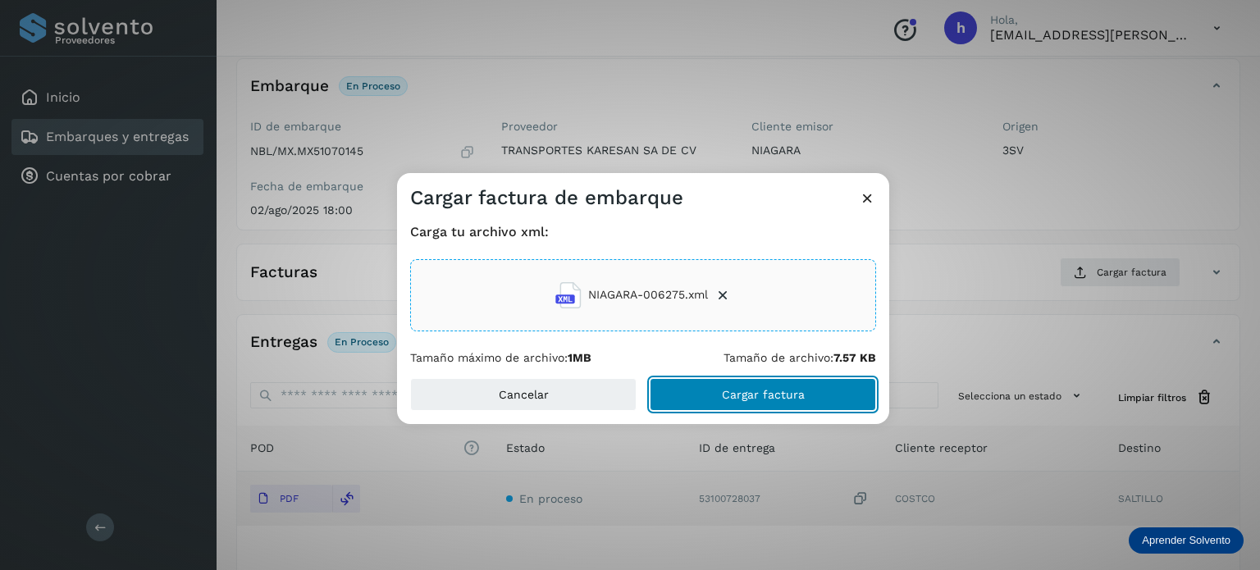
click at [790, 389] on span "Cargar factura" at bounding box center [763, 394] width 83 height 11
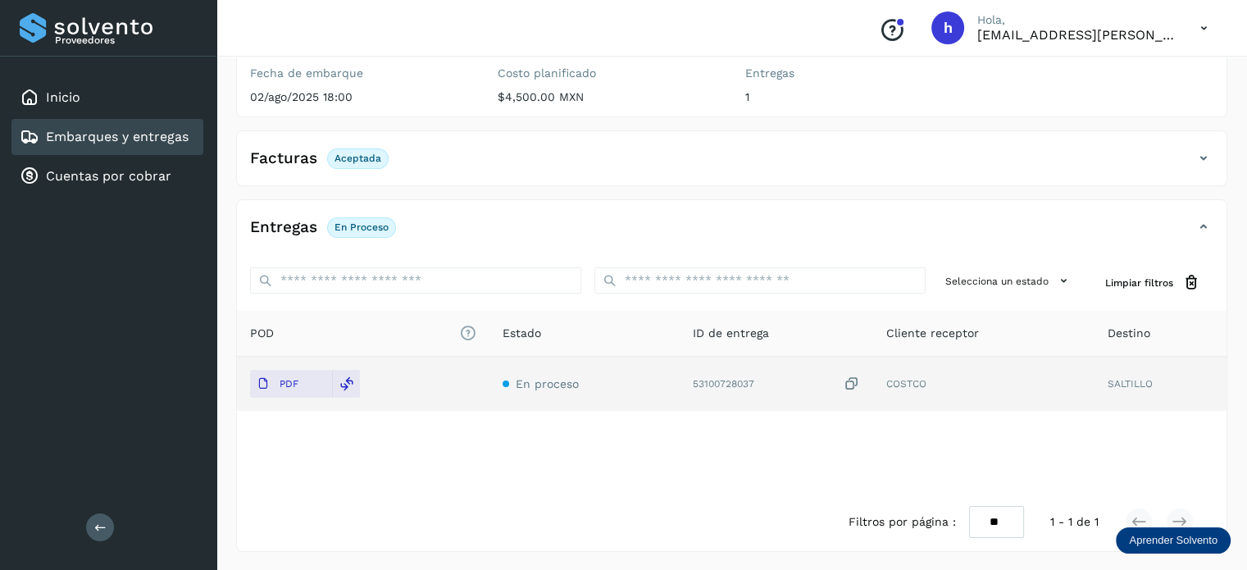
scroll to position [0, 0]
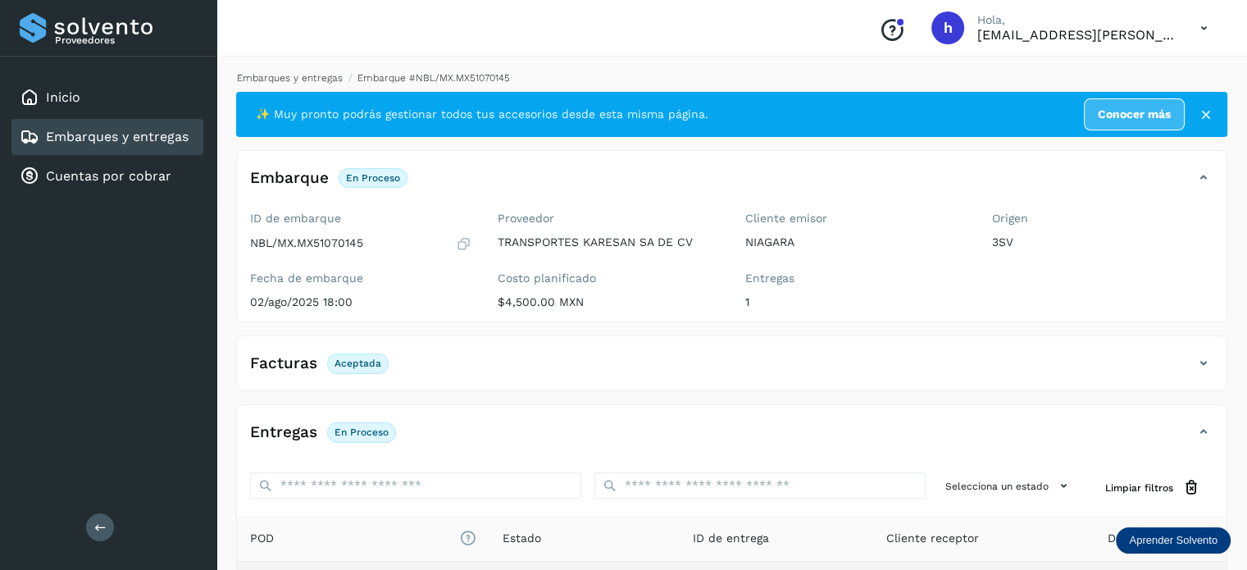
click at [303, 75] on link "Embarques y entregas" at bounding box center [290, 77] width 106 height 11
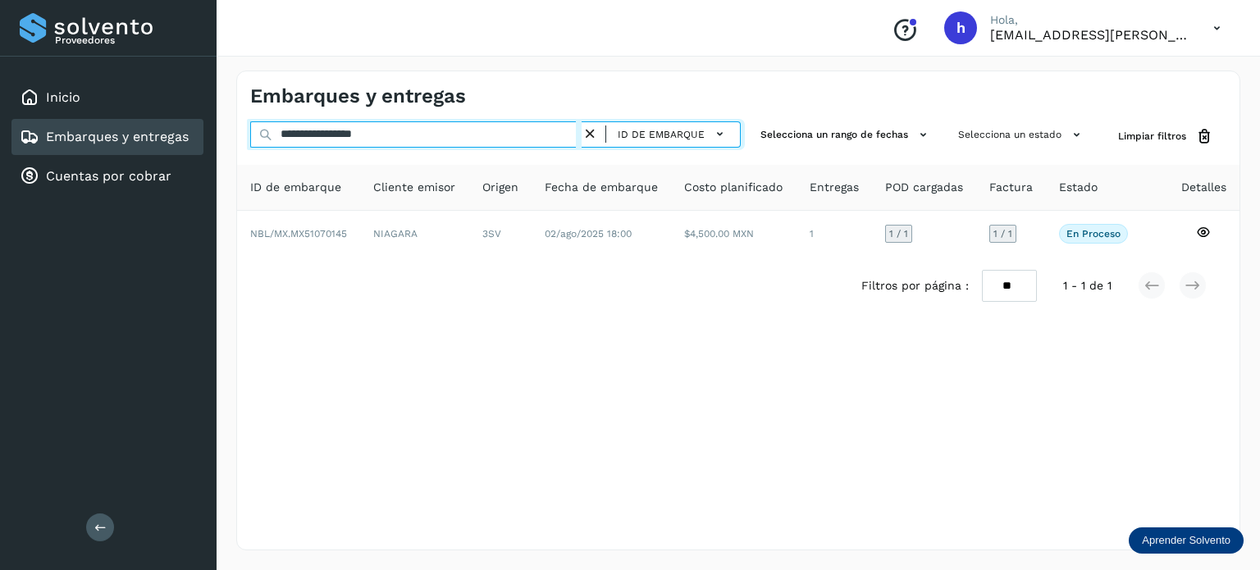
drag, startPoint x: 412, startPoint y: 135, endPoint x: 134, endPoint y: 148, distance: 278.3
click at [134, 148] on div "**********" at bounding box center [630, 285] width 1260 height 570
paste input "text"
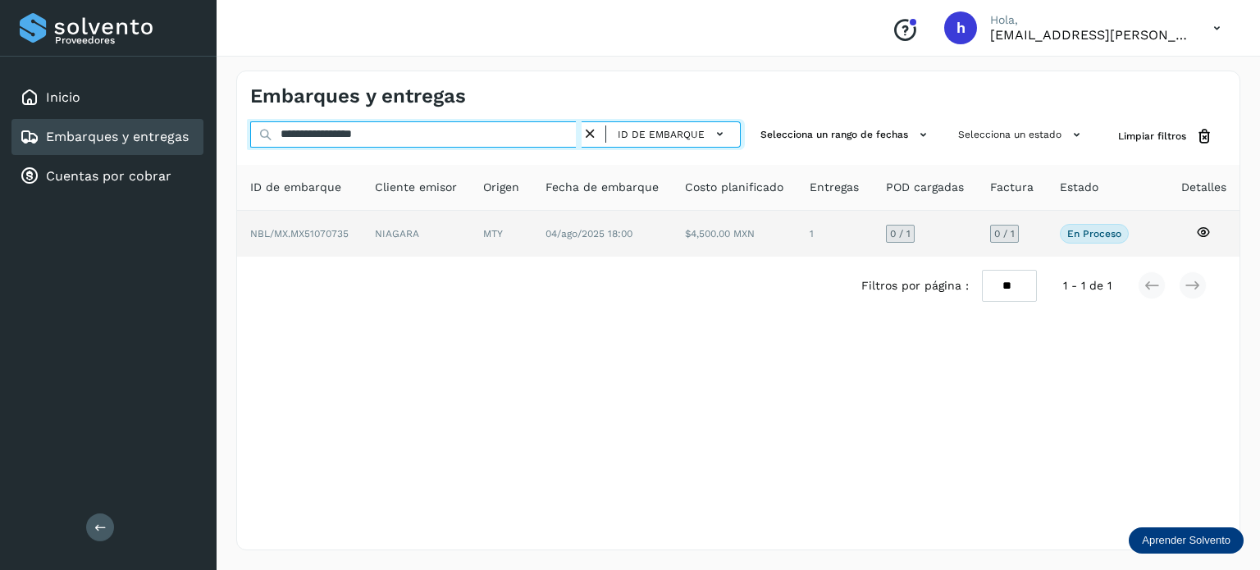
type input "**********"
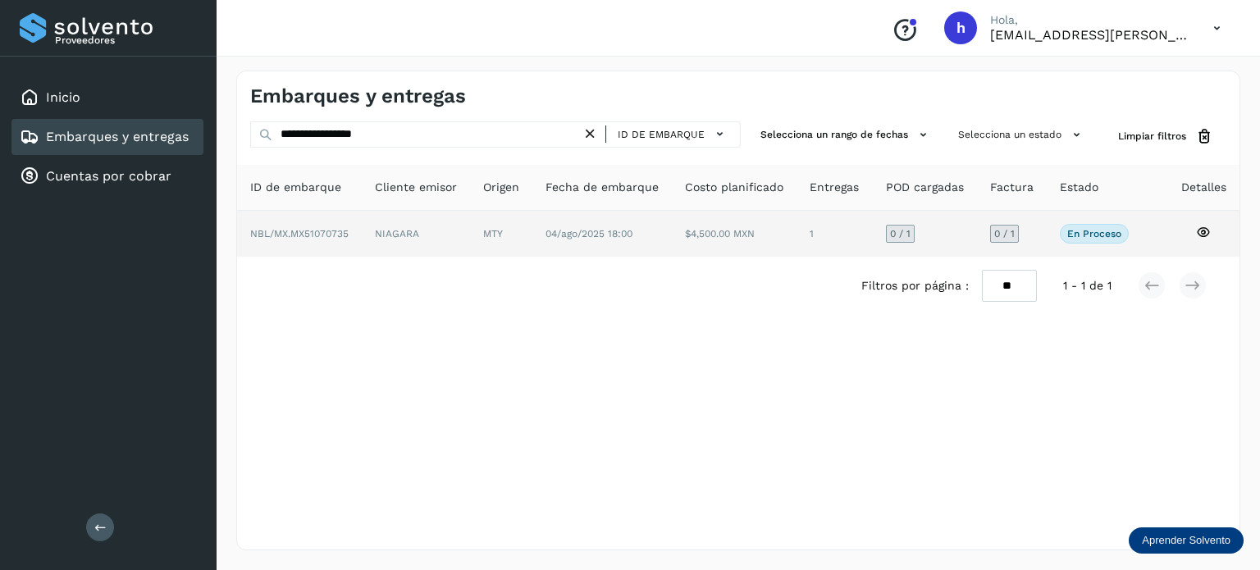
click at [470, 229] on td "NIAGARA" at bounding box center [501, 234] width 62 height 46
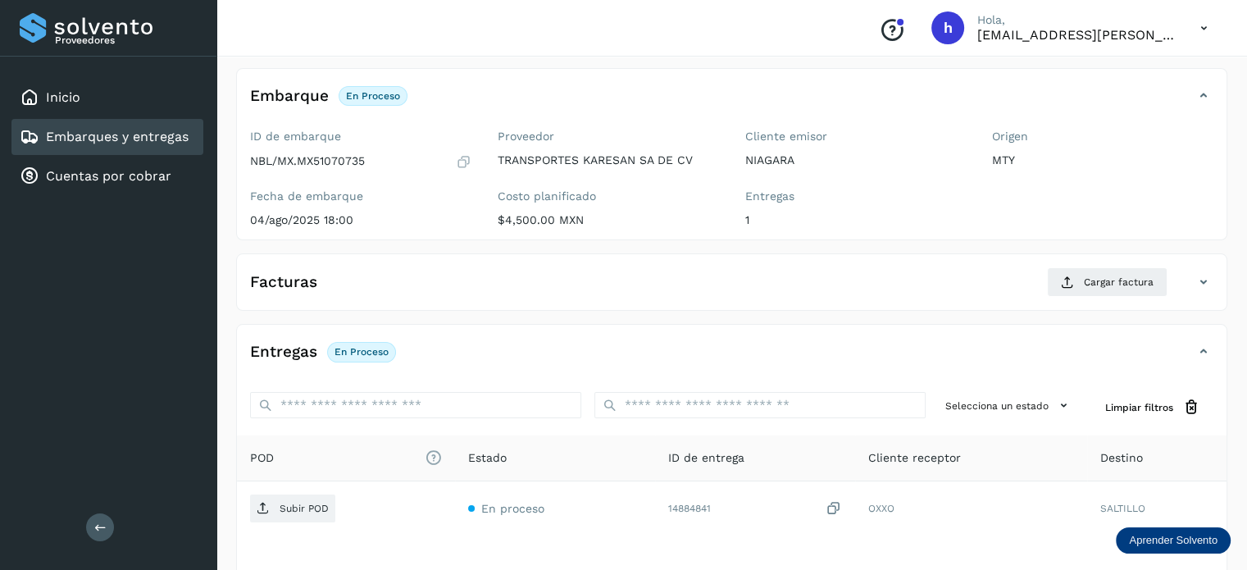
scroll to position [85, 0]
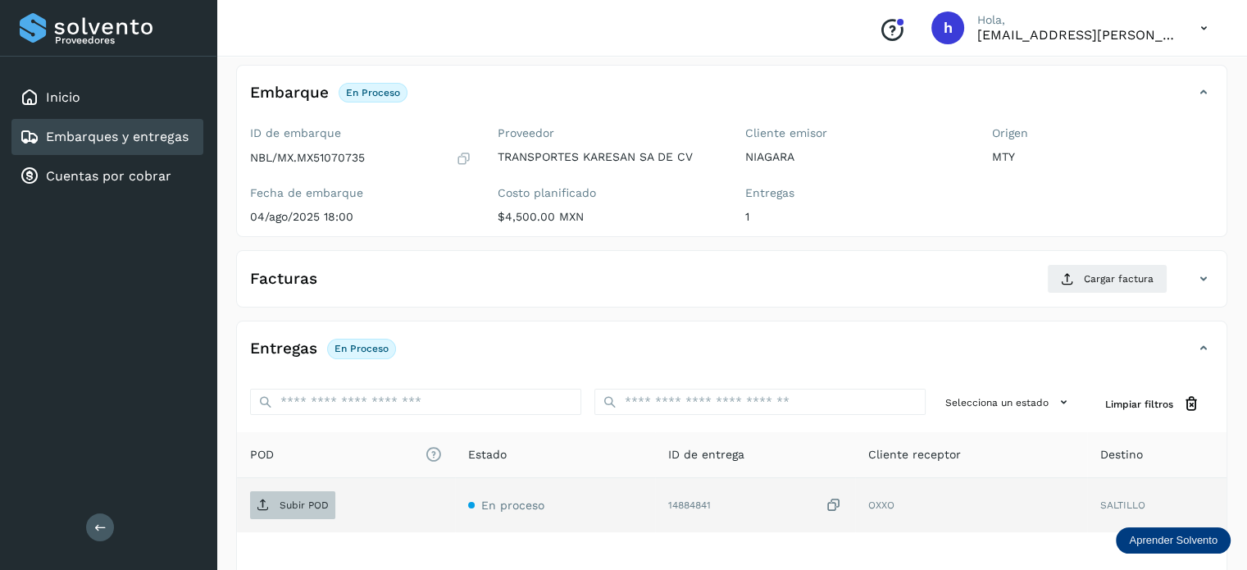
click at [262, 511] on span "Subir POD" at bounding box center [292, 505] width 85 height 26
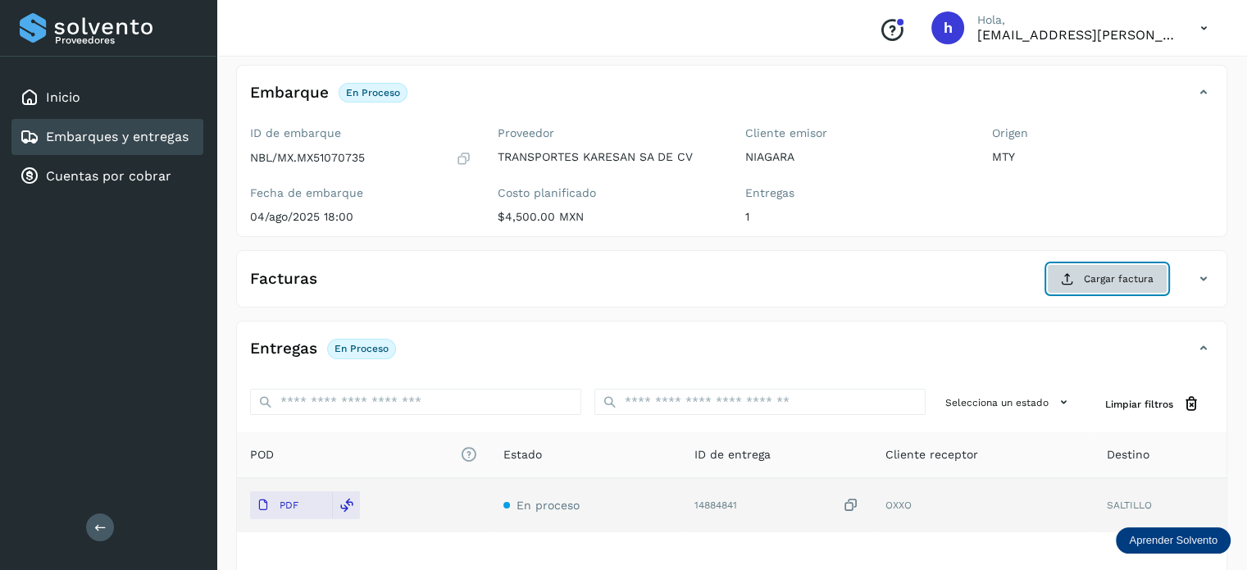
click at [1105, 275] on span "Cargar factura" at bounding box center [1119, 278] width 70 height 15
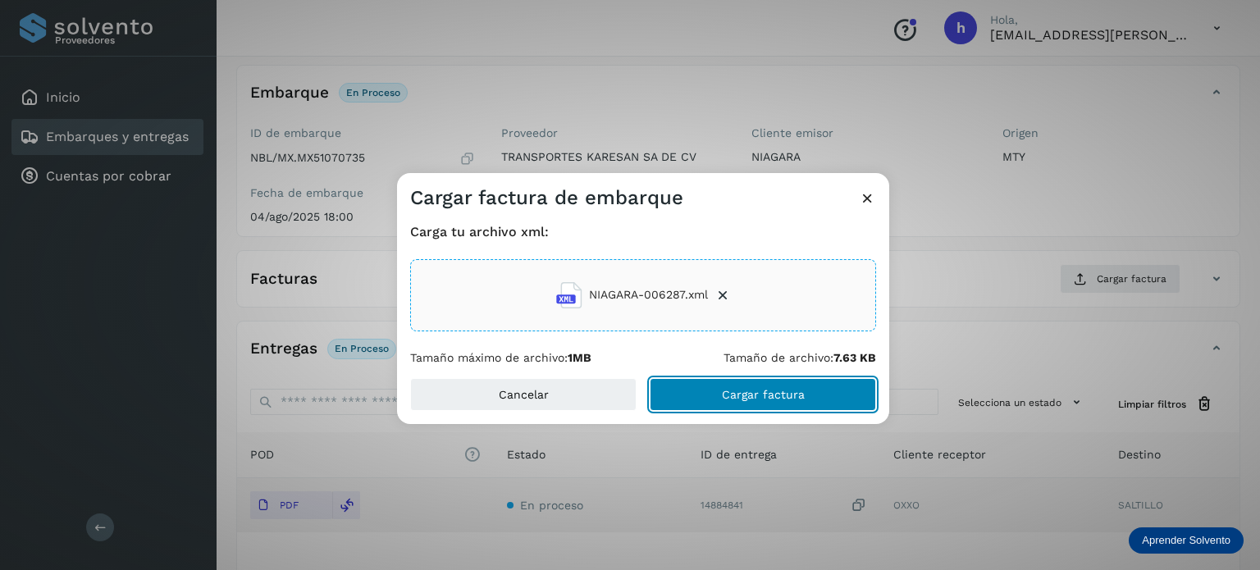
click at [823, 403] on button "Cargar factura" at bounding box center [762, 394] width 226 height 33
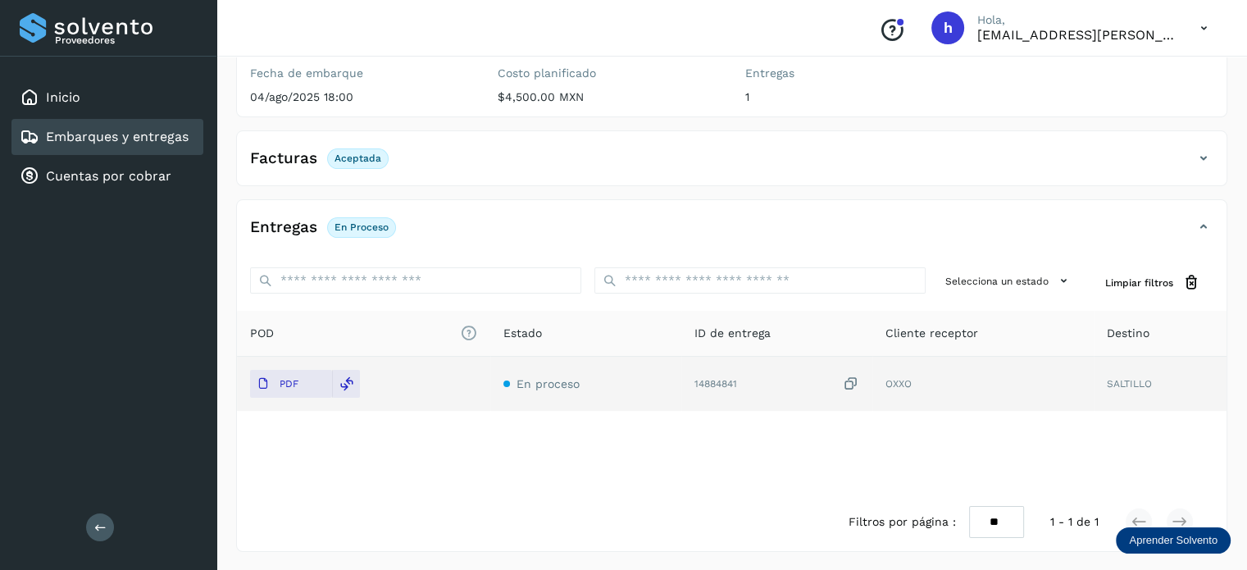
scroll to position [0, 0]
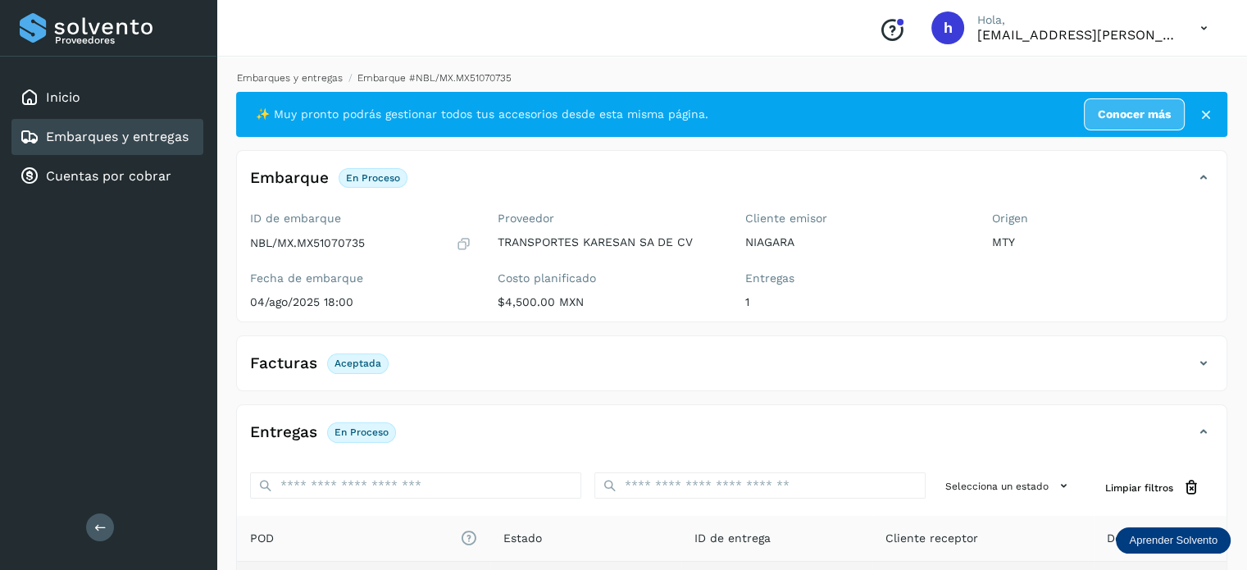
click at [312, 78] on link "Embarques y entregas" at bounding box center [290, 77] width 106 height 11
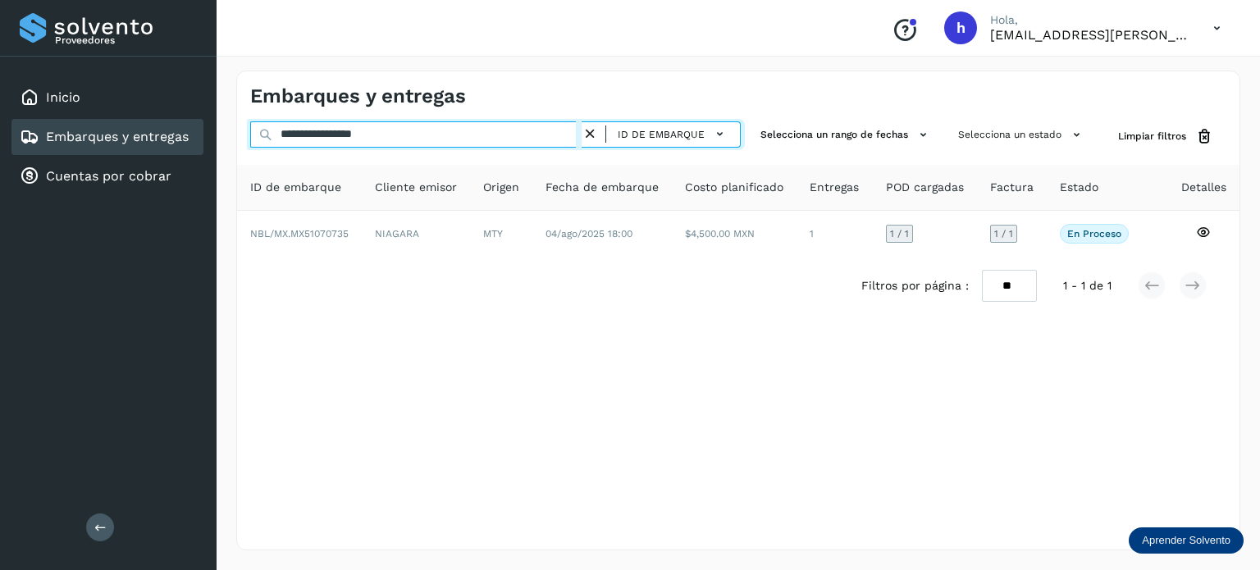
drag, startPoint x: 444, startPoint y: 132, endPoint x: 0, endPoint y: 139, distance: 443.7
click at [0, 139] on div "**********" at bounding box center [630, 285] width 1260 height 570
paste input "text"
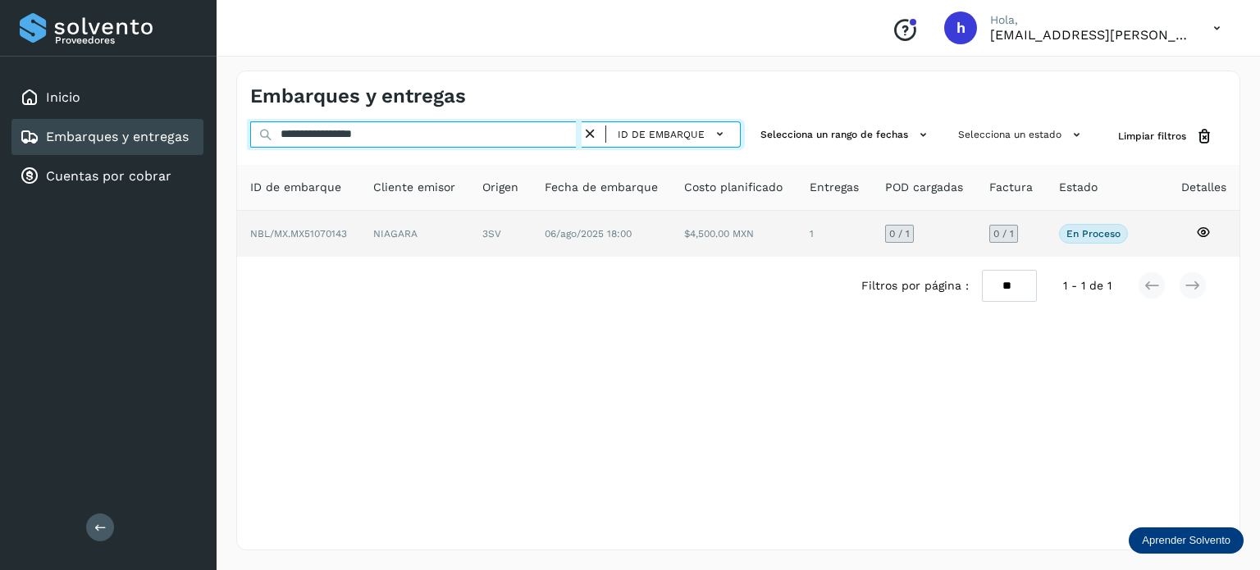
type input "**********"
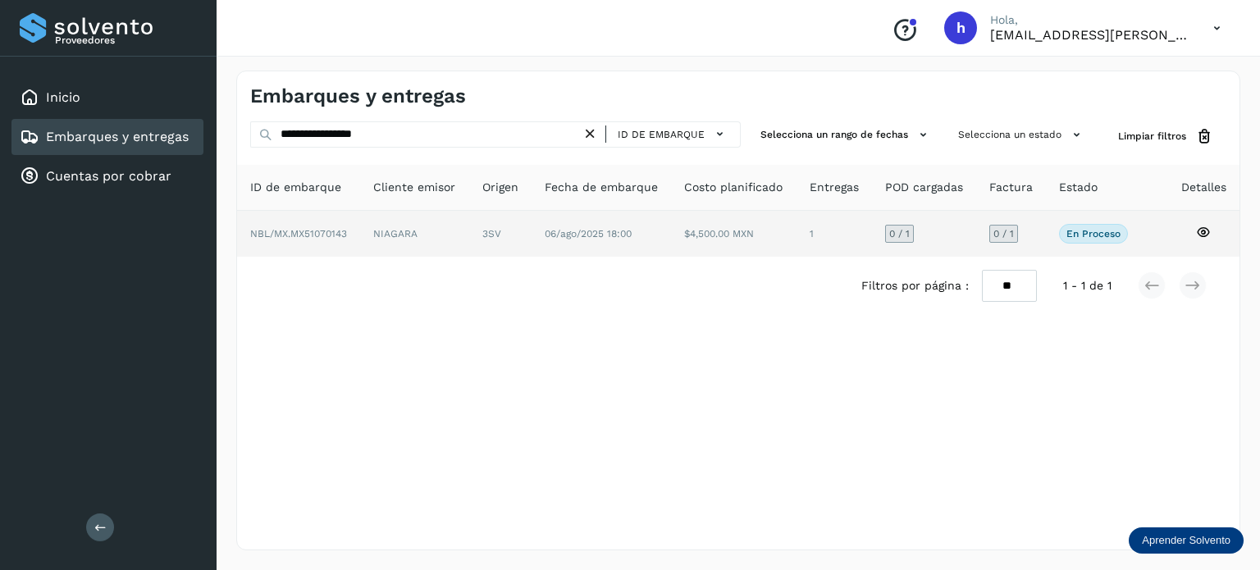
click at [360, 242] on td "NBL/MX.MX51070143" at bounding box center [414, 234] width 108 height 46
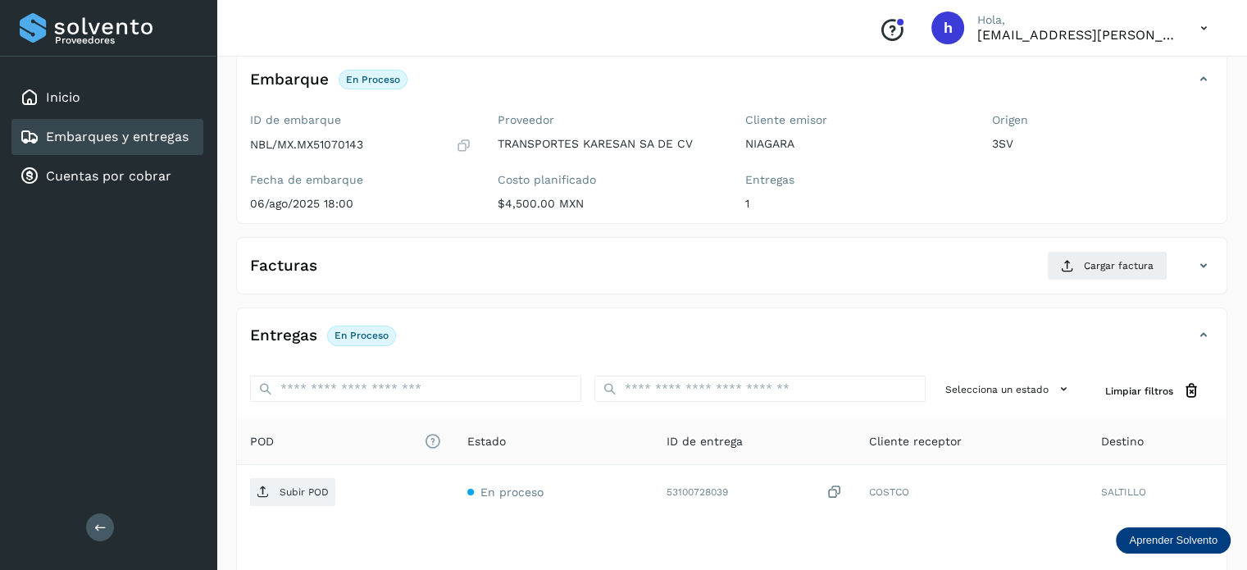
scroll to position [98, 0]
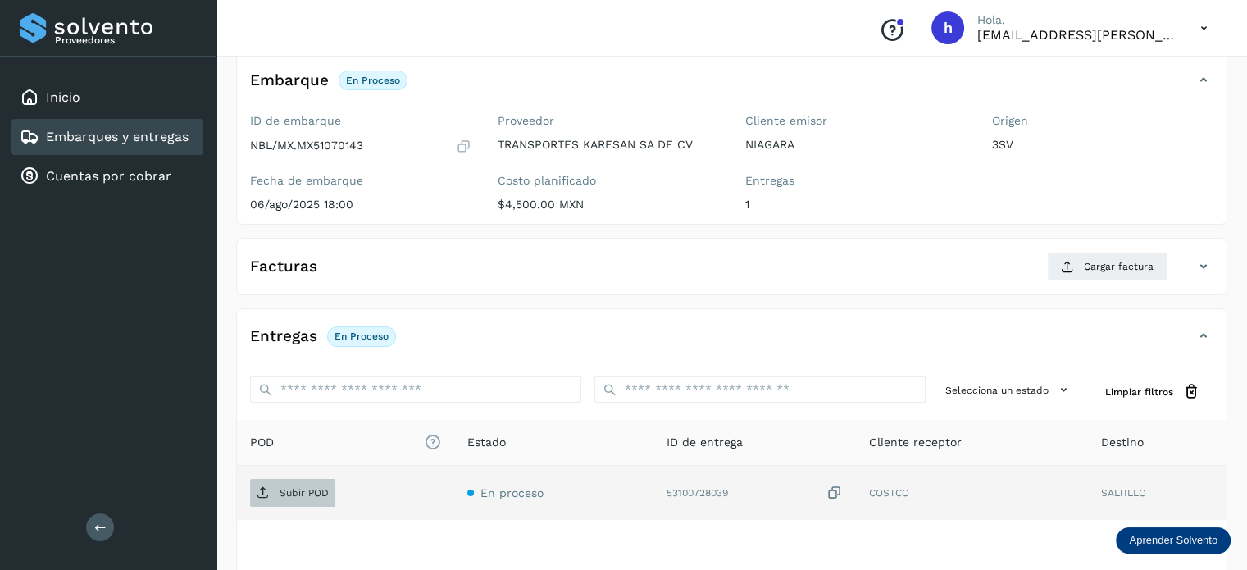
click at [307, 487] on p "Subir POD" at bounding box center [304, 492] width 49 height 11
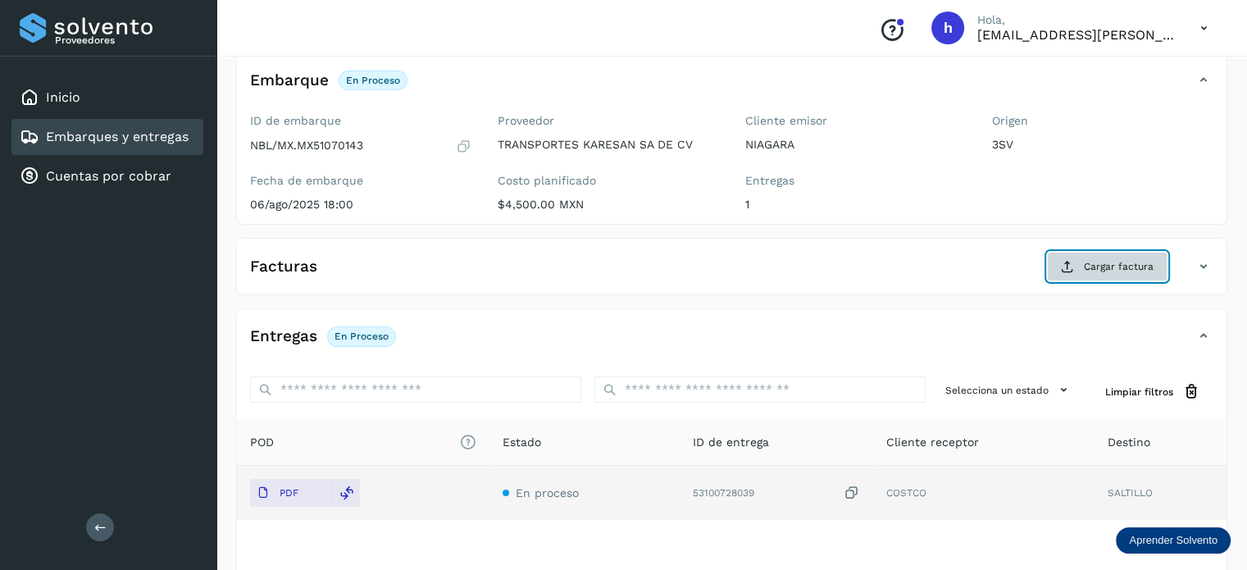
click at [1104, 264] on span "Cargar factura" at bounding box center [1119, 266] width 70 height 15
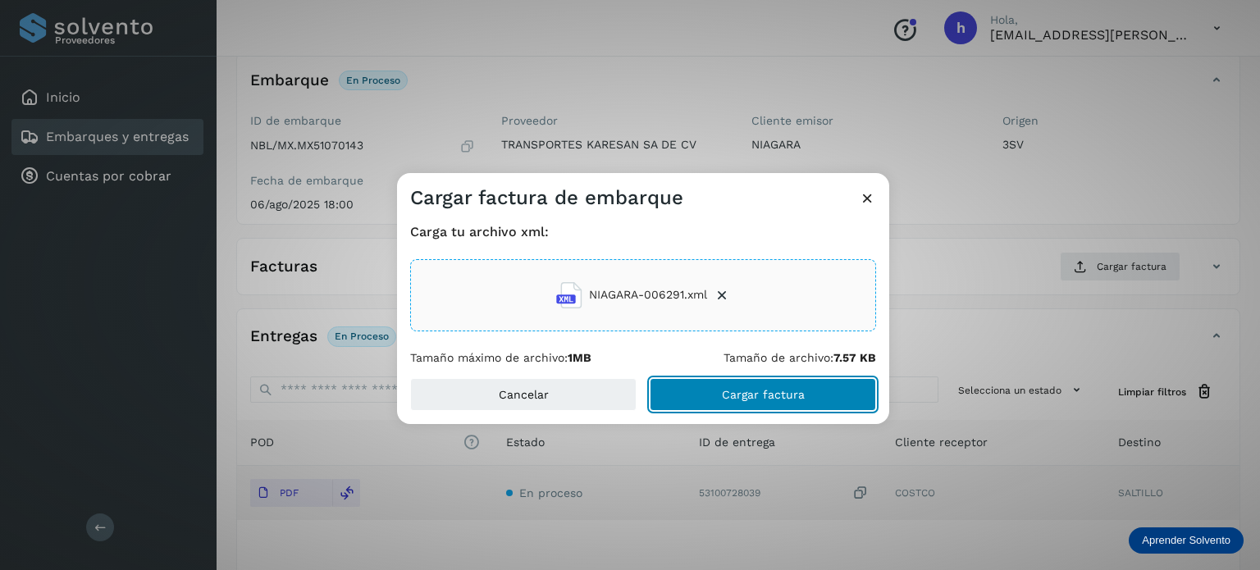
click at [826, 389] on button "Cargar factura" at bounding box center [762, 394] width 226 height 33
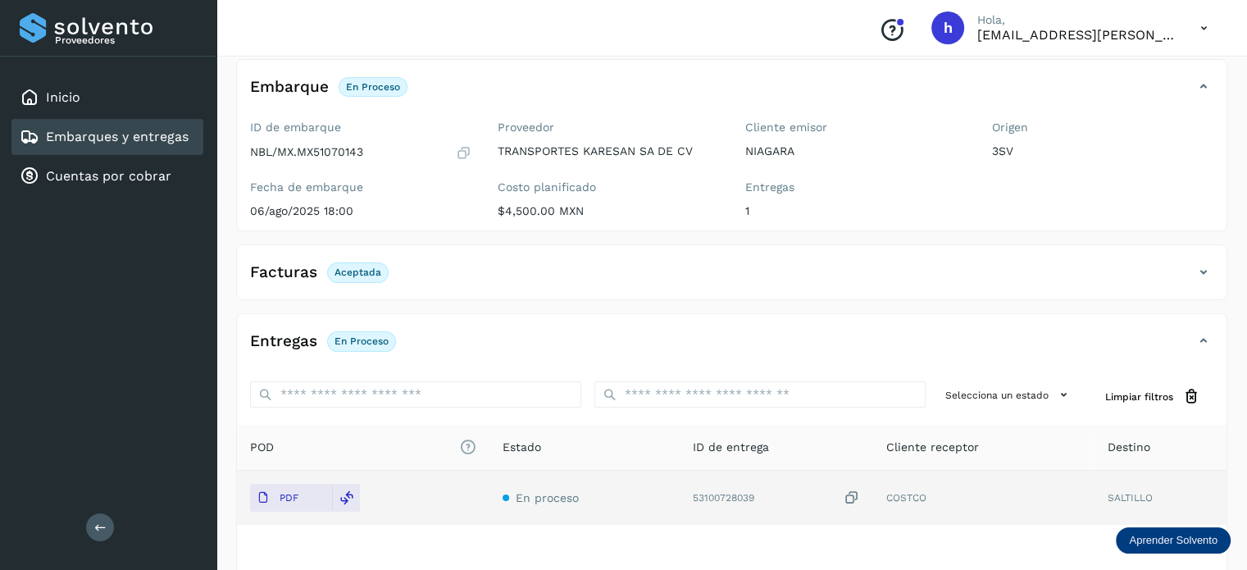
scroll to position [0, 0]
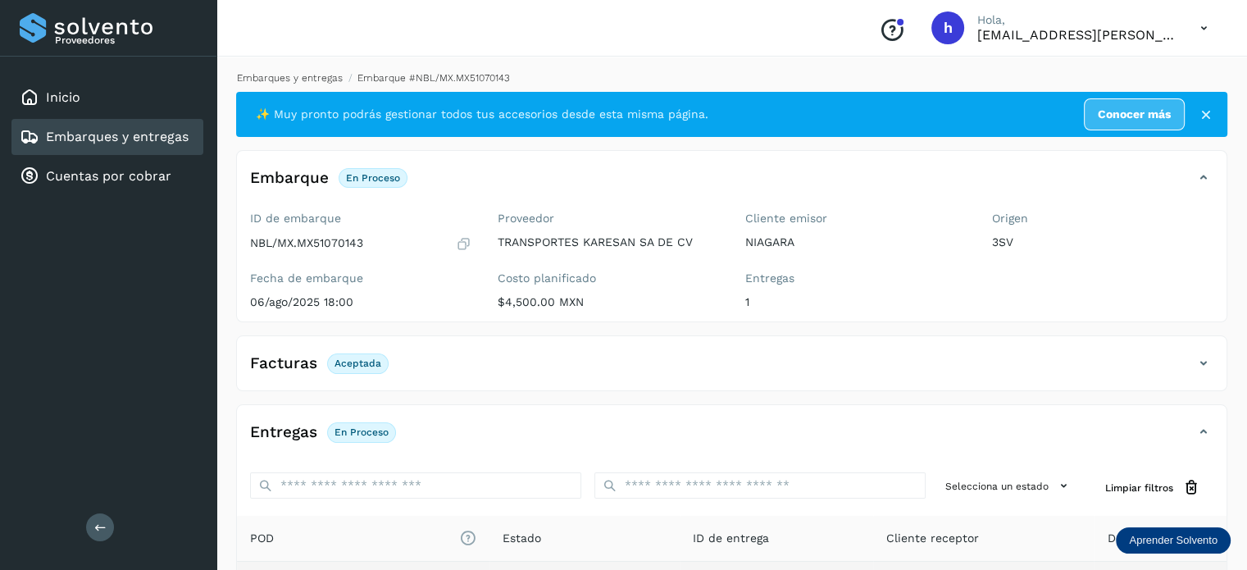
click at [308, 79] on link "Embarques y entregas" at bounding box center [290, 77] width 106 height 11
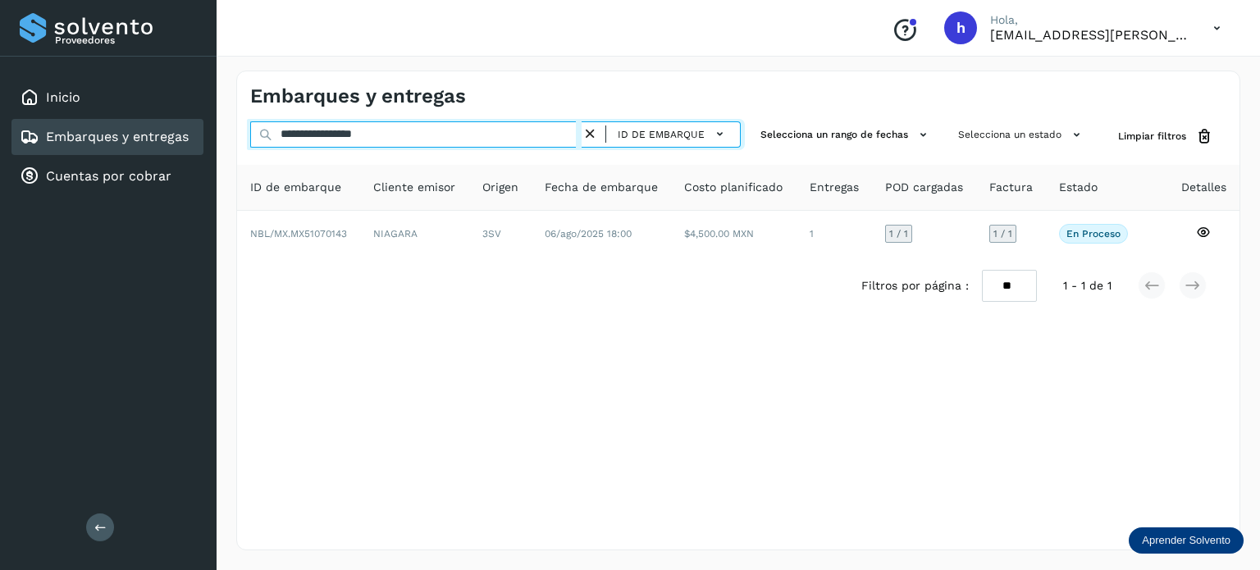
drag, startPoint x: 422, startPoint y: 130, endPoint x: 0, endPoint y: 170, distance: 424.2
click at [0, 170] on div "**********" at bounding box center [630, 285] width 1260 height 570
paste input "text"
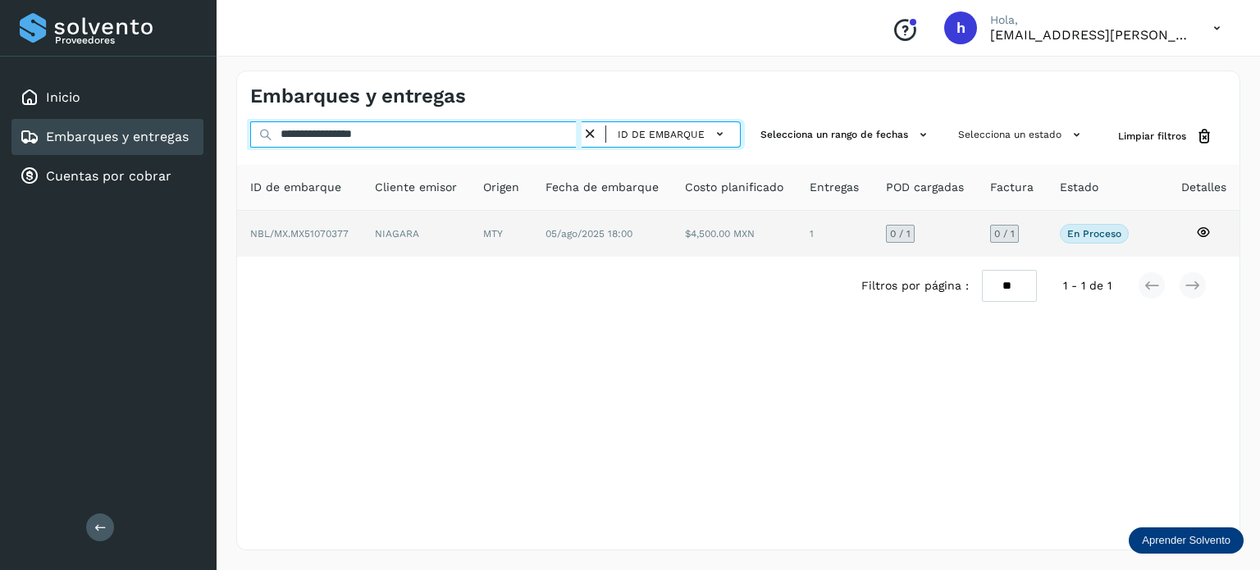
type input "**********"
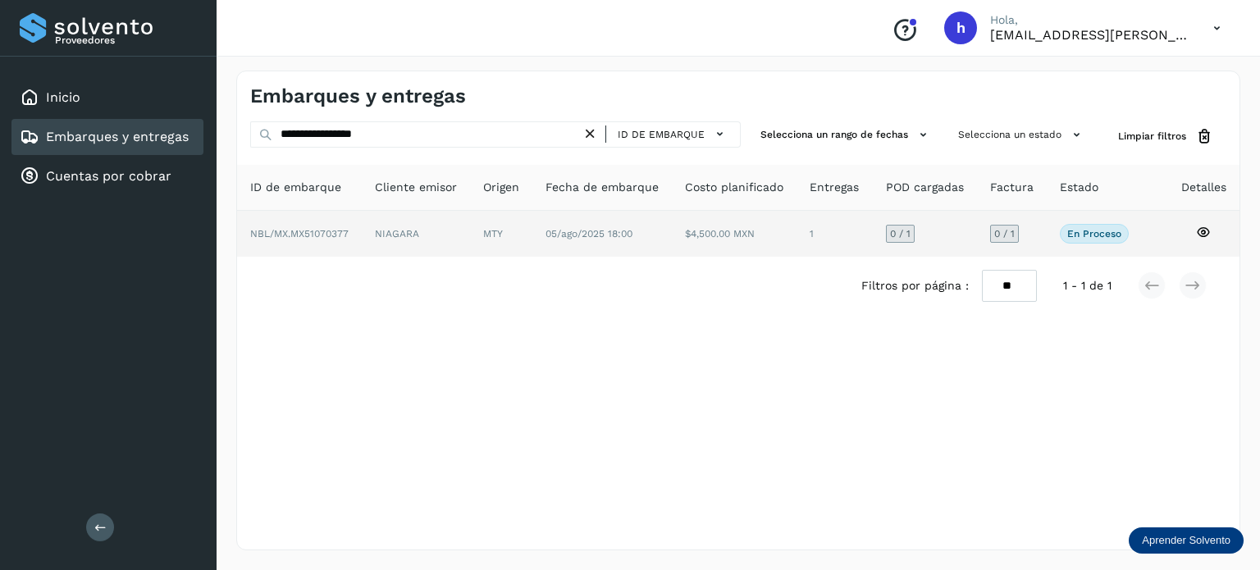
click at [298, 230] on span "NBL/MX.MX51070377" at bounding box center [299, 233] width 98 height 11
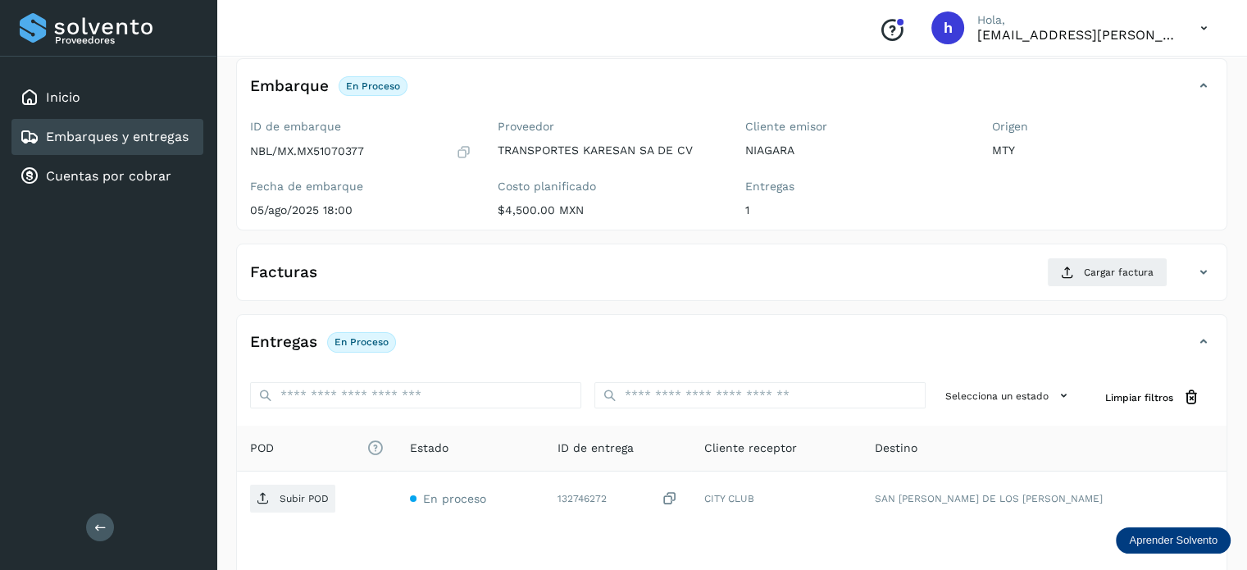
scroll to position [96, 0]
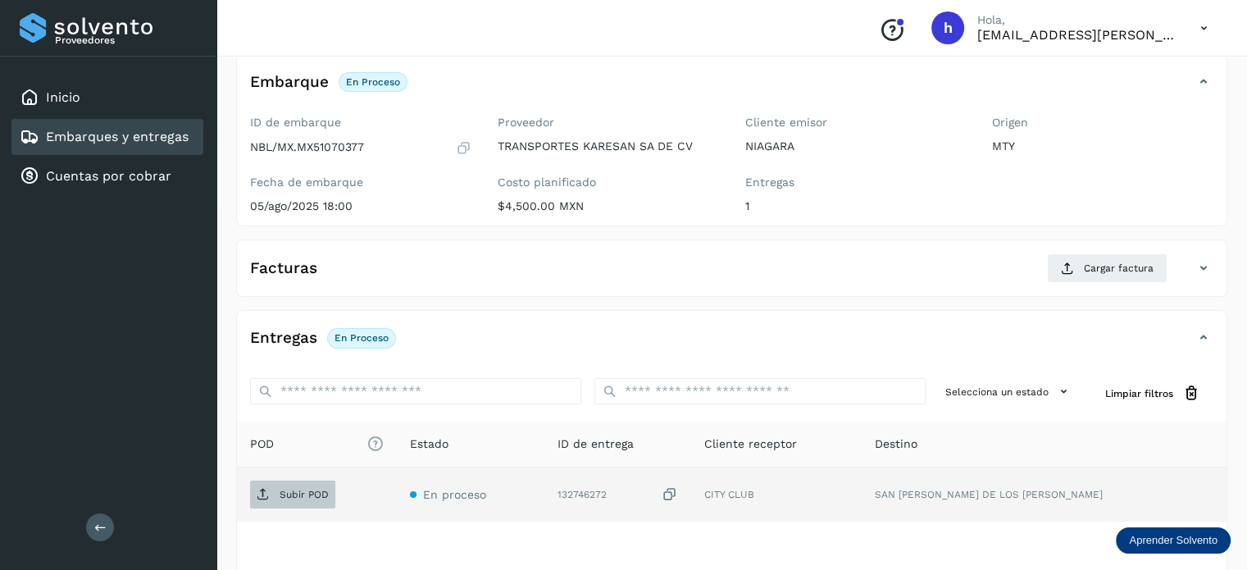
click at [327, 491] on p "Subir POD" at bounding box center [304, 494] width 49 height 11
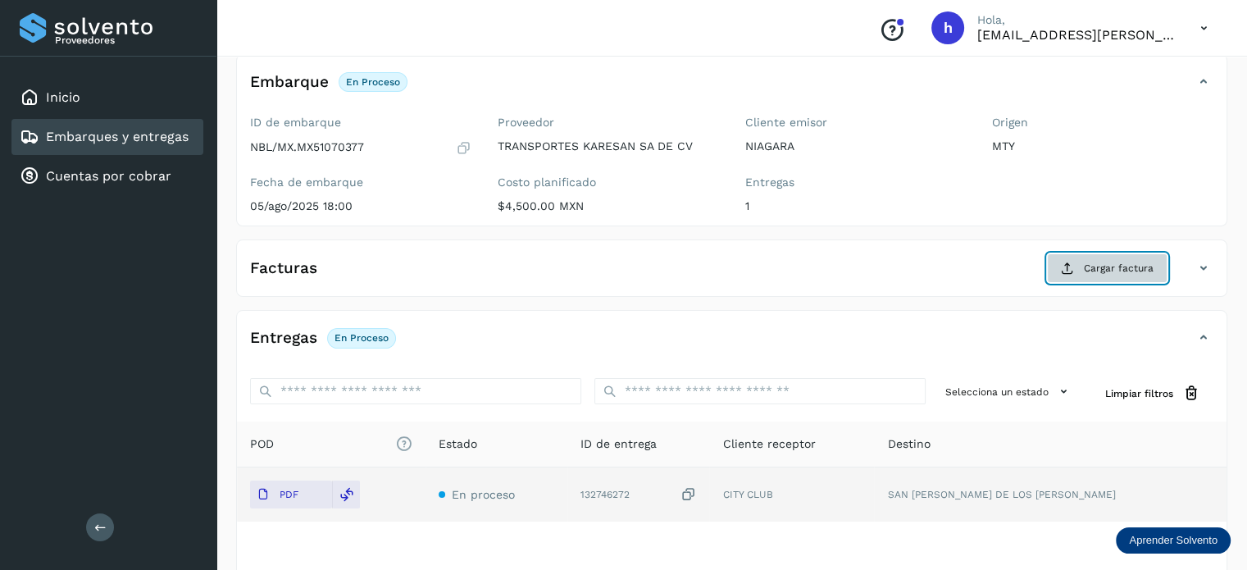
click at [1105, 262] on span "Cargar factura" at bounding box center [1119, 268] width 70 height 15
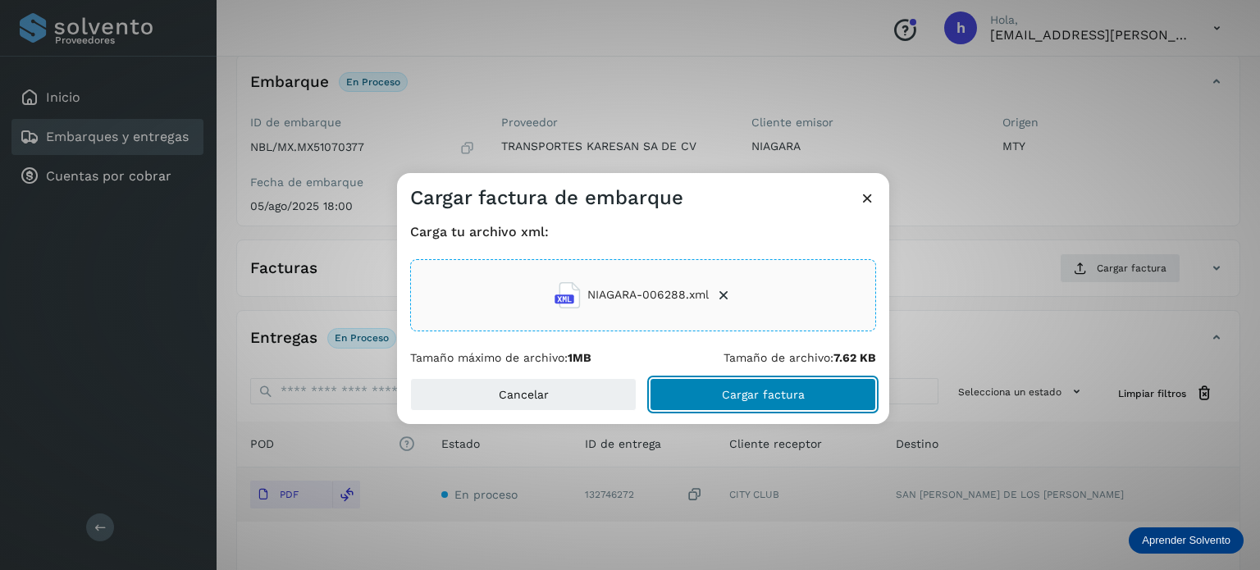
click at [820, 387] on button "Cargar factura" at bounding box center [762, 394] width 226 height 33
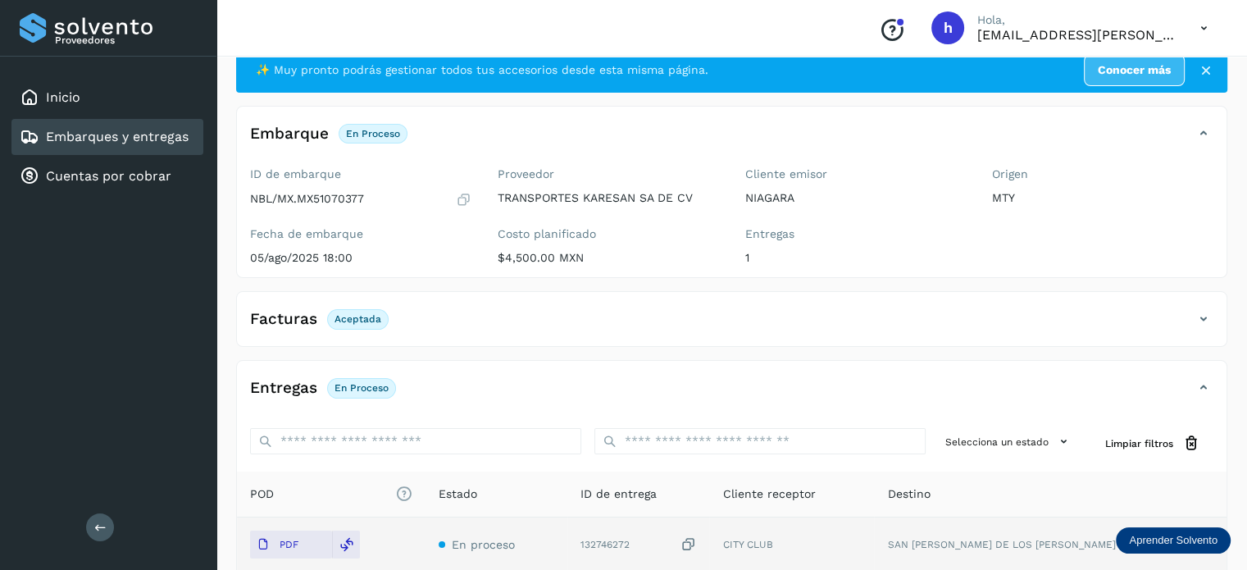
scroll to position [0, 0]
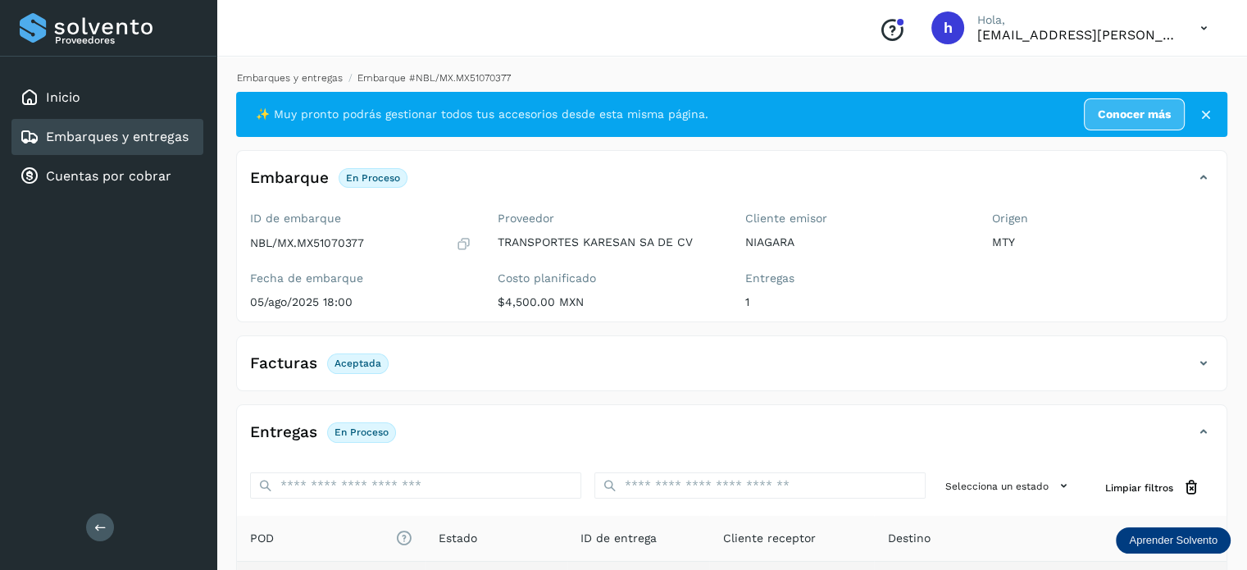
click at [306, 78] on link "Embarques y entregas" at bounding box center [290, 77] width 106 height 11
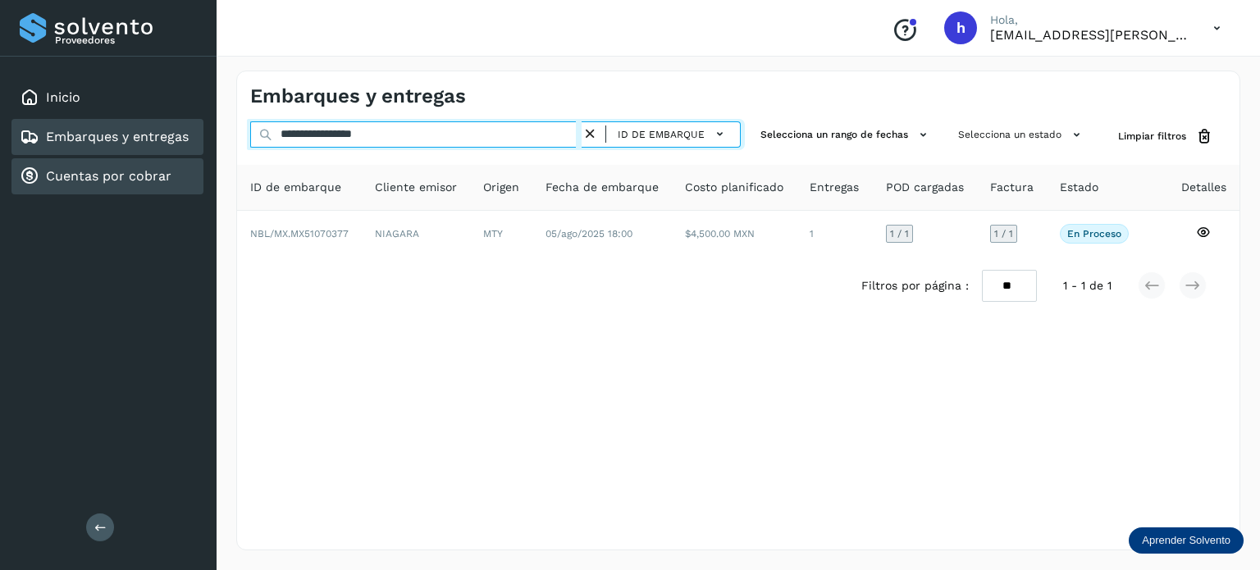
drag, startPoint x: 417, startPoint y: 137, endPoint x: 93, endPoint y: 165, distance: 325.1
click at [93, 165] on div "**********" at bounding box center [630, 285] width 1260 height 570
paste input "text"
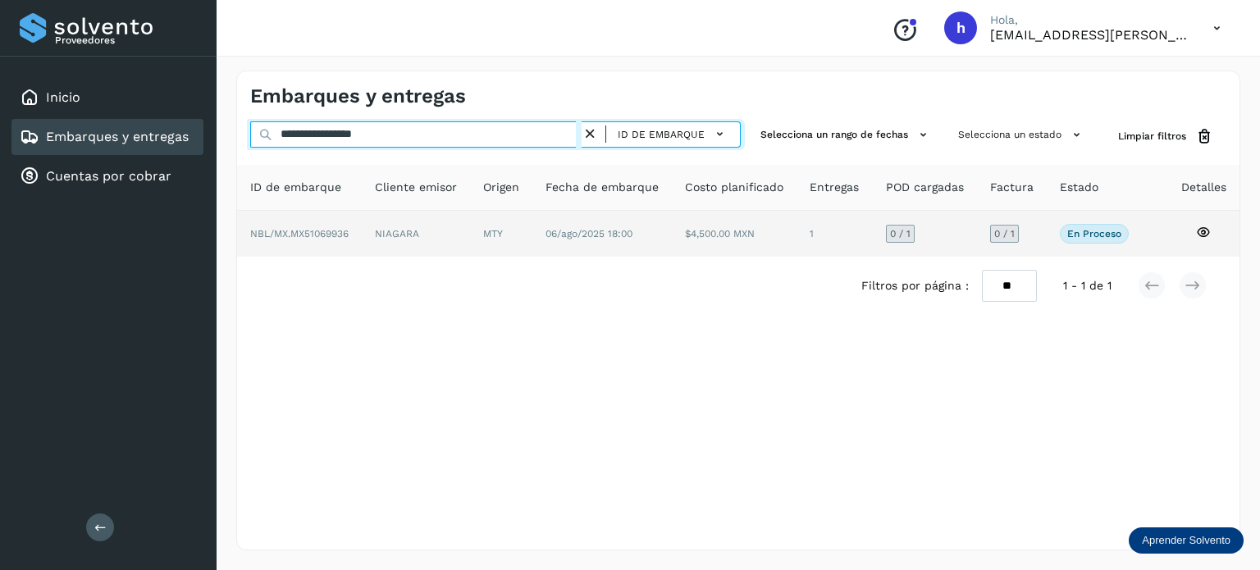
type input "**********"
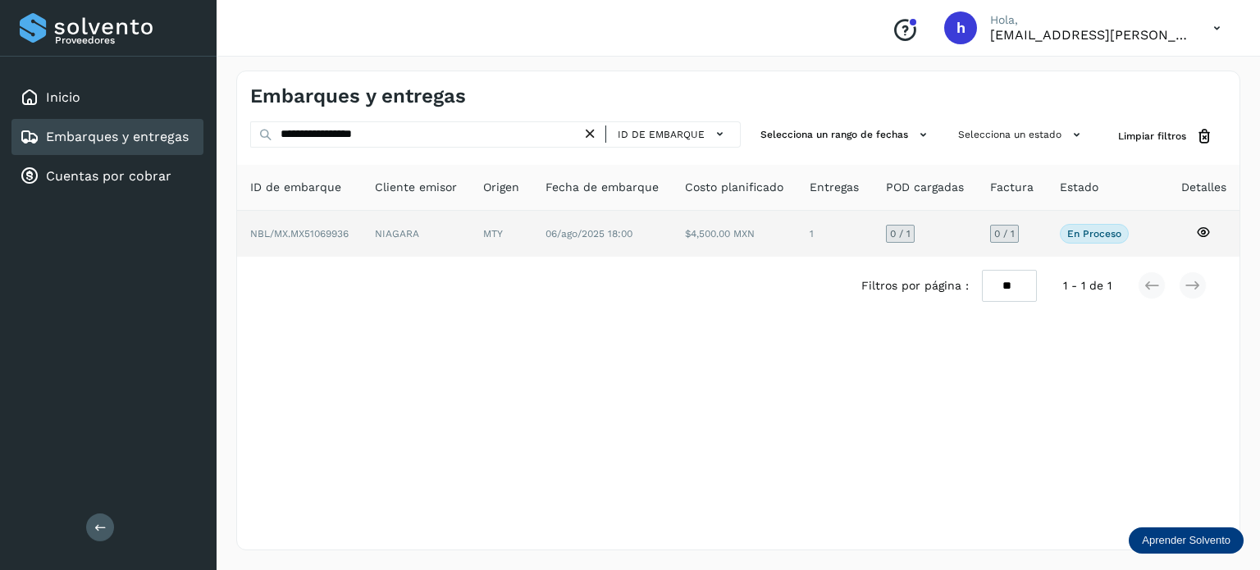
click at [470, 240] on td "NIAGARA" at bounding box center [501, 234] width 62 height 46
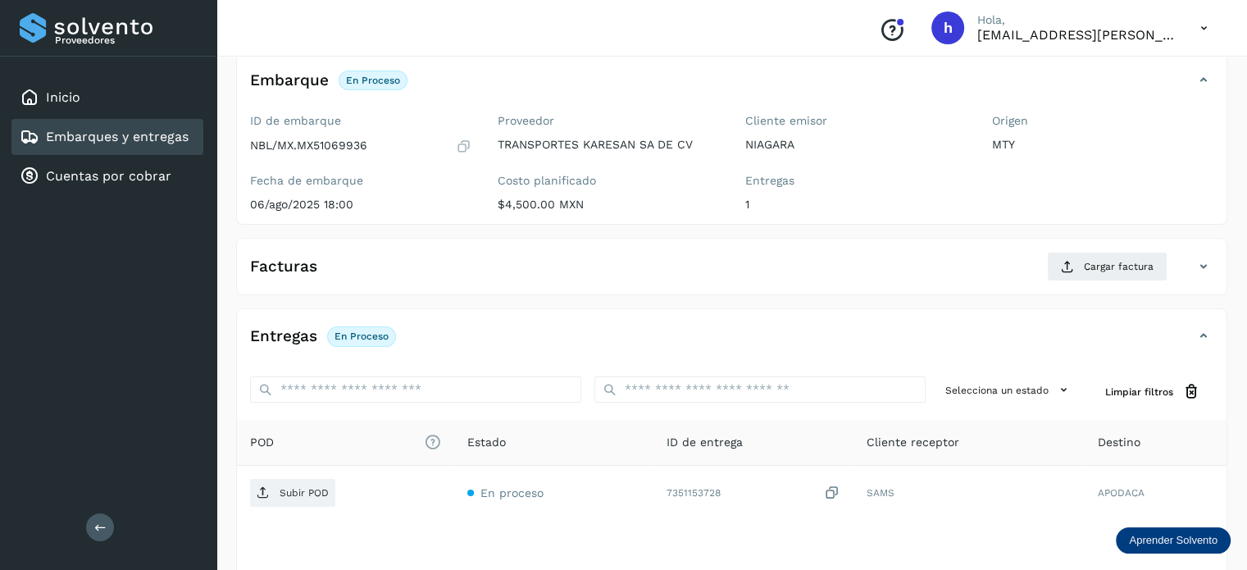
scroll to position [95, 0]
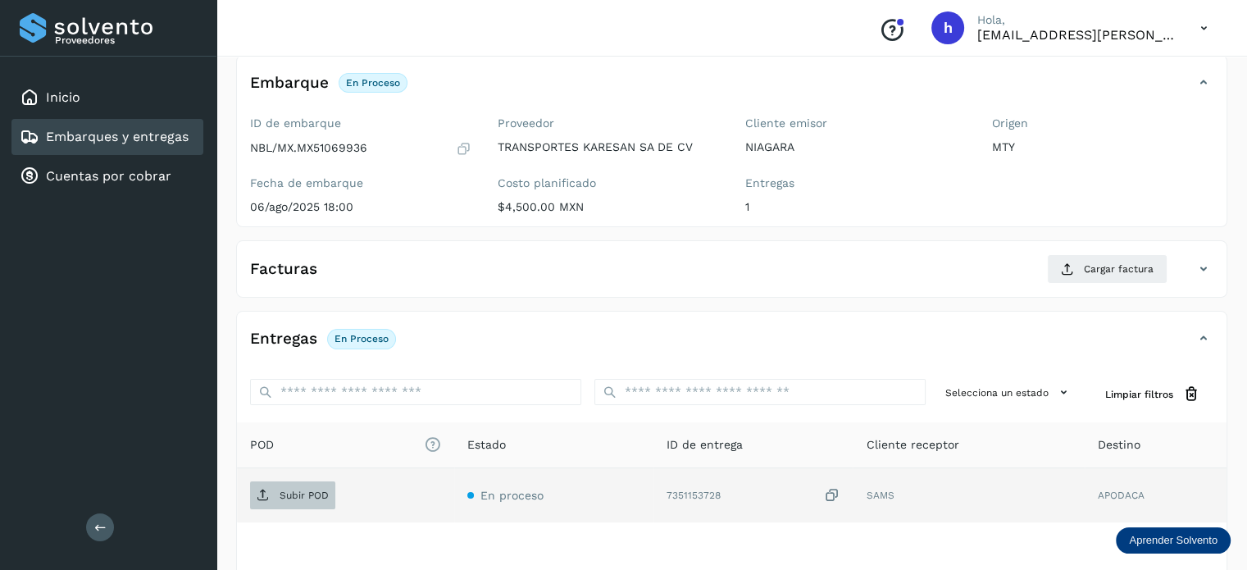
click at [306, 490] on p "Subir POD" at bounding box center [304, 495] width 49 height 11
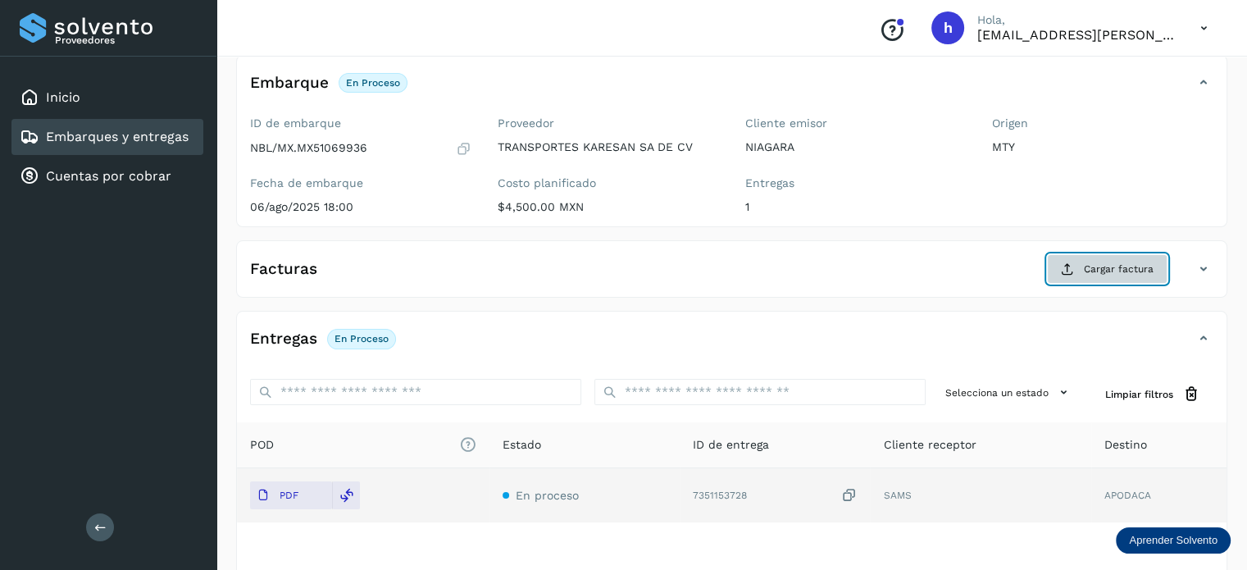
click at [1125, 271] on span "Cargar factura" at bounding box center [1119, 269] width 70 height 15
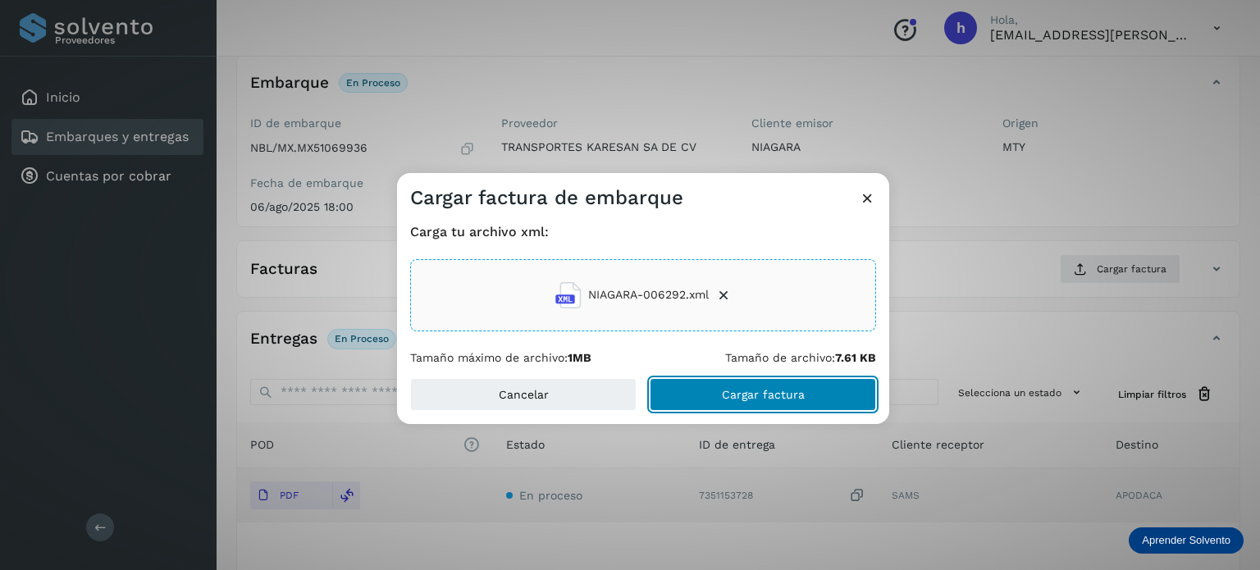
click at [816, 391] on button "Cargar factura" at bounding box center [762, 394] width 226 height 33
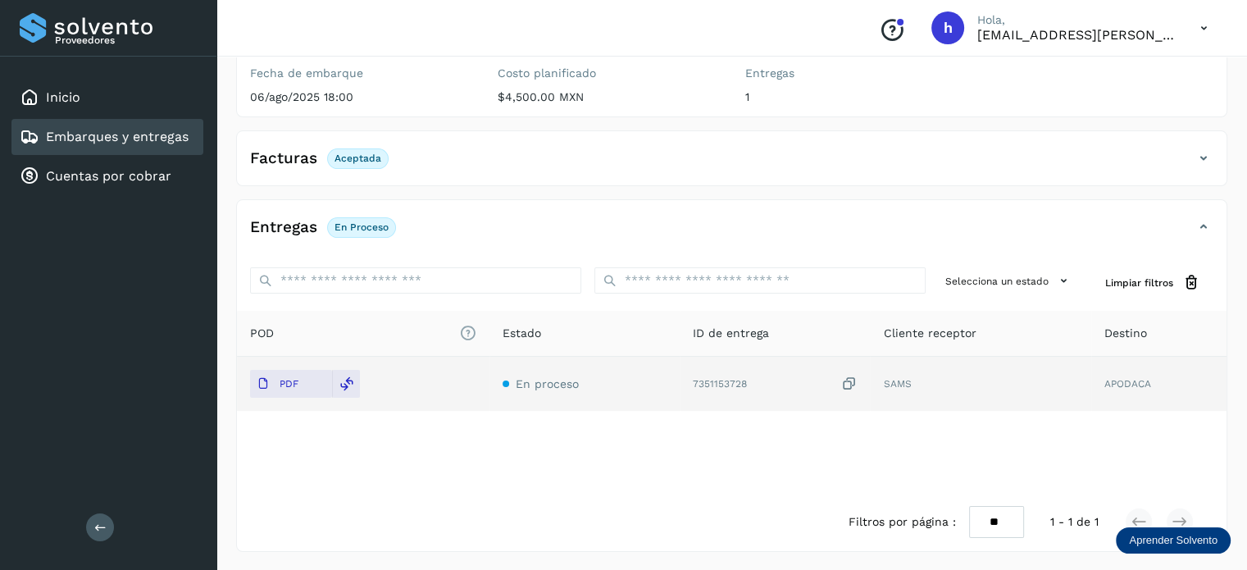
scroll to position [0, 0]
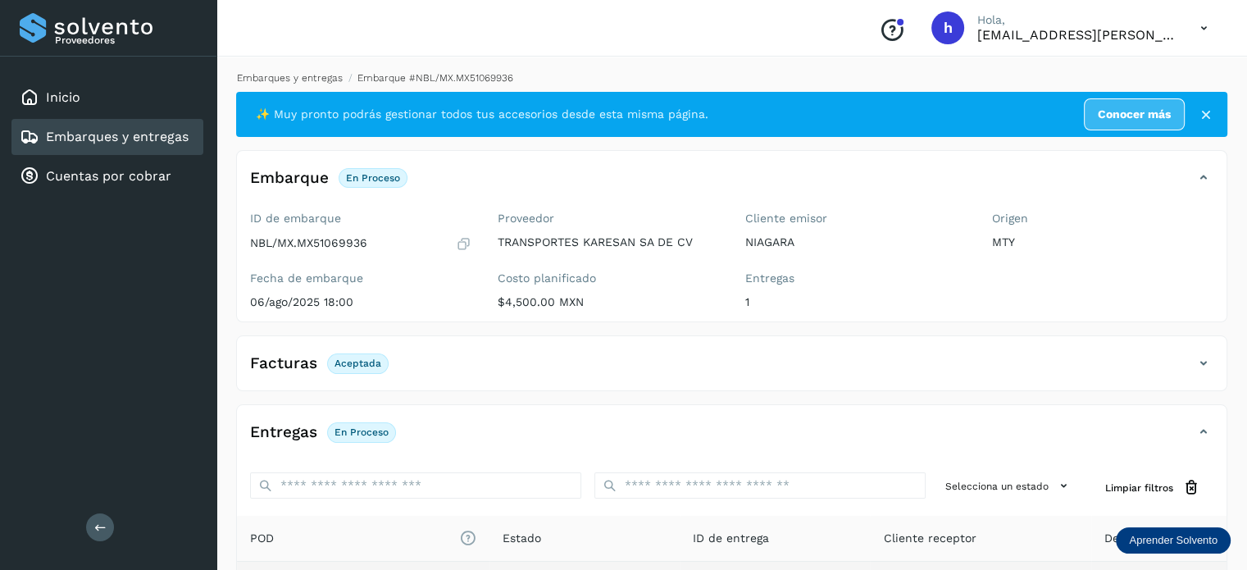
click at [286, 73] on link "Embarques y entregas" at bounding box center [290, 77] width 106 height 11
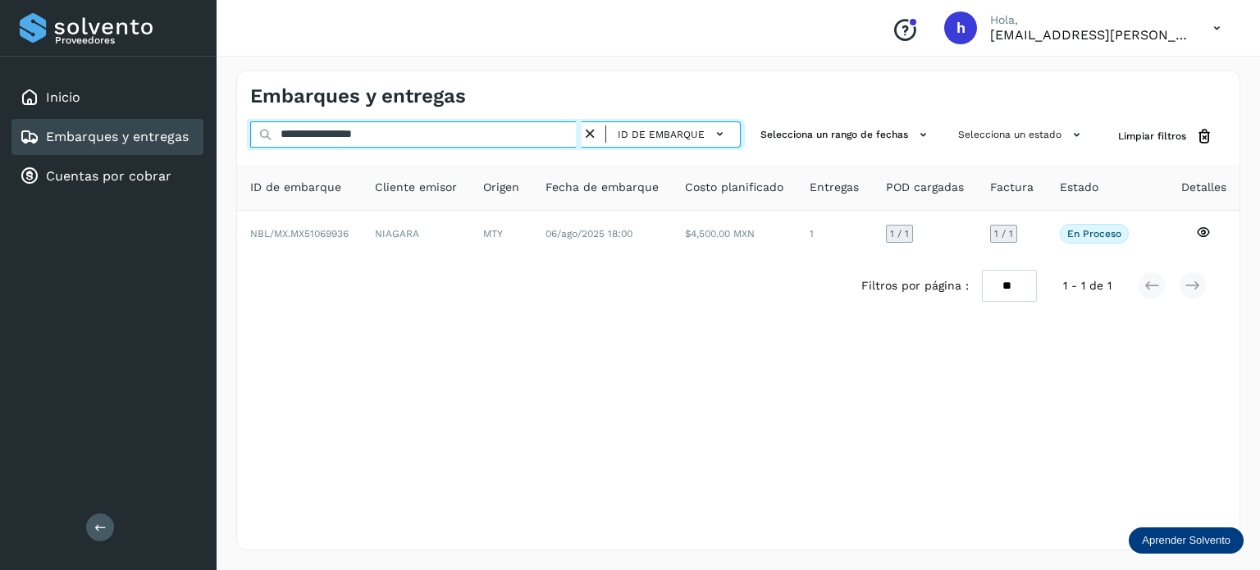
drag, startPoint x: 450, startPoint y: 124, endPoint x: 65, endPoint y: 132, distance: 385.5
click at [65, 132] on div "**********" at bounding box center [630, 285] width 1260 height 570
paste input "text"
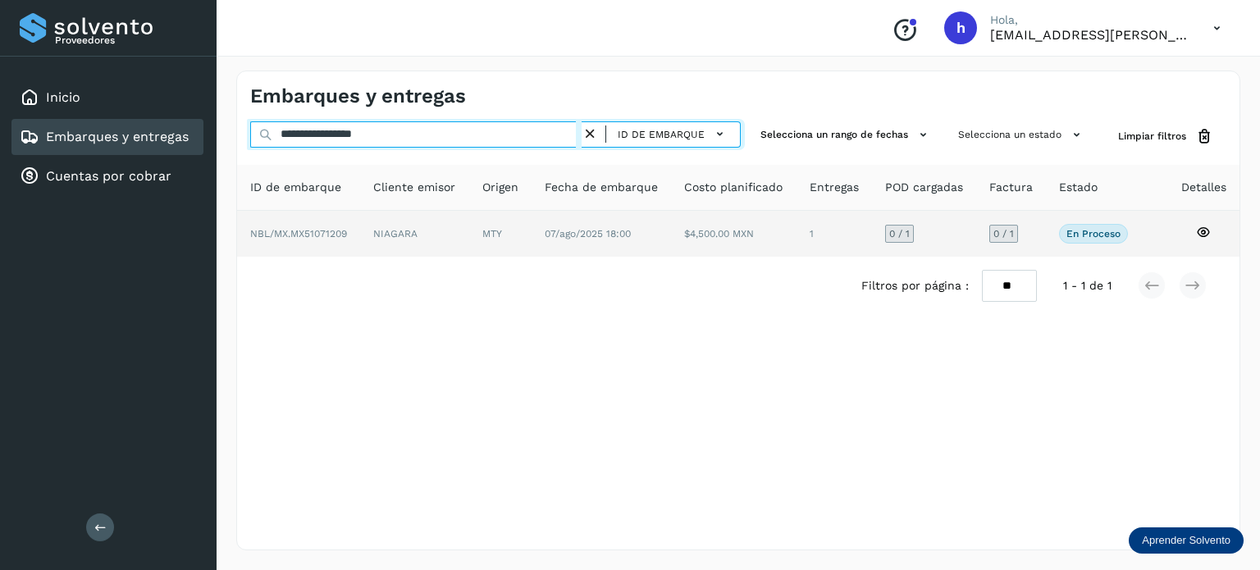
type input "**********"
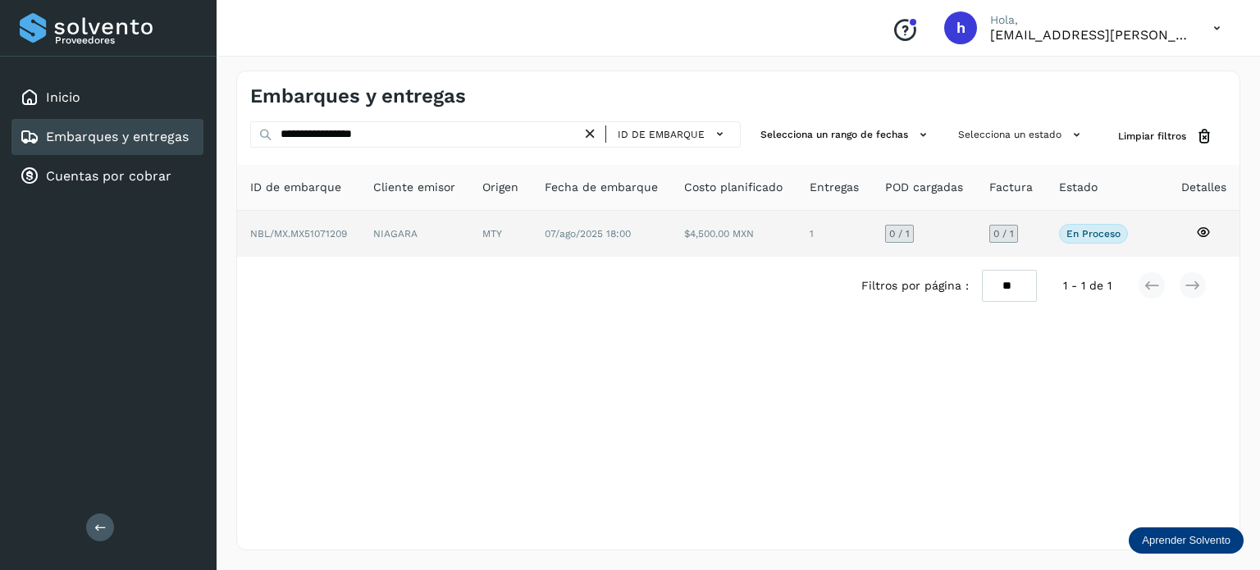
click at [360, 224] on td "NBL/MX.MX51071209" at bounding box center [414, 234] width 108 height 46
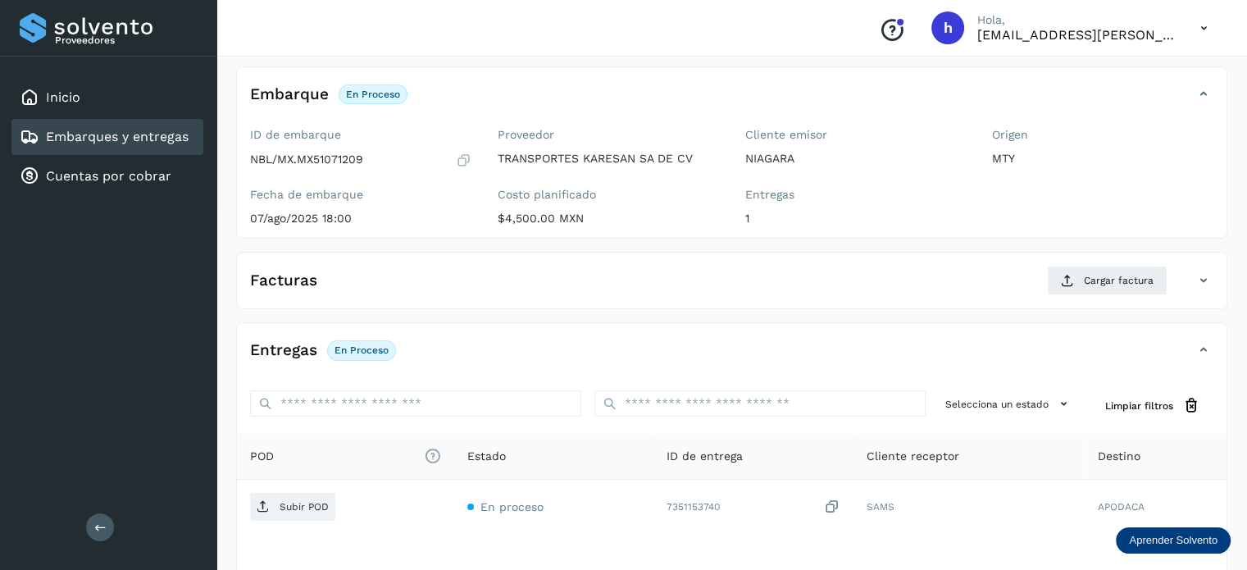
scroll to position [100, 0]
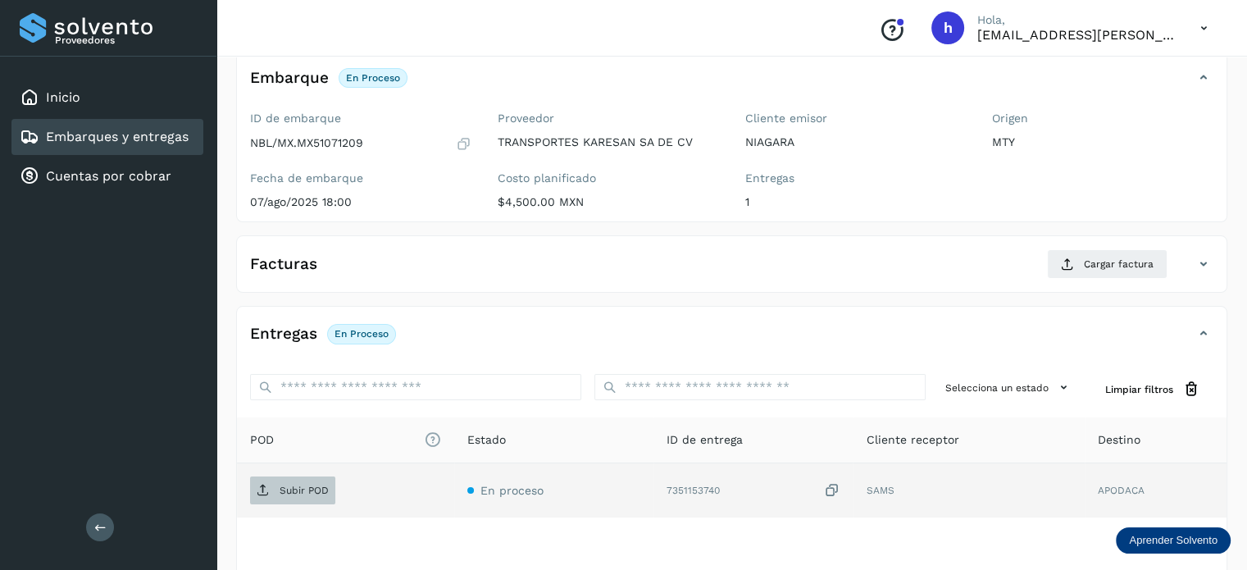
click at [273, 485] on span "Subir POD" at bounding box center [292, 490] width 85 height 26
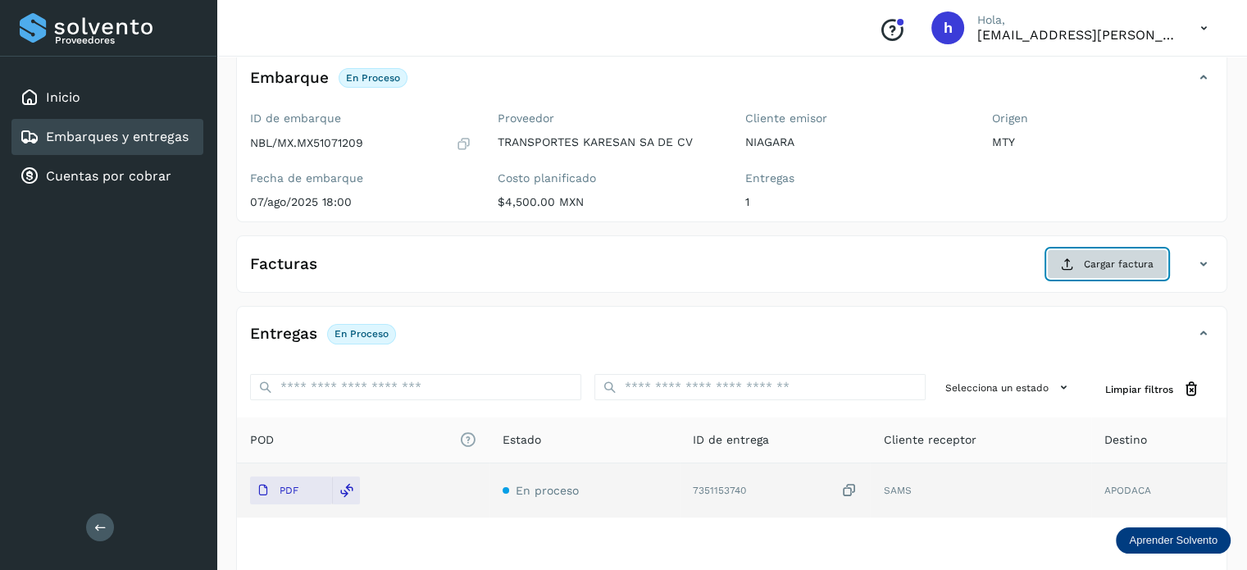
click at [1103, 257] on span "Cargar factura" at bounding box center [1119, 264] width 70 height 15
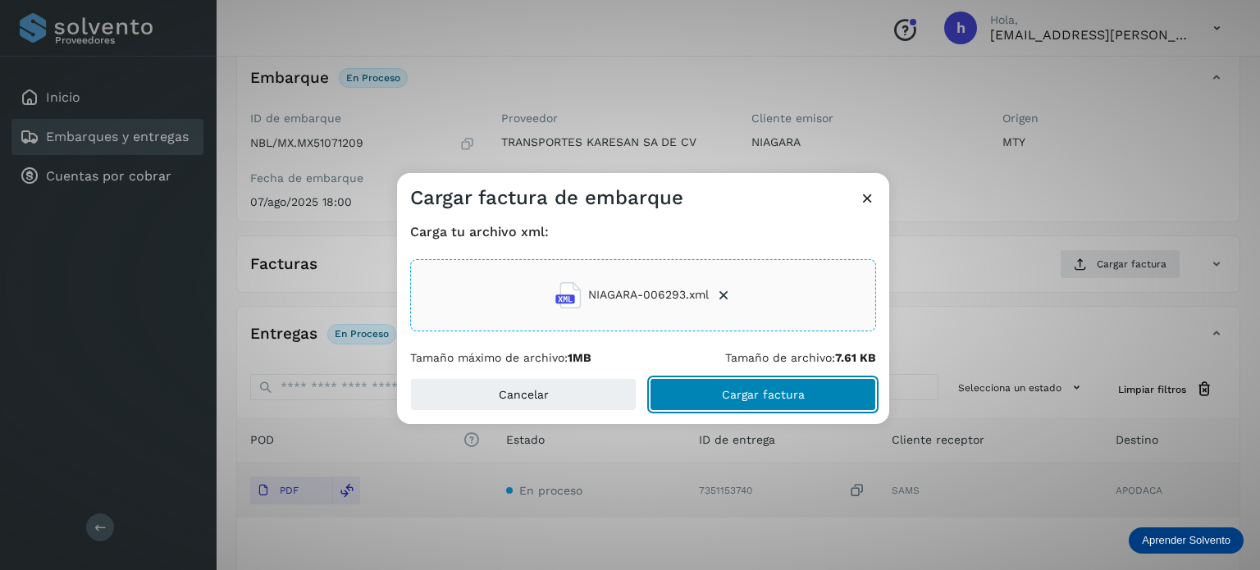
click at [832, 388] on button "Cargar factura" at bounding box center [762, 394] width 226 height 33
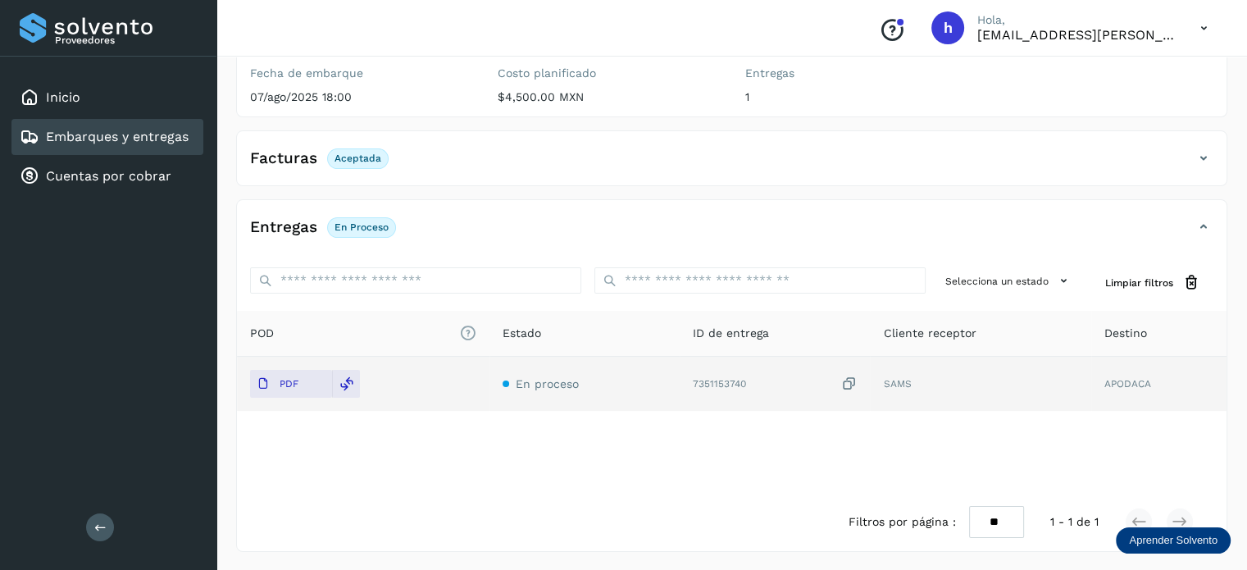
scroll to position [0, 0]
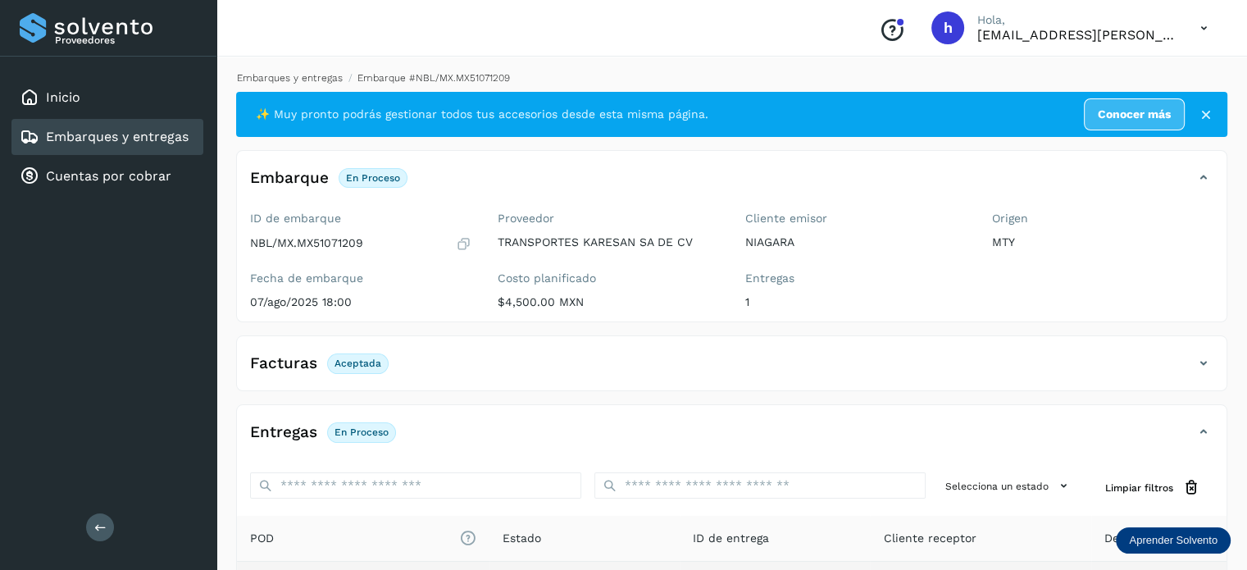
click at [311, 79] on link "Embarques y entregas" at bounding box center [290, 77] width 106 height 11
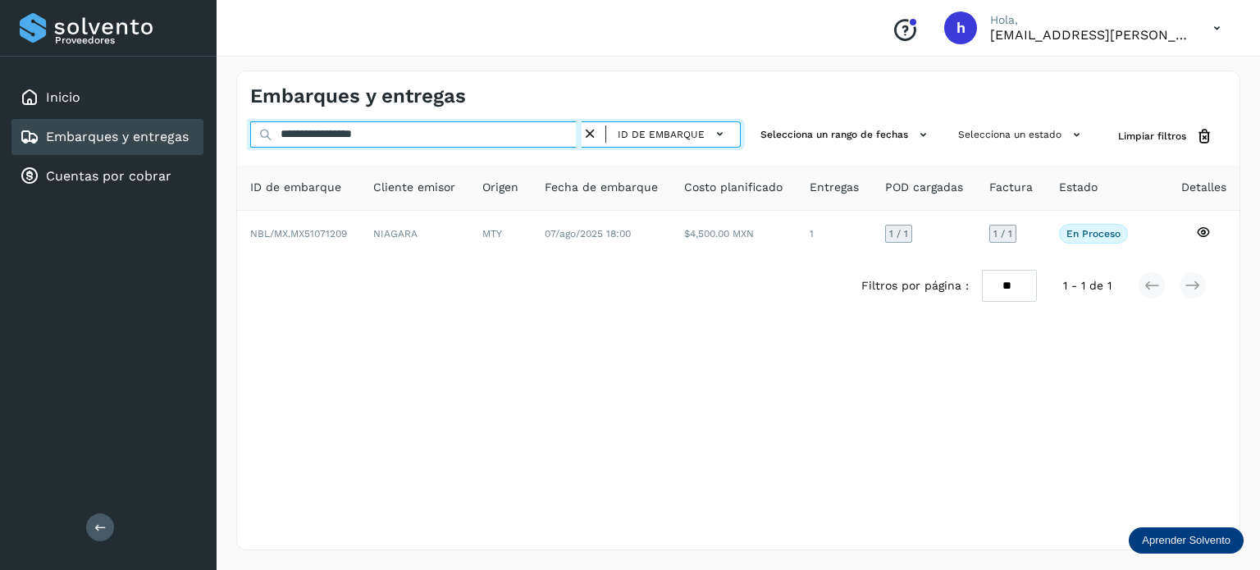
drag, startPoint x: 450, startPoint y: 132, endPoint x: 0, endPoint y: 192, distance: 454.2
click at [0, 192] on div "**********" at bounding box center [630, 285] width 1260 height 570
paste input "text"
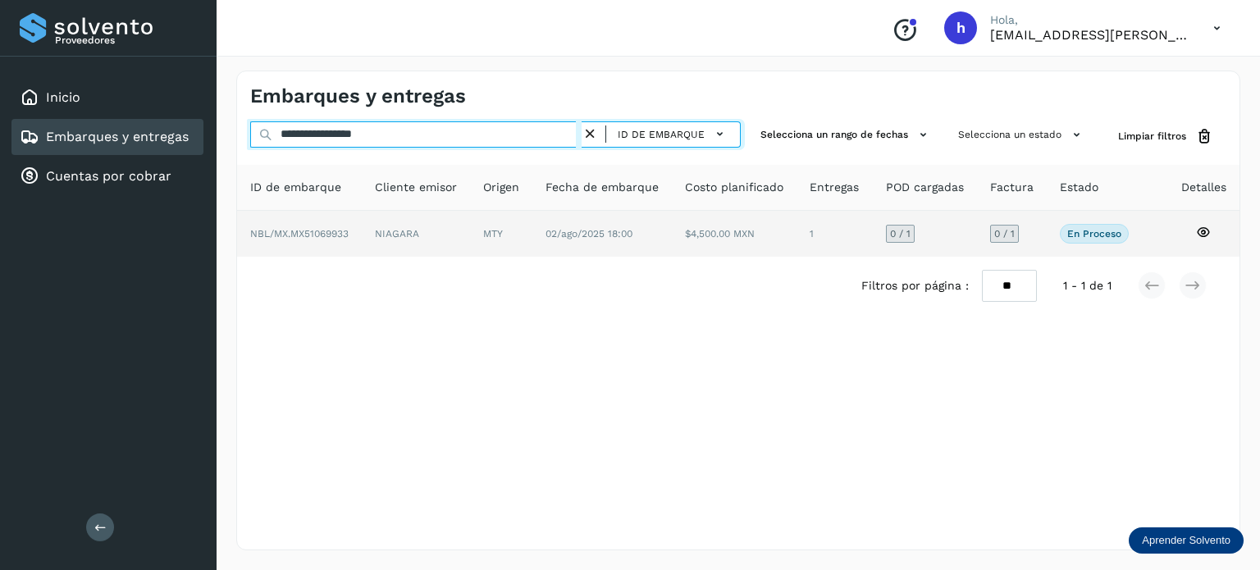
type input "**********"
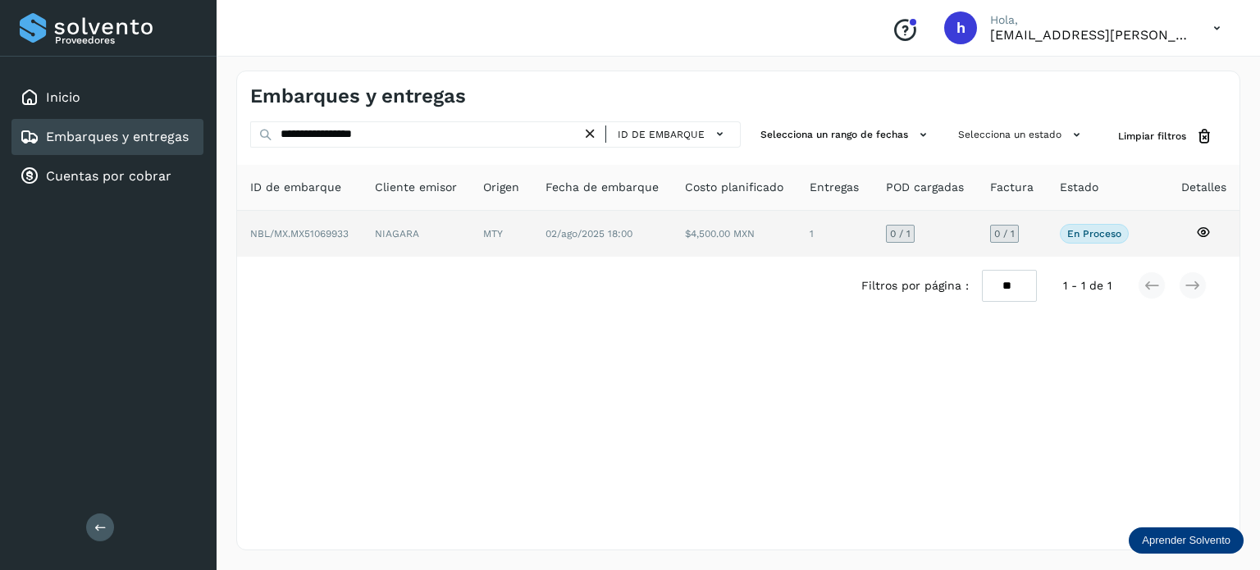
click at [286, 235] on span "NBL/MX.MX51069933" at bounding box center [299, 233] width 98 height 11
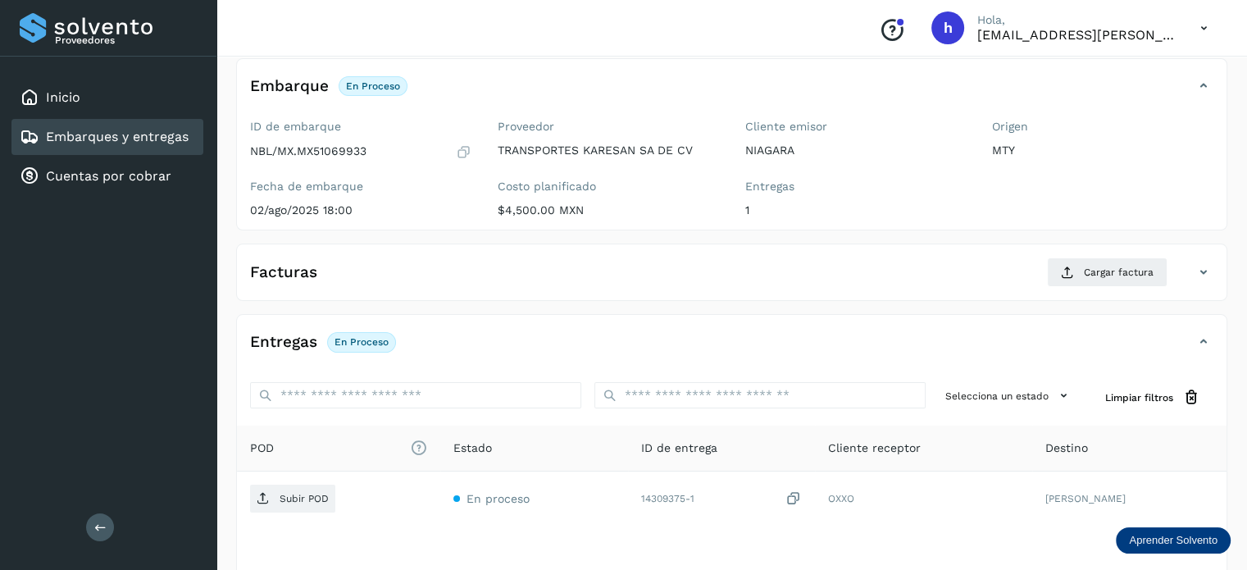
scroll to position [92, 0]
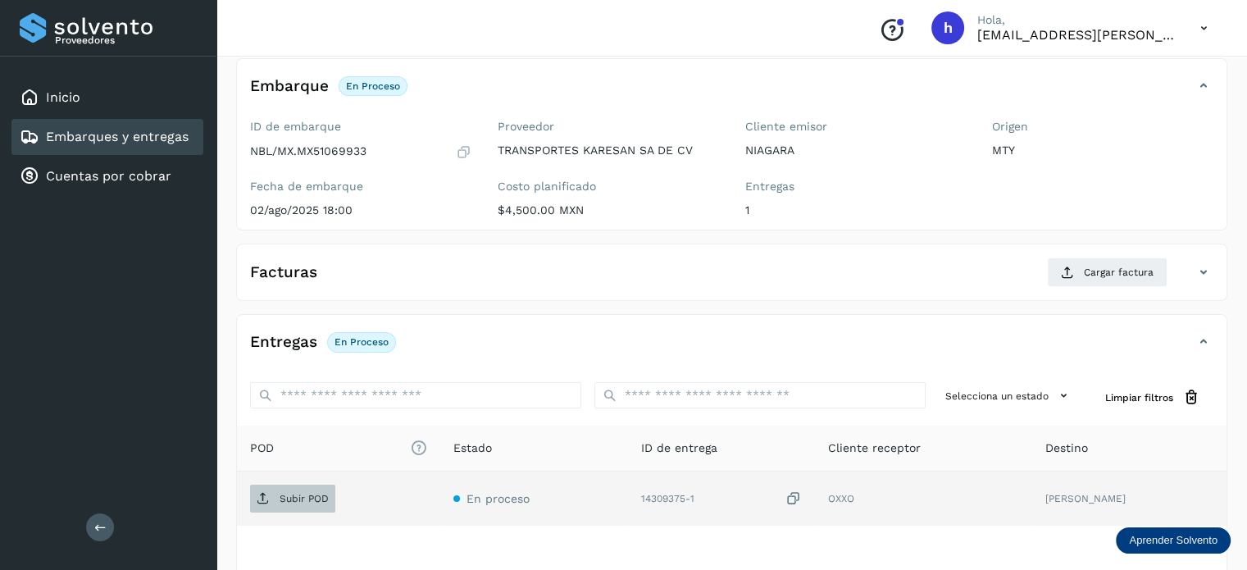
click at [312, 494] on p "Subir POD" at bounding box center [304, 498] width 49 height 11
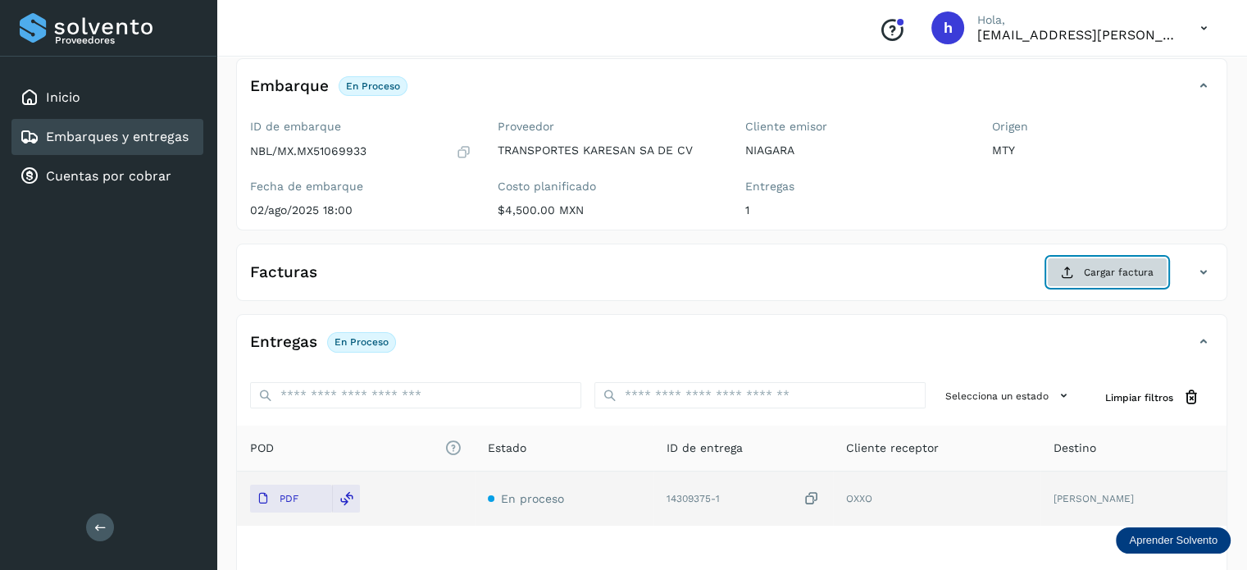
click at [1114, 271] on span "Cargar factura" at bounding box center [1119, 272] width 70 height 15
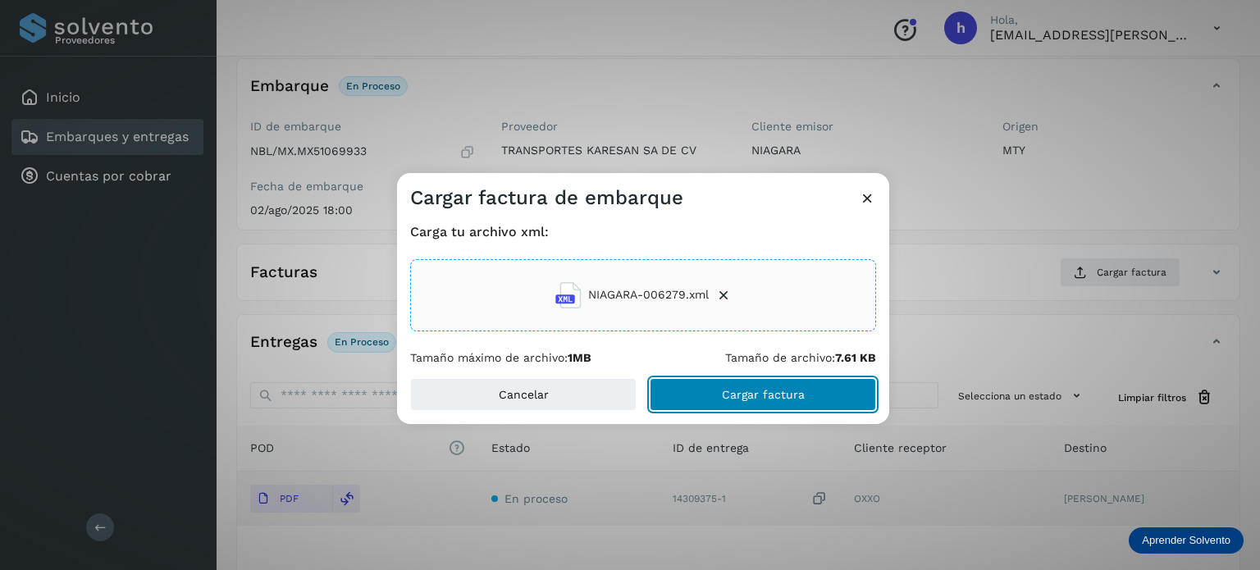
click at [807, 403] on button "Cargar factura" at bounding box center [762, 394] width 226 height 33
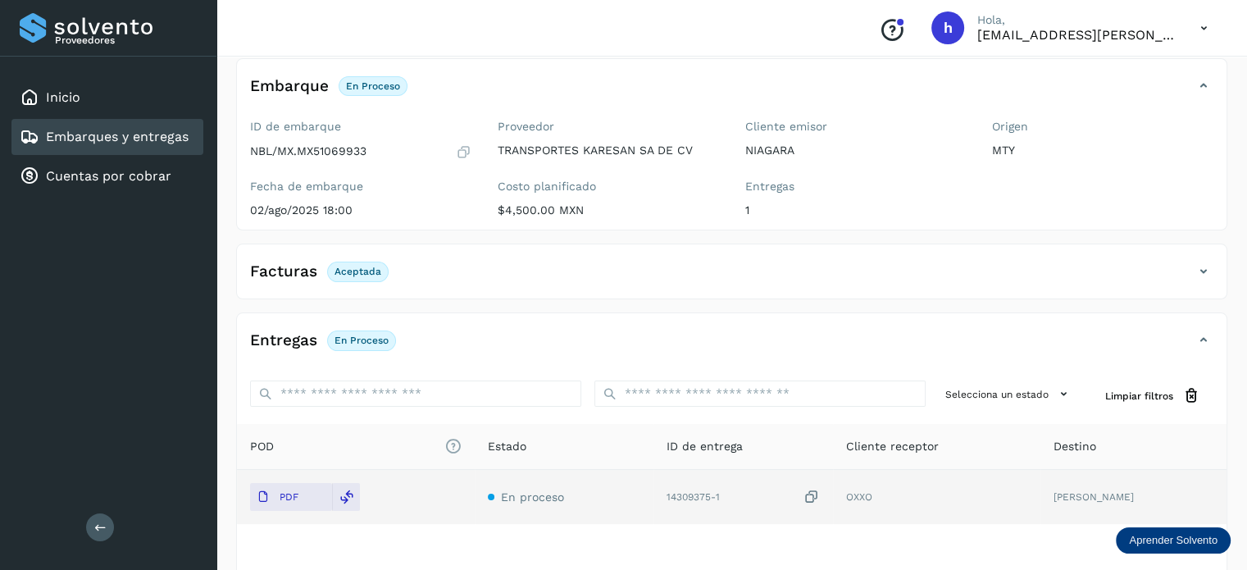
scroll to position [0, 0]
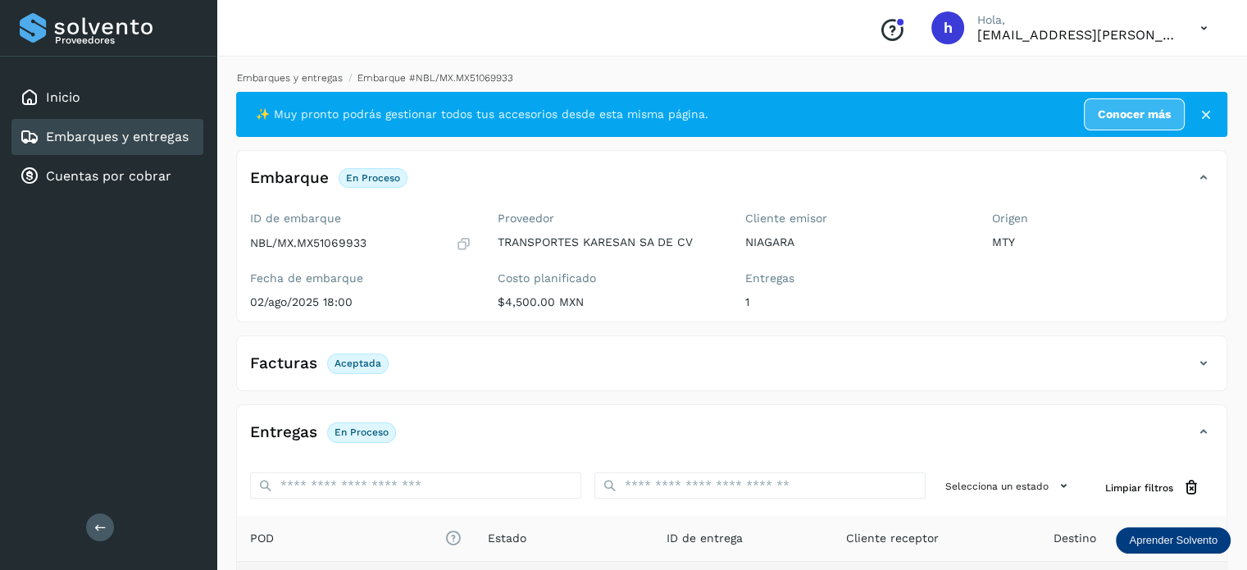
click at [298, 75] on link "Embarques y entregas" at bounding box center [290, 77] width 106 height 11
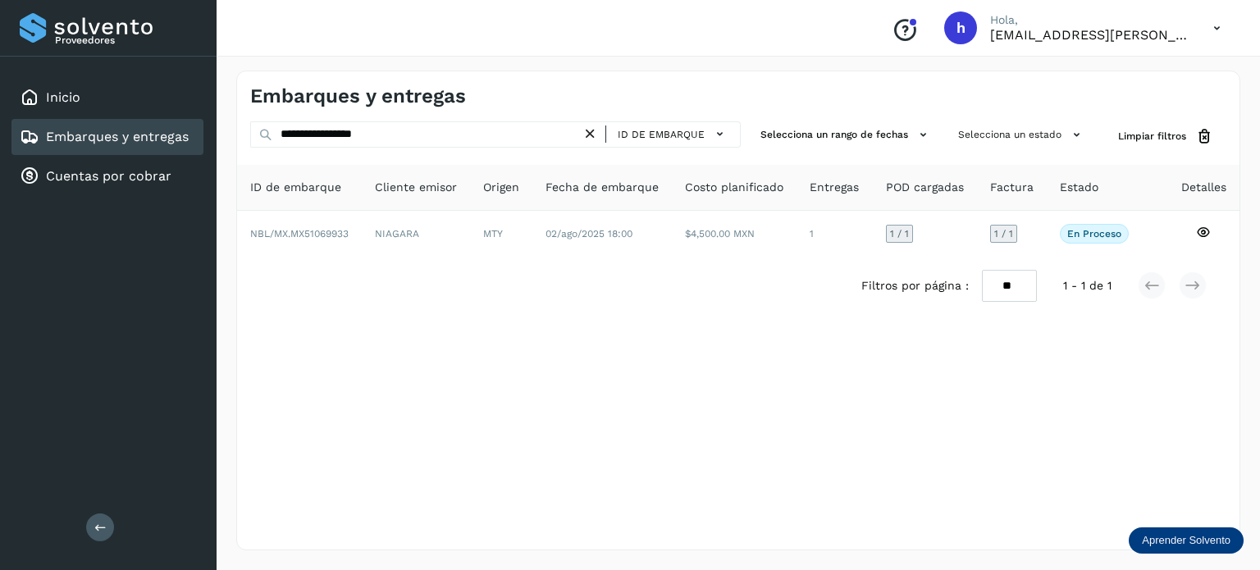
click at [590, 133] on icon at bounding box center [589, 133] width 17 height 17
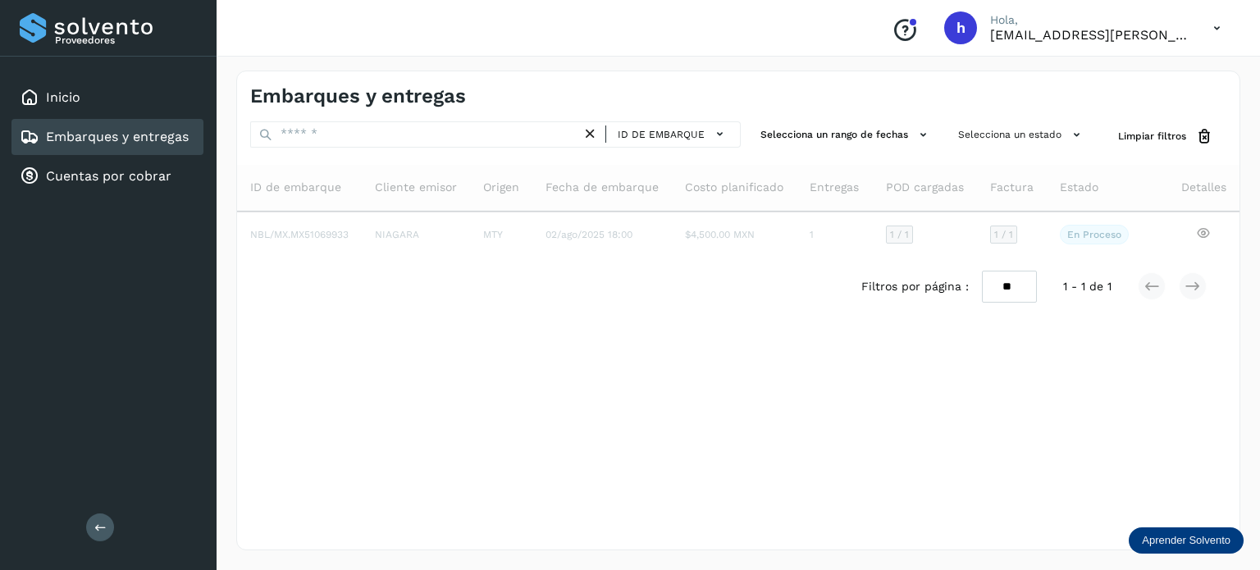
click at [511, 98] on div "Embarques y entregas" at bounding box center [494, 96] width 488 height 24
click at [458, 93] on h4 "Embarques y entregas" at bounding box center [358, 96] width 216 height 24
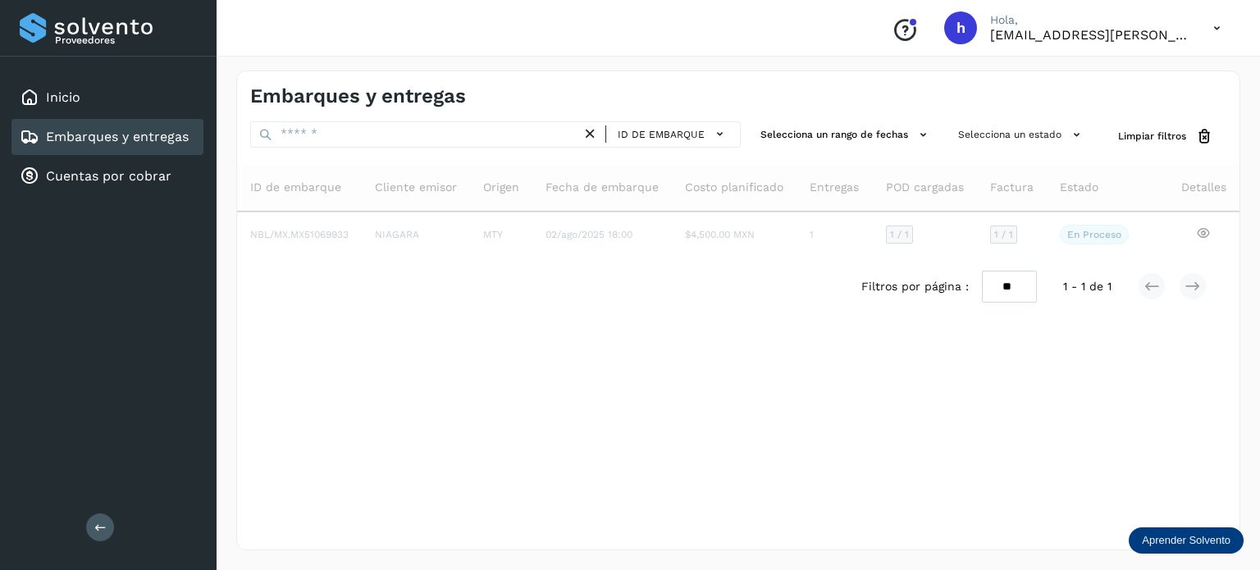
click at [440, 88] on h4 "Embarques y entregas" at bounding box center [358, 96] width 216 height 24
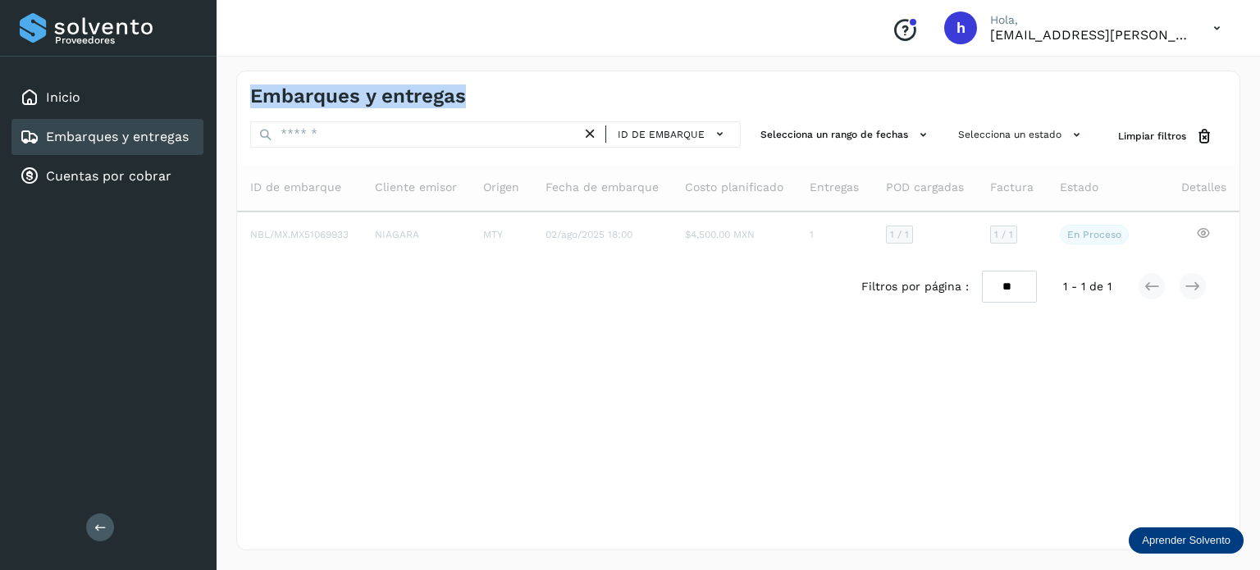
click at [425, 97] on h4 "Embarques y entregas" at bounding box center [358, 96] width 216 height 24
click at [417, 96] on h4 "Embarques y entregas" at bounding box center [358, 96] width 216 height 24
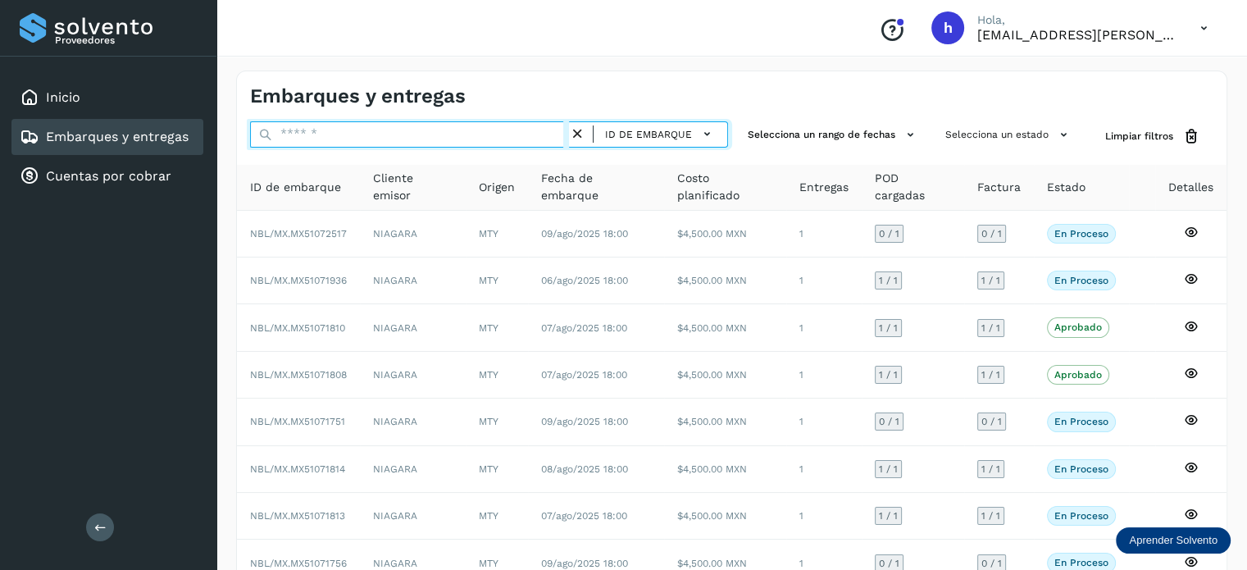
click at [344, 130] on input "text" at bounding box center [409, 134] width 319 height 26
paste input "**********"
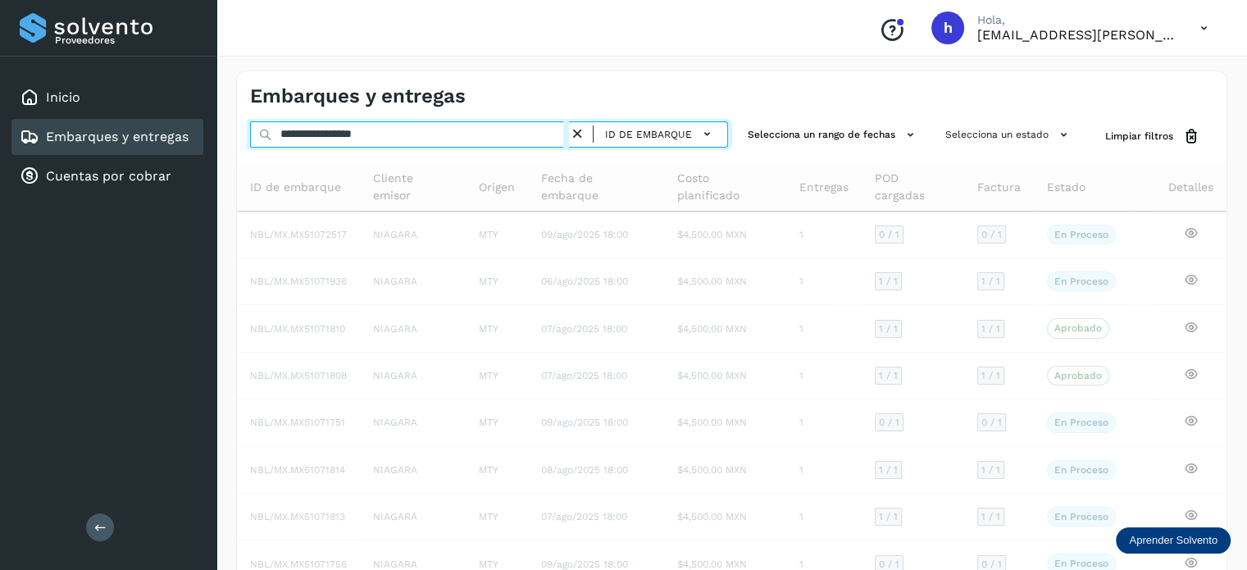
type input "**********"
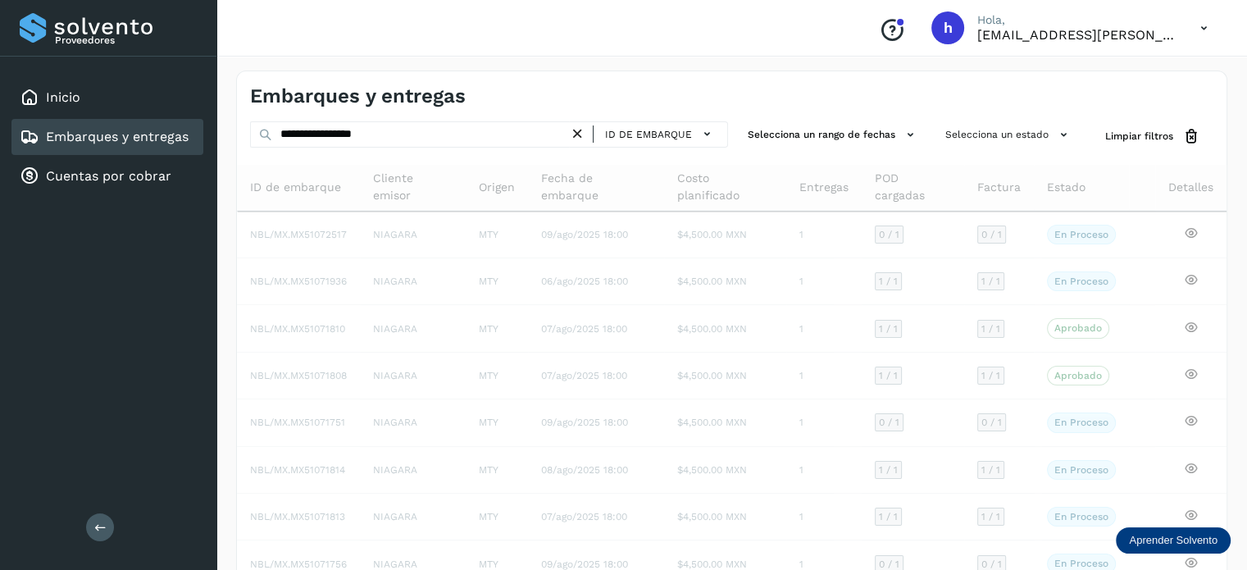
click at [452, 88] on h4 "Embarques y entregas" at bounding box center [358, 96] width 216 height 24
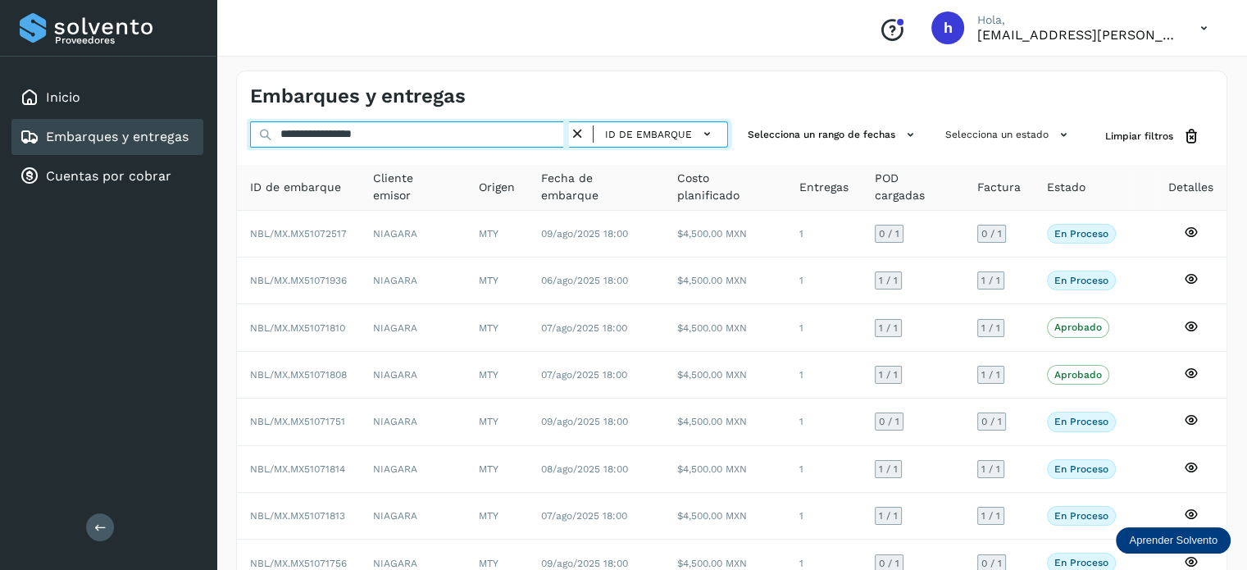
click at [410, 140] on input "**********" at bounding box center [409, 134] width 319 height 26
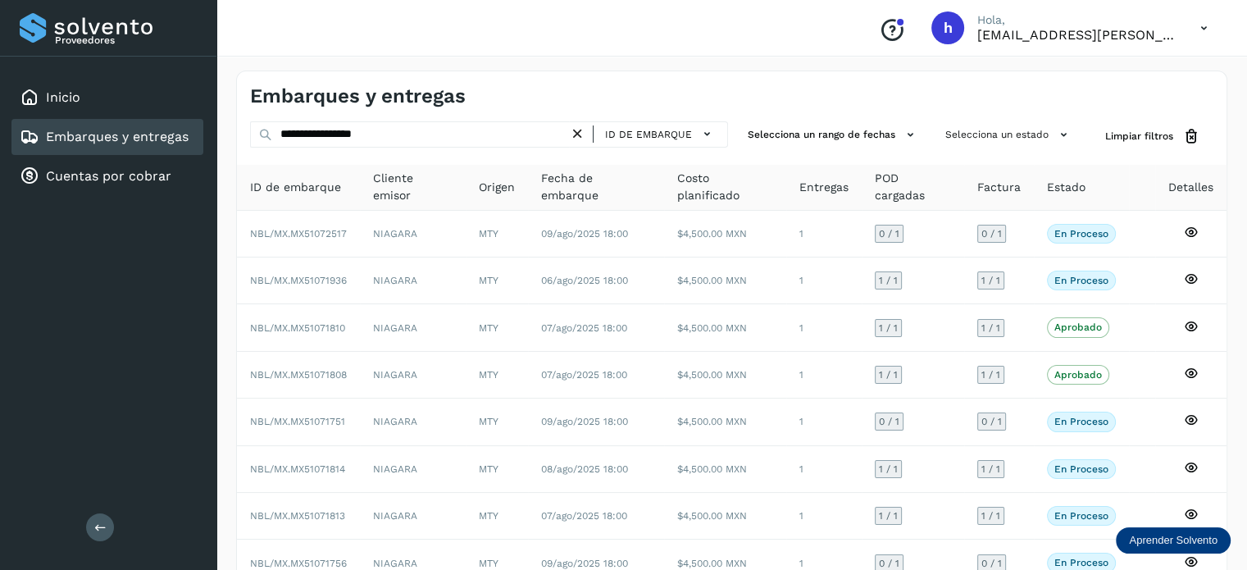
click at [584, 135] on icon at bounding box center [577, 133] width 17 height 17
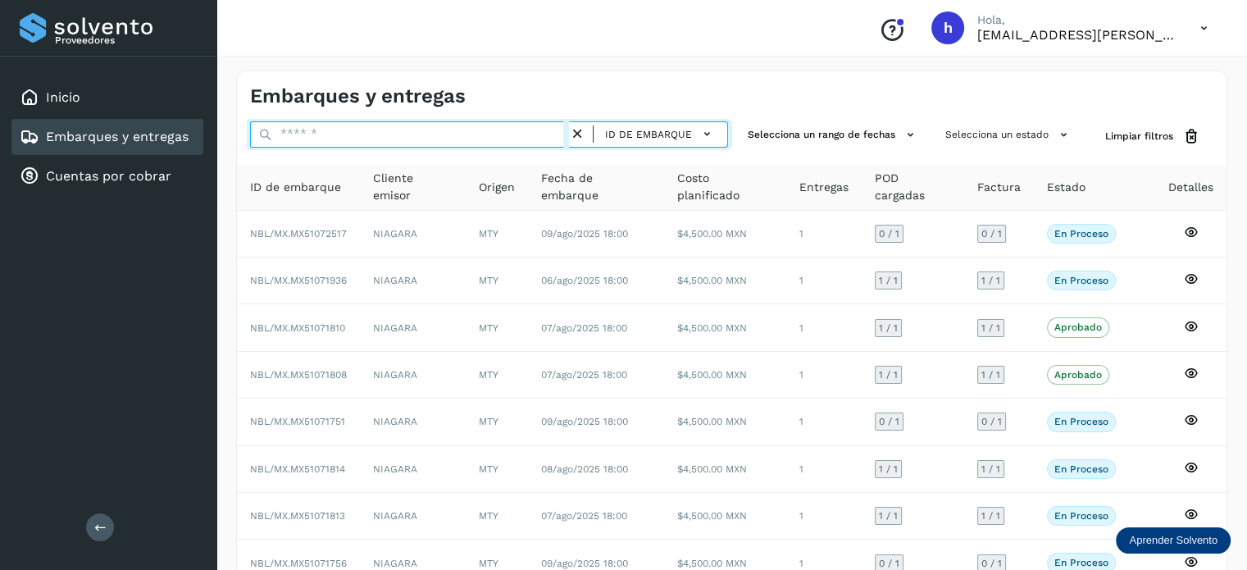
click at [440, 142] on input "text" at bounding box center [409, 134] width 319 height 26
paste input "**********"
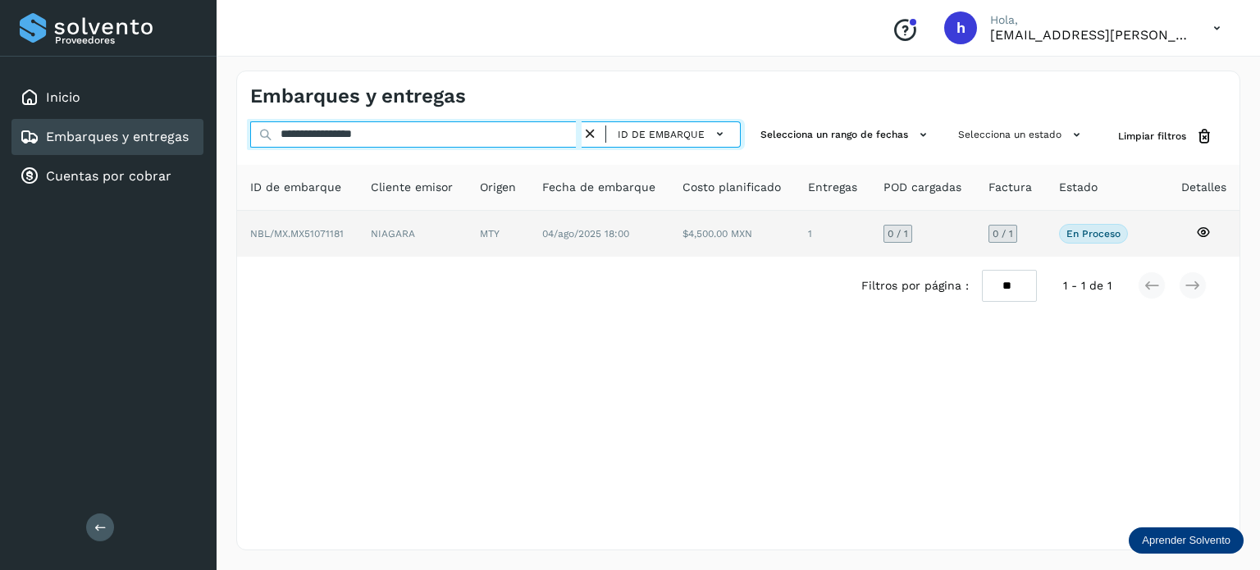
type input "**********"
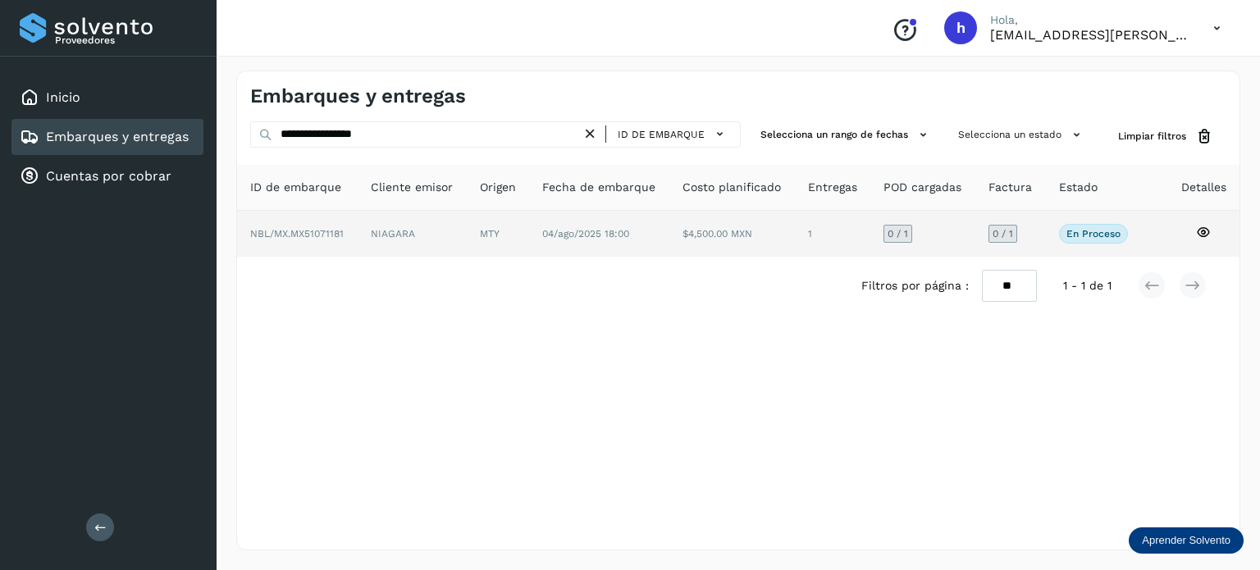
click at [467, 240] on td "NIAGARA" at bounding box center [498, 234] width 62 height 46
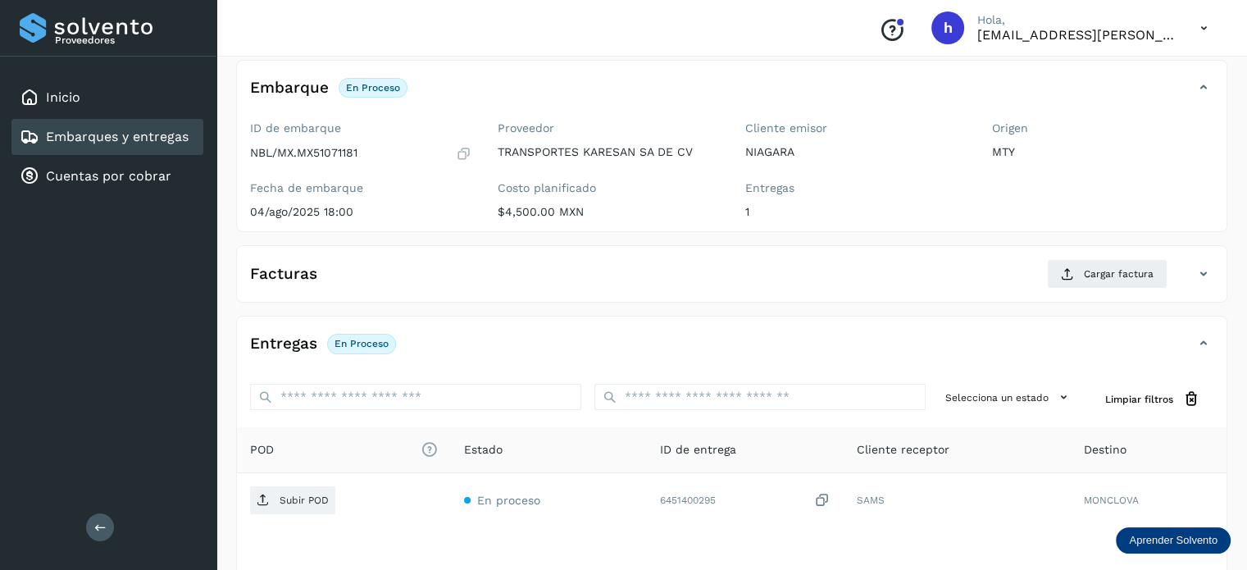
scroll to position [93, 0]
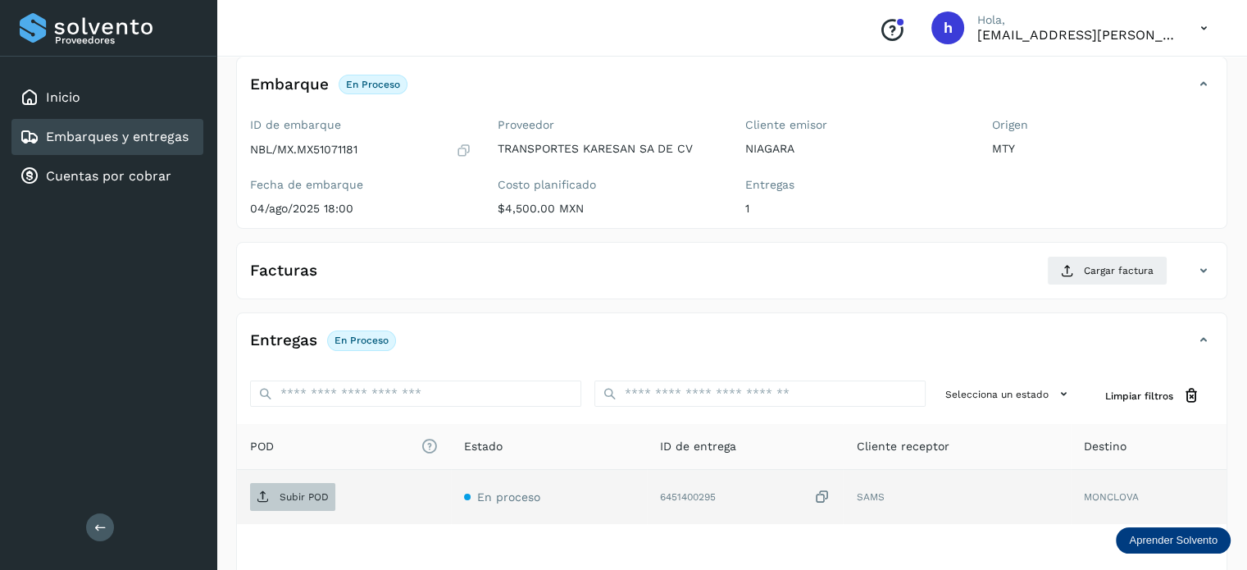
click at [296, 491] on p "Subir POD" at bounding box center [304, 496] width 49 height 11
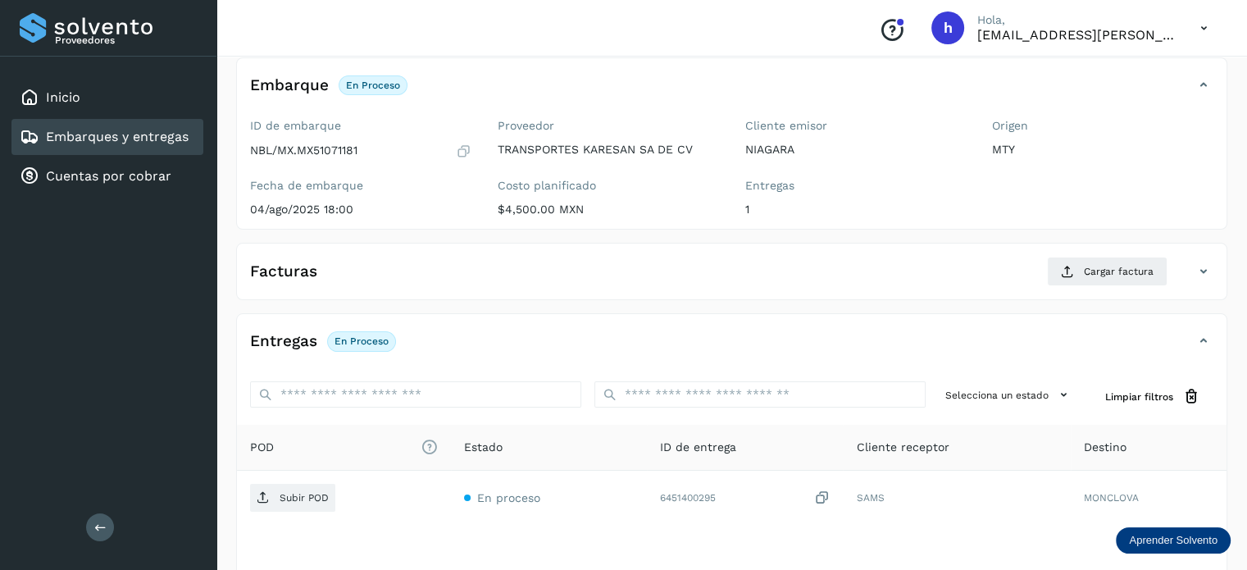
scroll to position [0, 0]
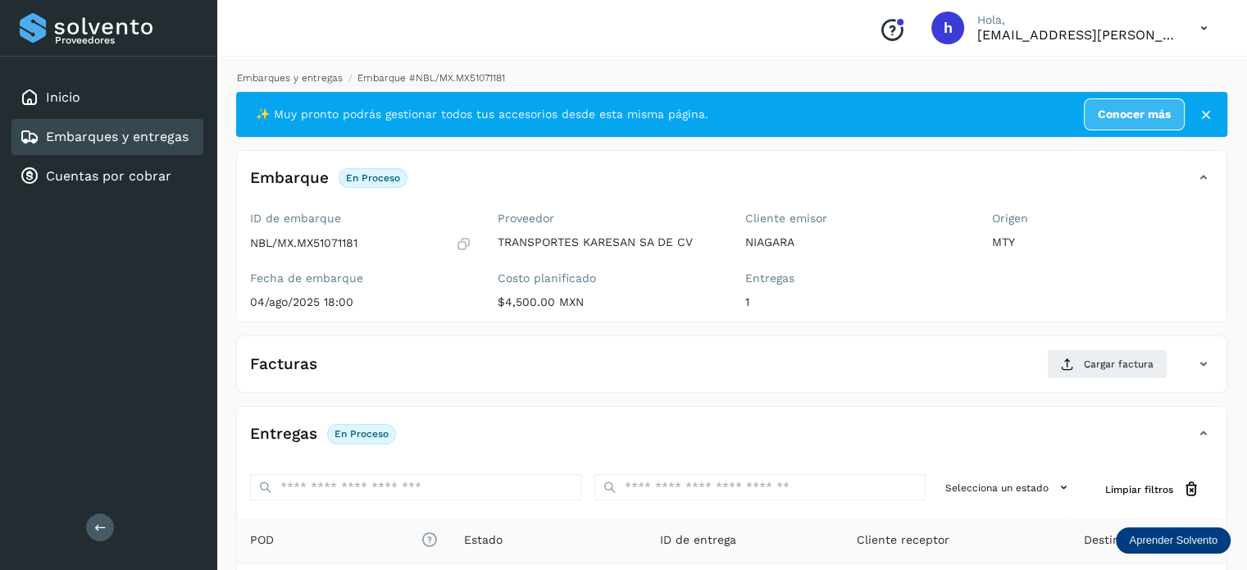
click at [288, 81] on link "Embarques y entregas" at bounding box center [290, 77] width 106 height 11
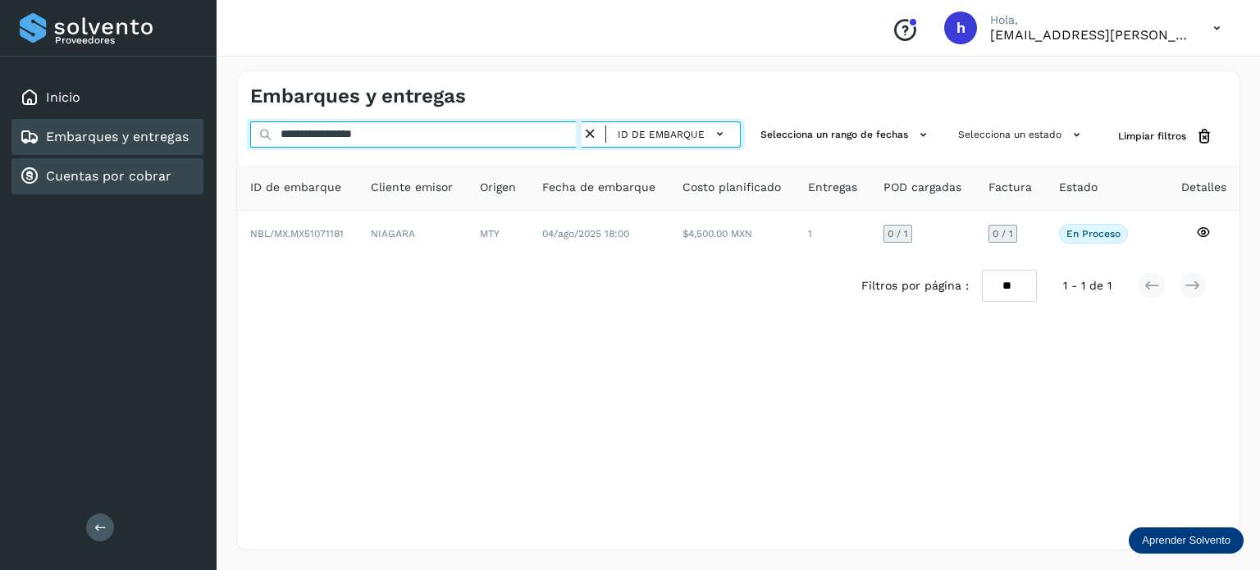
drag, startPoint x: 403, startPoint y: 130, endPoint x: 187, endPoint y: 157, distance: 218.1
click at [187, 157] on div "**********" at bounding box center [630, 285] width 1260 height 570
paste input "text"
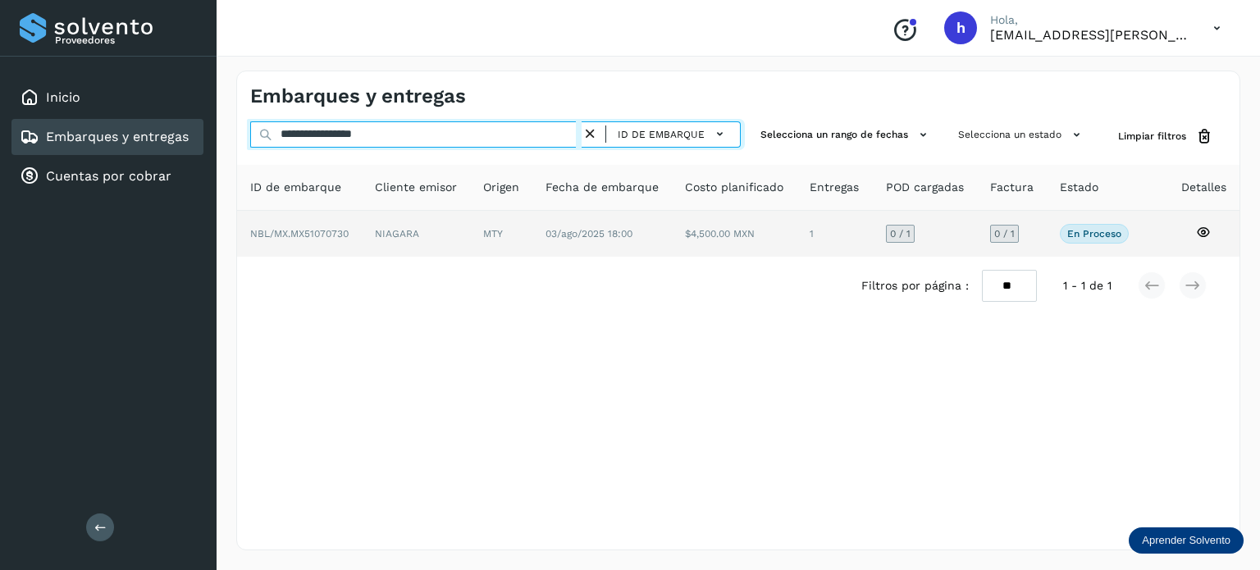
type input "**********"
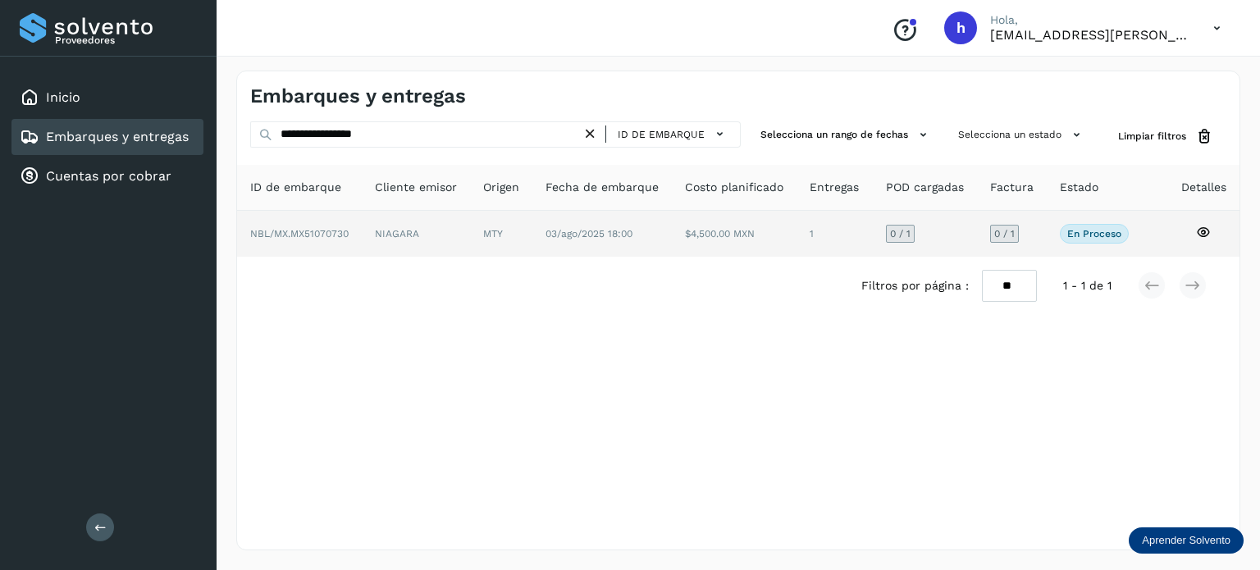
click at [362, 227] on td "NBL/MX.MX51070730" at bounding box center [416, 234] width 108 height 46
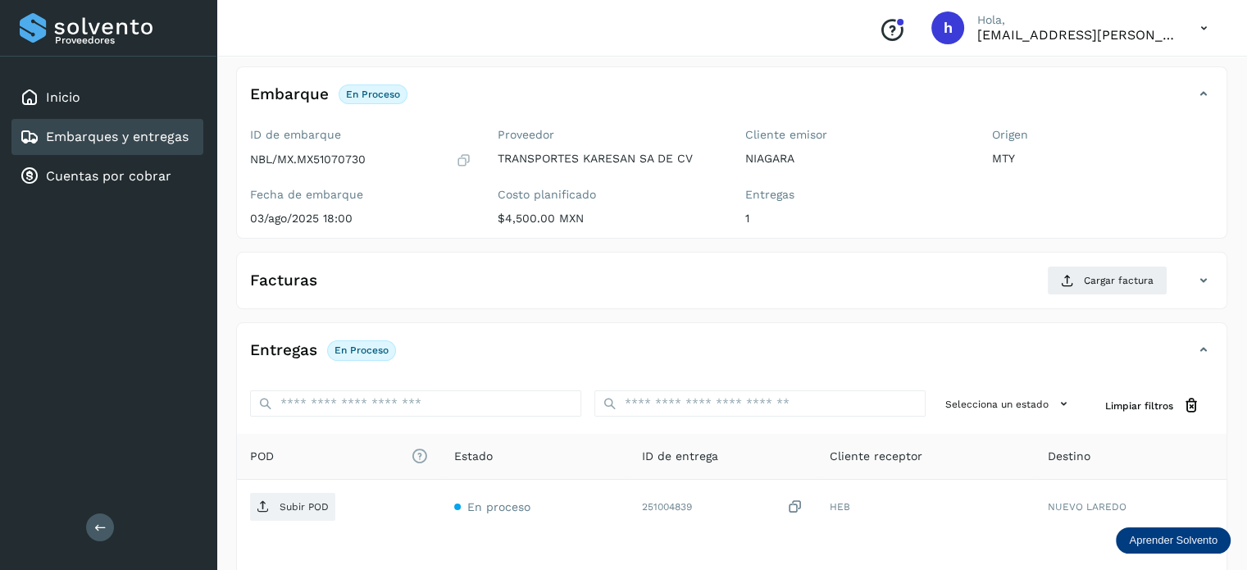
scroll to position [94, 0]
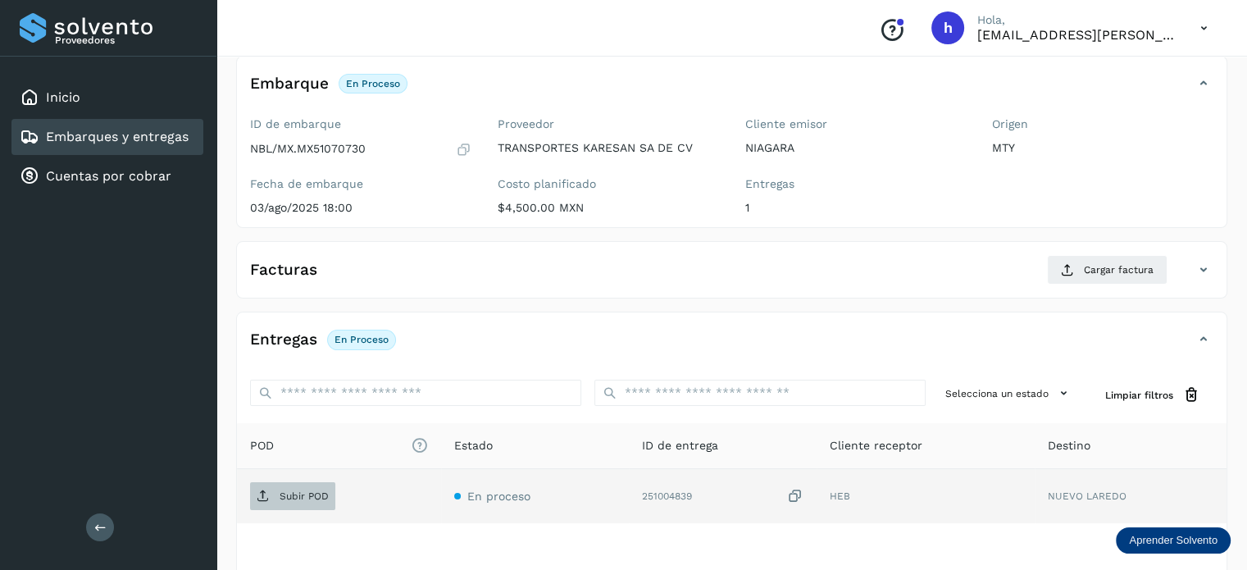
click at [312, 490] on p "Subir POD" at bounding box center [304, 495] width 49 height 11
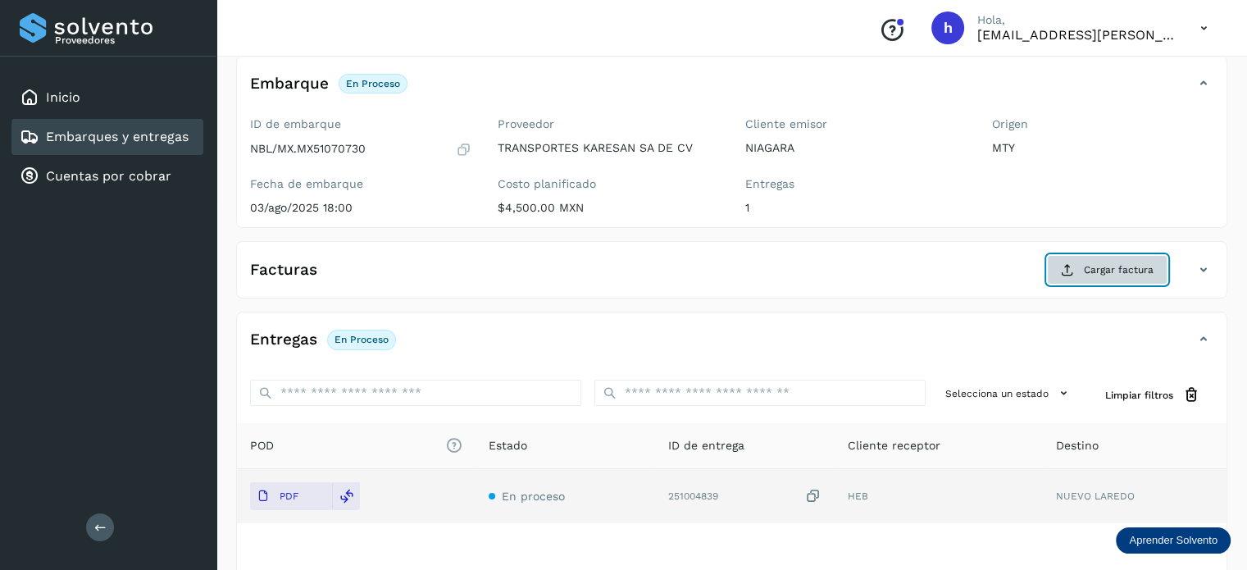
click at [1101, 265] on span "Cargar factura" at bounding box center [1119, 269] width 70 height 15
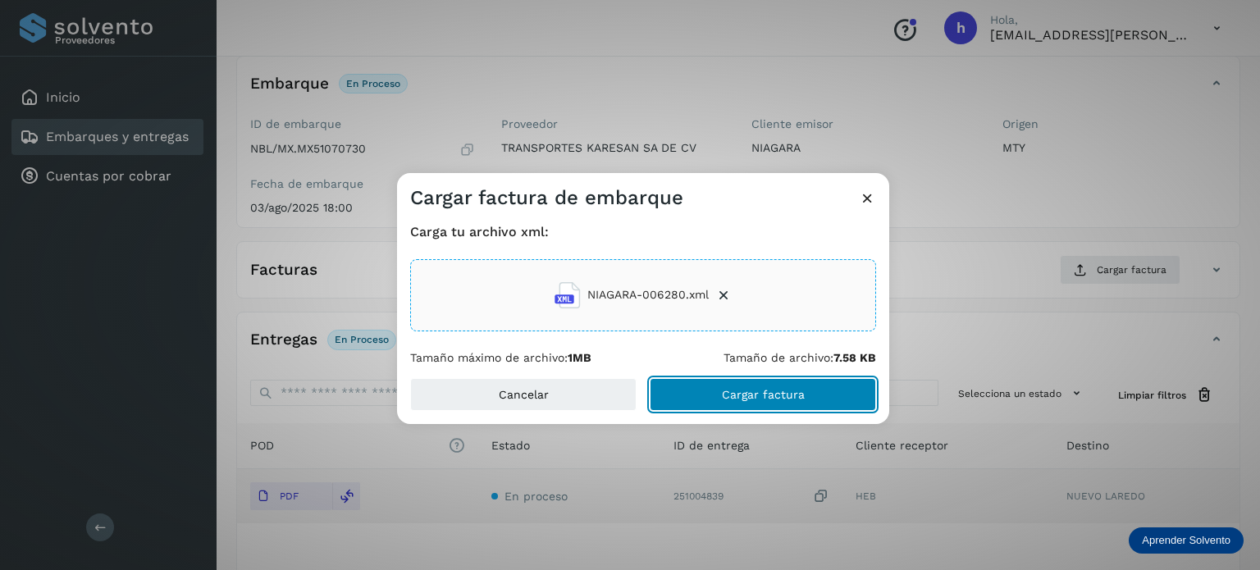
click at [802, 385] on button "Cargar factura" at bounding box center [762, 394] width 226 height 33
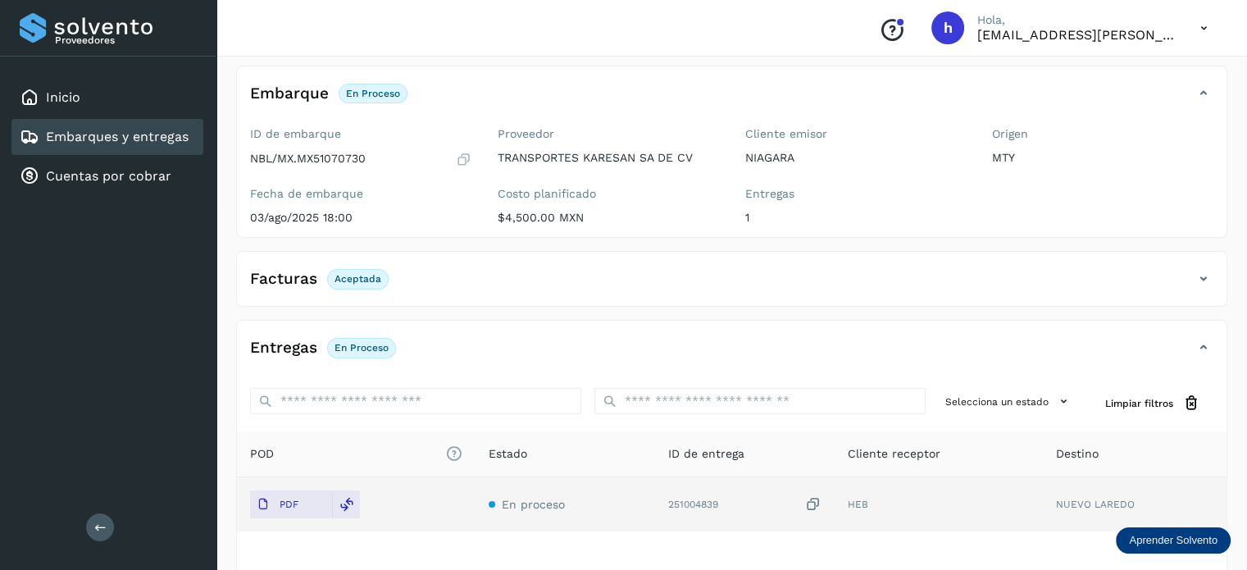
scroll to position [0, 0]
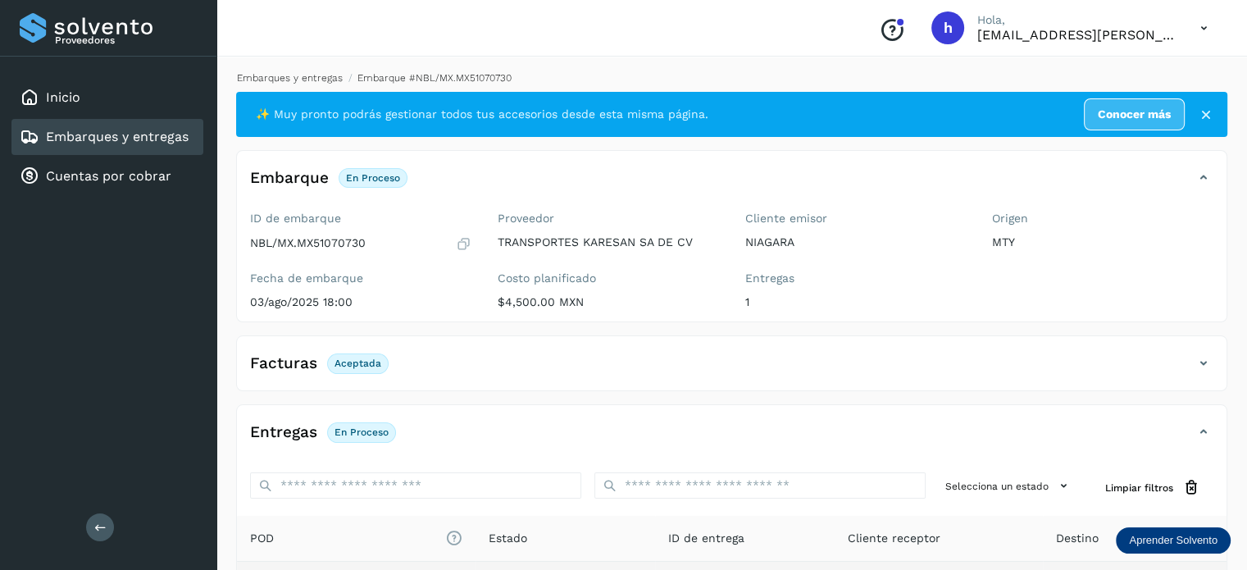
click at [320, 75] on link "Embarques y entregas" at bounding box center [290, 77] width 106 height 11
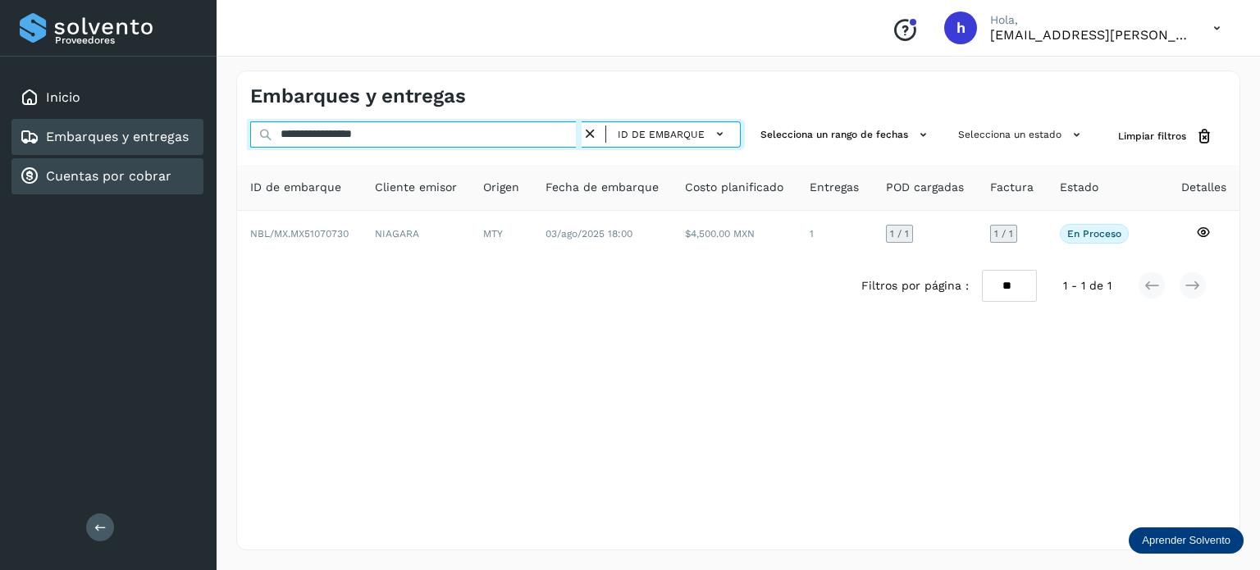
drag, startPoint x: 478, startPoint y: 142, endPoint x: 32, endPoint y: 175, distance: 447.4
click at [32, 175] on div "**********" at bounding box center [630, 285] width 1260 height 570
paste input "text"
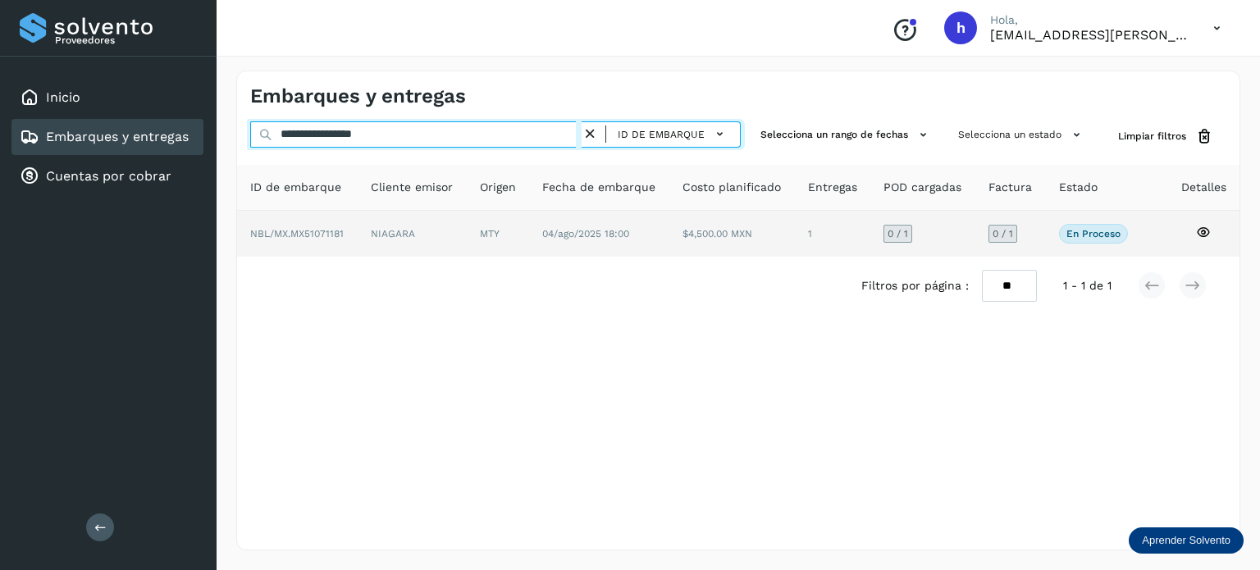
type input "**********"
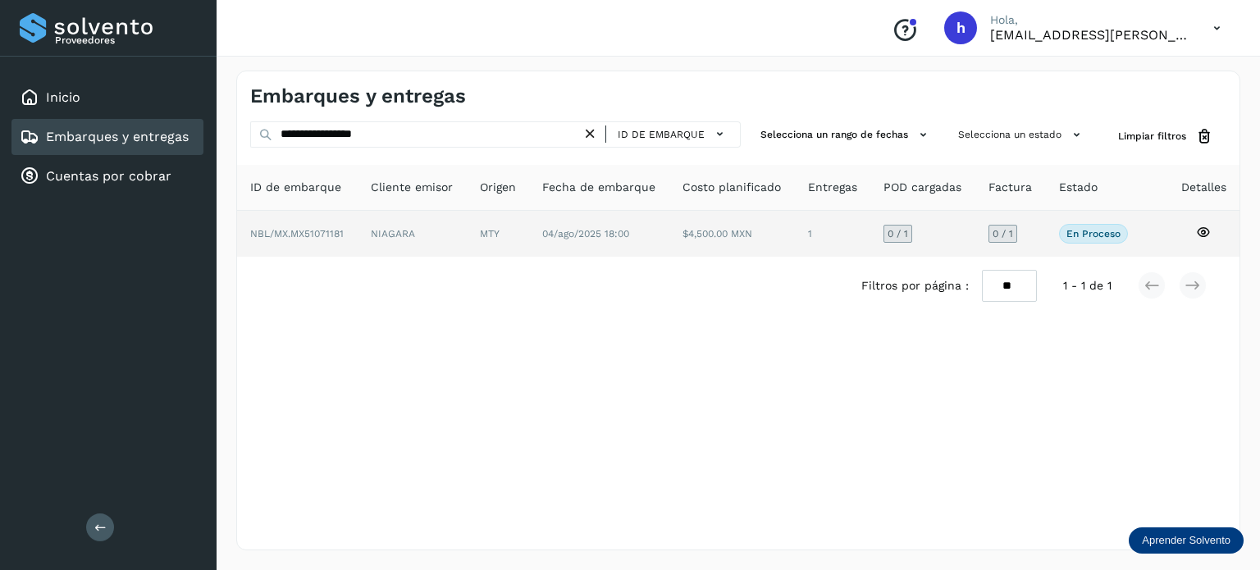
click at [315, 236] on span "NBL/MX.MX51071181" at bounding box center [296, 233] width 93 height 11
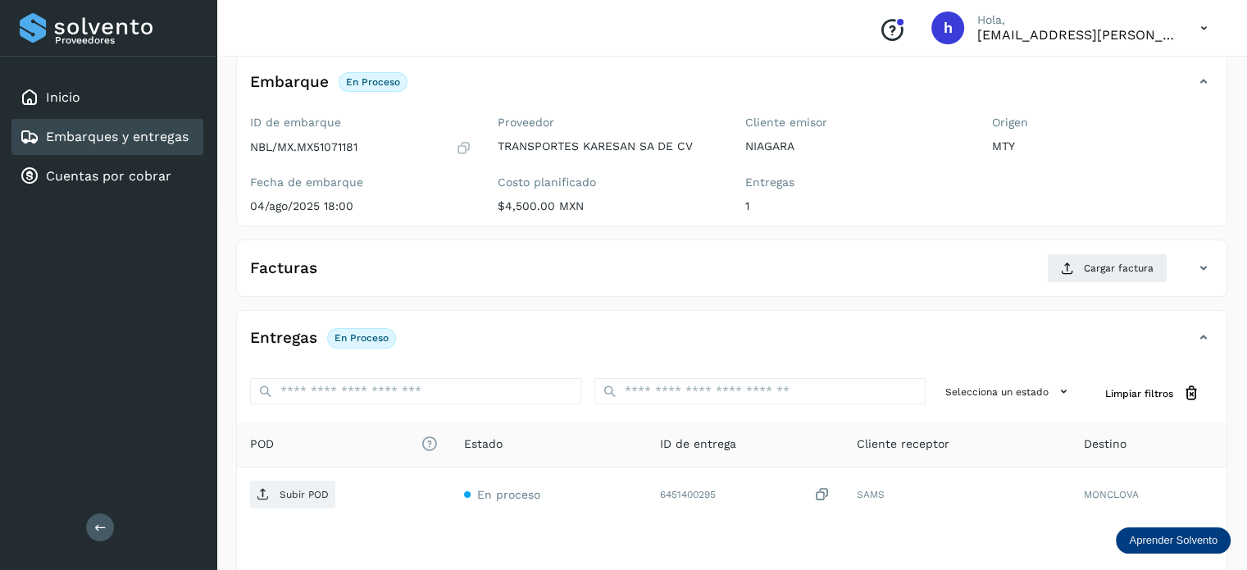
scroll to position [98, 0]
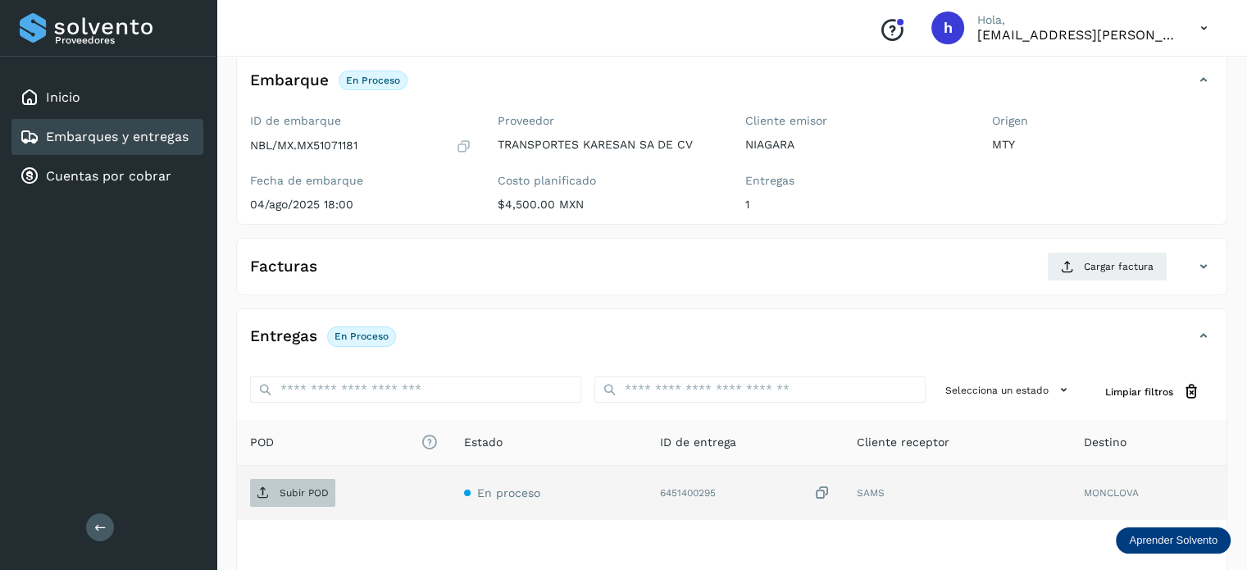
click at [296, 481] on span "Subir POD" at bounding box center [292, 493] width 85 height 26
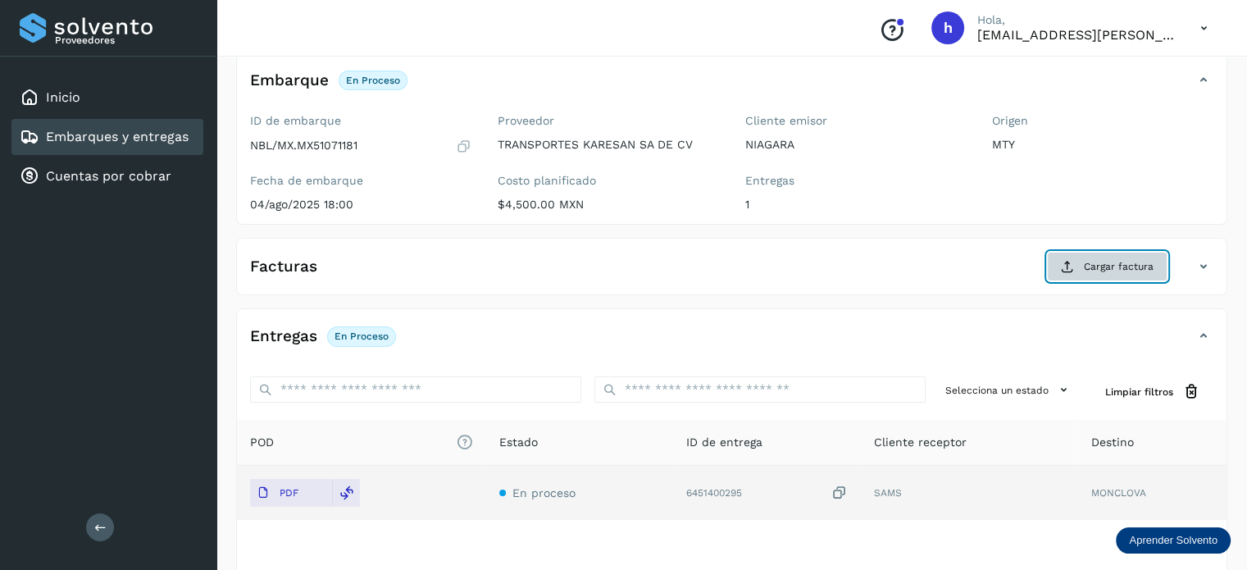
click at [1083, 268] on button "Cargar factura" at bounding box center [1107, 267] width 121 height 30
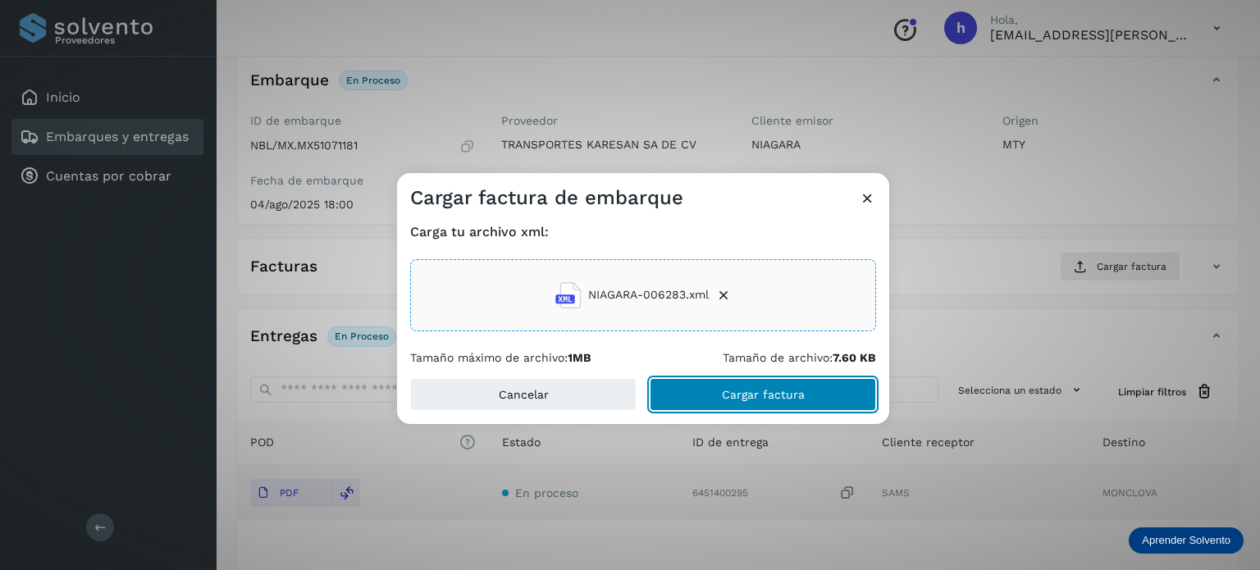
click at [808, 385] on button "Cargar factura" at bounding box center [762, 394] width 226 height 33
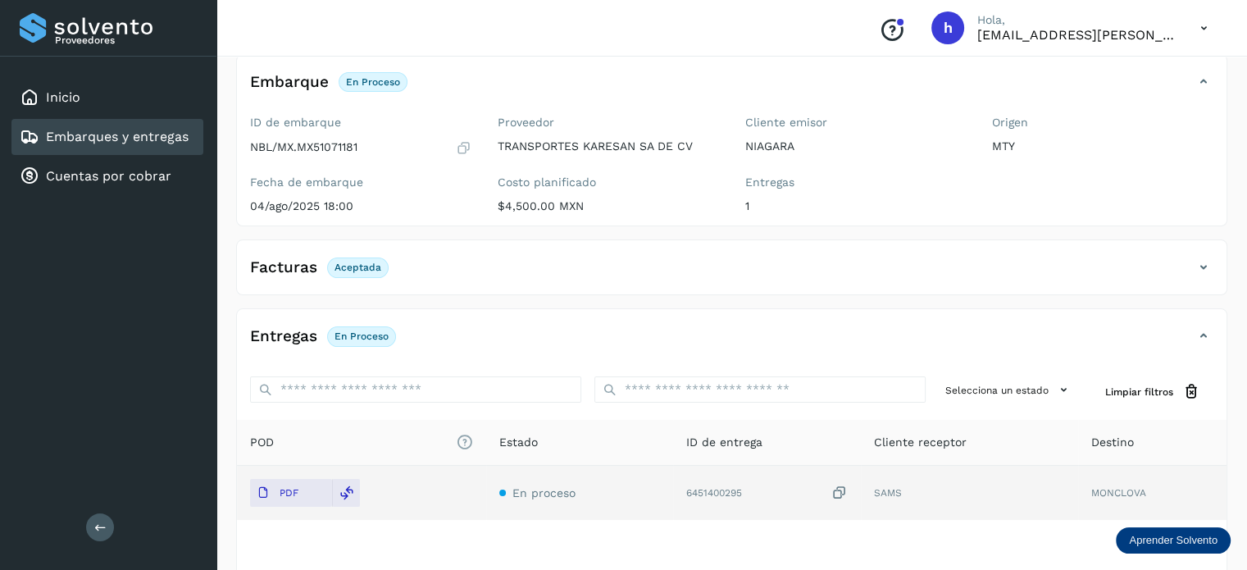
scroll to position [0, 0]
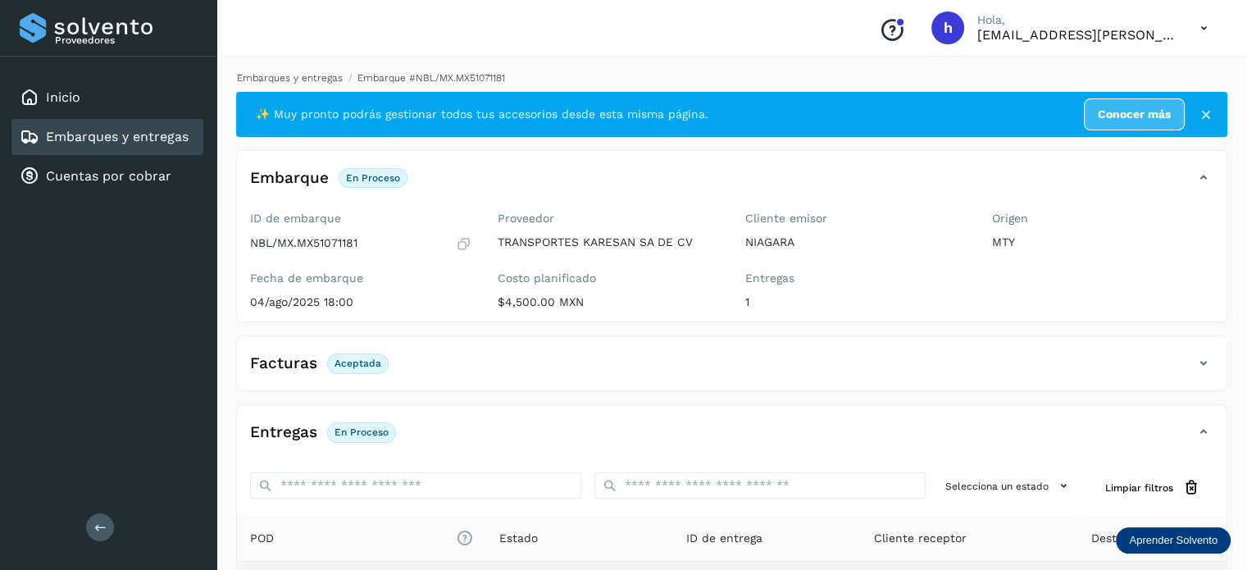
click at [295, 84] on link "Embarques y entregas" at bounding box center [290, 77] width 106 height 11
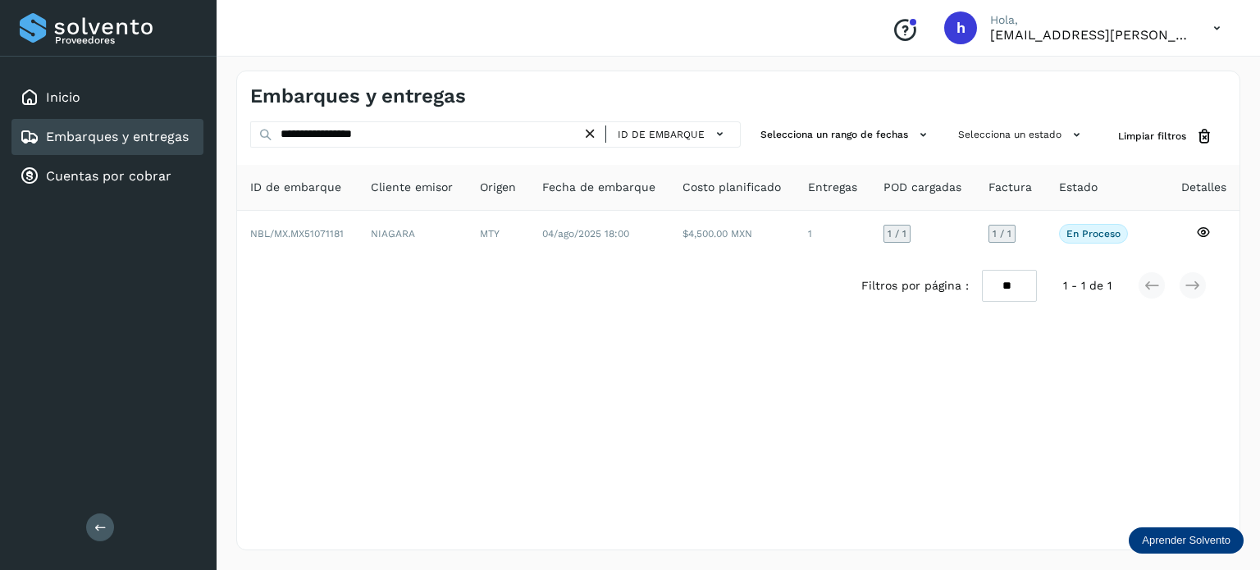
click at [597, 135] on icon at bounding box center [589, 133] width 17 height 17
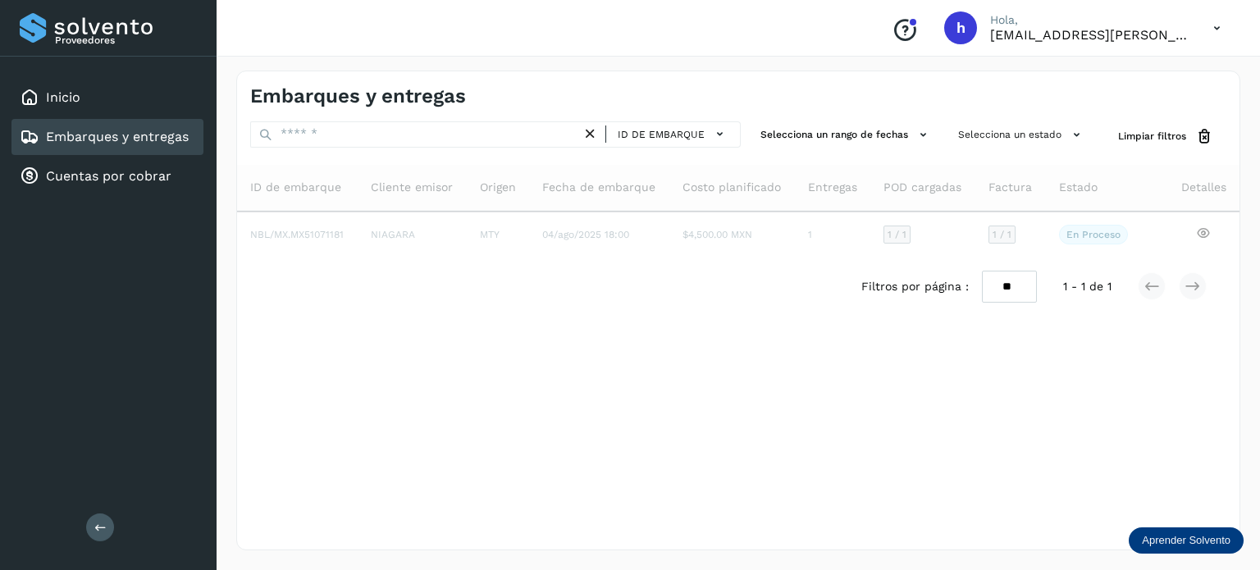
click at [823, 88] on div "Embarques y entregas" at bounding box center [738, 89] width 1002 height 37
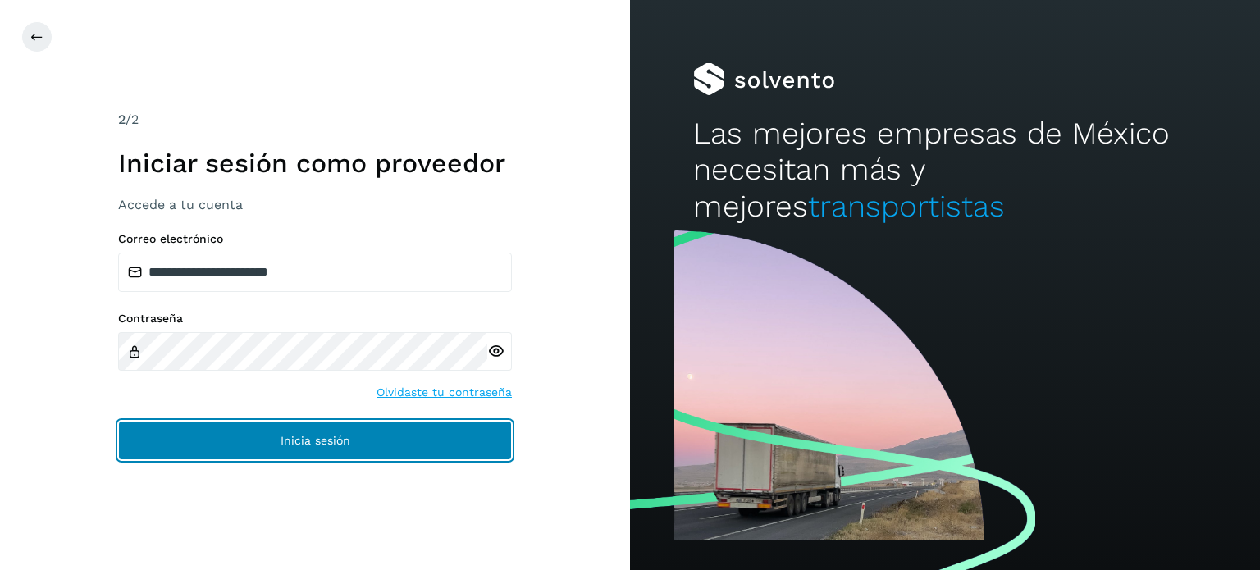
click at [289, 447] on button "Inicia sesión" at bounding box center [315, 440] width 394 height 39
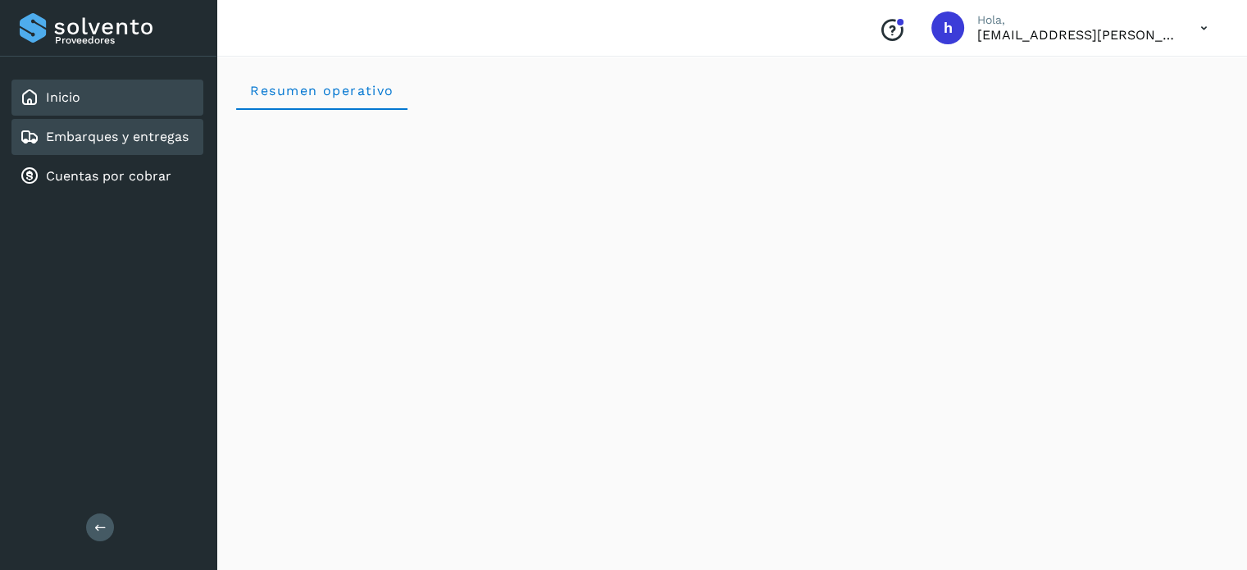
click at [82, 134] on link "Embarques y entregas" at bounding box center [117, 137] width 143 height 16
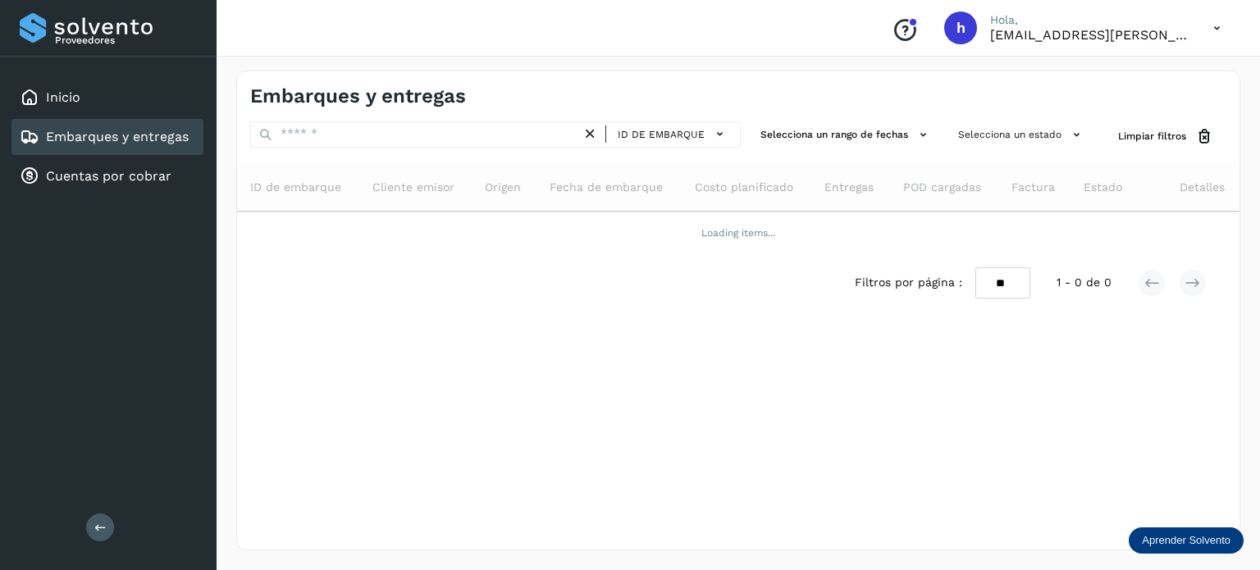
click at [525, 71] on div "Embarques y entregas" at bounding box center [738, 89] width 1002 height 37
click at [449, 91] on h4 "Embarques y entregas" at bounding box center [358, 96] width 216 height 24
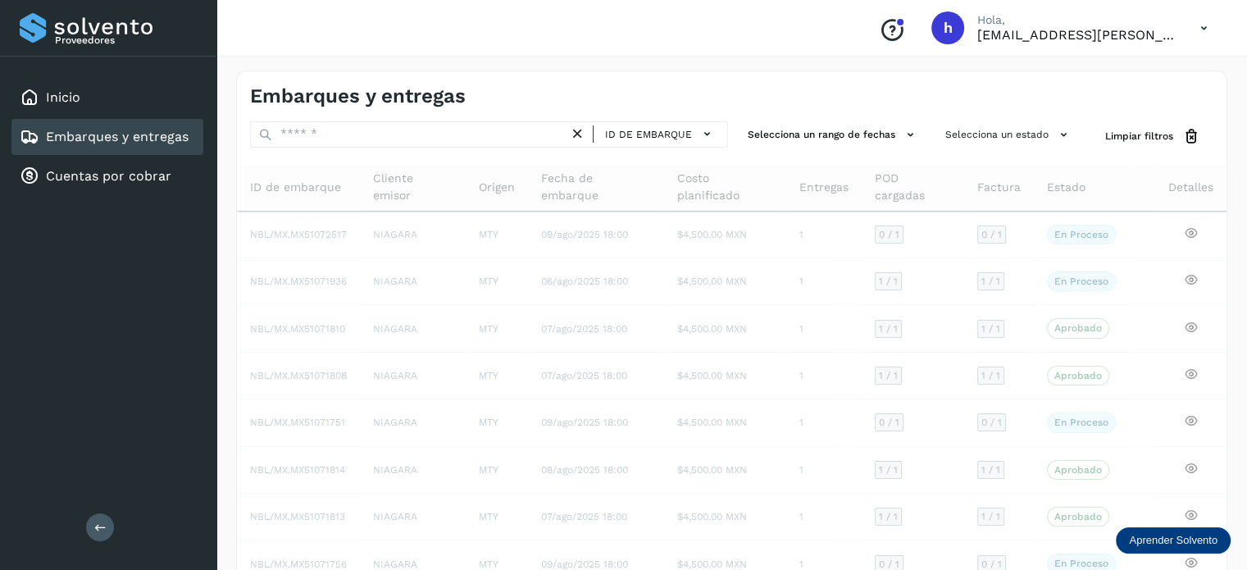
click at [630, 93] on div "Embarques y entregas" at bounding box center [491, 96] width 482 height 24
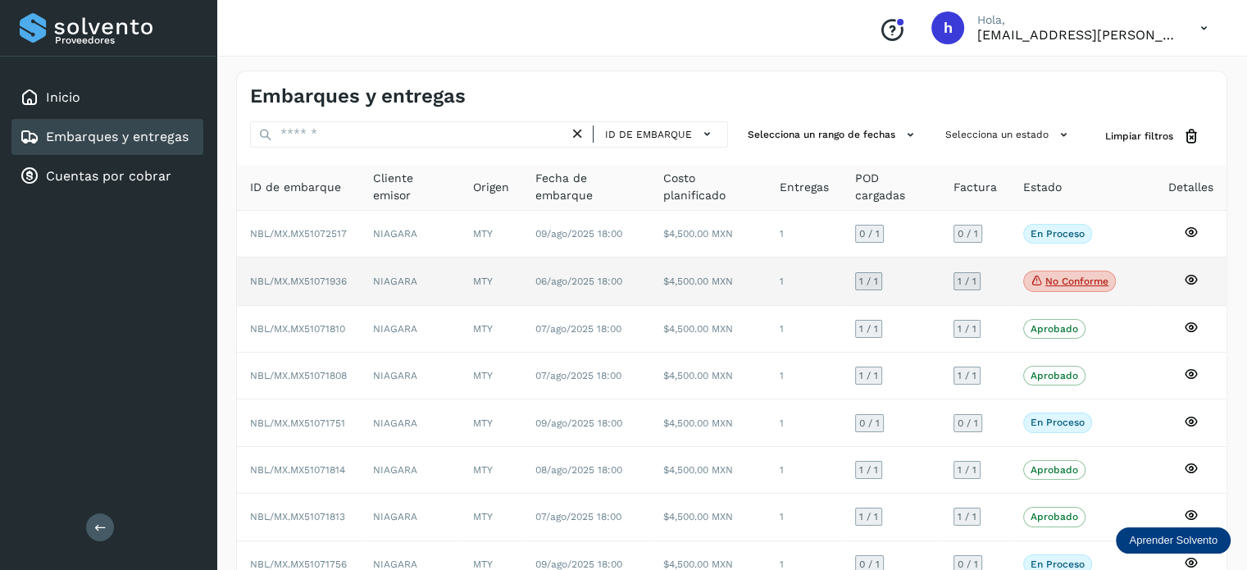
click at [1069, 279] on p "No conforme" at bounding box center [1077, 281] width 63 height 11
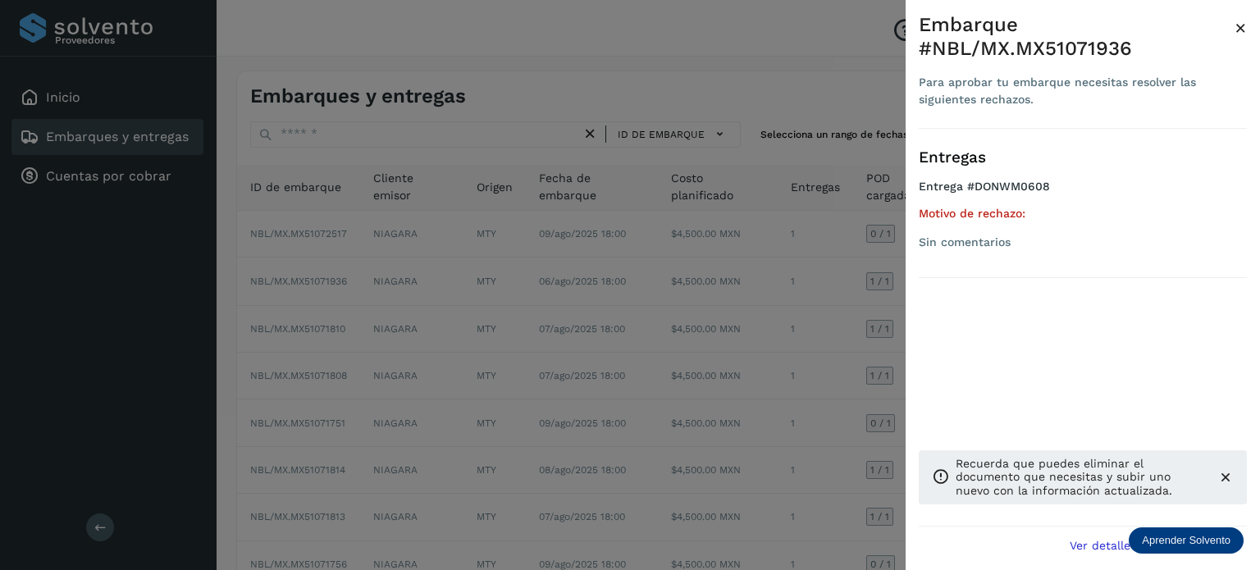
click at [995, 234] on div "Sin comentarios" at bounding box center [1082, 242] width 328 height 17
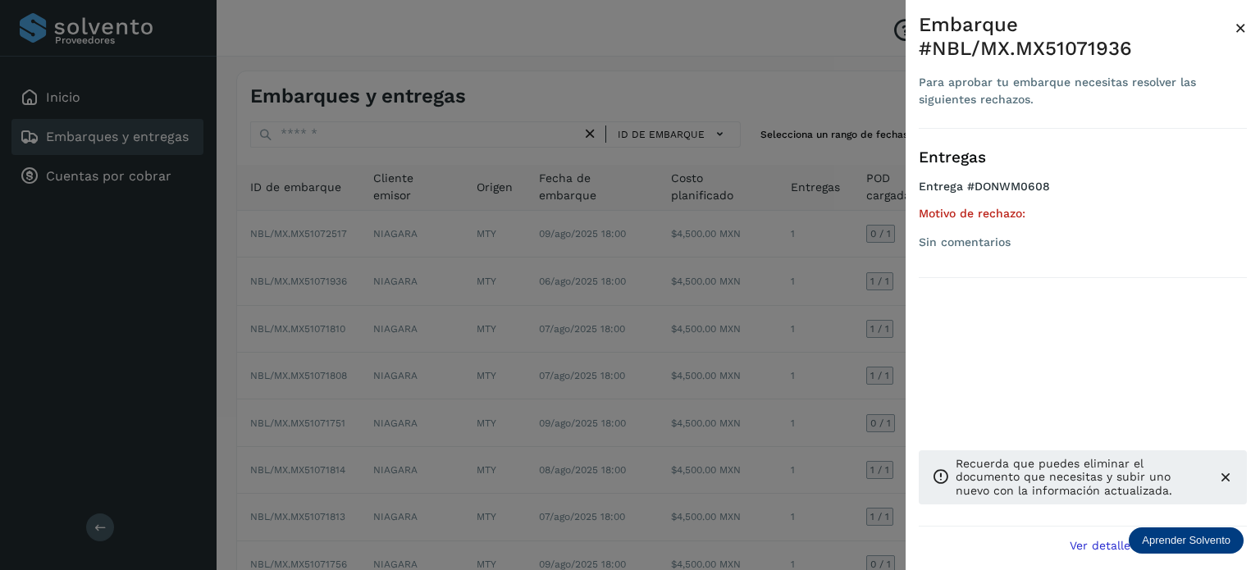
click at [1238, 28] on span "×" at bounding box center [1240, 27] width 12 height 23
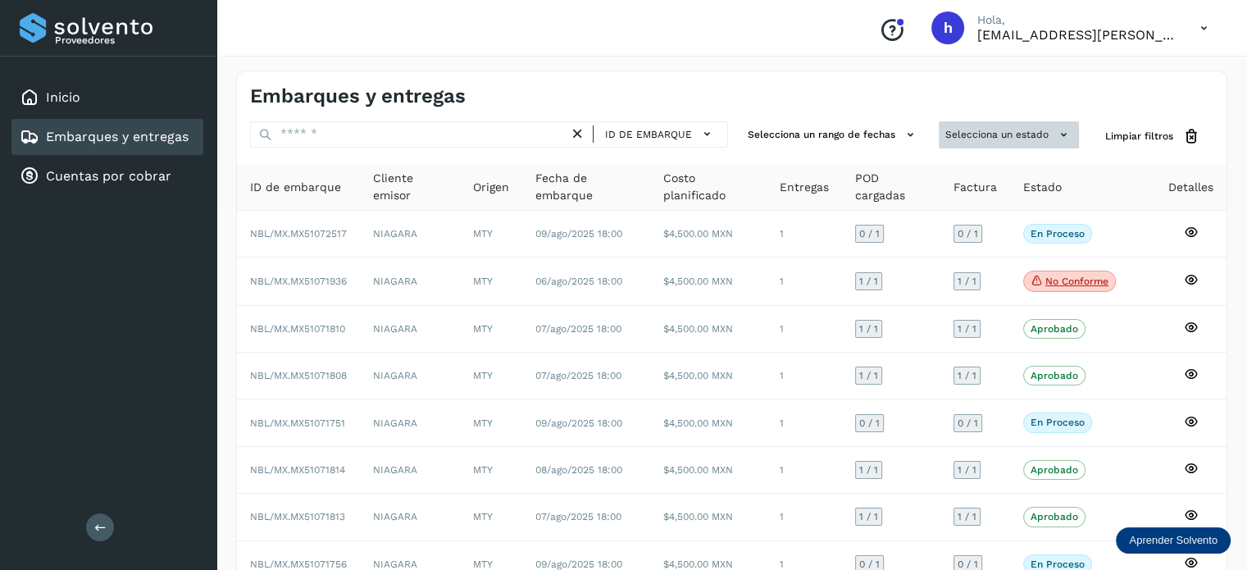
click at [968, 130] on button "Selecciona un estado" at bounding box center [1009, 134] width 140 height 27
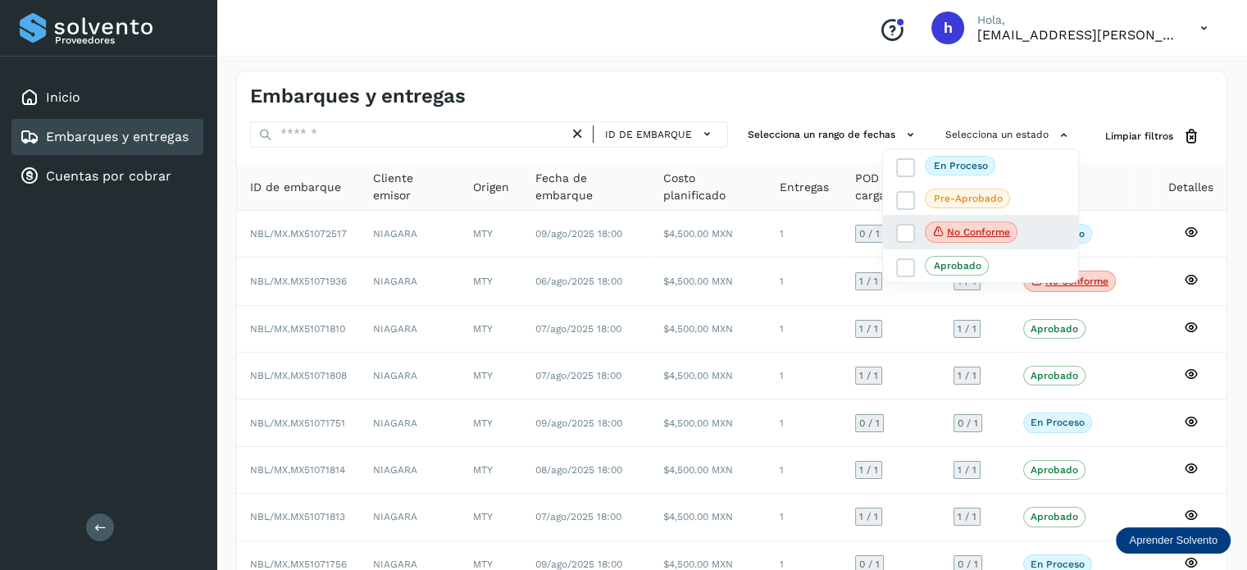
click at [895, 230] on div "No conforme" at bounding box center [980, 232] width 195 height 34
click at [911, 230] on icon at bounding box center [906, 234] width 16 height 16
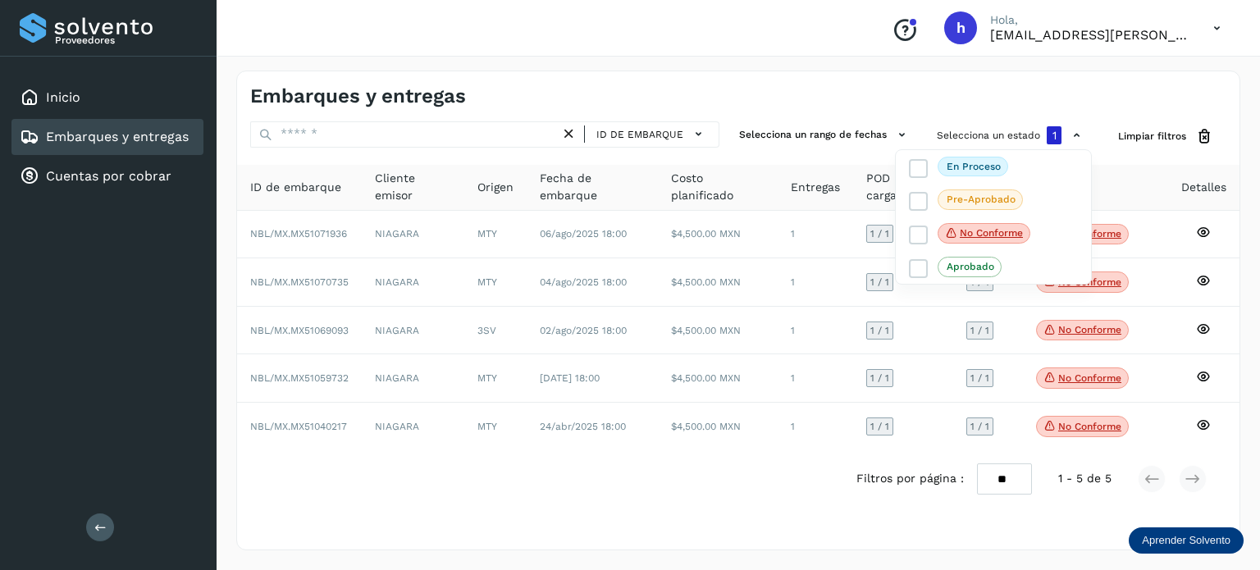
click at [823, 90] on div at bounding box center [630, 285] width 1260 height 570
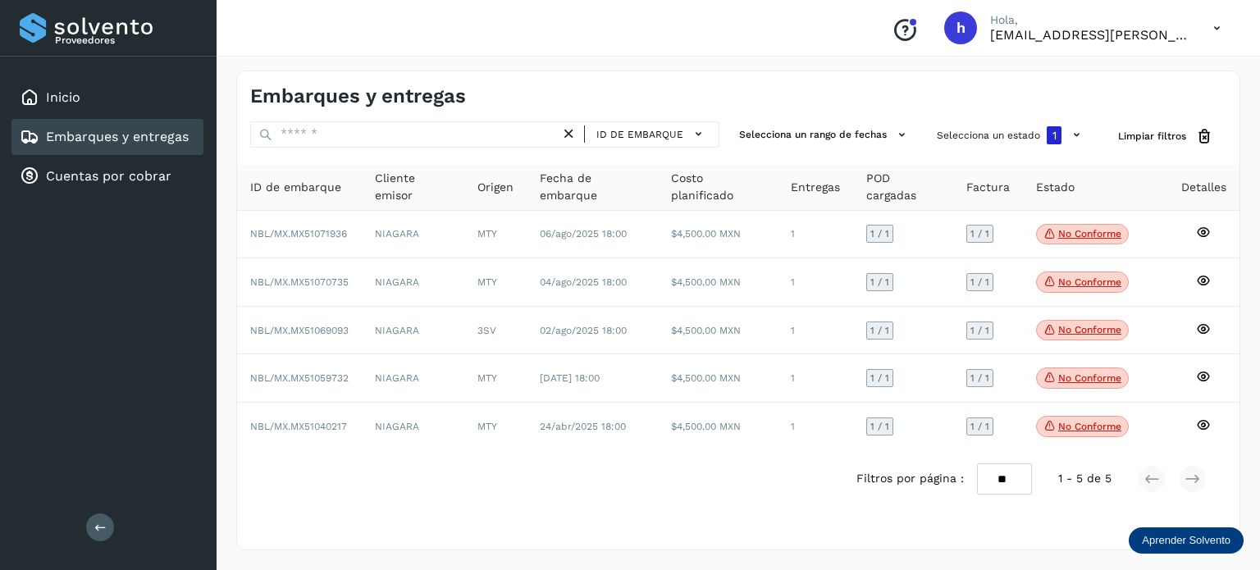
click at [105, 521] on icon at bounding box center [100, 527] width 12 height 12
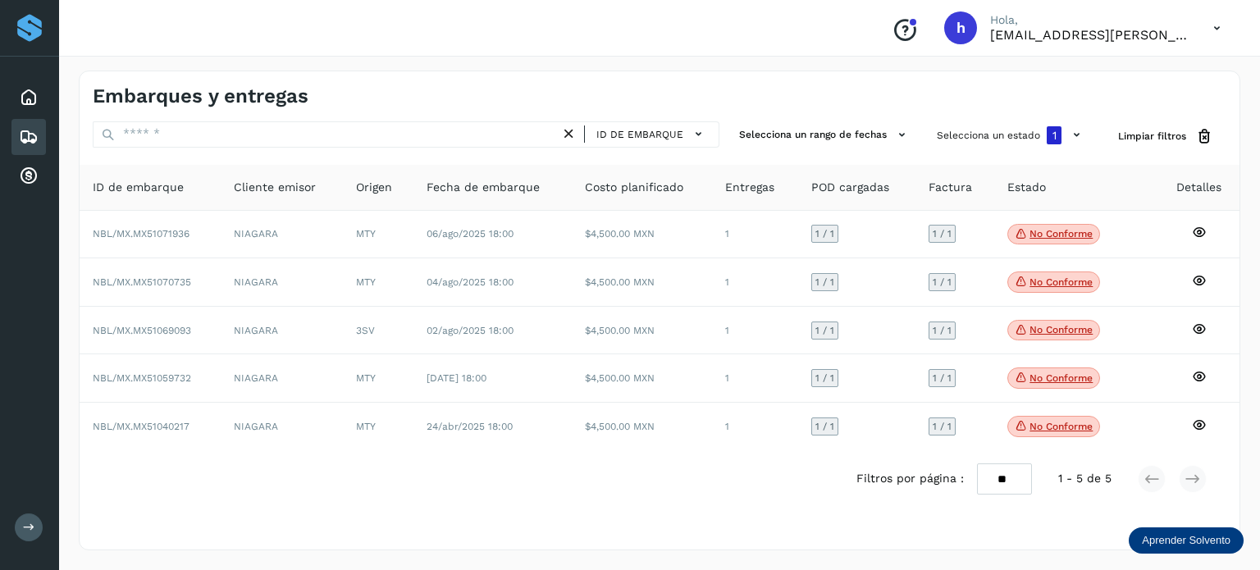
click at [28, 526] on icon at bounding box center [29, 527] width 12 height 12
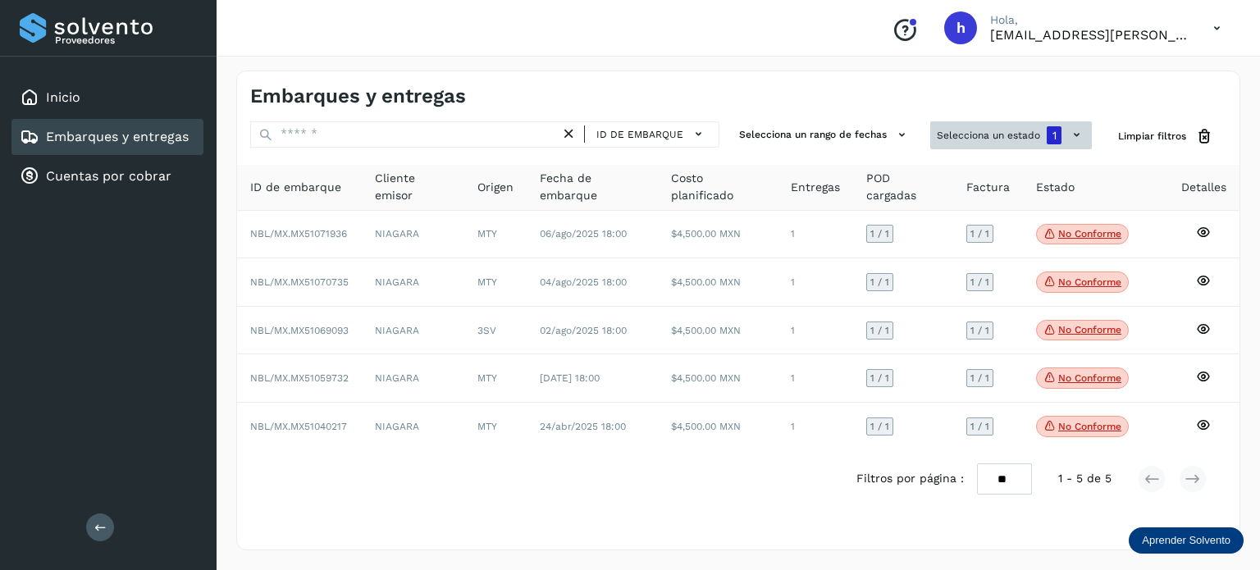
click at [984, 126] on button "Selecciona un estado 1" at bounding box center [1011, 135] width 162 height 28
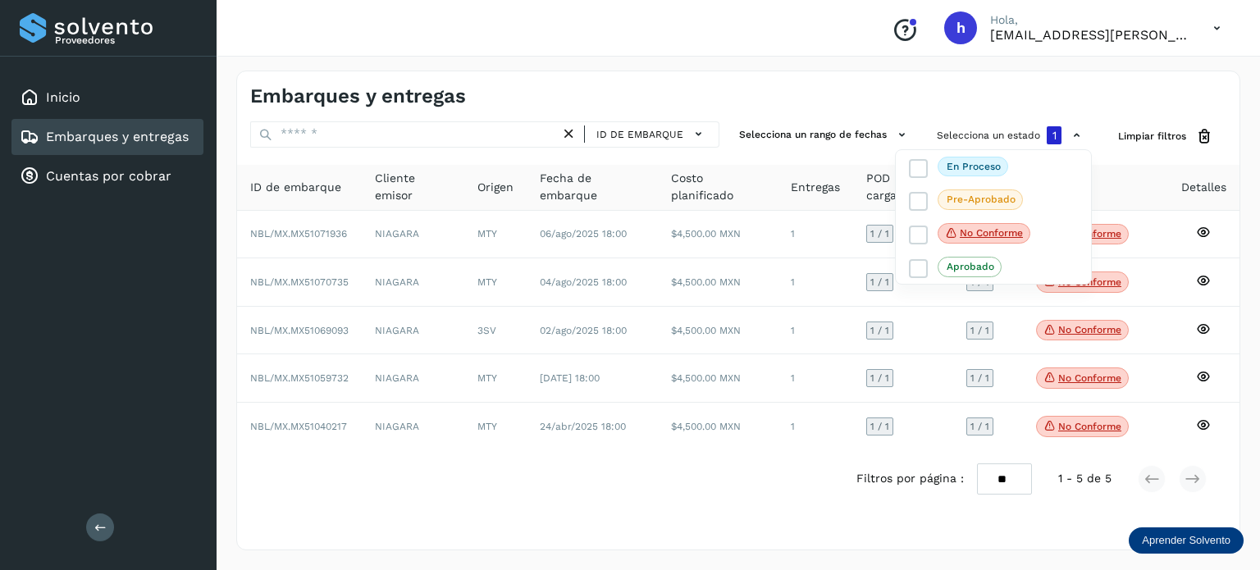
click at [1160, 142] on div at bounding box center [630, 285] width 1260 height 570
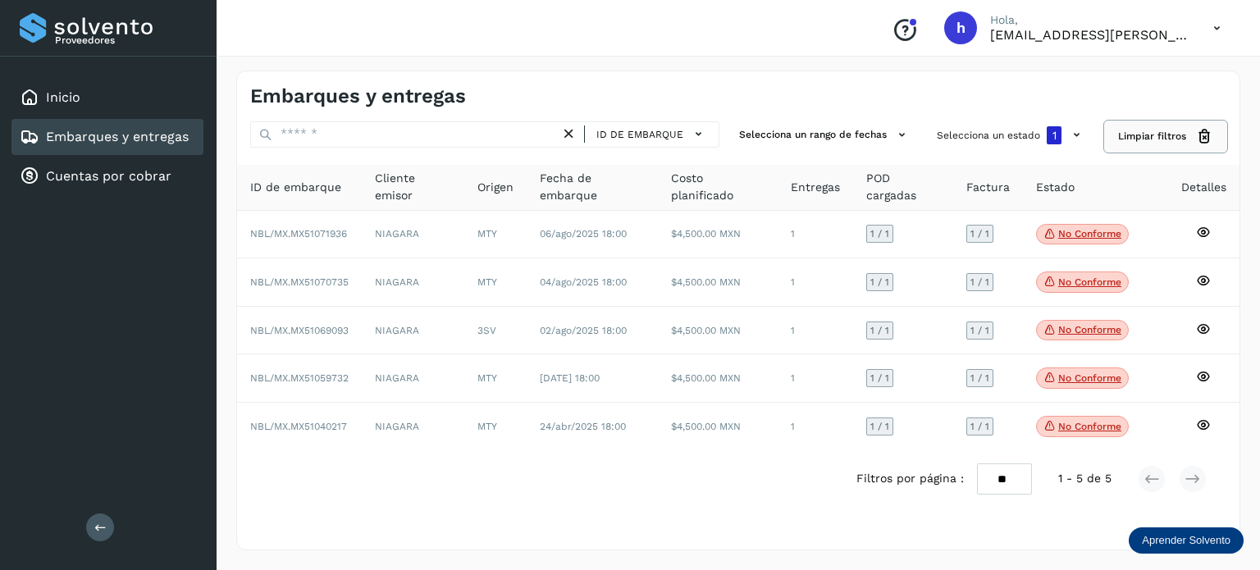
click at [1187, 138] on button "Limpiar filtros" at bounding box center [1165, 136] width 121 height 30
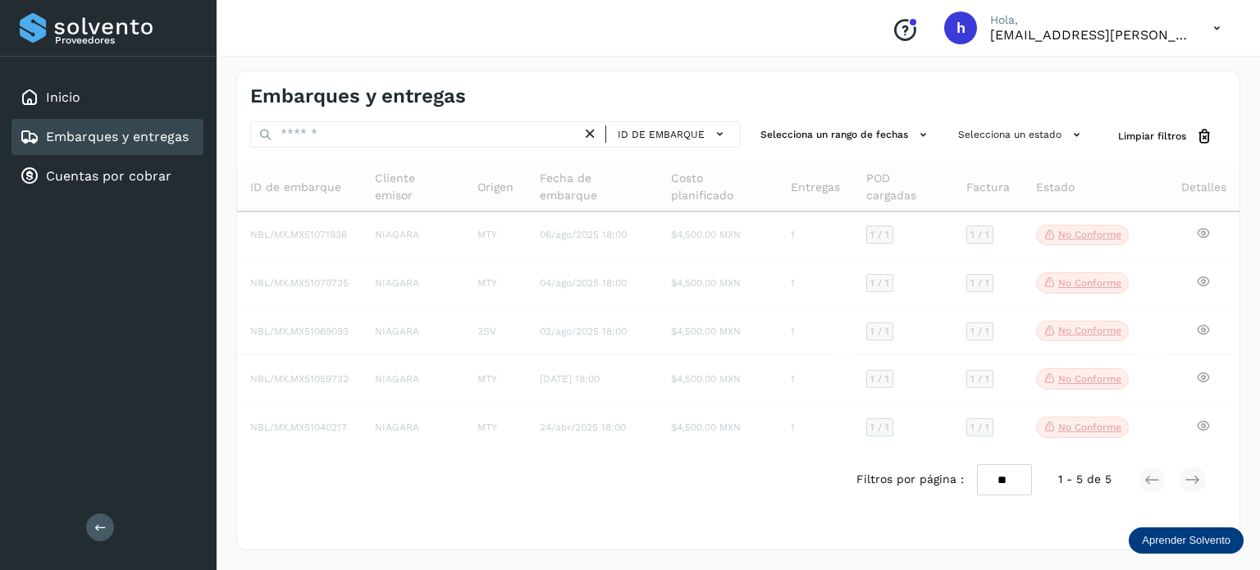
click at [1215, 25] on icon at bounding box center [1217, 28] width 34 height 34
click at [886, 101] on div at bounding box center [630, 285] width 1260 height 570
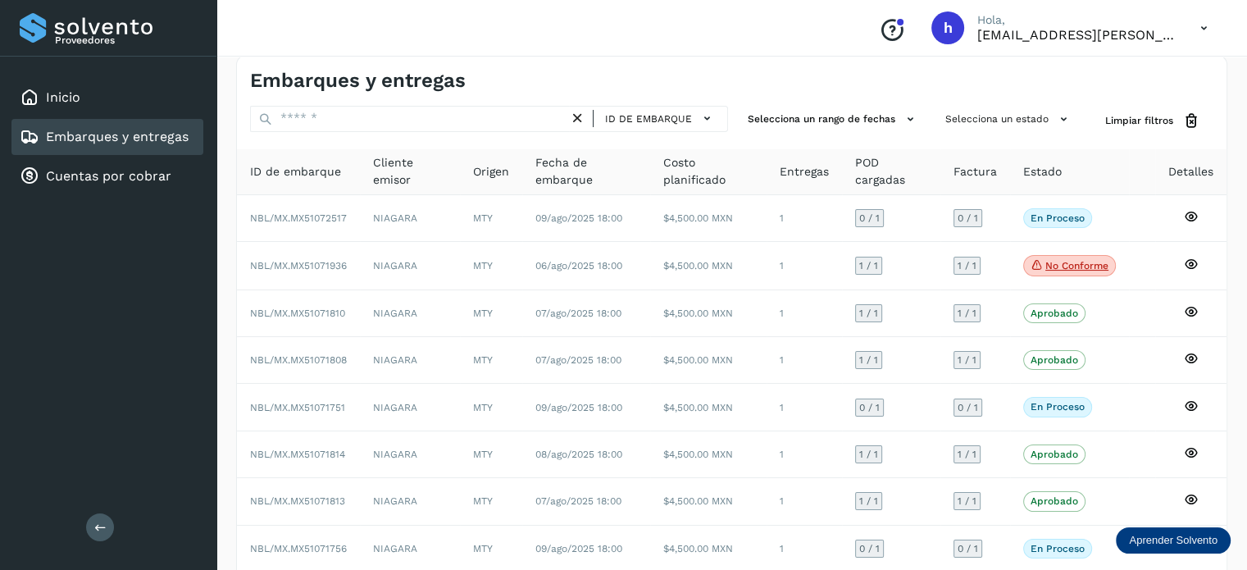
scroll to position [13, 0]
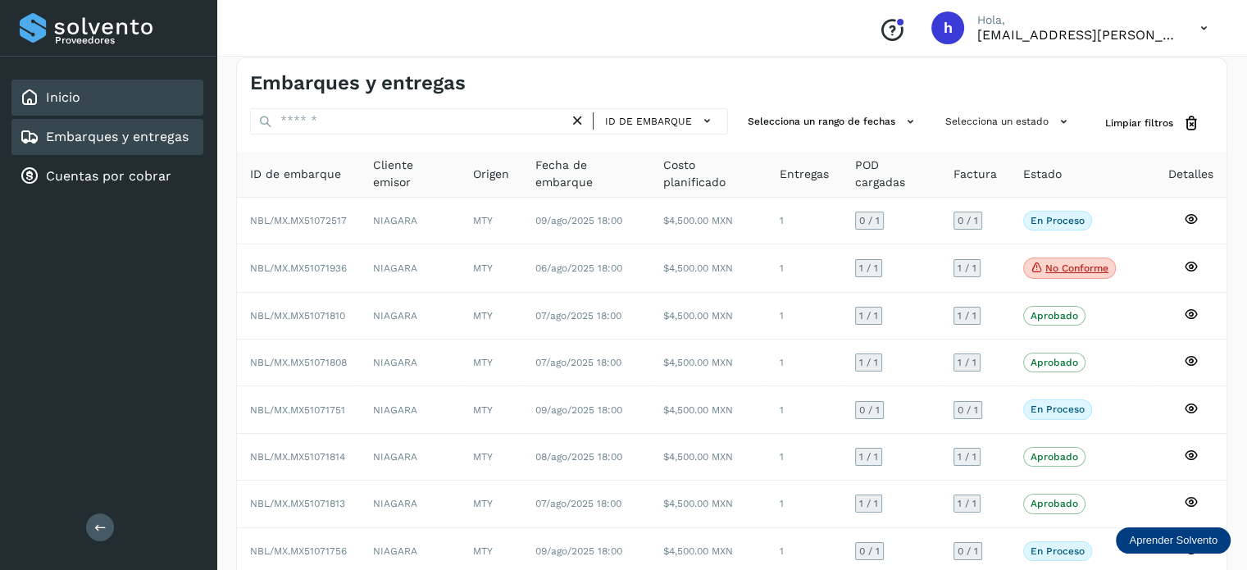
click at [144, 88] on div "Inicio" at bounding box center [107, 98] width 192 height 36
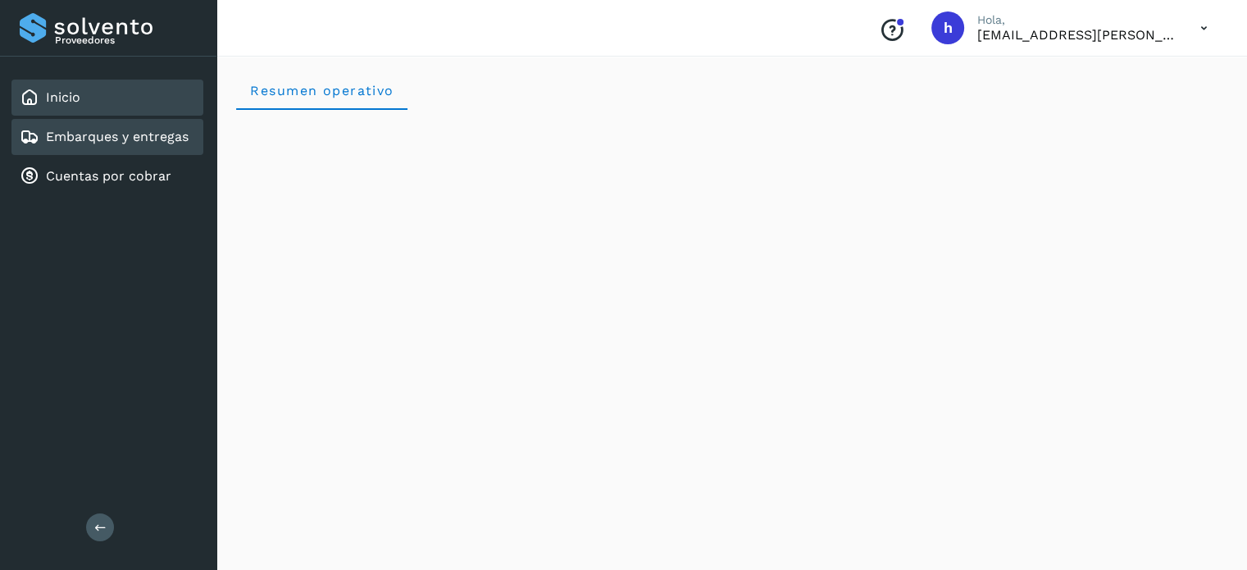
click at [128, 140] on link "Embarques y entregas" at bounding box center [117, 137] width 143 height 16
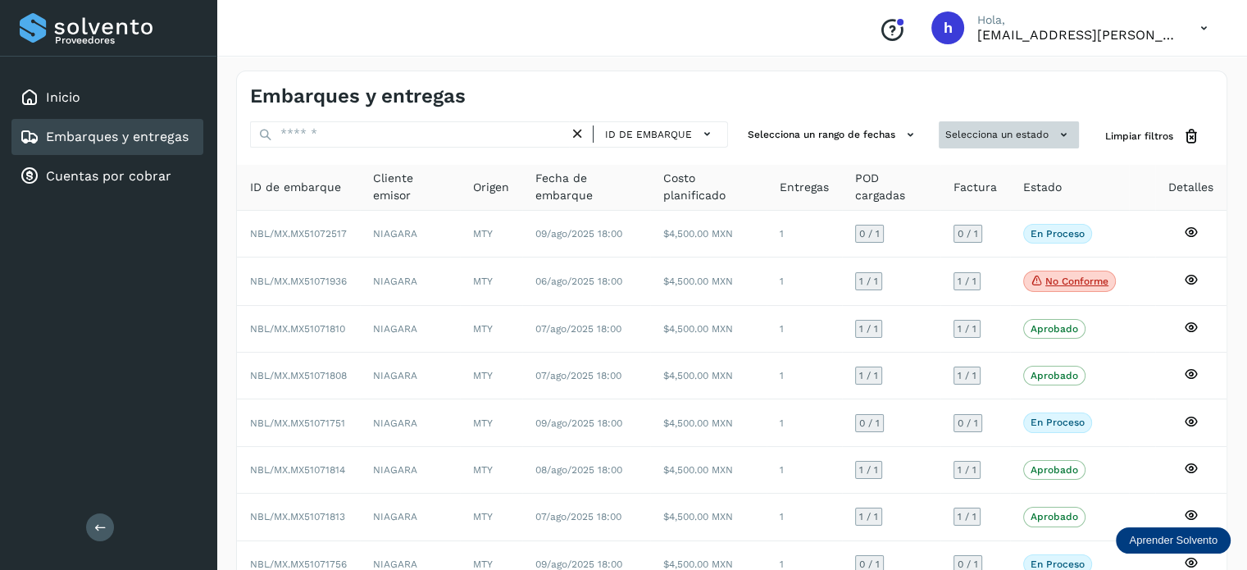
click at [1021, 137] on button "Selecciona un estado" at bounding box center [1009, 134] width 140 height 27
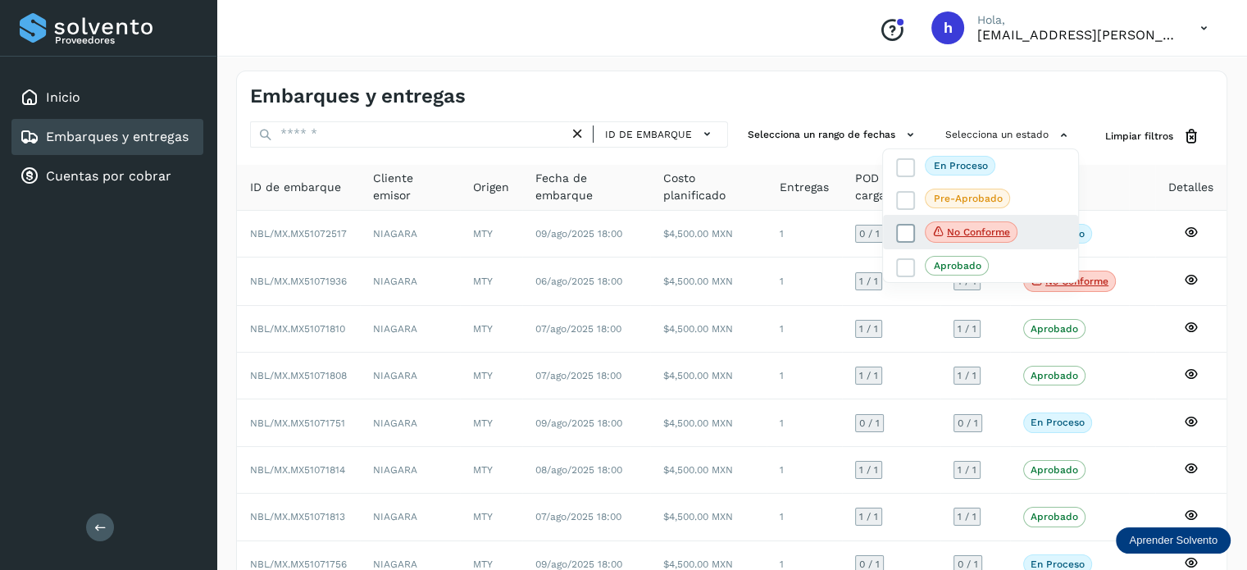
click at [902, 228] on icon at bounding box center [906, 234] width 16 height 16
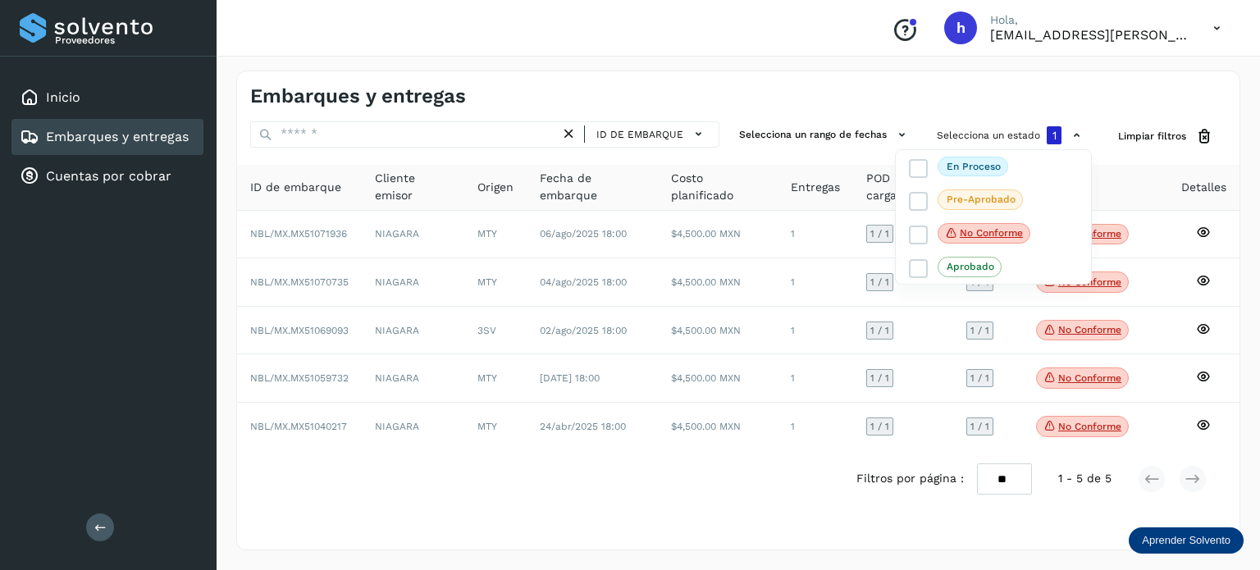
click at [907, 109] on div at bounding box center [630, 285] width 1260 height 570
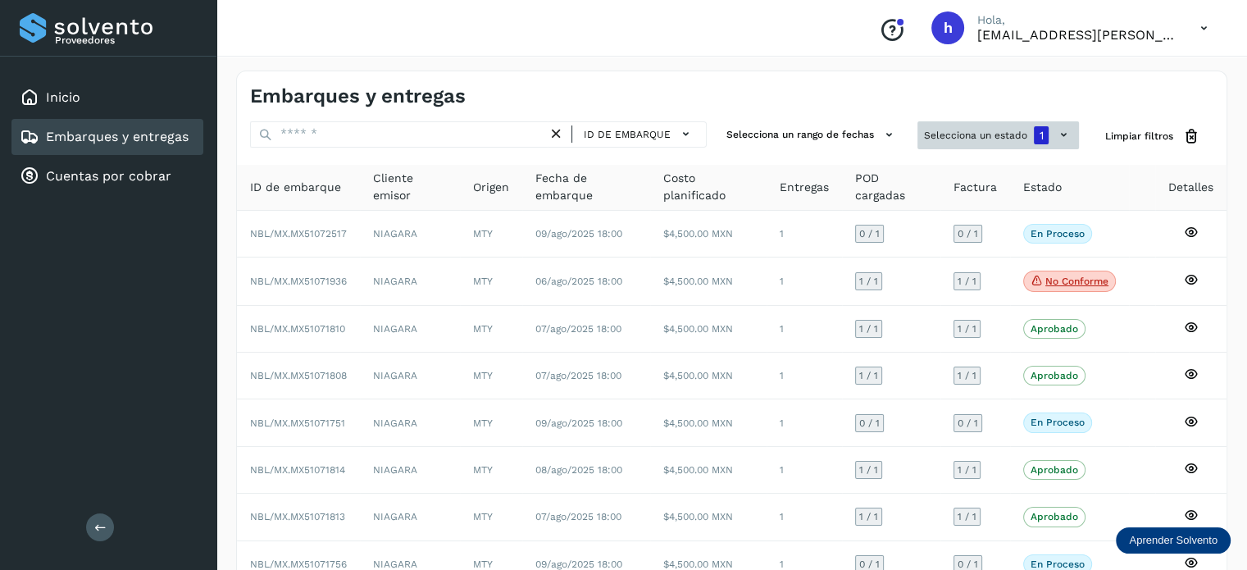
click at [984, 127] on button "Selecciona un estado 1" at bounding box center [999, 135] width 162 height 28
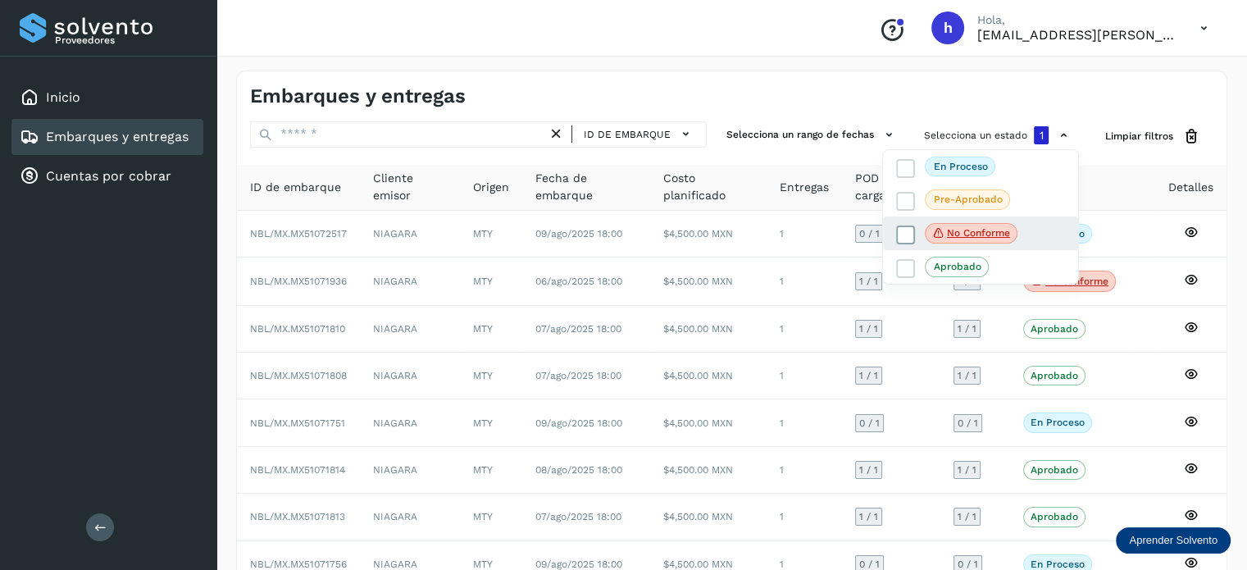
click at [906, 239] on icon at bounding box center [906, 234] width 16 height 16
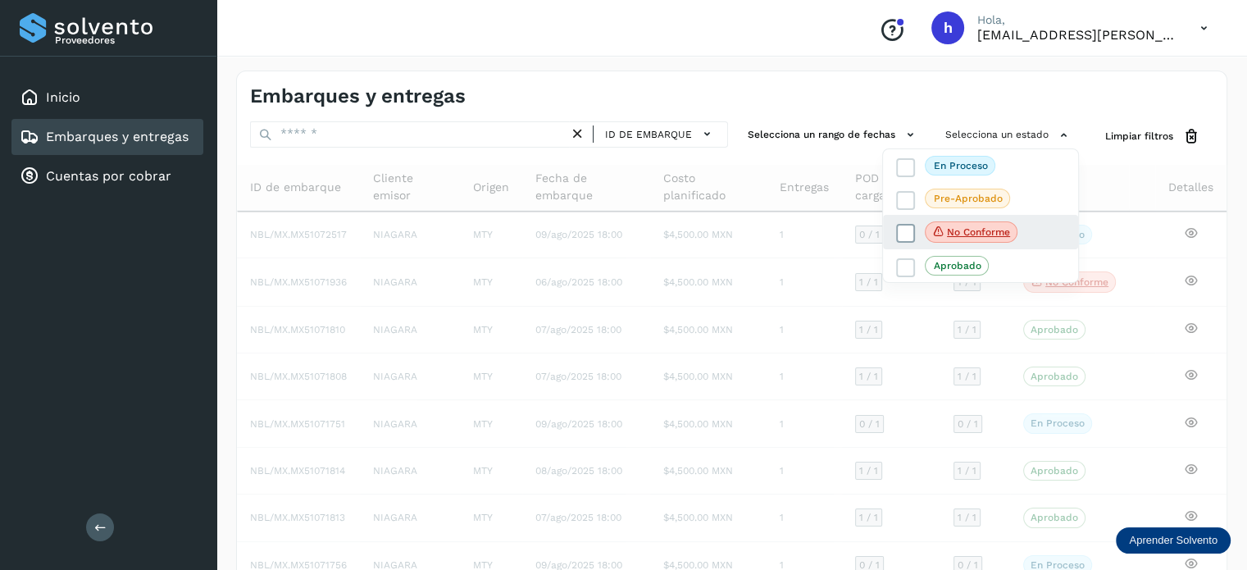
click at [901, 222] on label "No conforme" at bounding box center [956, 231] width 121 height 21
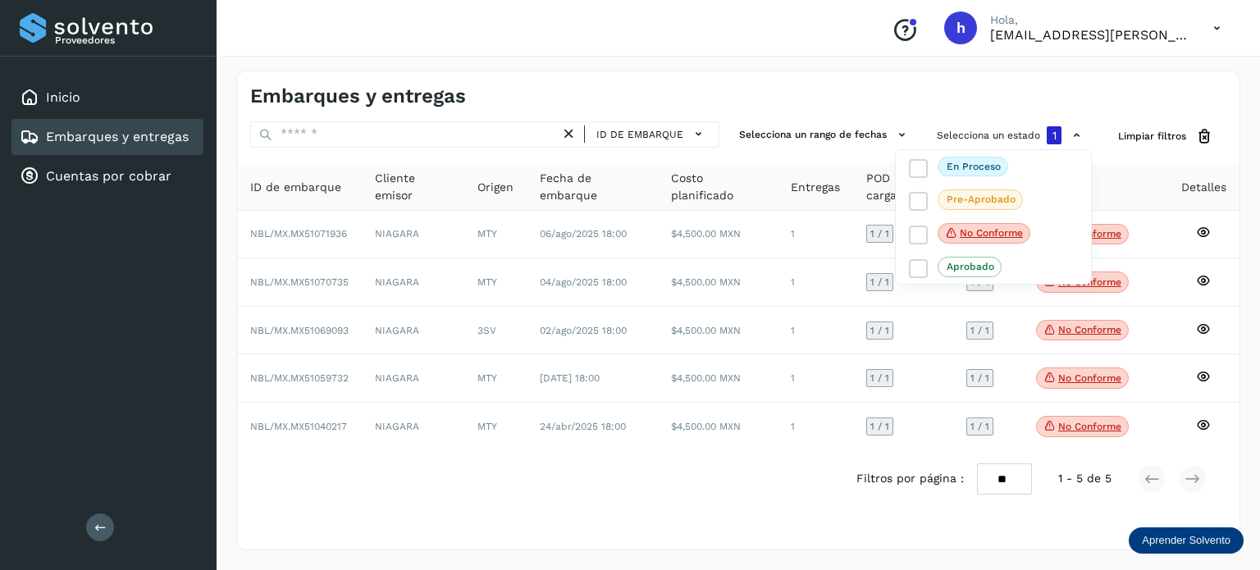
click at [858, 88] on div at bounding box center [630, 285] width 1260 height 570
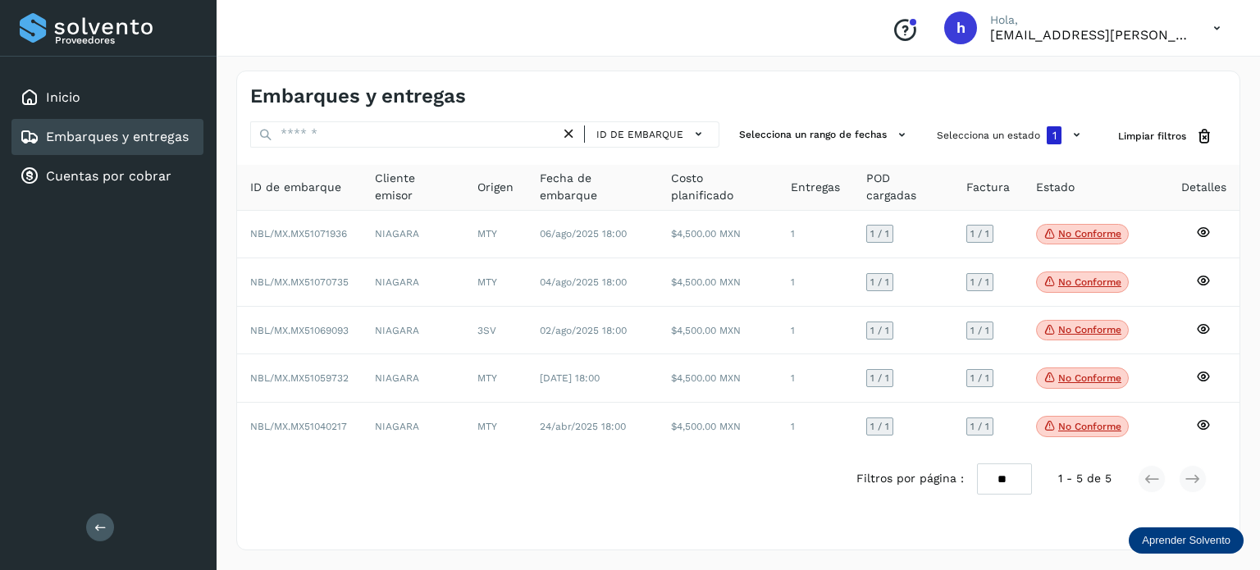
click at [727, 100] on div "Embarques y entregas" at bounding box center [494, 96] width 488 height 24
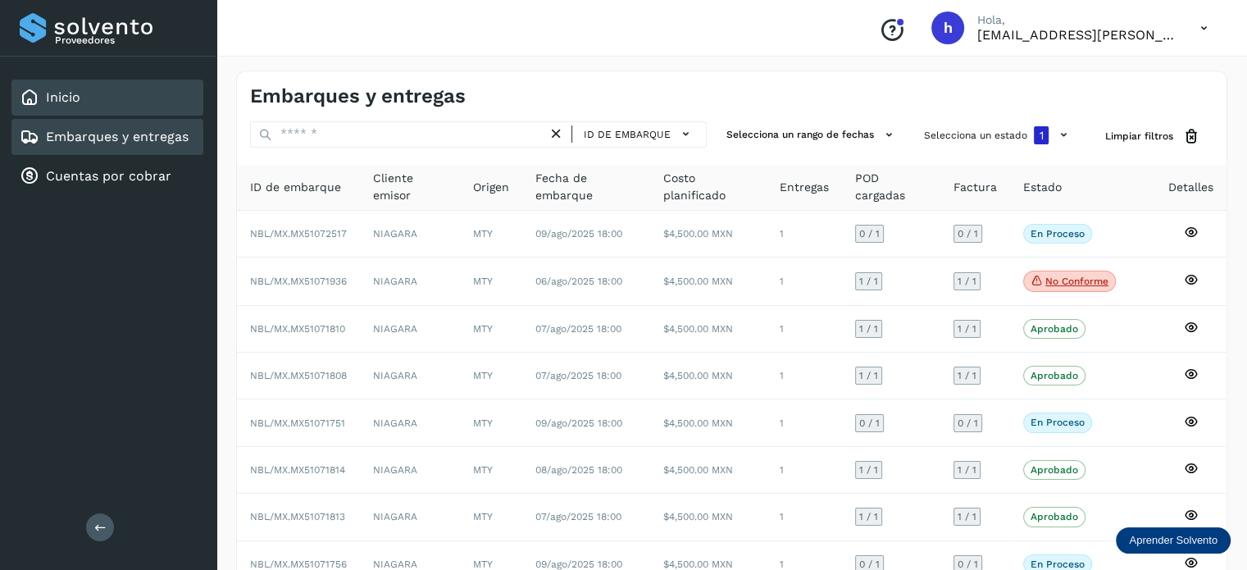
click at [144, 106] on div "Inicio" at bounding box center [107, 98] width 192 height 36
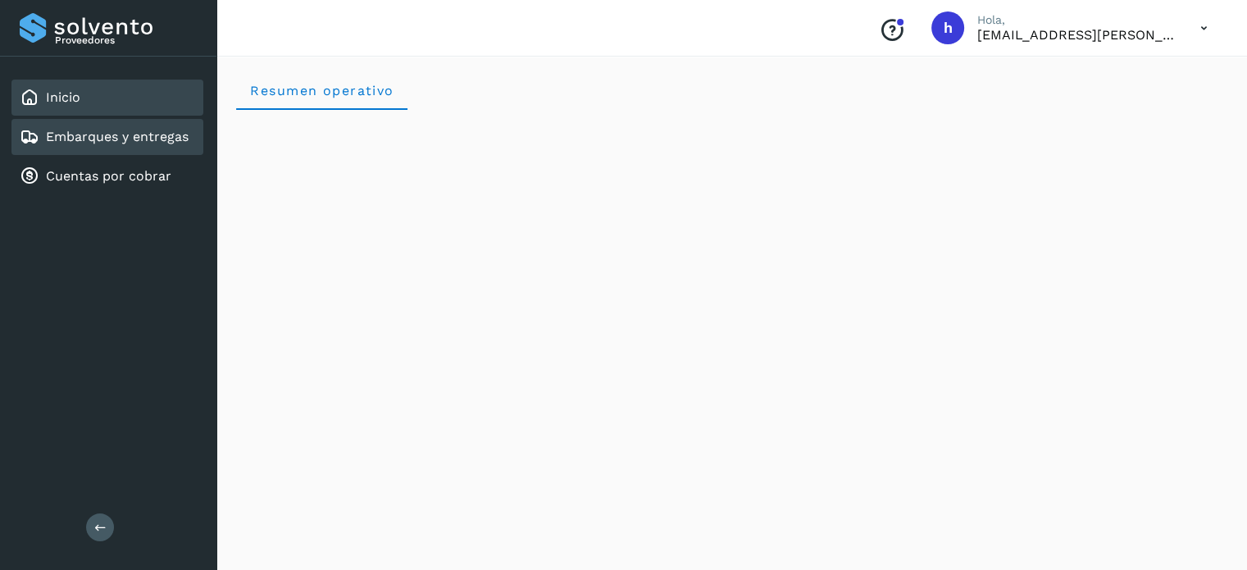
click at [128, 141] on link "Embarques y entregas" at bounding box center [117, 137] width 143 height 16
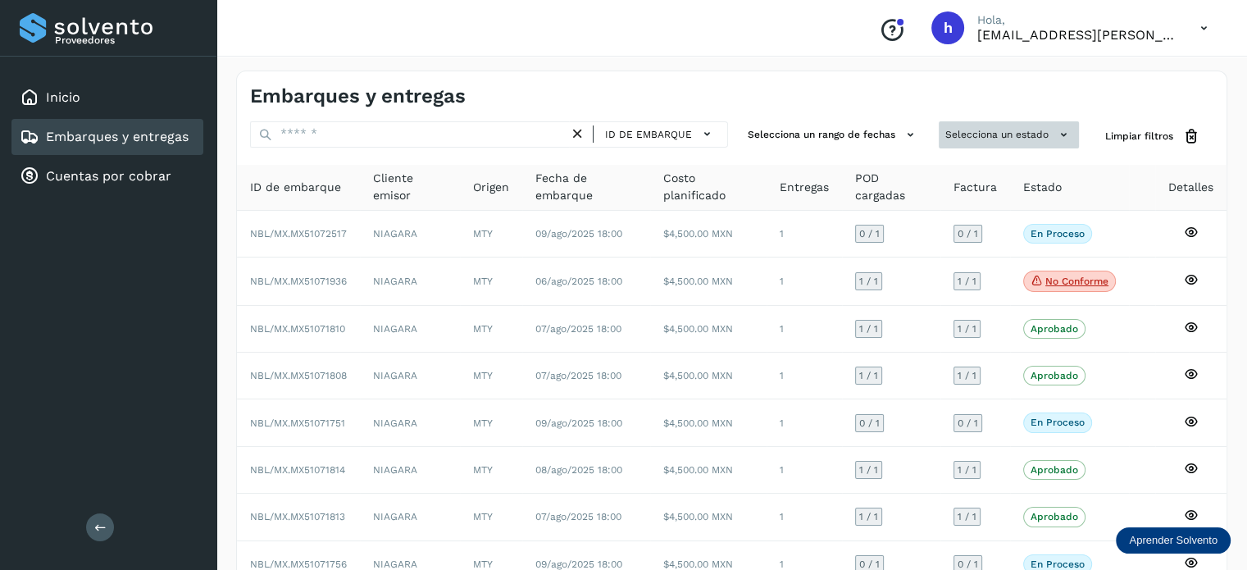
click at [1050, 130] on button "Selecciona un estado" at bounding box center [1009, 134] width 140 height 27
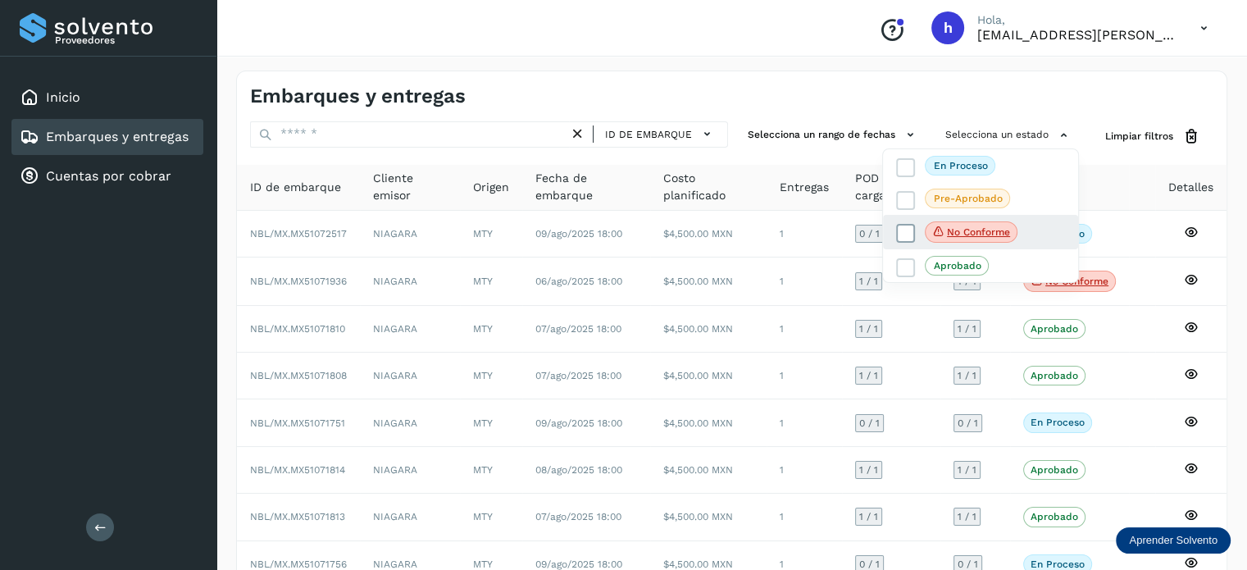
click at [905, 229] on icon at bounding box center [906, 234] width 16 height 16
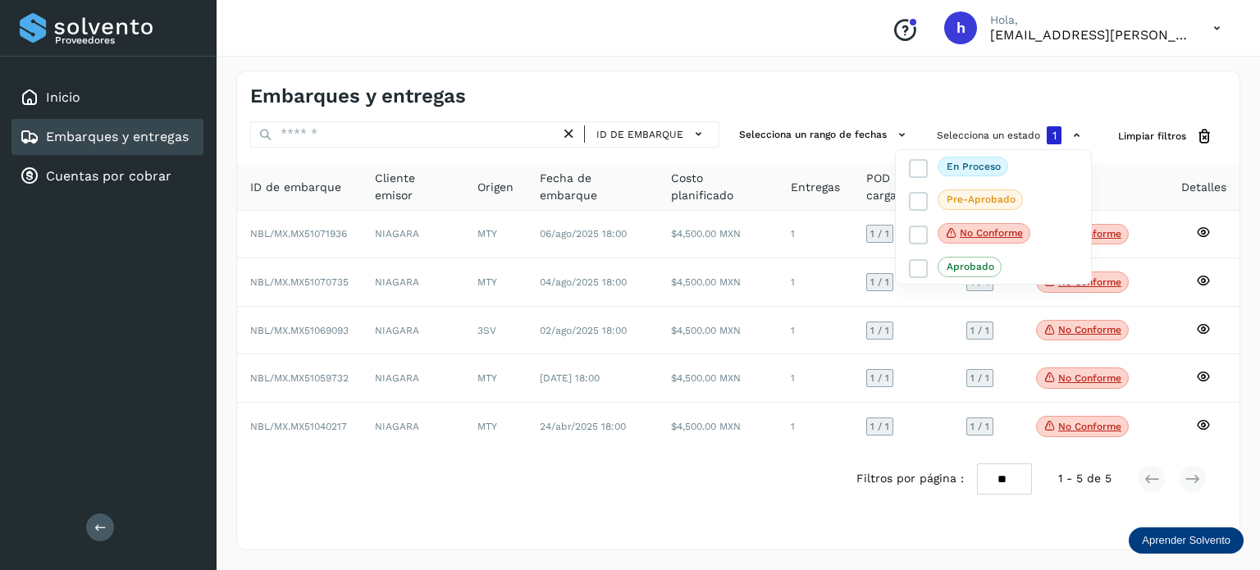
click at [1210, 196] on div at bounding box center [630, 285] width 1260 height 570
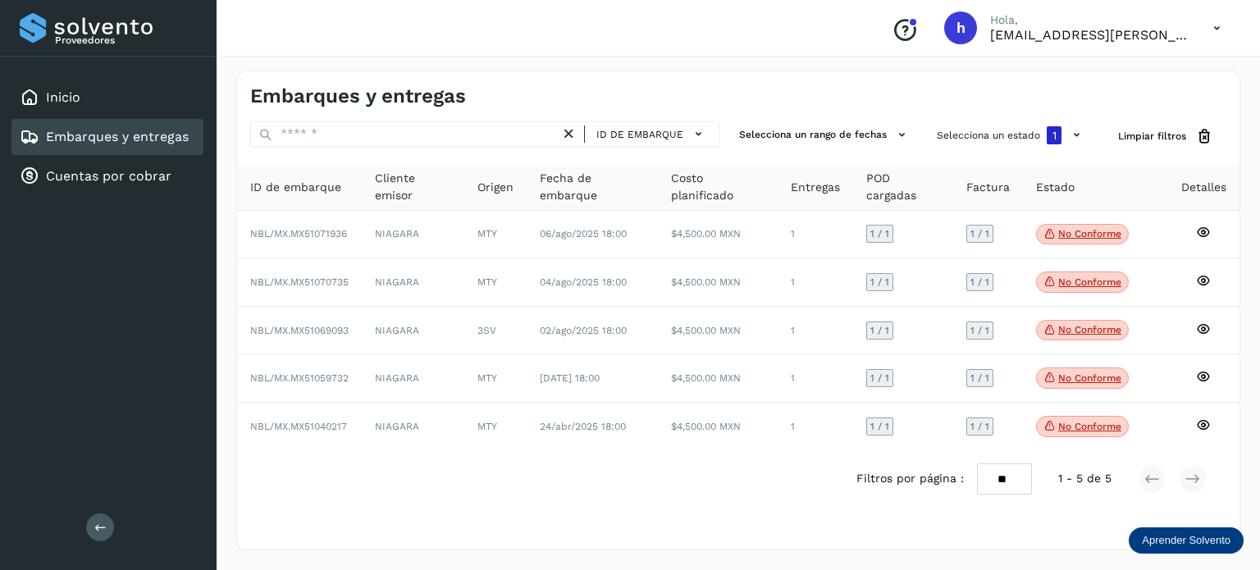
click at [1100, 74] on div "Embarques y entregas" at bounding box center [738, 89] width 1002 height 37
click at [706, 132] on icon at bounding box center [698, 133] width 17 height 17
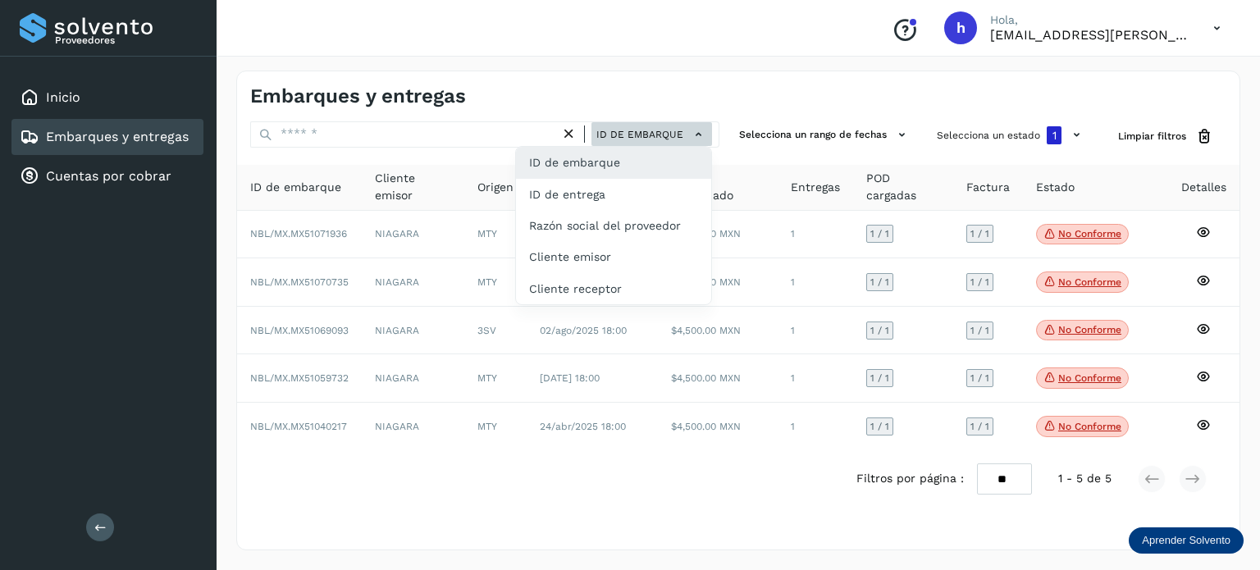
click at [706, 132] on div at bounding box center [630, 285] width 1260 height 570
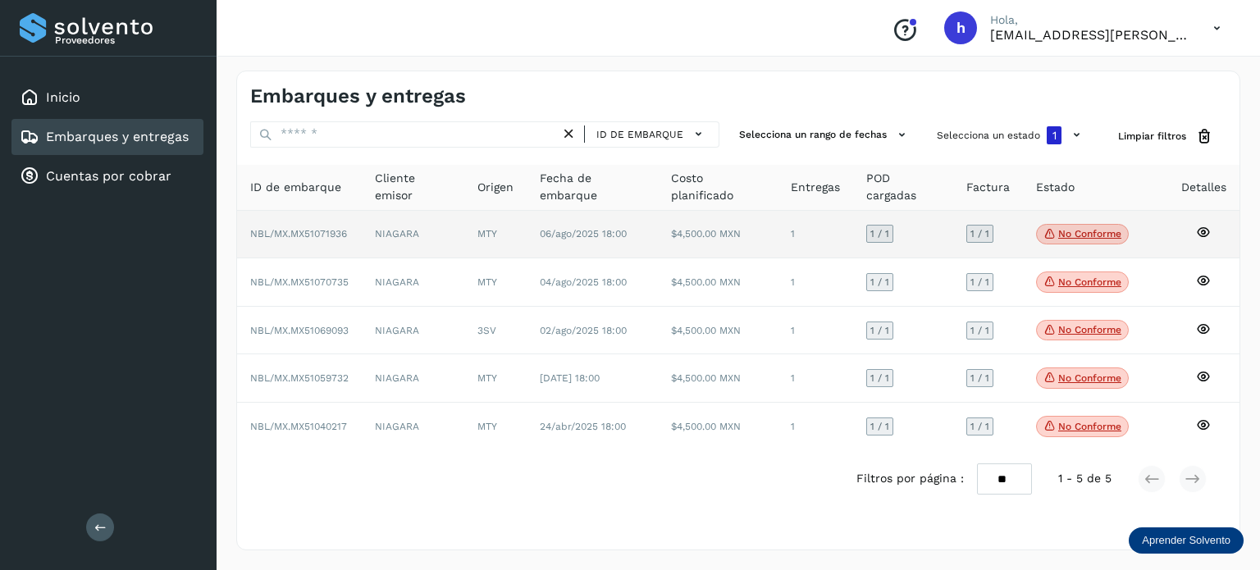
click at [1105, 226] on span "No conforme" at bounding box center [1082, 234] width 93 height 21
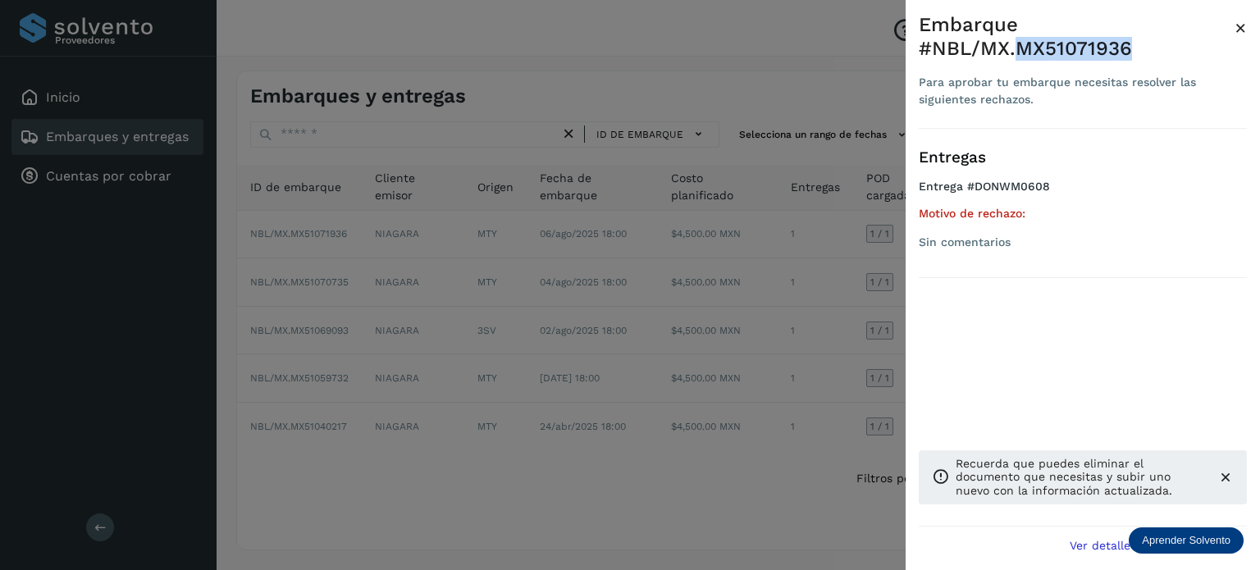
drag, startPoint x: 1122, startPoint y: 30, endPoint x: 1233, endPoint y: 29, distance: 110.7
click at [1233, 29] on div "Embarque #NBL/MX.MX51071936" at bounding box center [1076, 37] width 316 height 48
copy div "MX51071936"
click at [1240, 25] on span "×" at bounding box center [1240, 27] width 12 height 23
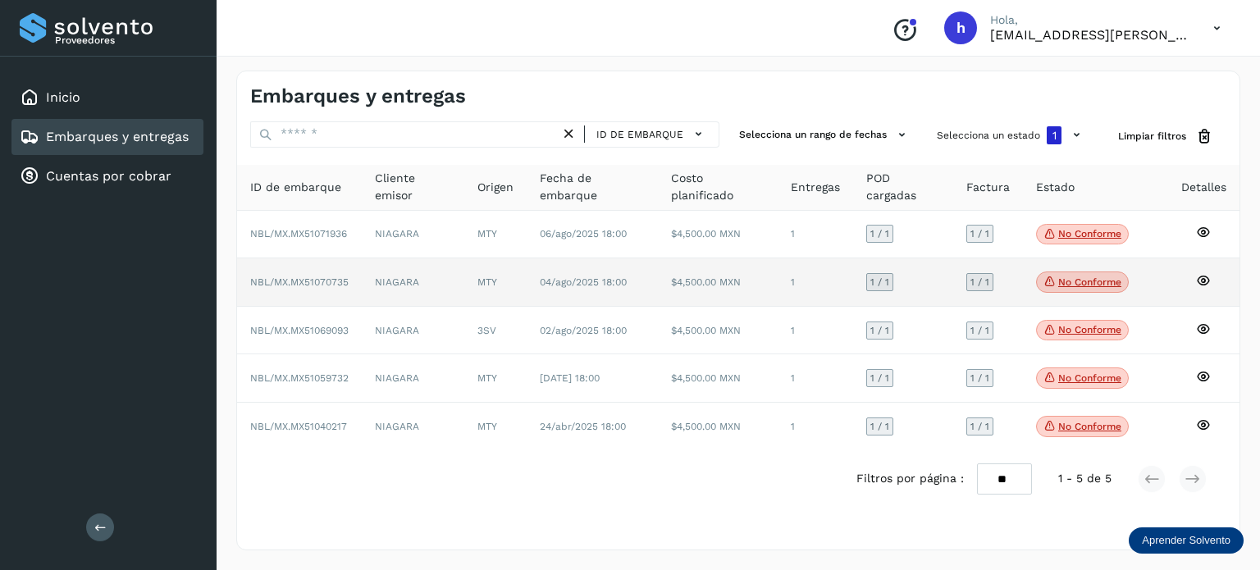
click at [1065, 284] on p "No conforme" at bounding box center [1089, 281] width 63 height 11
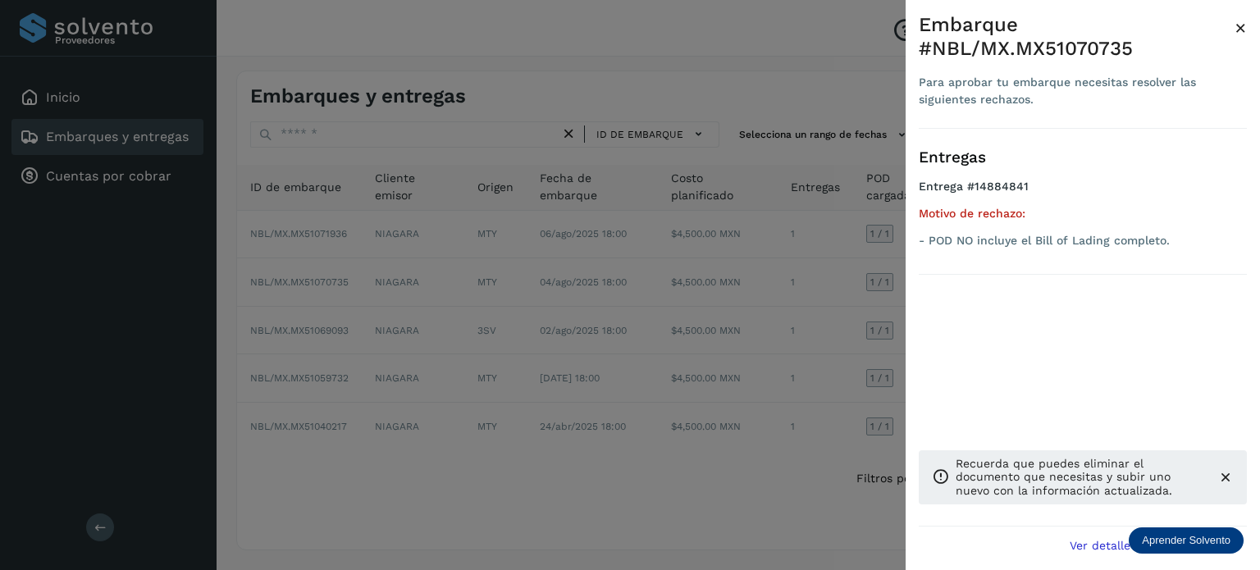
click at [1086, 50] on div "Embarque #NBL/MX.MX51070735" at bounding box center [1076, 37] width 316 height 48
copy div "MX51070735"
click at [1241, 25] on span "×" at bounding box center [1240, 27] width 12 height 23
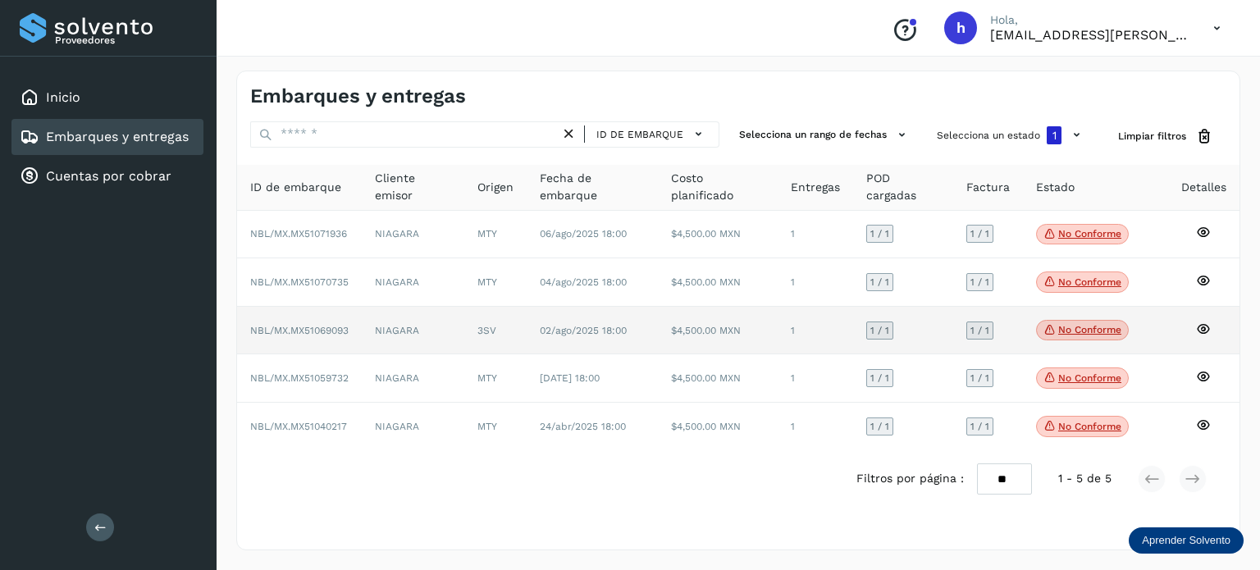
click at [1112, 330] on p "No conforme" at bounding box center [1089, 329] width 63 height 11
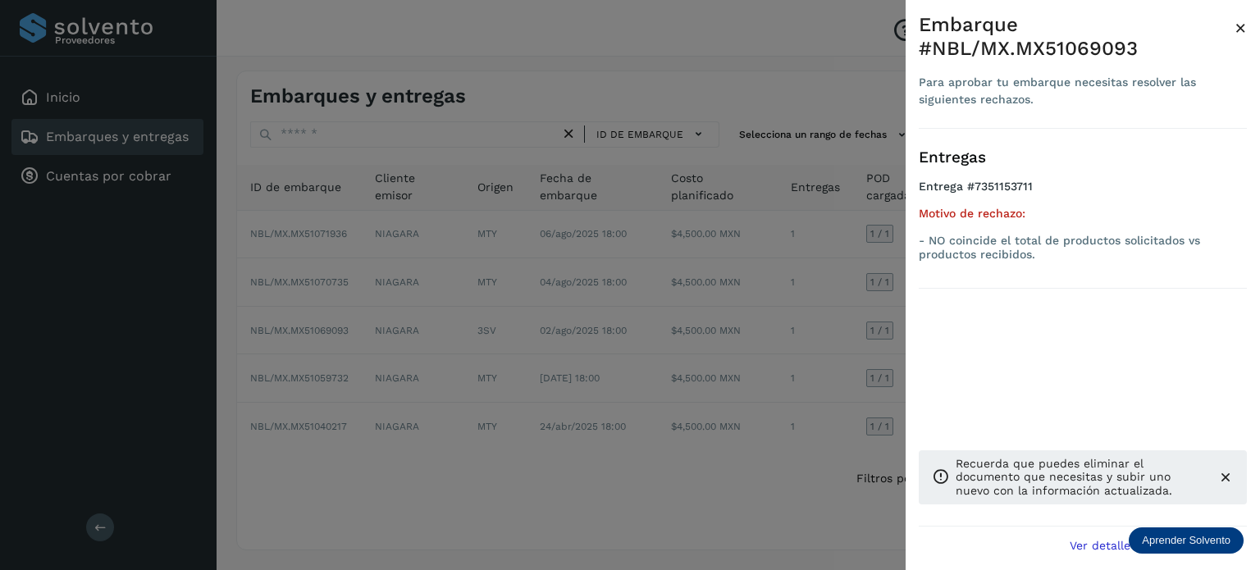
click at [1082, 49] on div "Embarque #NBL/MX.MX51069093" at bounding box center [1076, 37] width 316 height 48
copy div "MX51069093"
click at [1240, 25] on span "×" at bounding box center [1240, 27] width 12 height 23
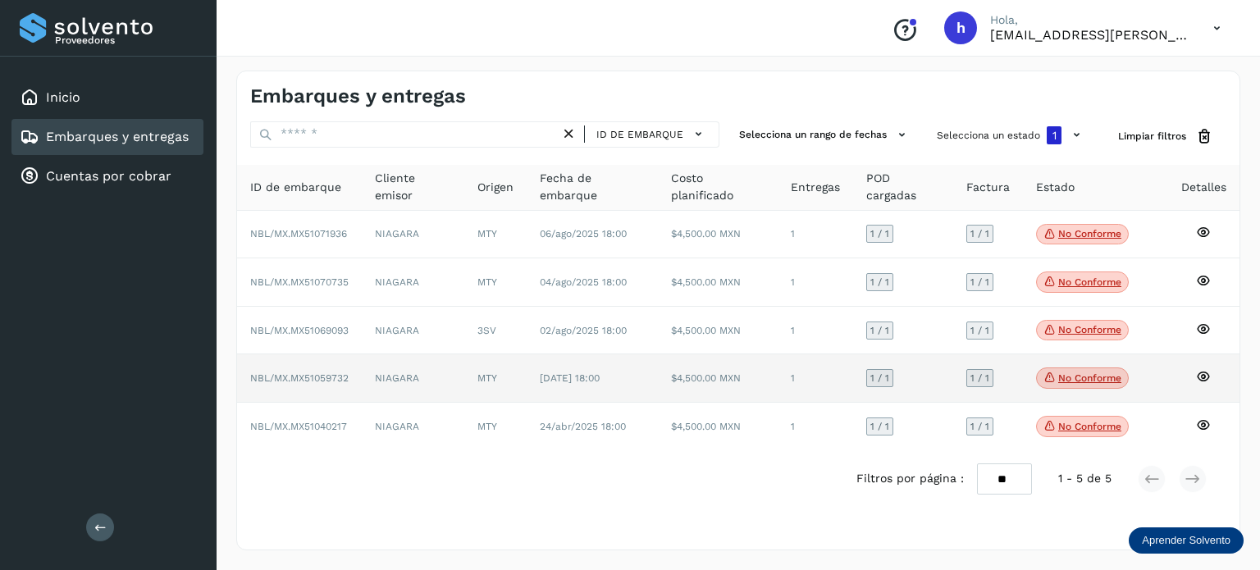
click at [1064, 373] on p "No conforme" at bounding box center [1089, 377] width 63 height 11
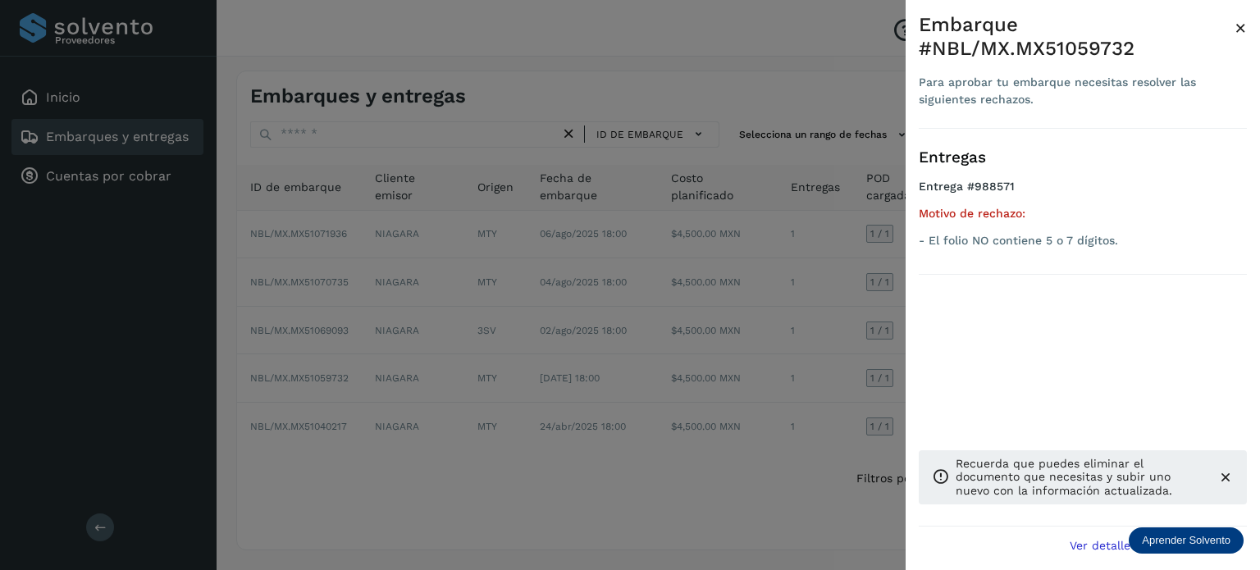
click at [1101, 40] on div "Embarque #NBL/MX.MX51059732" at bounding box center [1076, 37] width 316 height 48
copy div "MX51059732"
click at [1242, 28] on span "×" at bounding box center [1240, 27] width 12 height 23
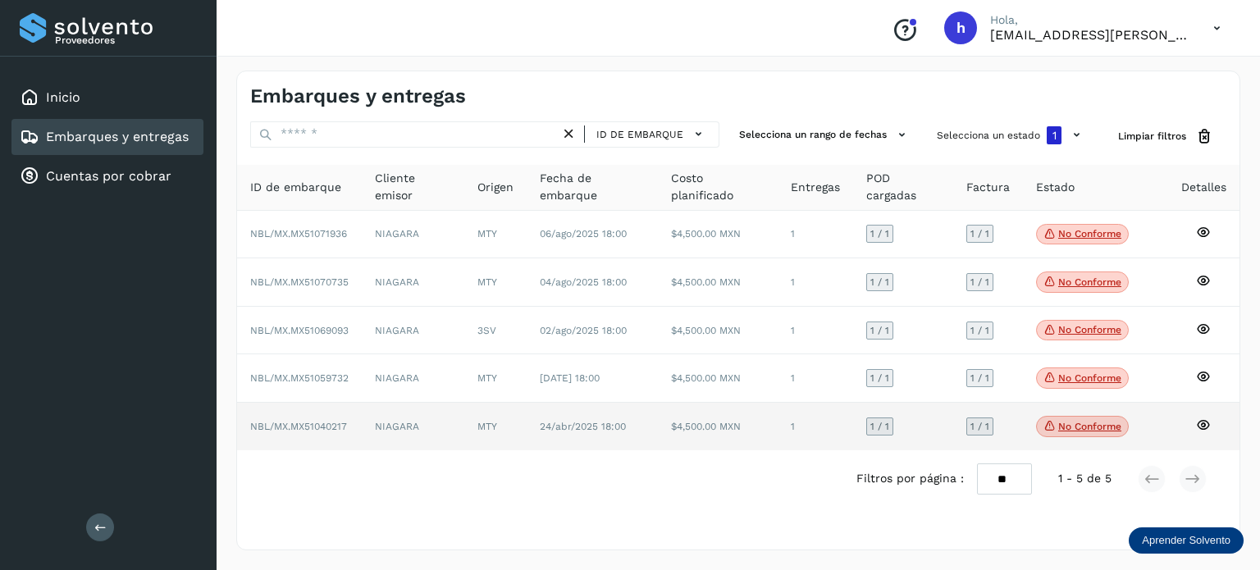
click at [1055, 426] on span "No conforme" at bounding box center [1082, 426] width 93 height 21
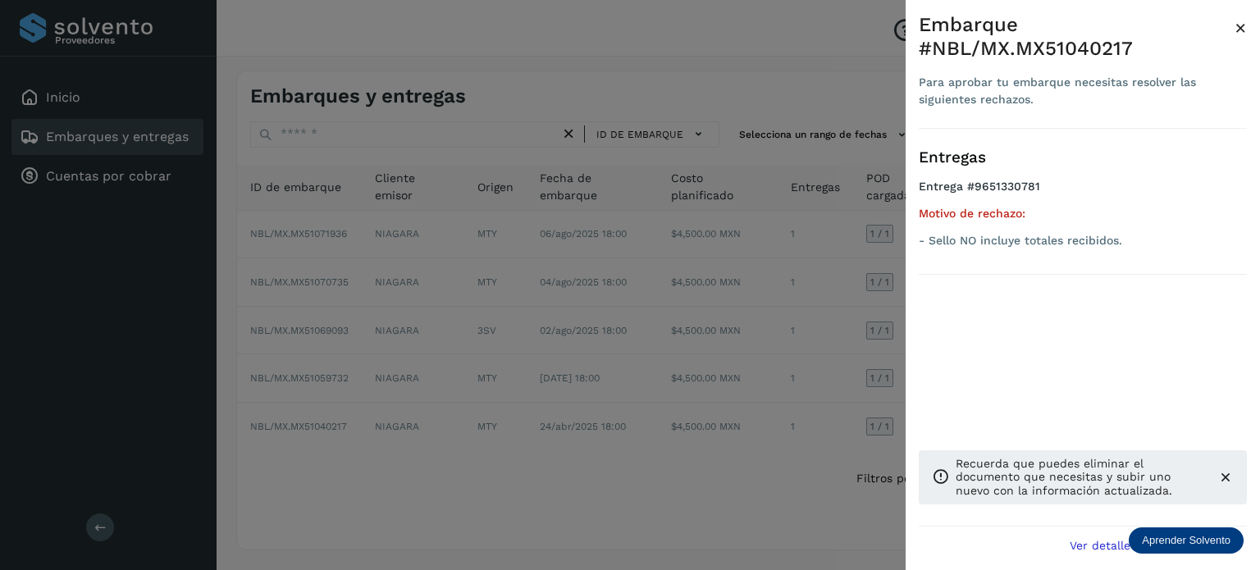
click at [1063, 50] on div "Embarque #NBL/MX.MX51040217" at bounding box center [1076, 37] width 316 height 48
copy div "MX51040217"
click at [1244, 28] on span "×" at bounding box center [1240, 27] width 12 height 23
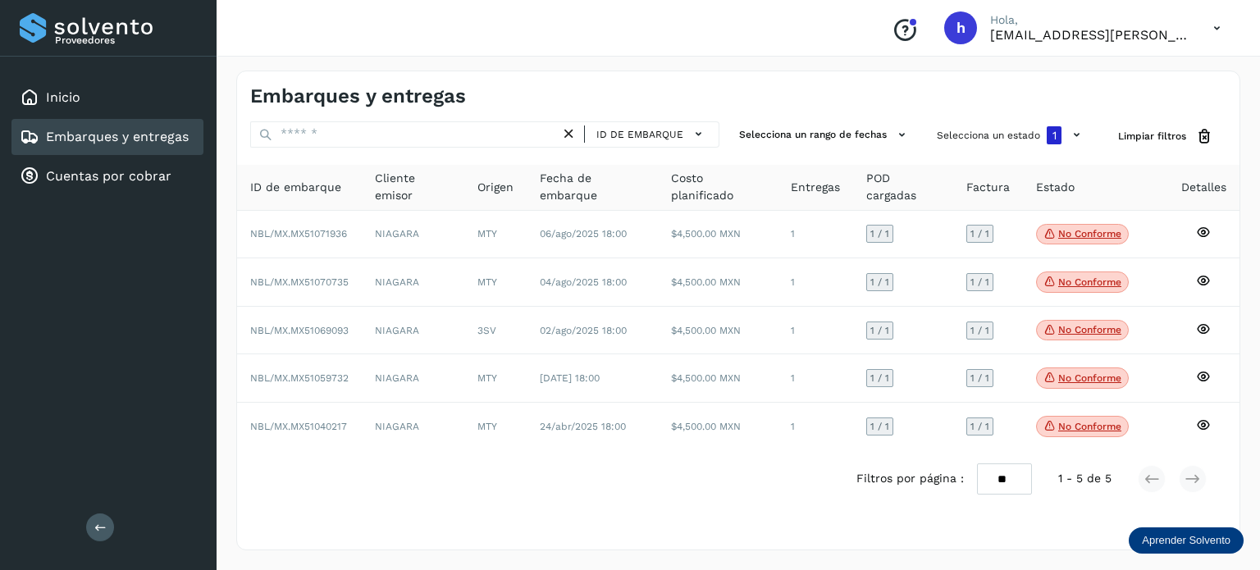
click at [793, 74] on div "Embarques y entregas" at bounding box center [738, 89] width 1002 height 37
click at [774, 35] on div "Conoce nuestros beneficios [PERSON_NAME], [EMAIL_ADDRESS][PERSON_NAME][DOMAIN_N…" at bounding box center [737, 28] width 1043 height 57
click at [758, 32] on div "Conoce nuestros beneficios [PERSON_NAME], [EMAIL_ADDRESS][PERSON_NAME][DOMAIN_N…" at bounding box center [737, 28] width 1043 height 57
click at [767, 75] on div "Embarques y entregas" at bounding box center [738, 89] width 1002 height 37
click at [684, 98] on div "Embarques y entregas" at bounding box center [494, 96] width 488 height 24
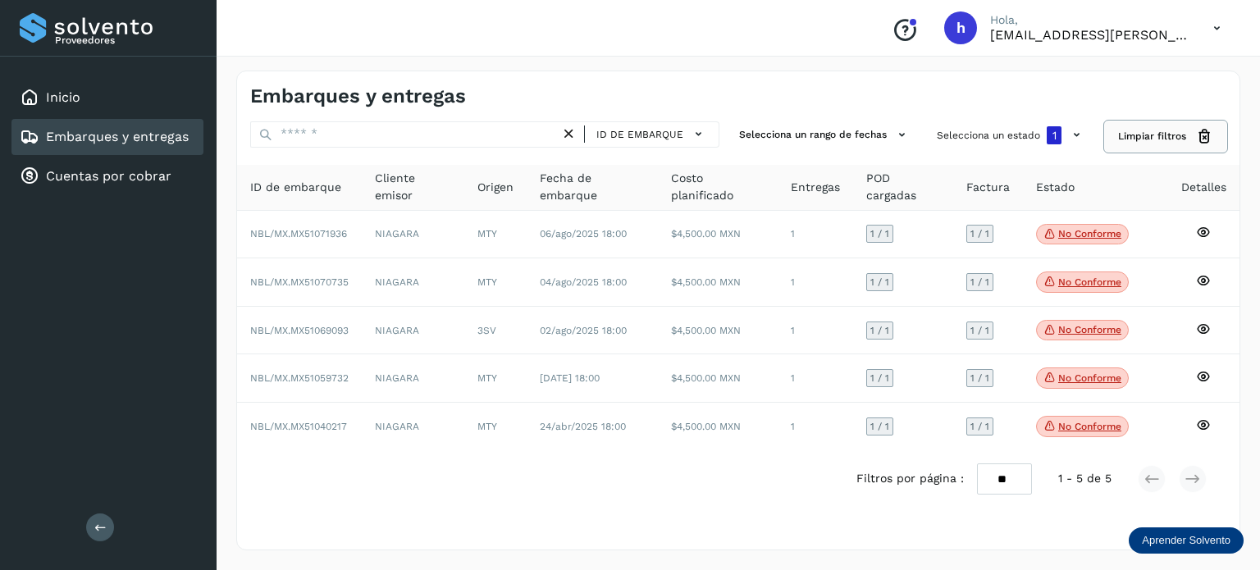
click at [1148, 136] on span "Limpiar filtros" at bounding box center [1152, 136] width 68 height 15
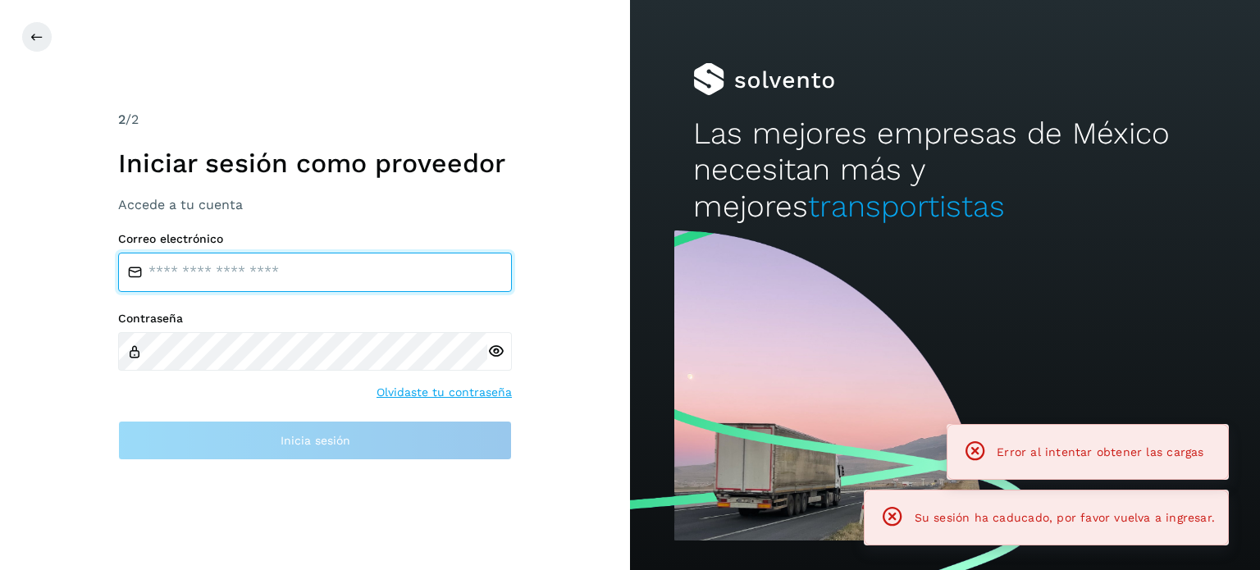
type input "**********"
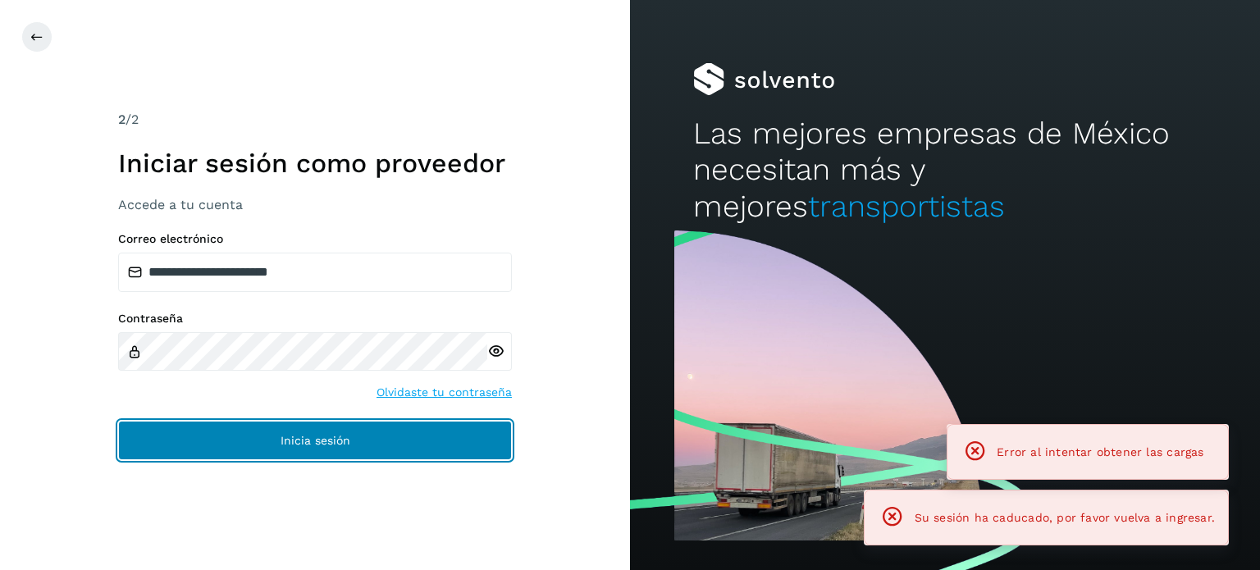
click at [376, 435] on button "Inicia sesión" at bounding box center [315, 440] width 394 height 39
